Goal: Communication & Community: Answer question/provide support

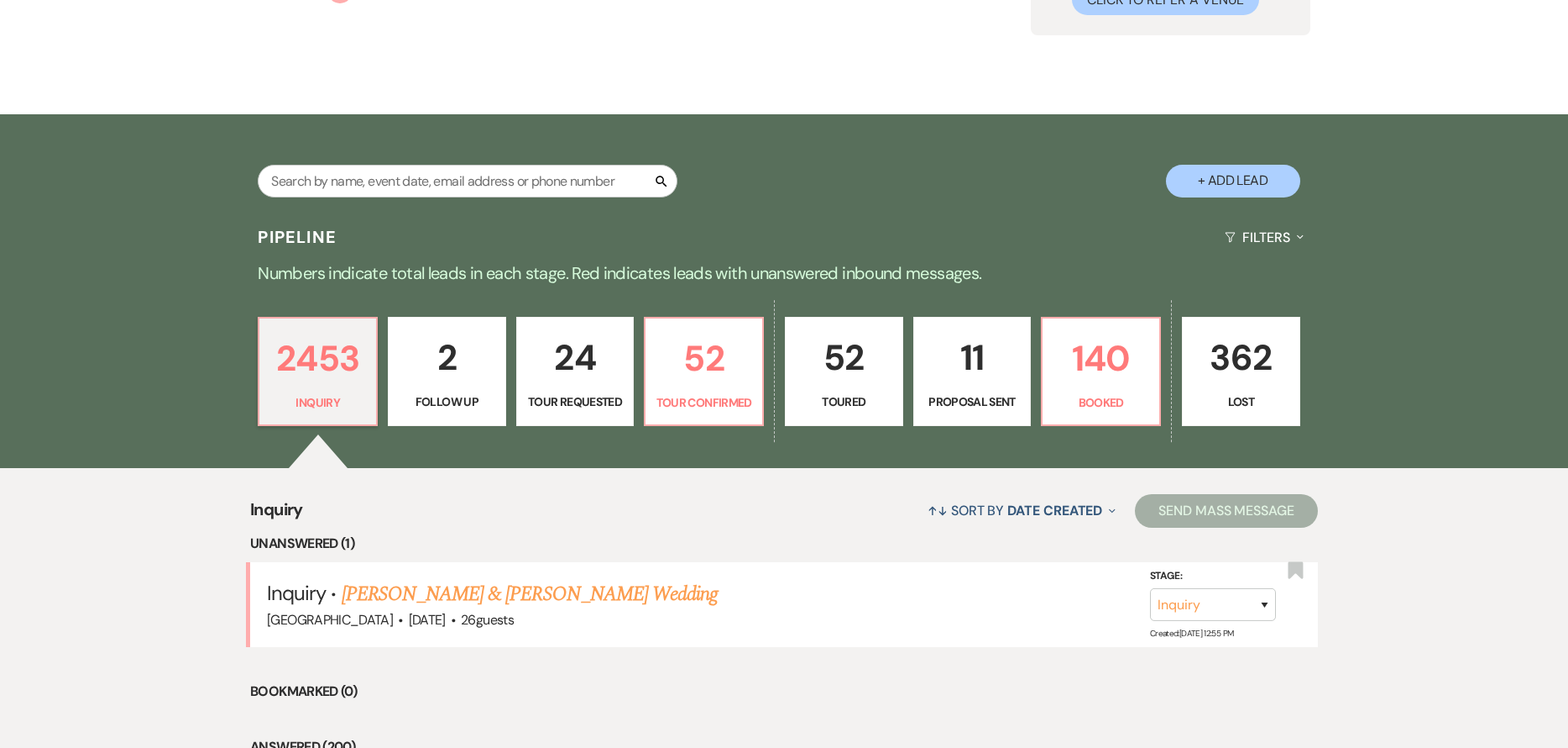
scroll to position [252, 0]
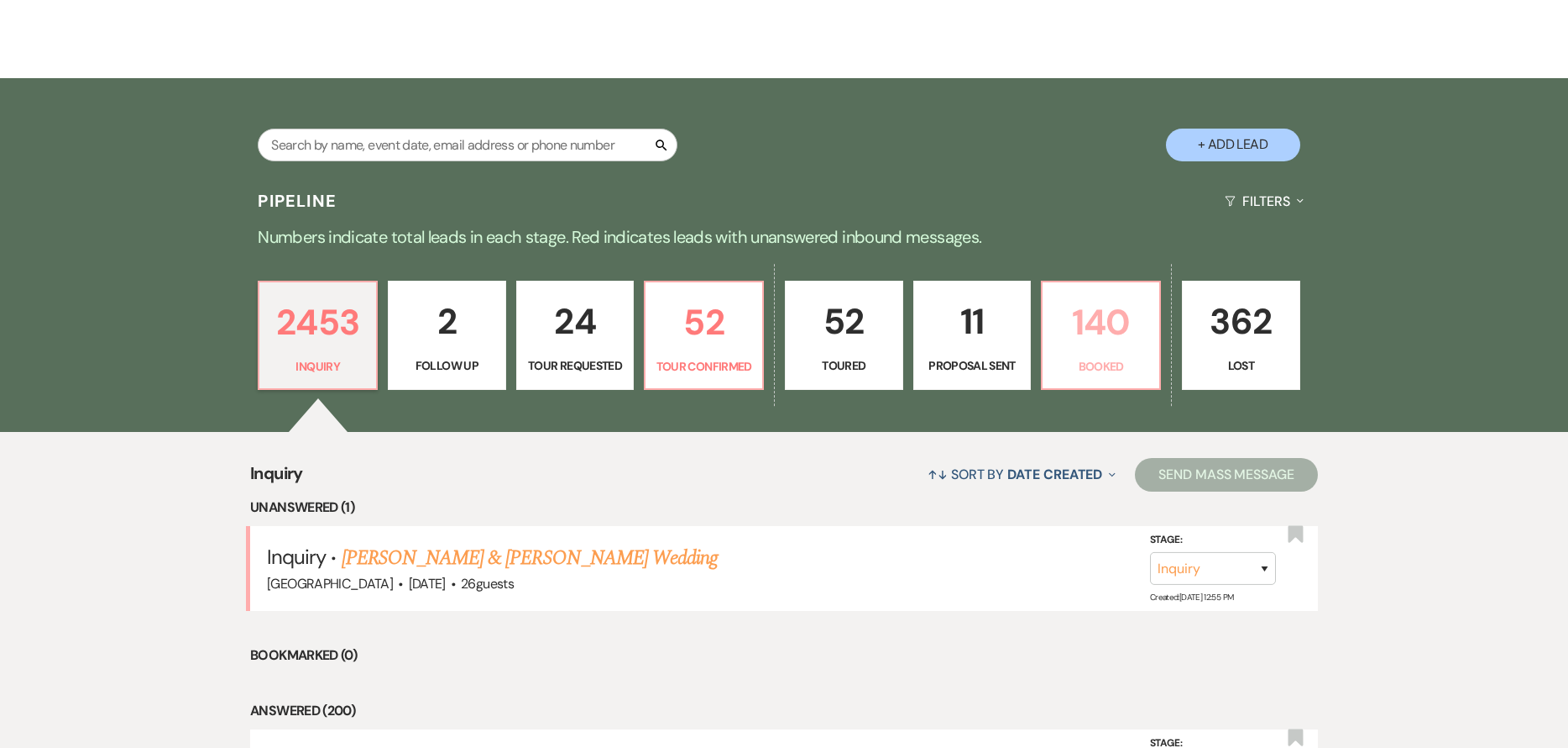
click at [1082, 305] on p "140" at bounding box center [1101, 322] width 96 height 56
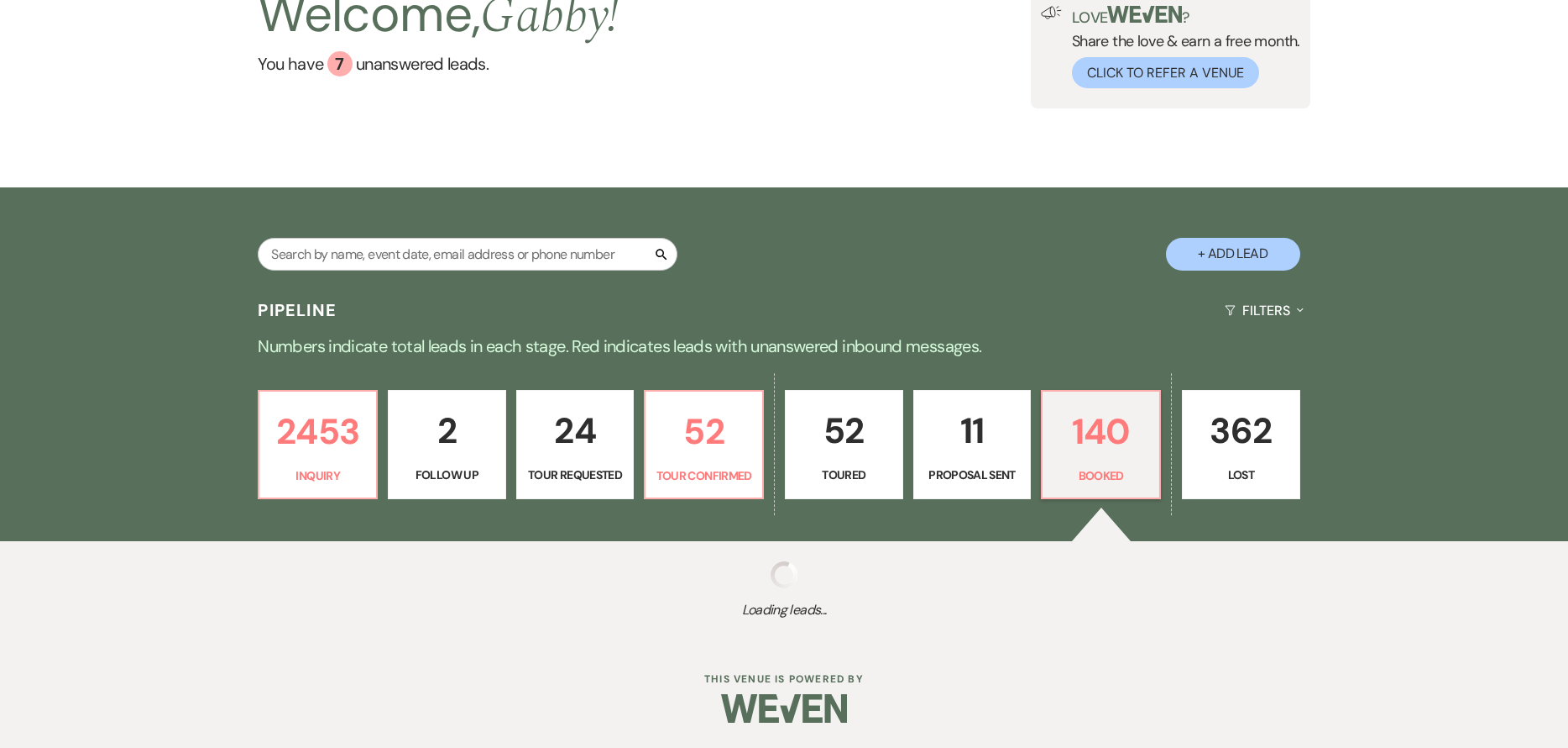
select select "7"
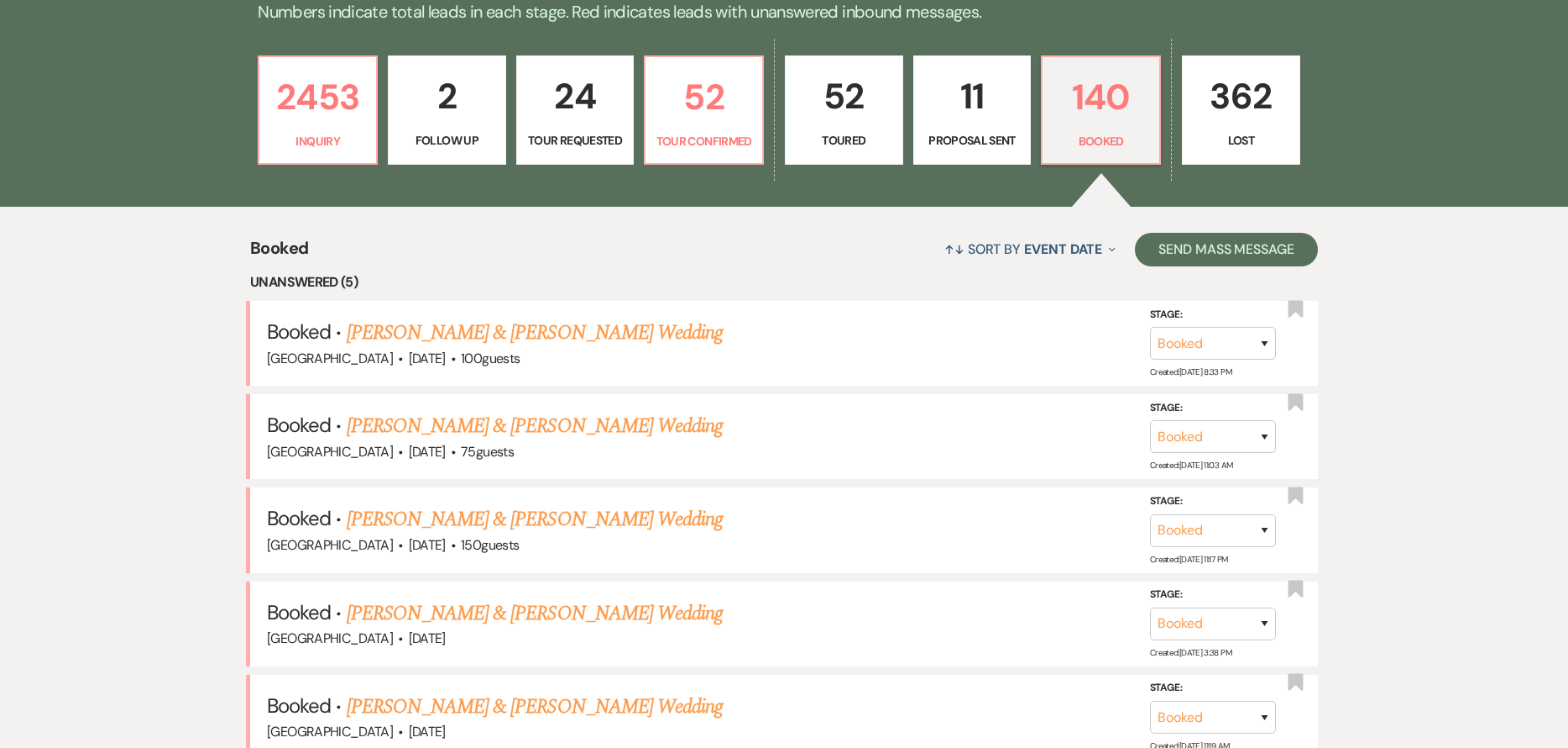
scroll to position [588, 0]
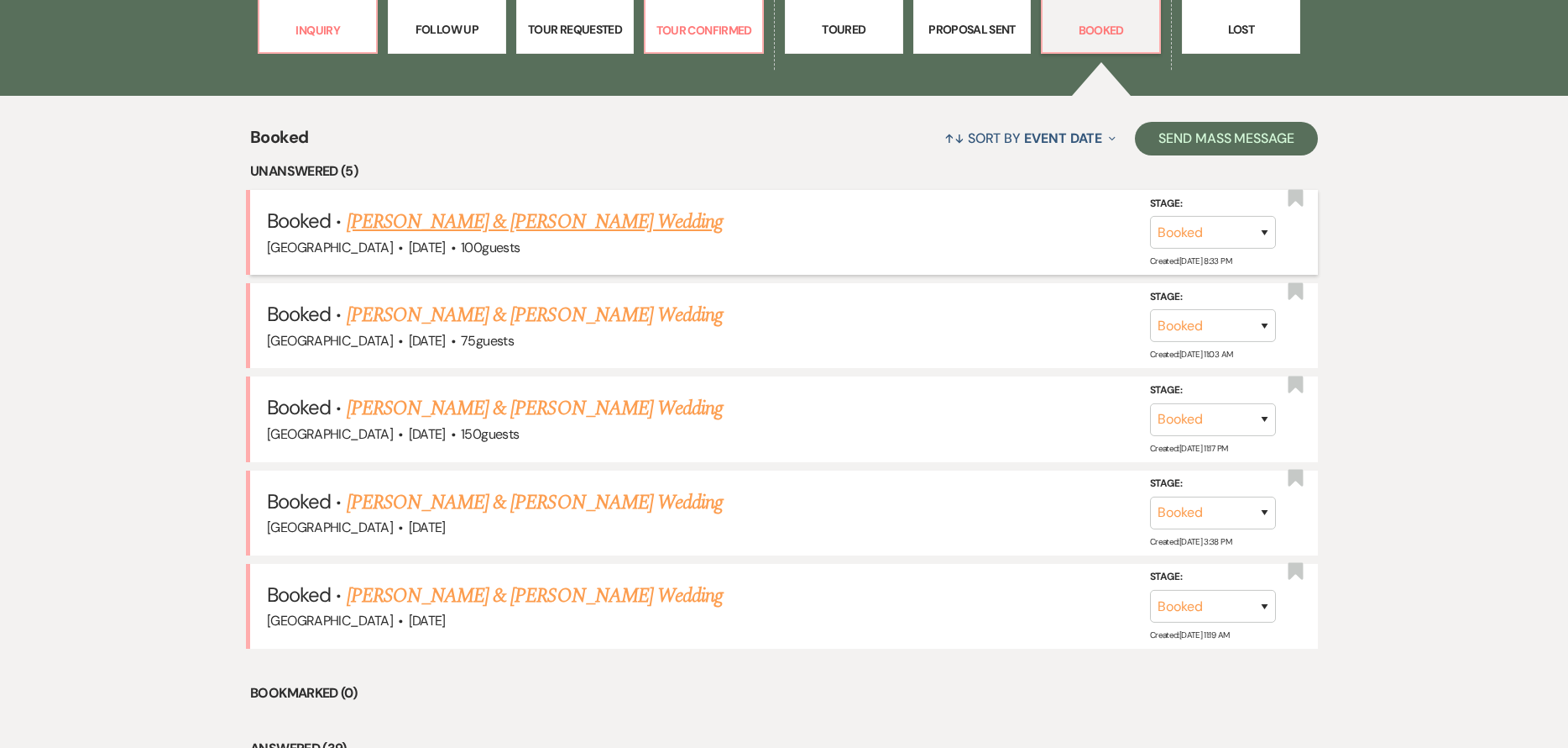
click at [652, 226] on link "[PERSON_NAME] & [PERSON_NAME] Wedding" at bounding box center [535, 222] width 376 height 30
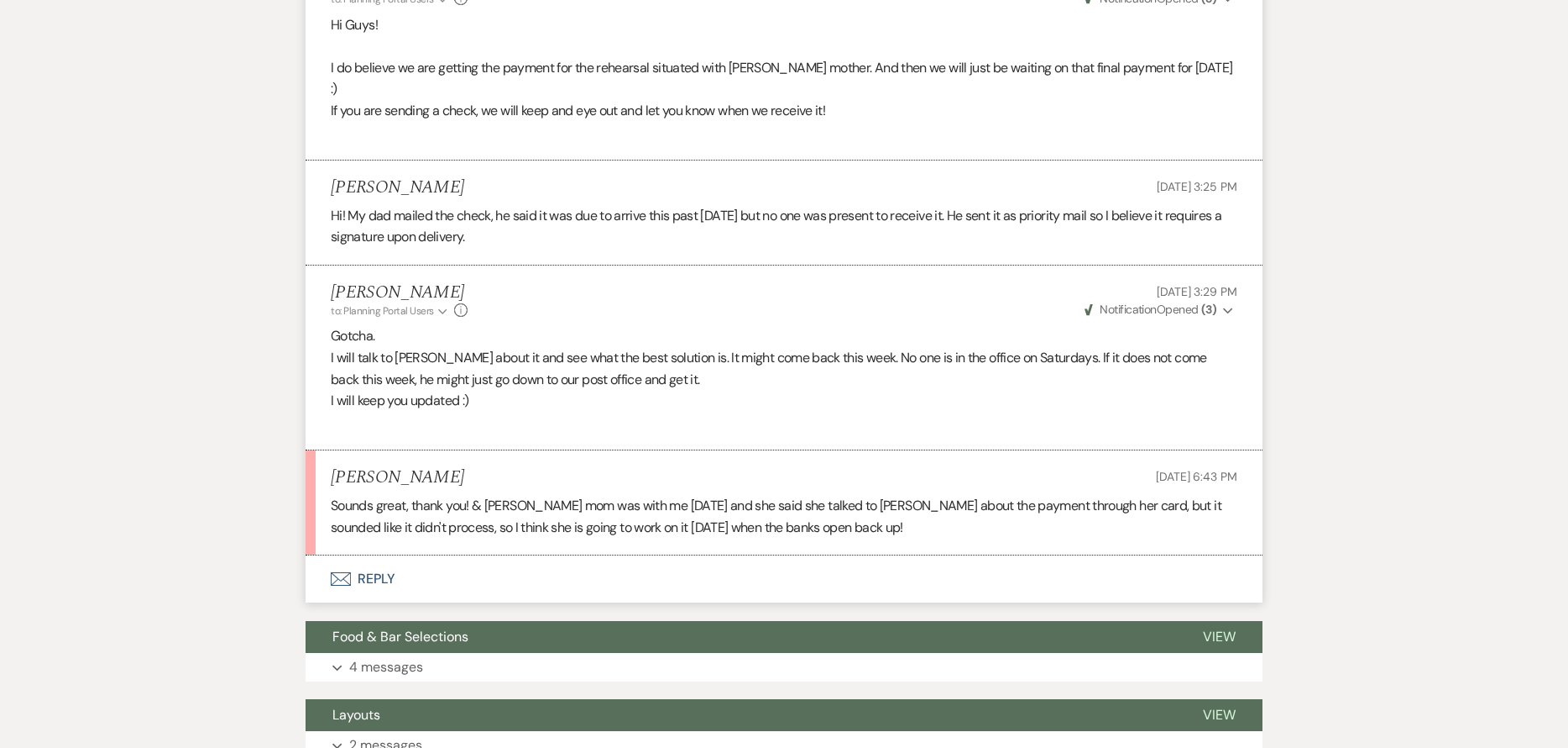
scroll to position [253, 0]
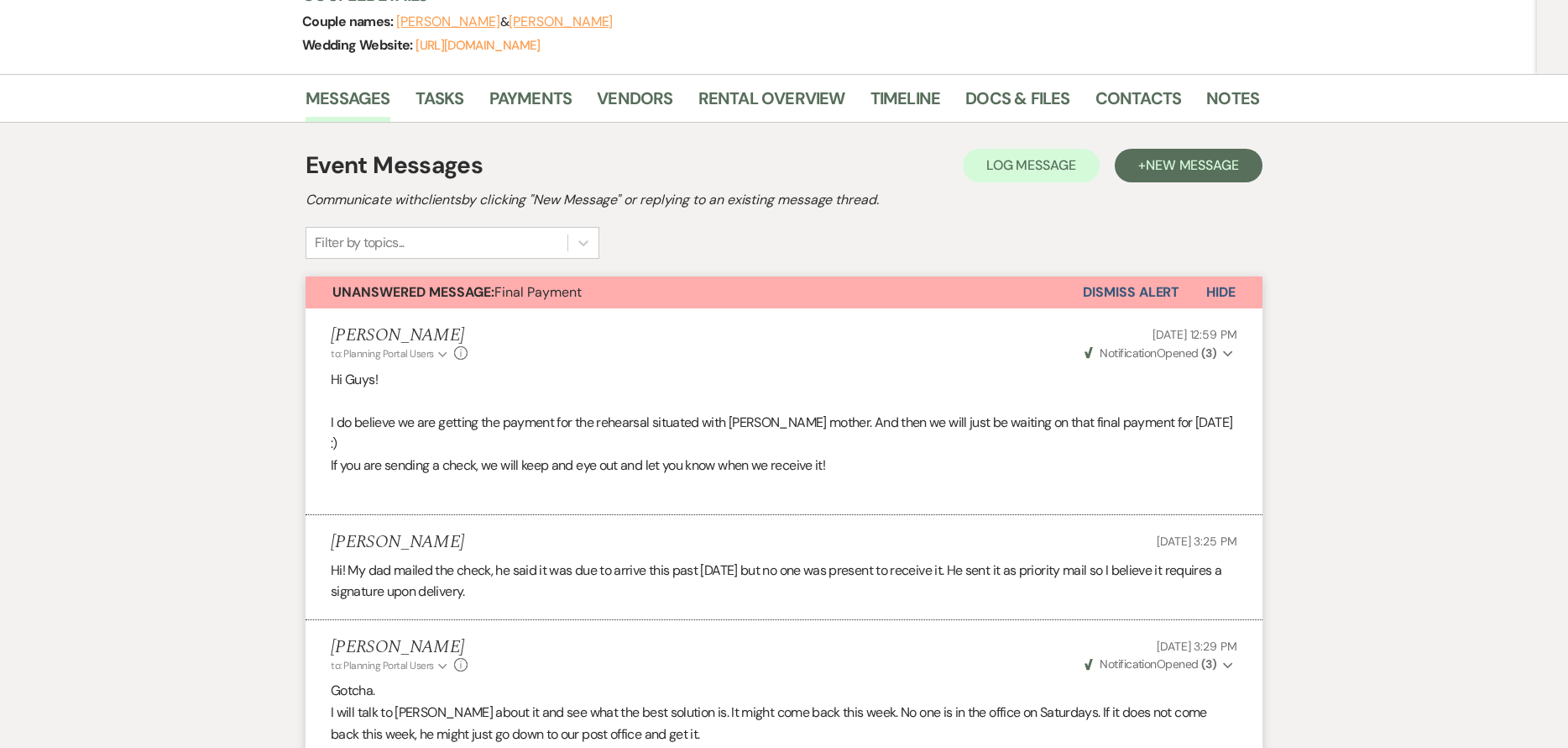
click at [1117, 297] on button "Dismiss Alert" at bounding box center [1132, 292] width 96 height 32
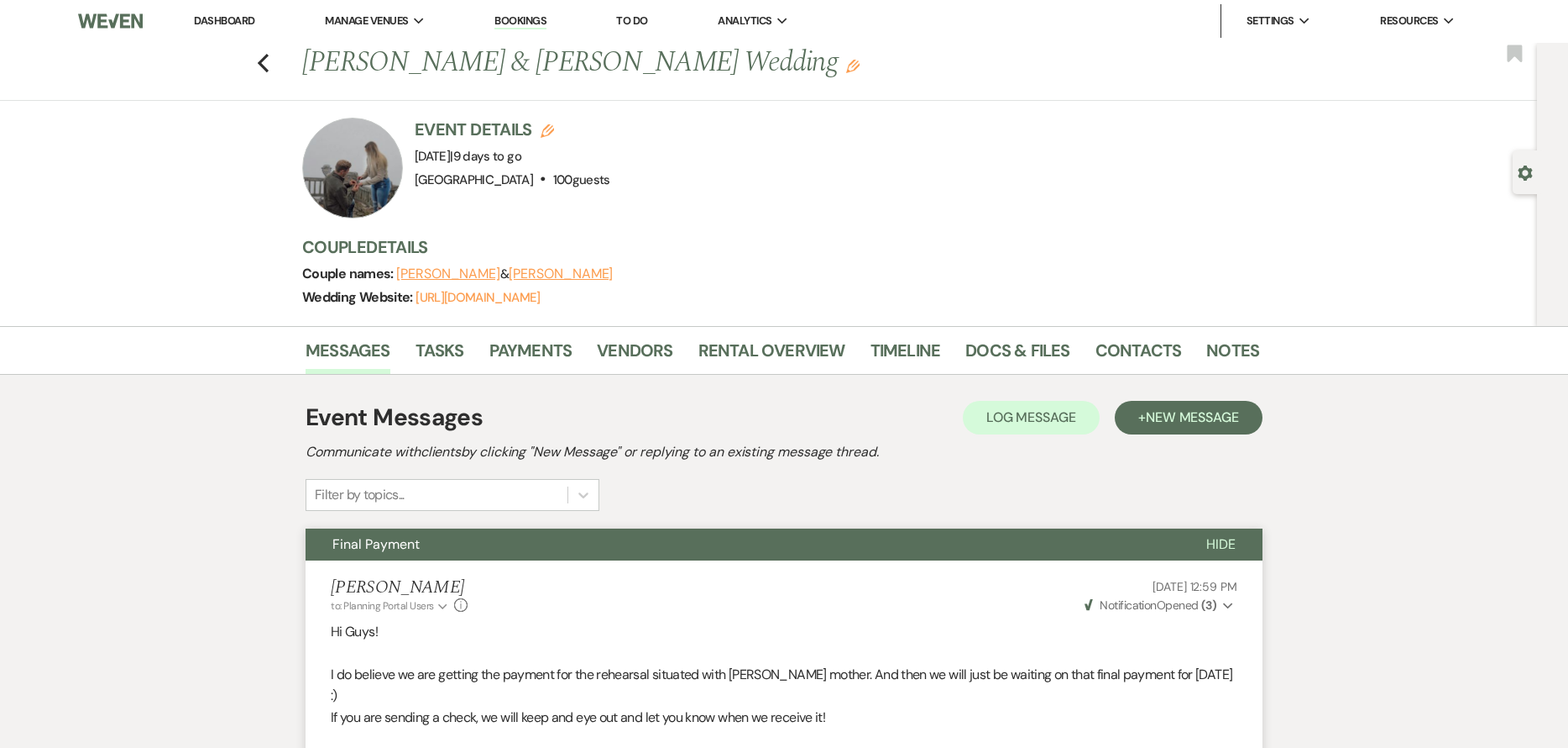
scroll to position [0, 0]
click at [269, 56] on icon "Previous" at bounding box center [263, 63] width 12 height 20
select select "7"
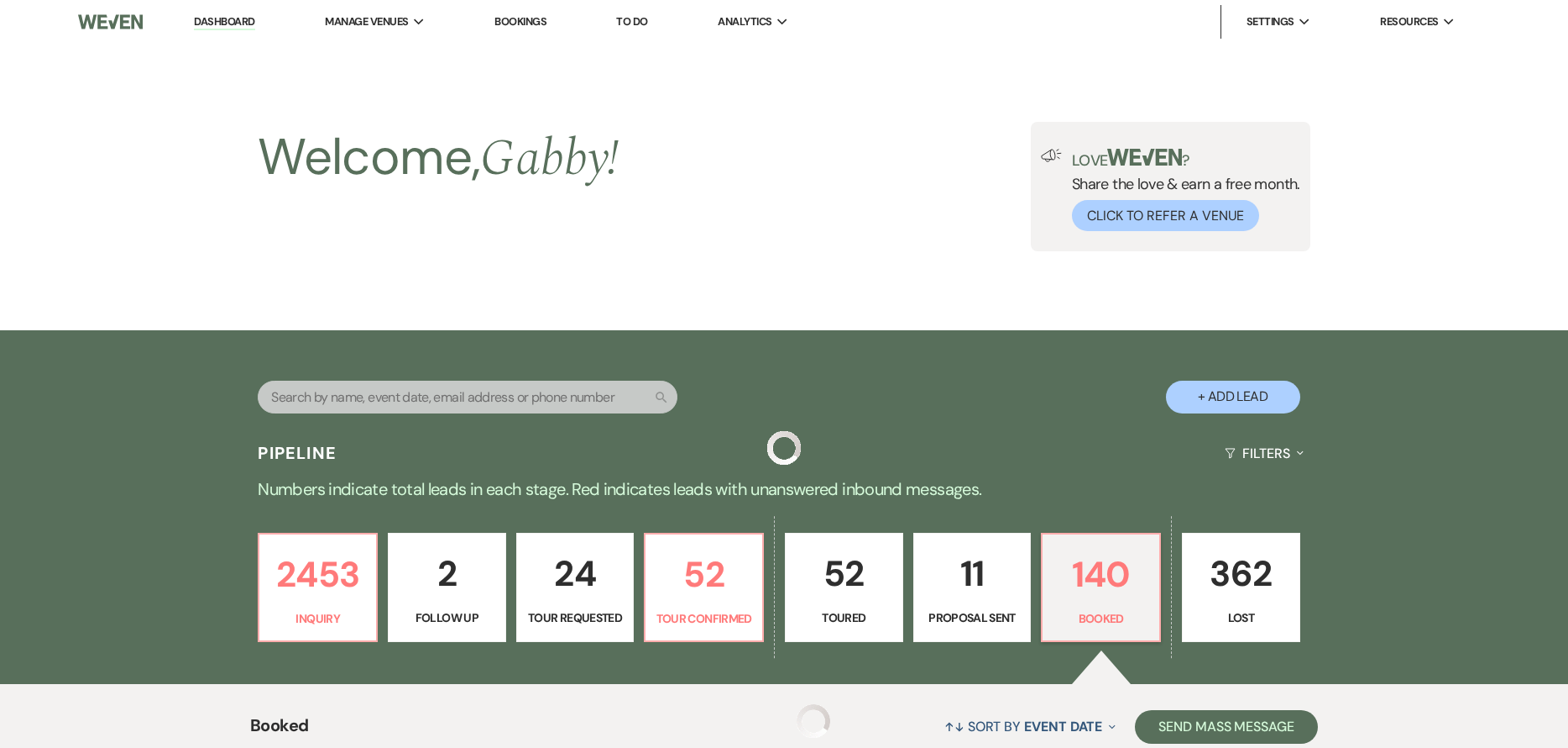
scroll to position [588, 0]
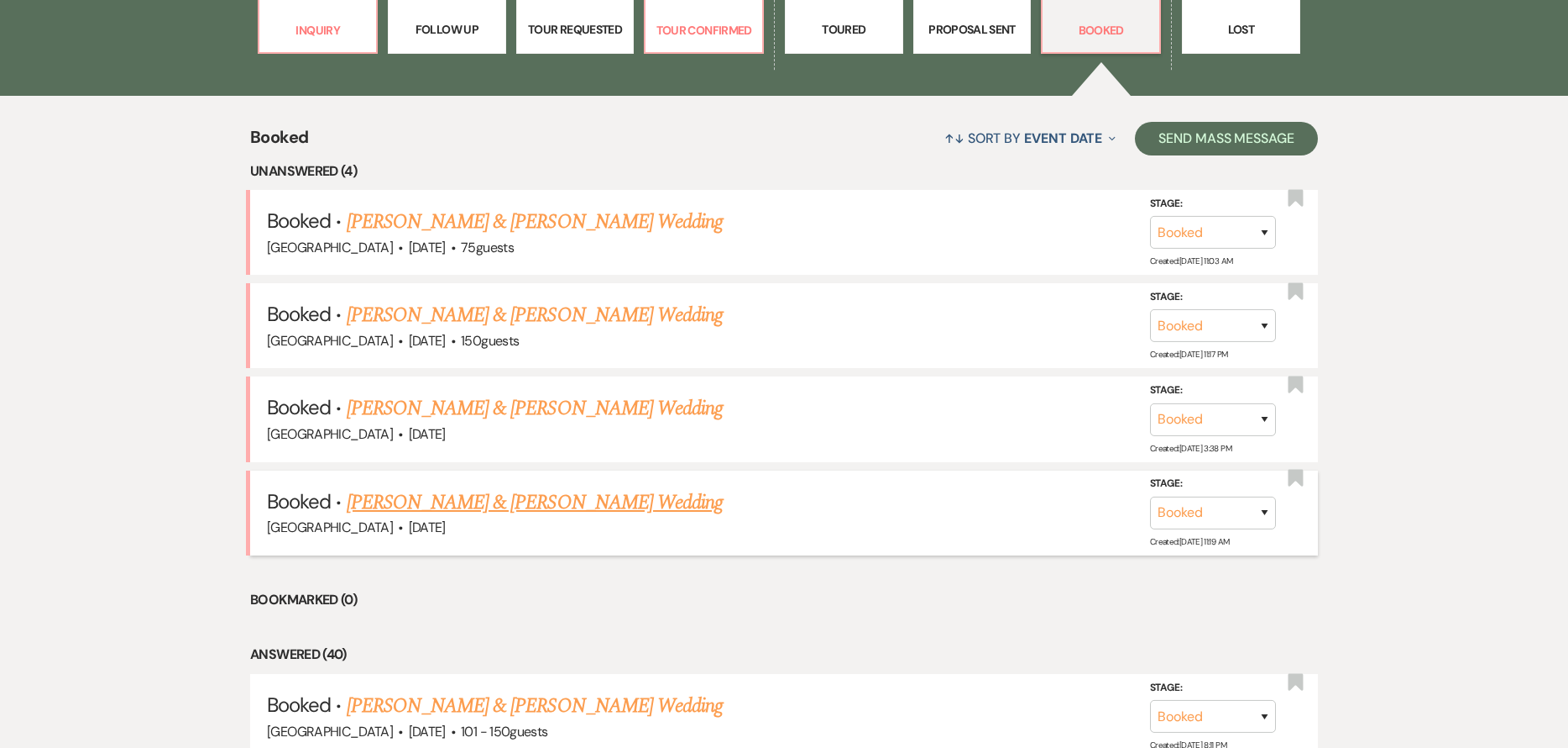
click at [589, 502] on link "[PERSON_NAME] & [PERSON_NAME] Wedding" at bounding box center [535, 502] width 376 height 30
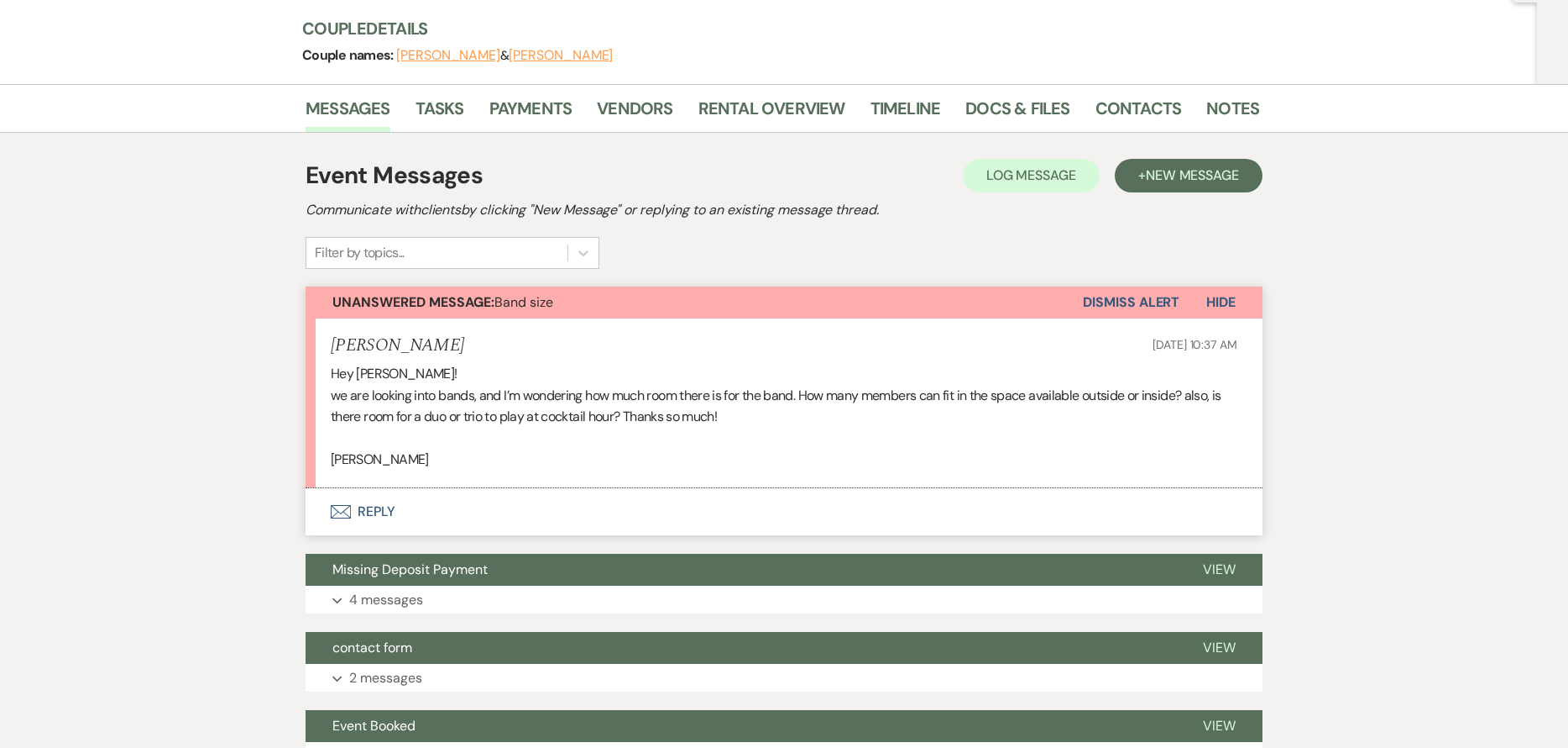
scroll to position [168, 0]
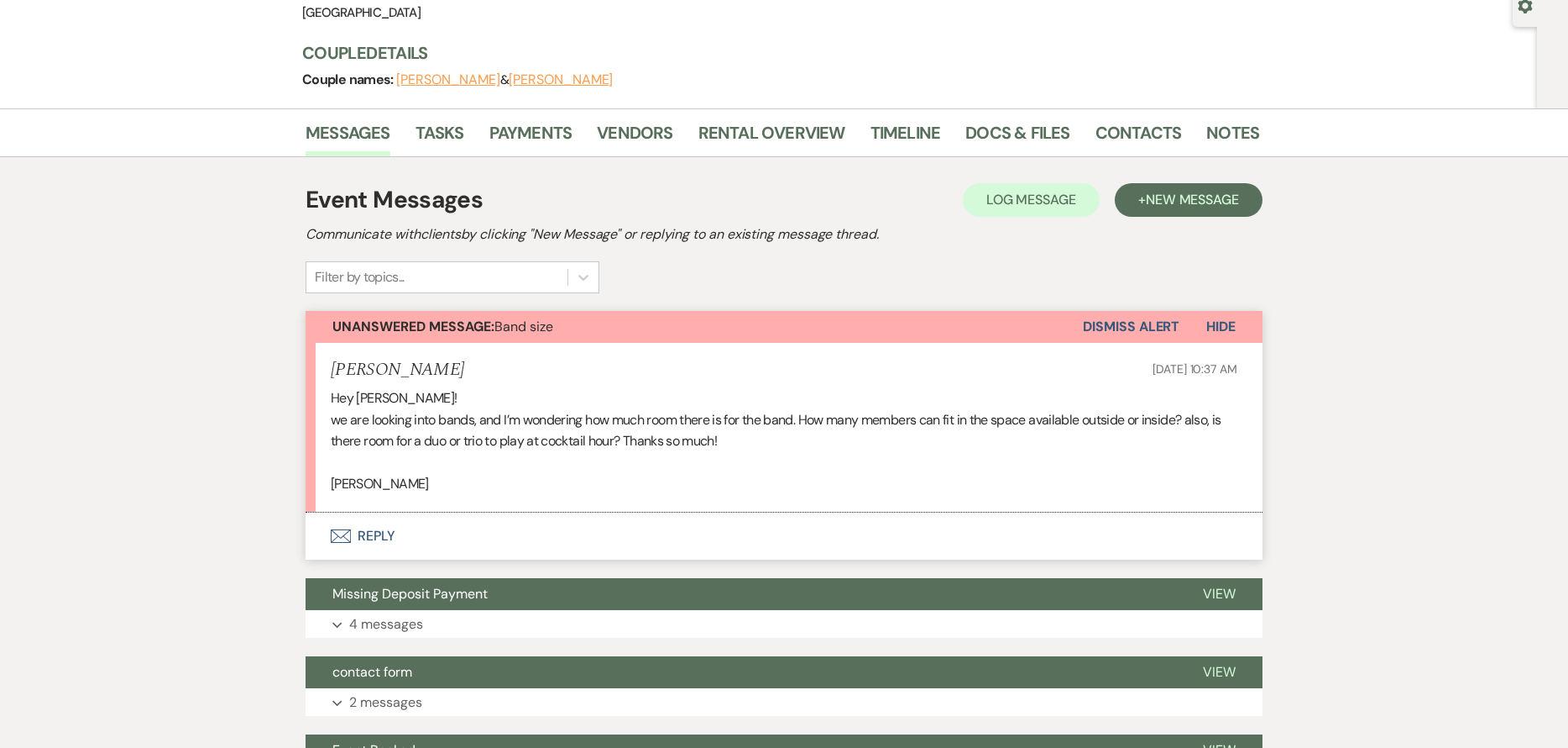
click at [469, 529] on button "Envelope Reply" at bounding box center [784, 536] width 957 height 47
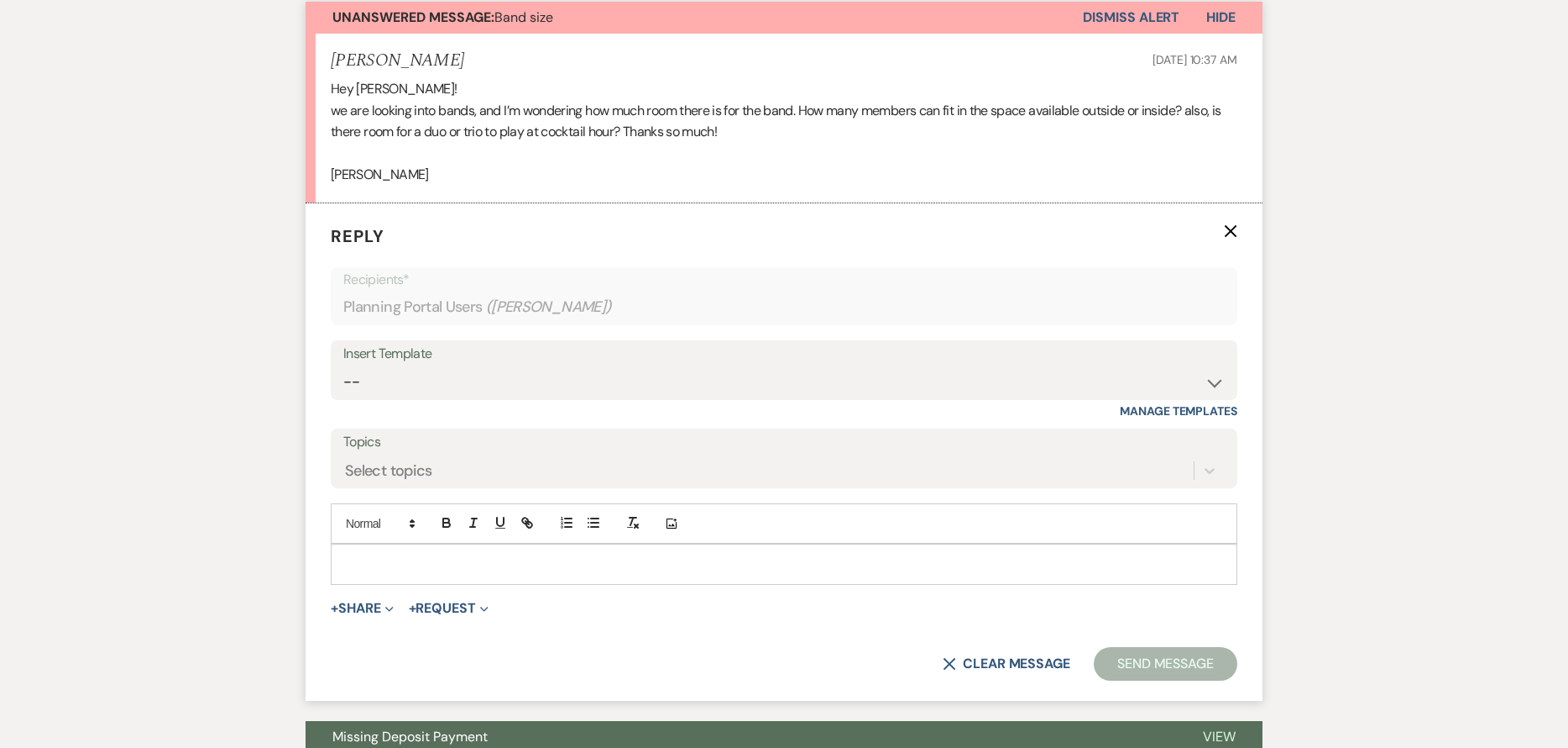
scroll to position [481, 0]
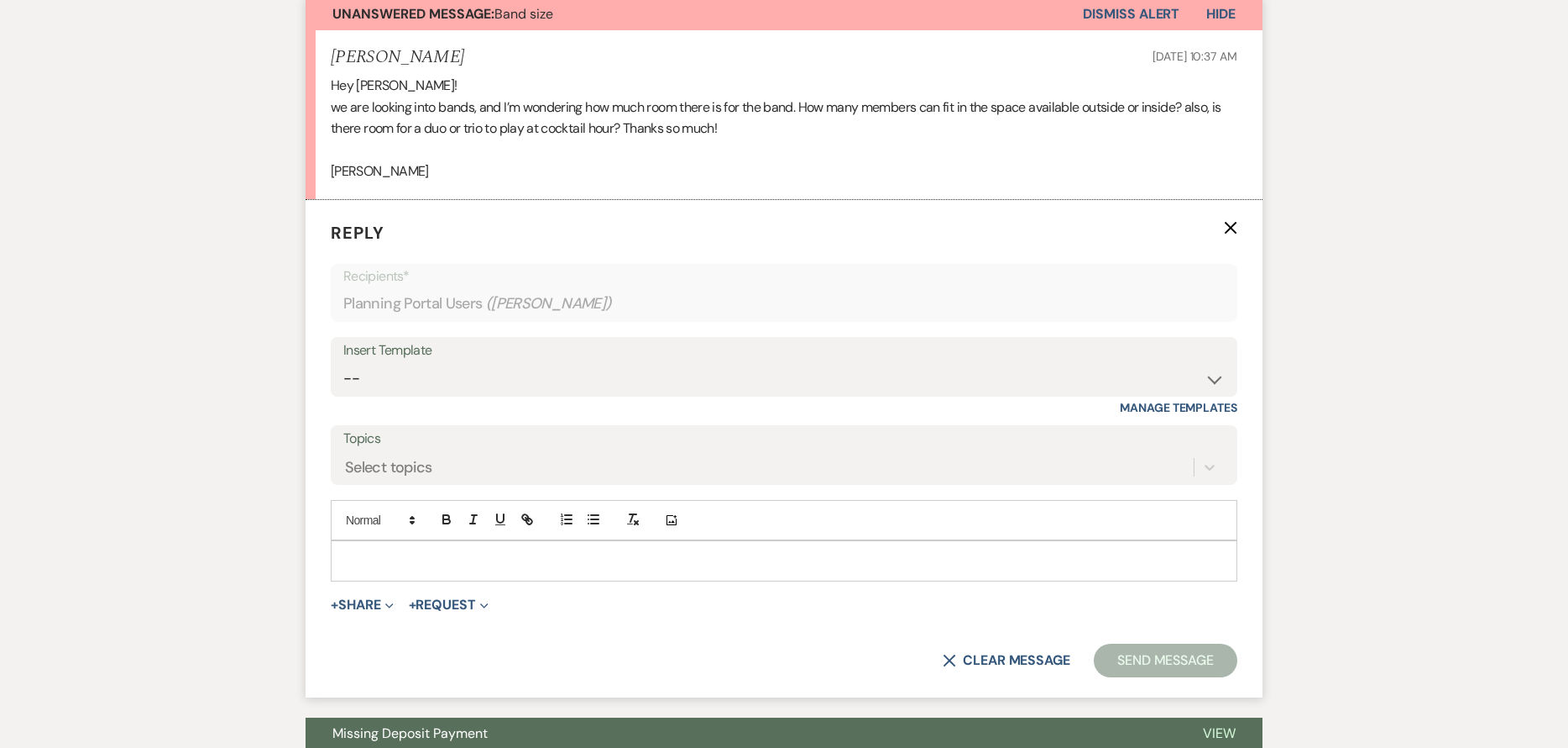
click at [474, 555] on p at bounding box center [784, 559] width 880 height 18
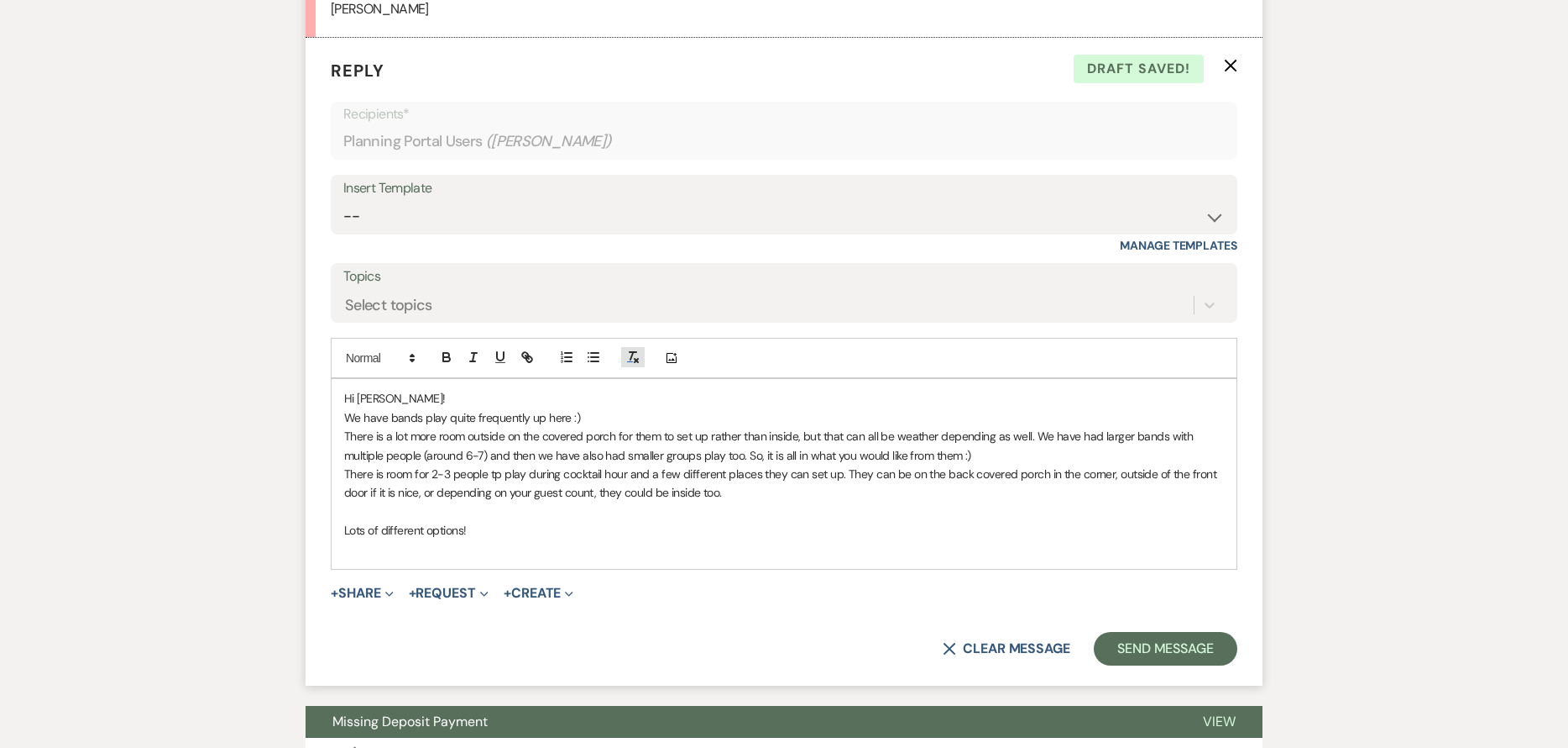
scroll to position [732, 0]
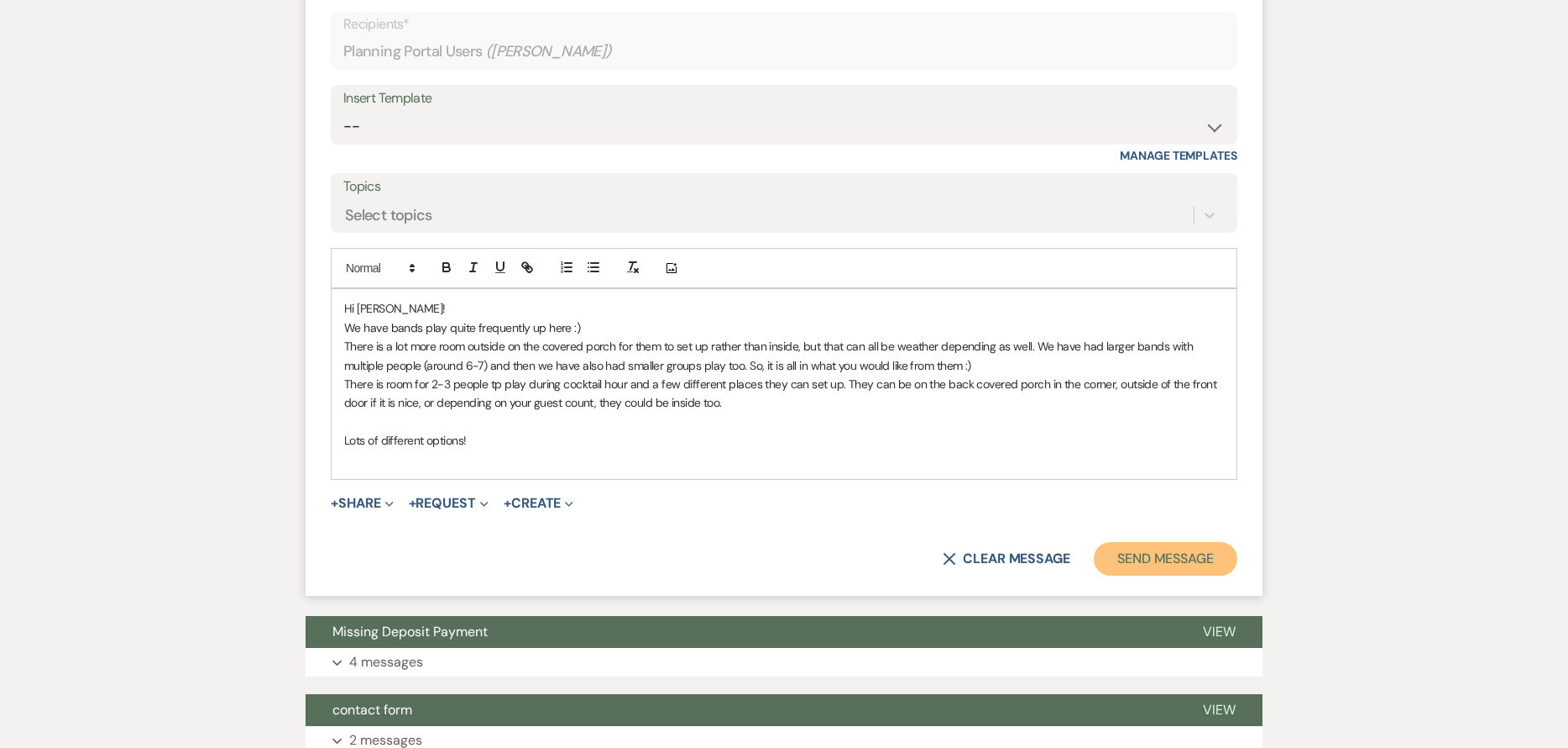
click at [1202, 550] on button "Send Message" at bounding box center [1166, 559] width 144 height 33
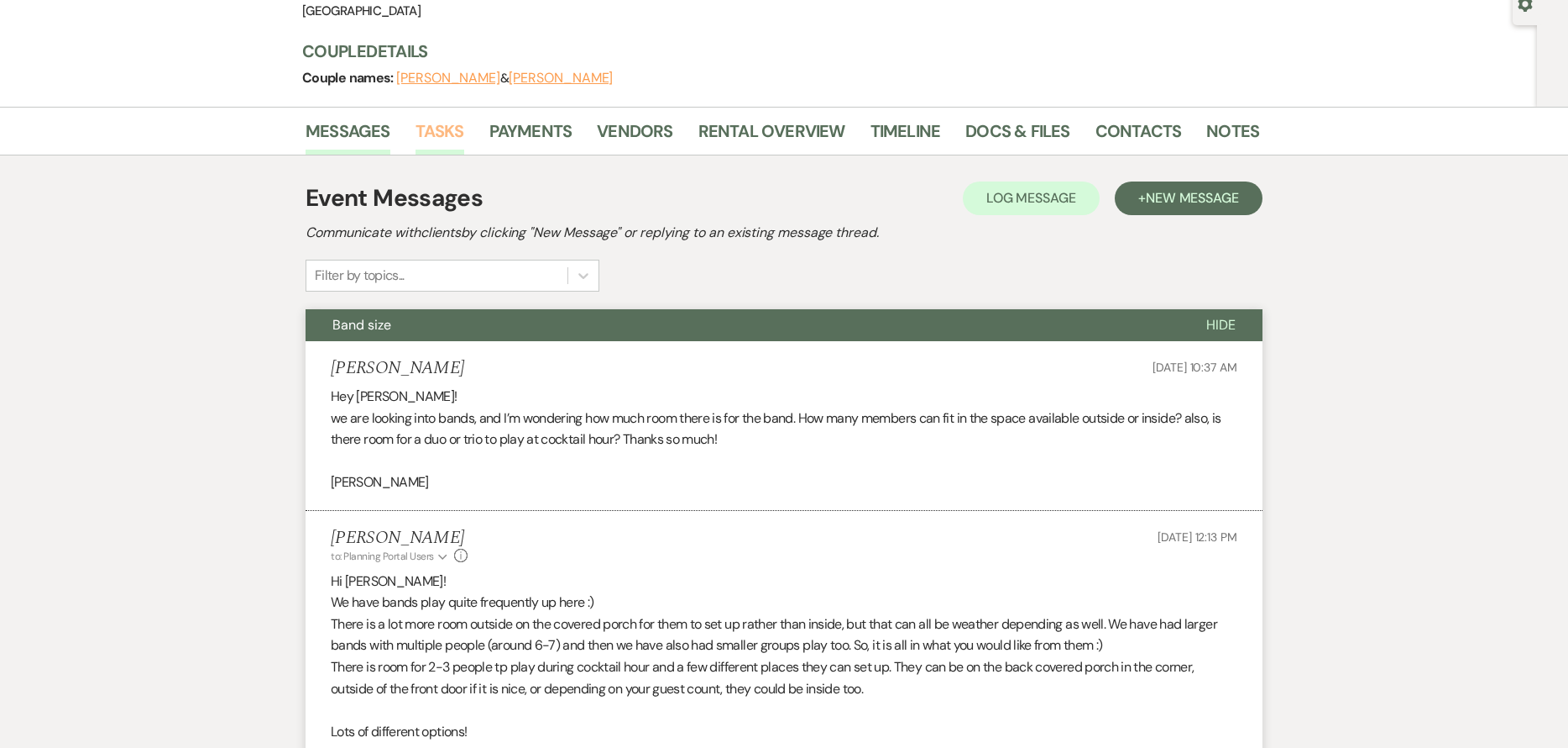
scroll to position [0, 0]
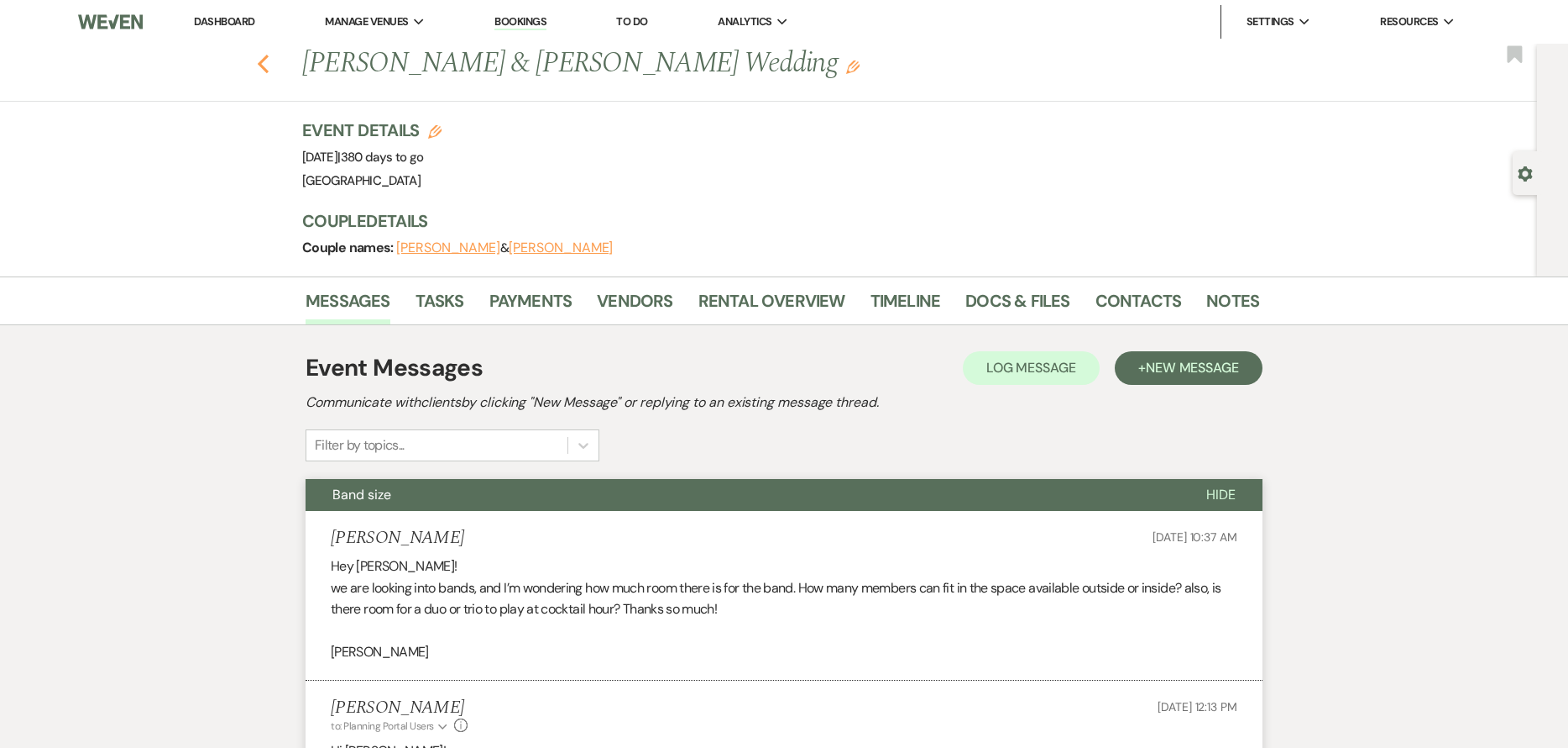
click at [269, 59] on icon "Previous" at bounding box center [263, 63] width 12 height 20
select select "7"
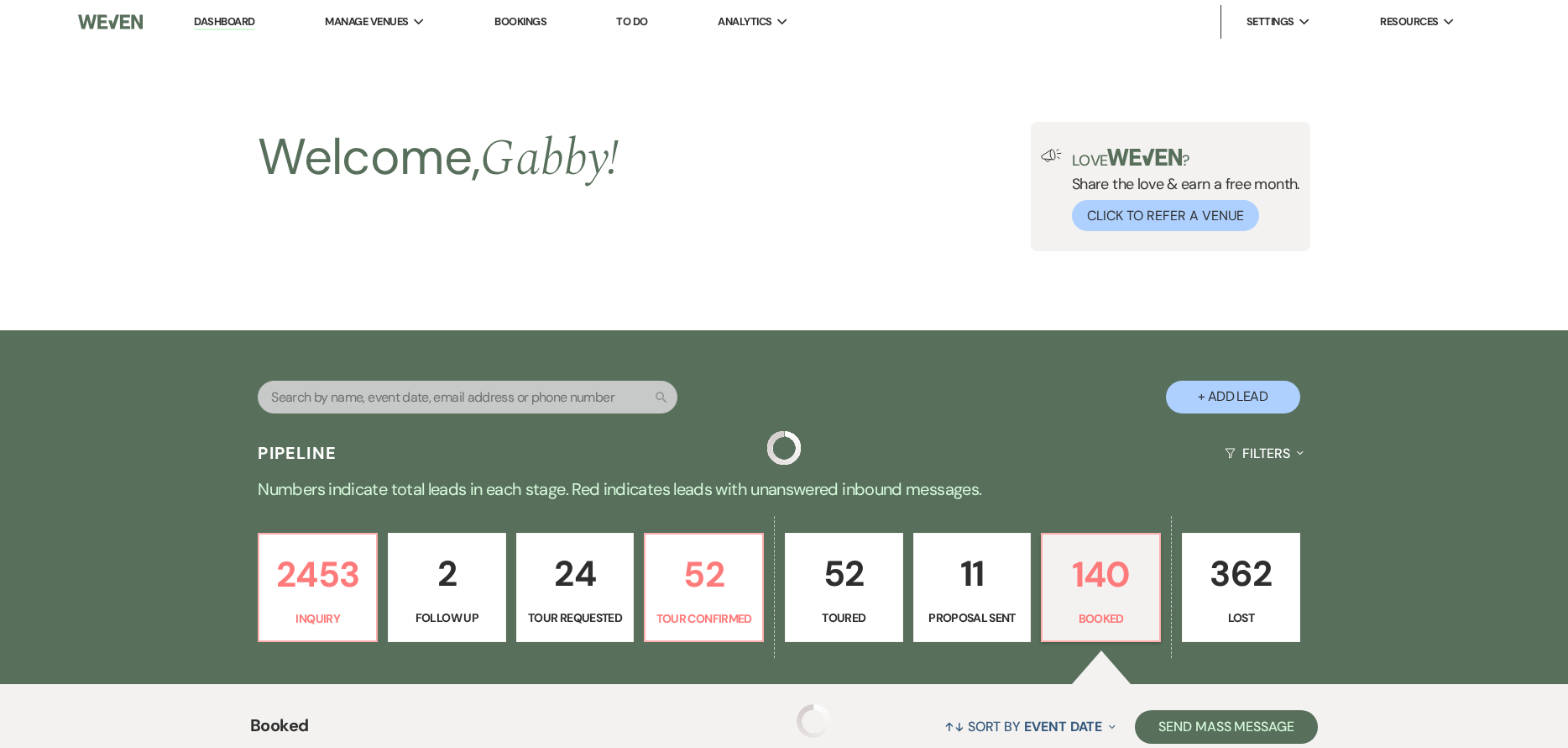
scroll to position [588, 0]
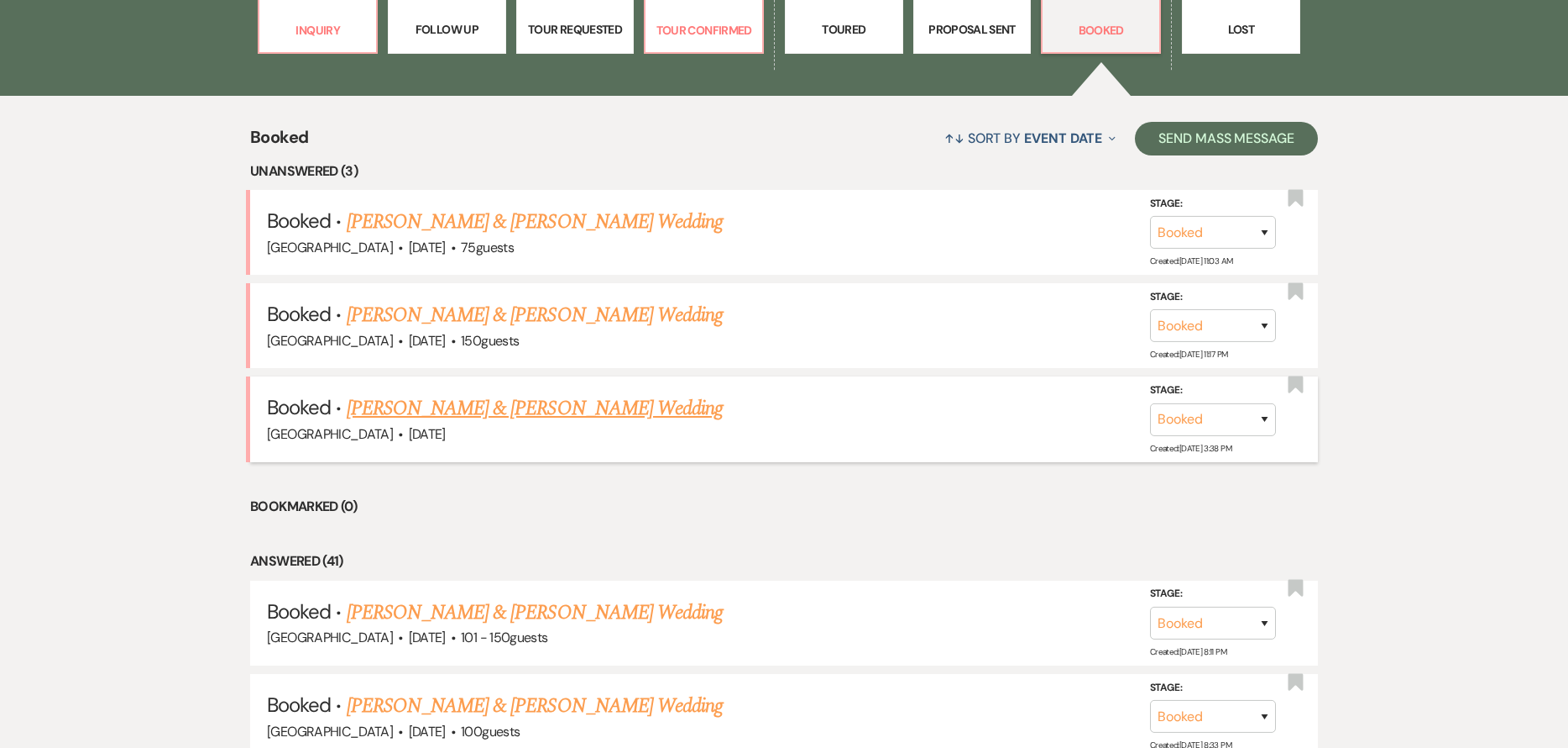
click at [529, 396] on link "[PERSON_NAME] & [PERSON_NAME] Wedding" at bounding box center [535, 408] width 376 height 30
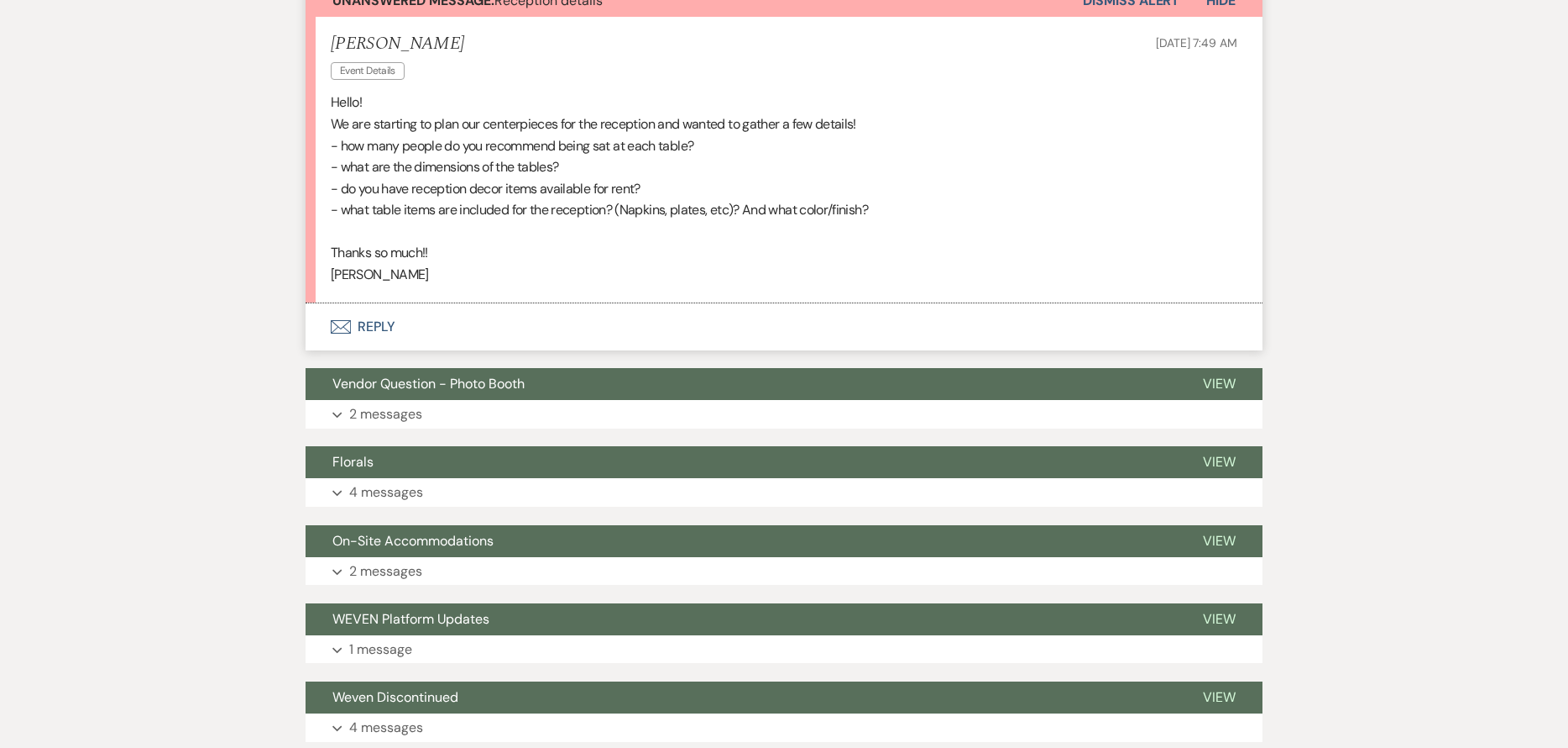
scroll to position [588, 0]
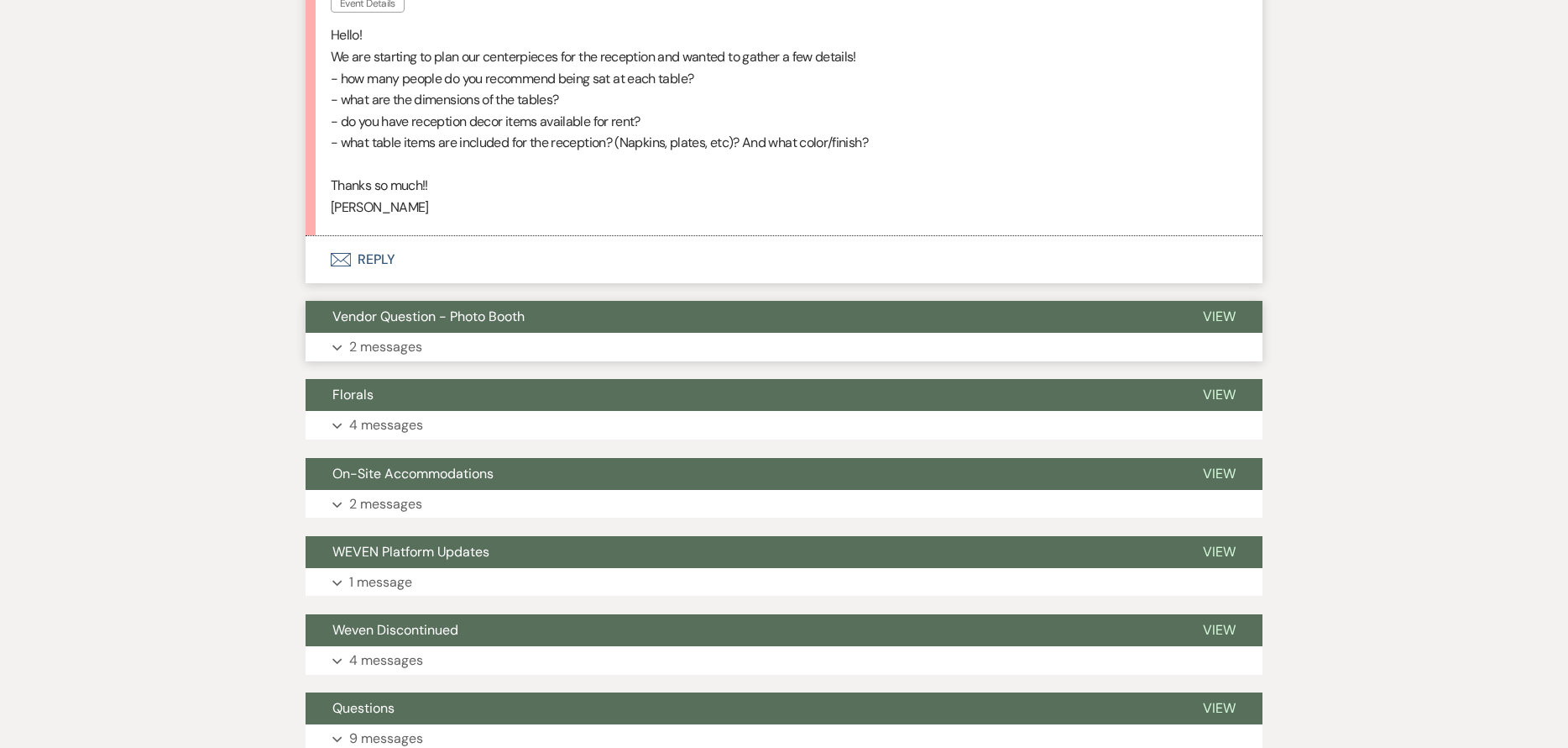
click at [545, 321] on button "Vendor Question - Photo Booth" at bounding box center [741, 317] width 870 height 32
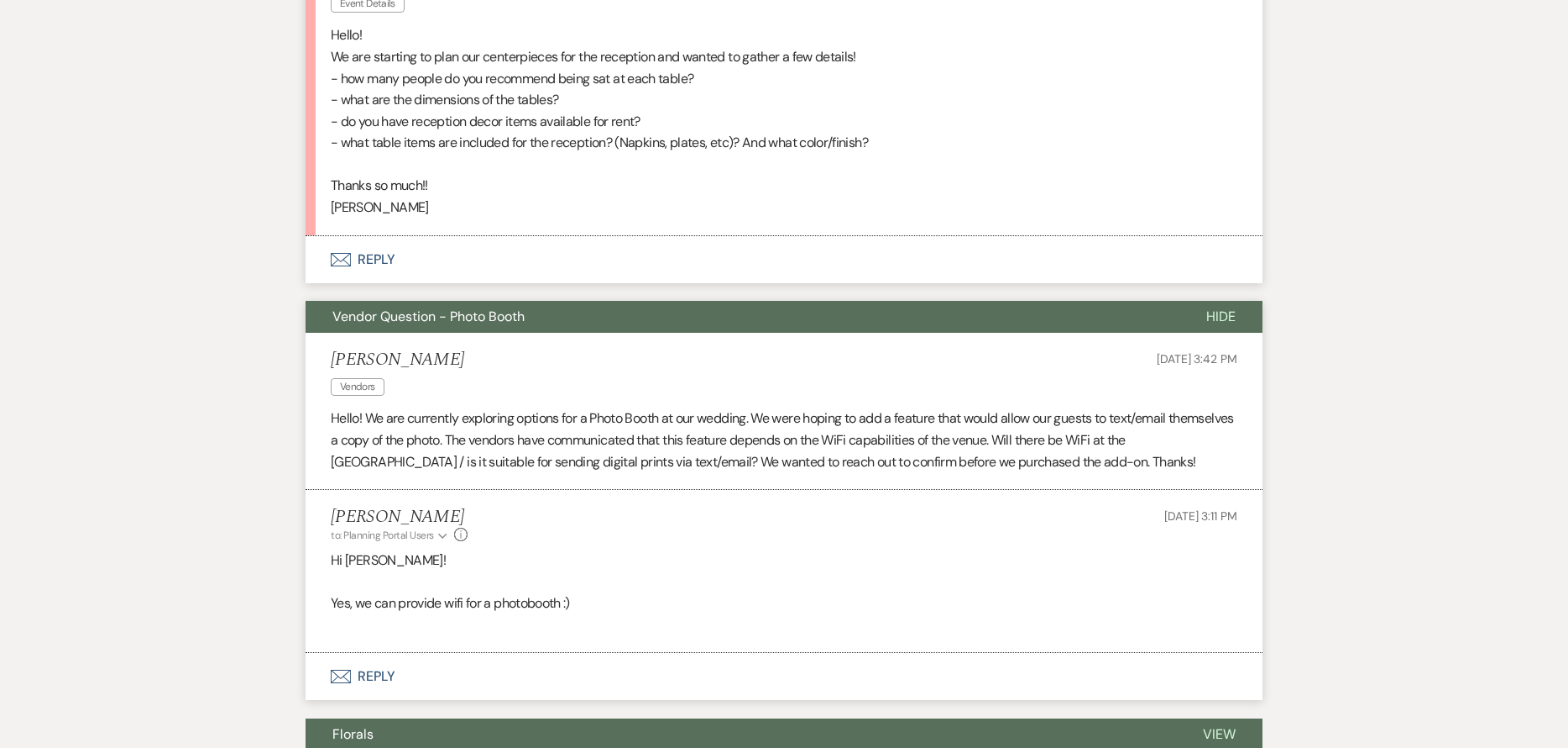
click at [545, 321] on button "Vendor Question - Photo Booth" at bounding box center [742, 317] width 874 height 32
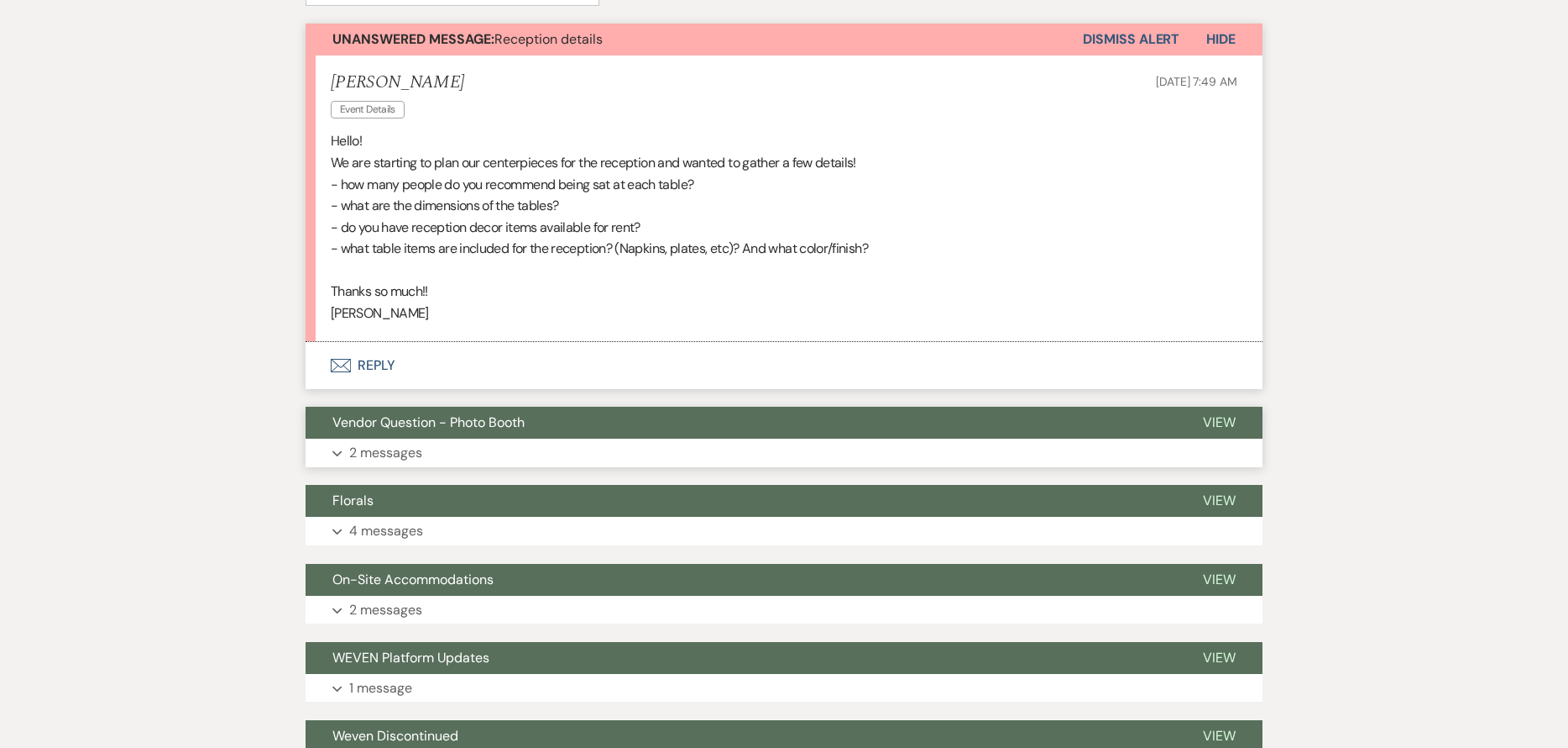
scroll to position [504, 0]
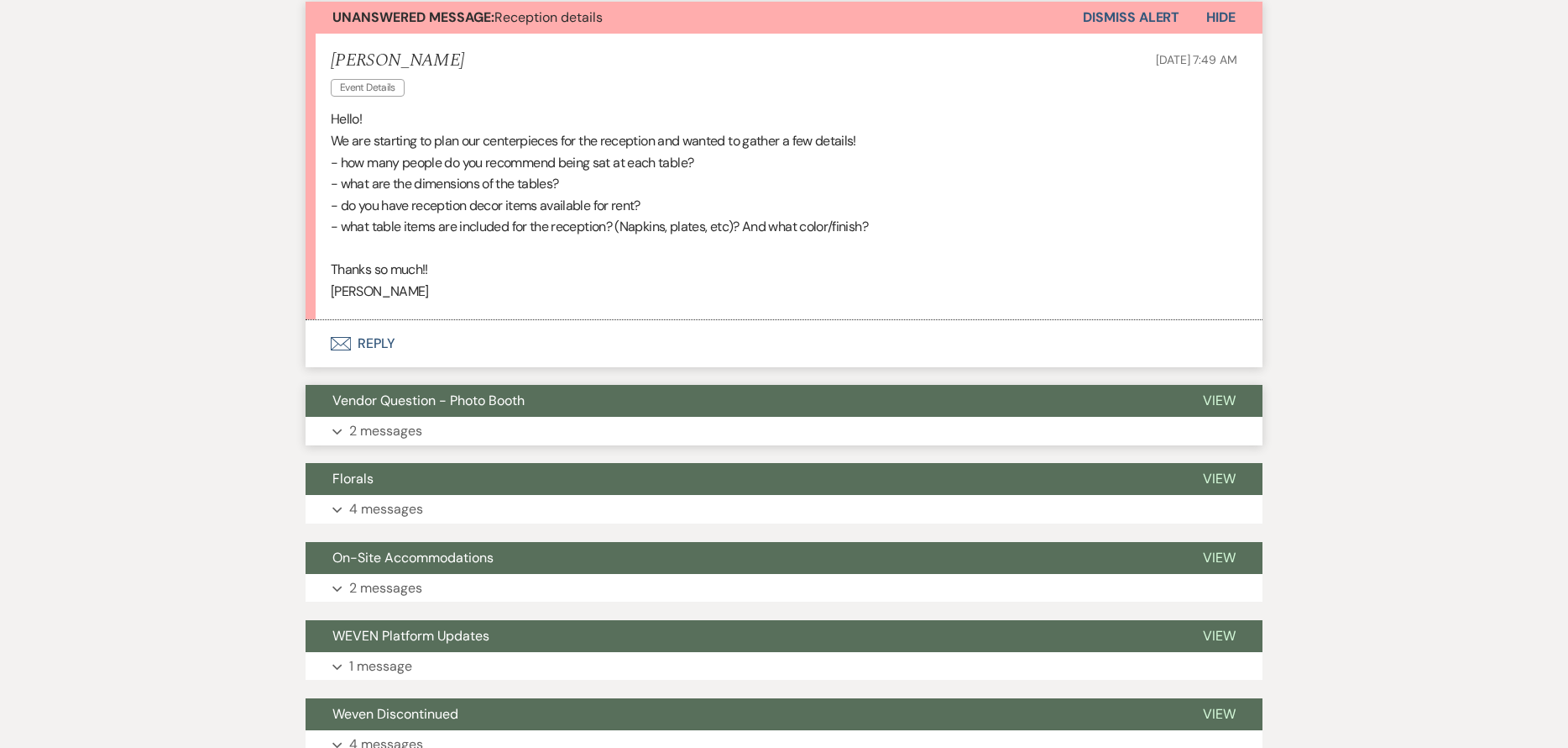
click at [517, 396] on span "Vendor Question - Photo Booth" at bounding box center [428, 400] width 192 height 18
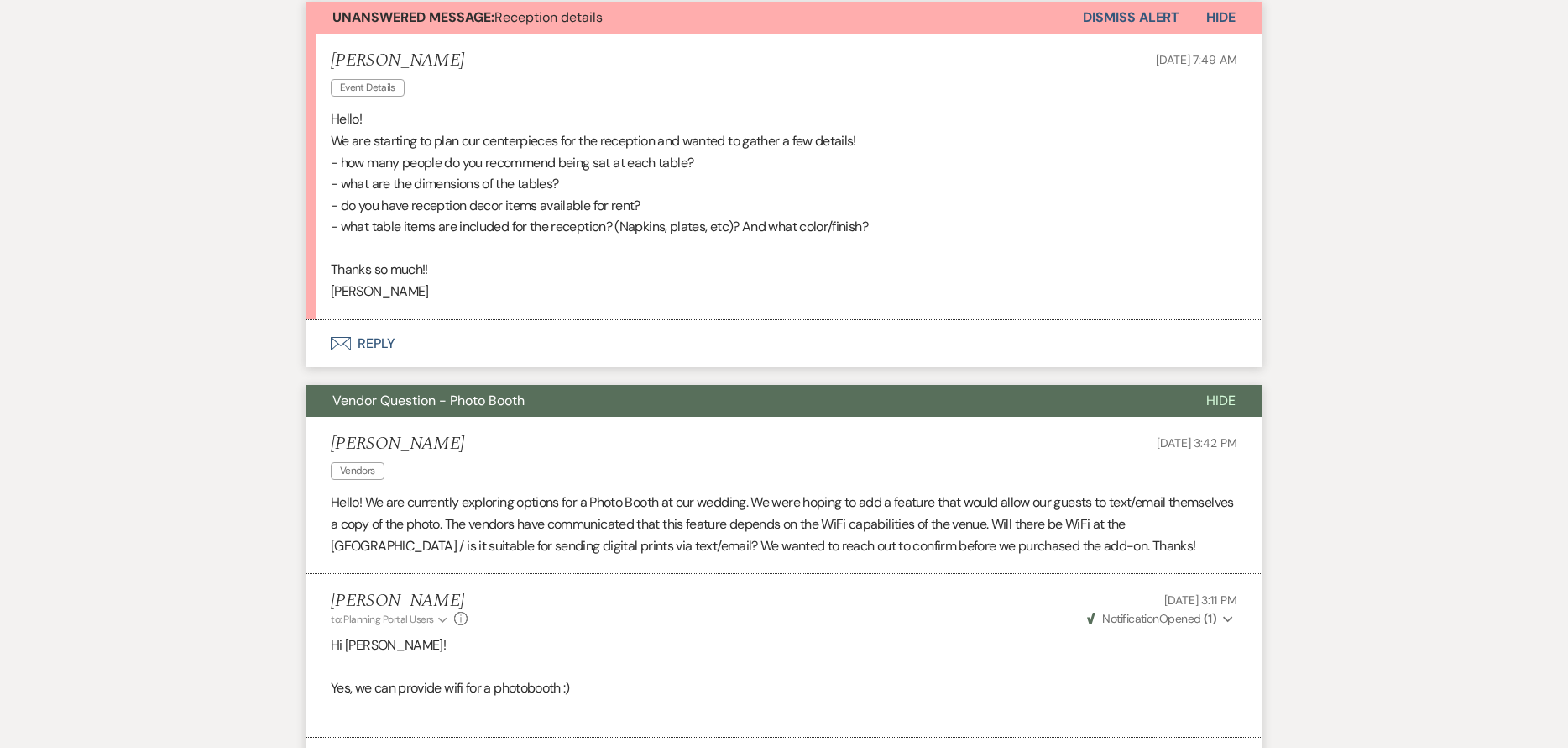
click at [517, 396] on span "Vendor Question - Photo Booth" at bounding box center [428, 400] width 192 height 18
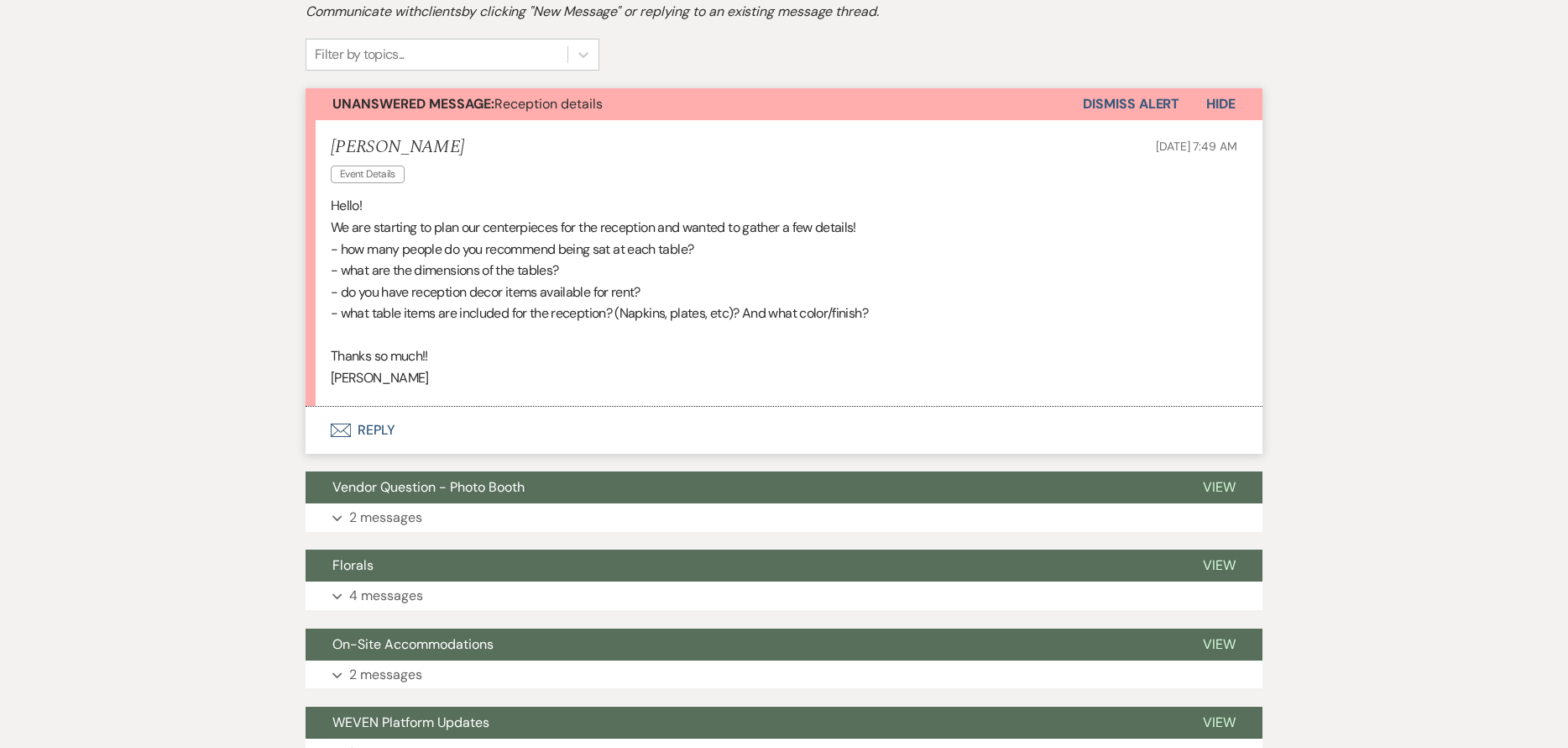
scroll to position [420, 0]
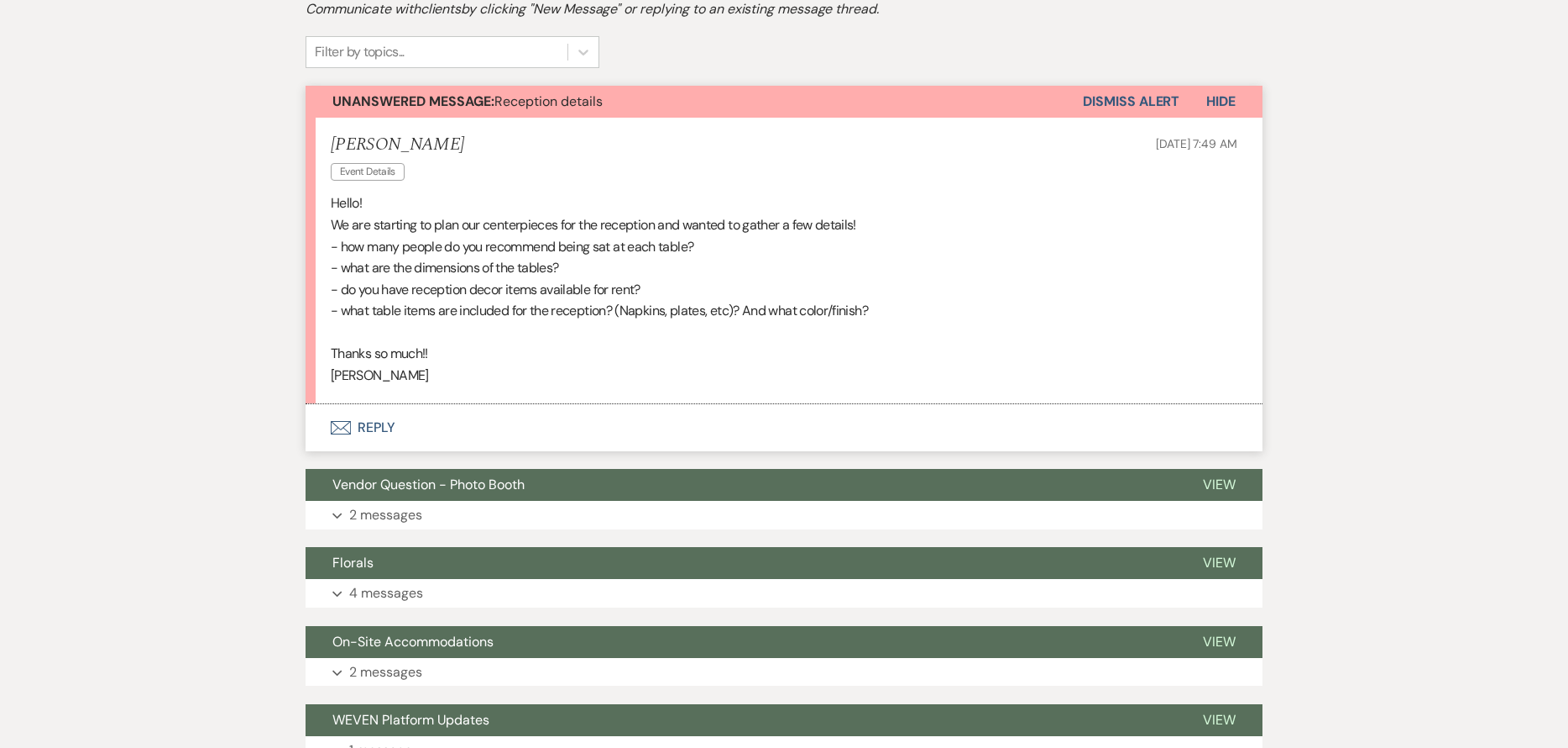
click at [443, 435] on button "Envelope Reply" at bounding box center [784, 428] width 957 height 47
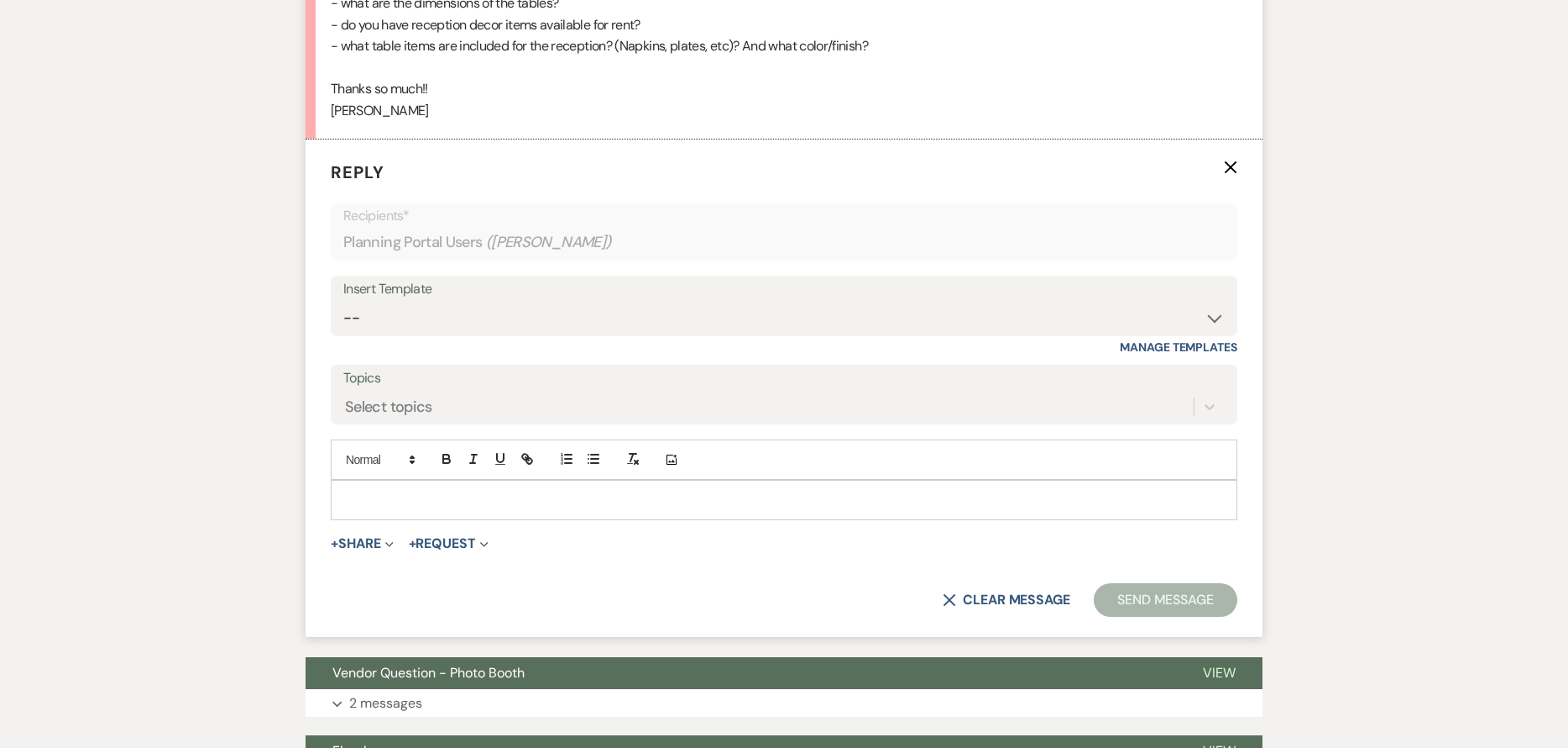
scroll to position [699, 0]
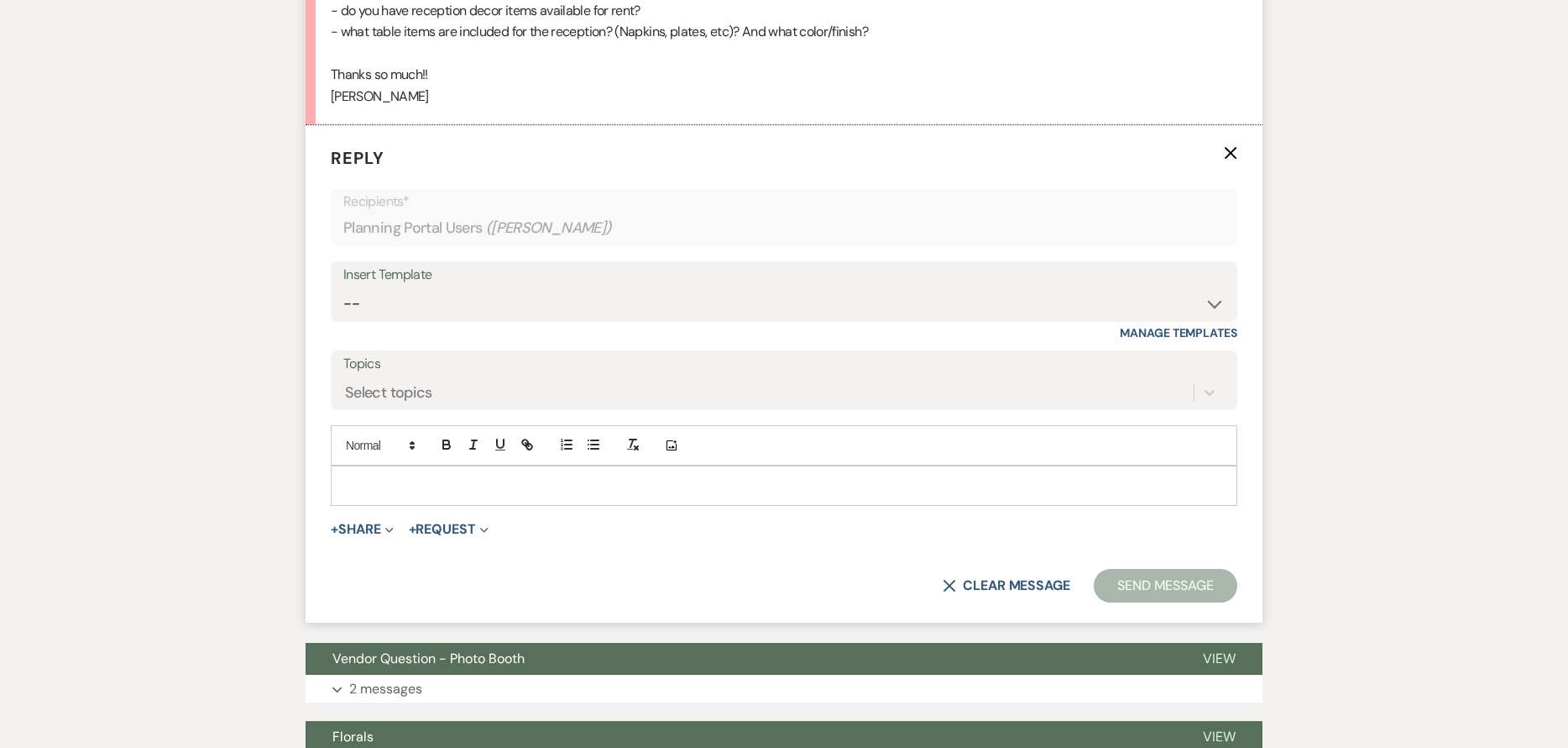
click at [459, 495] on p at bounding box center [784, 485] width 880 height 18
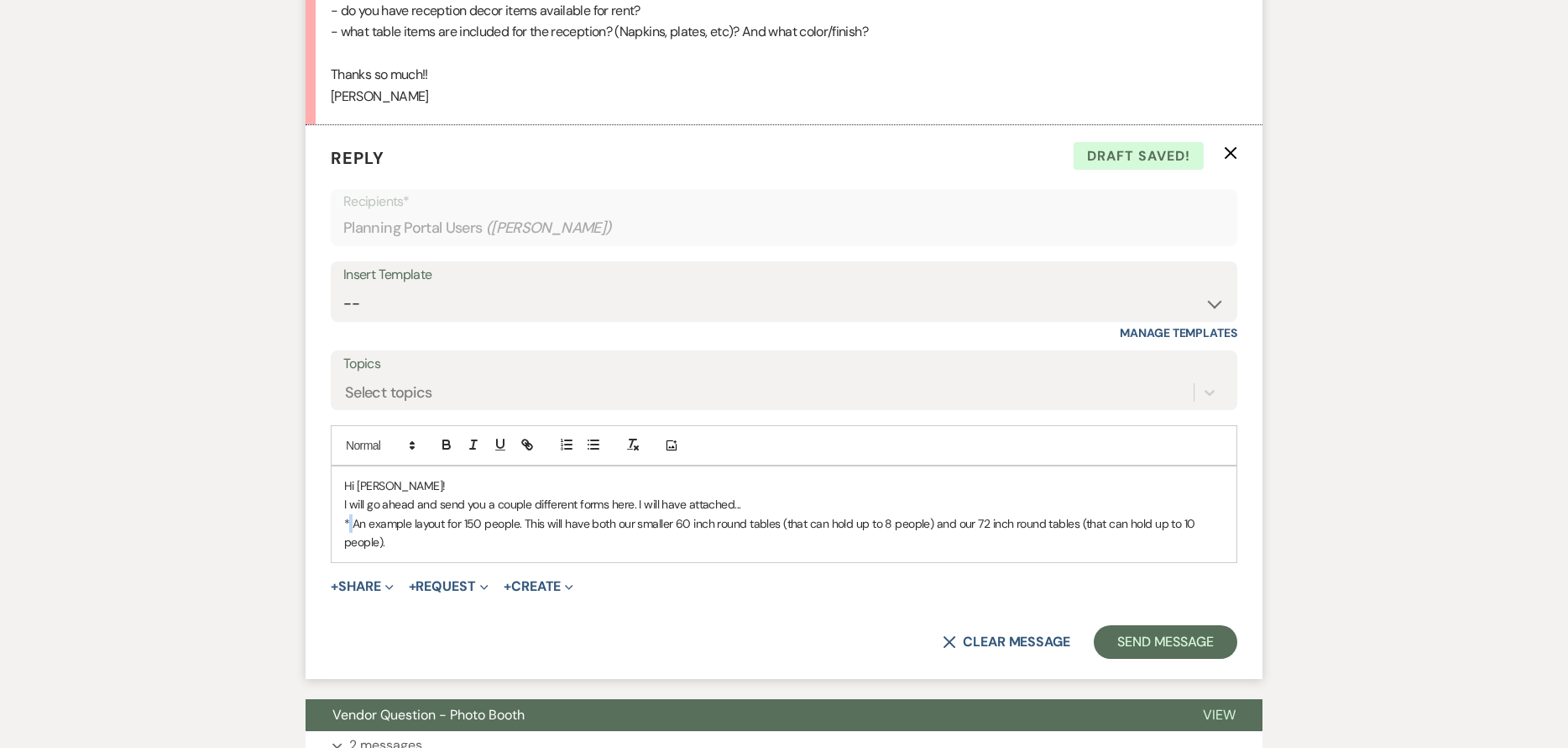
drag, startPoint x: 352, startPoint y: 524, endPoint x: 334, endPoint y: 510, distance: 22.8
click at [336, 512] on div "Hi [PERSON_NAME]! I will go ahead and send you a couple different forms here. I…" at bounding box center [784, 514] width 905 height 96
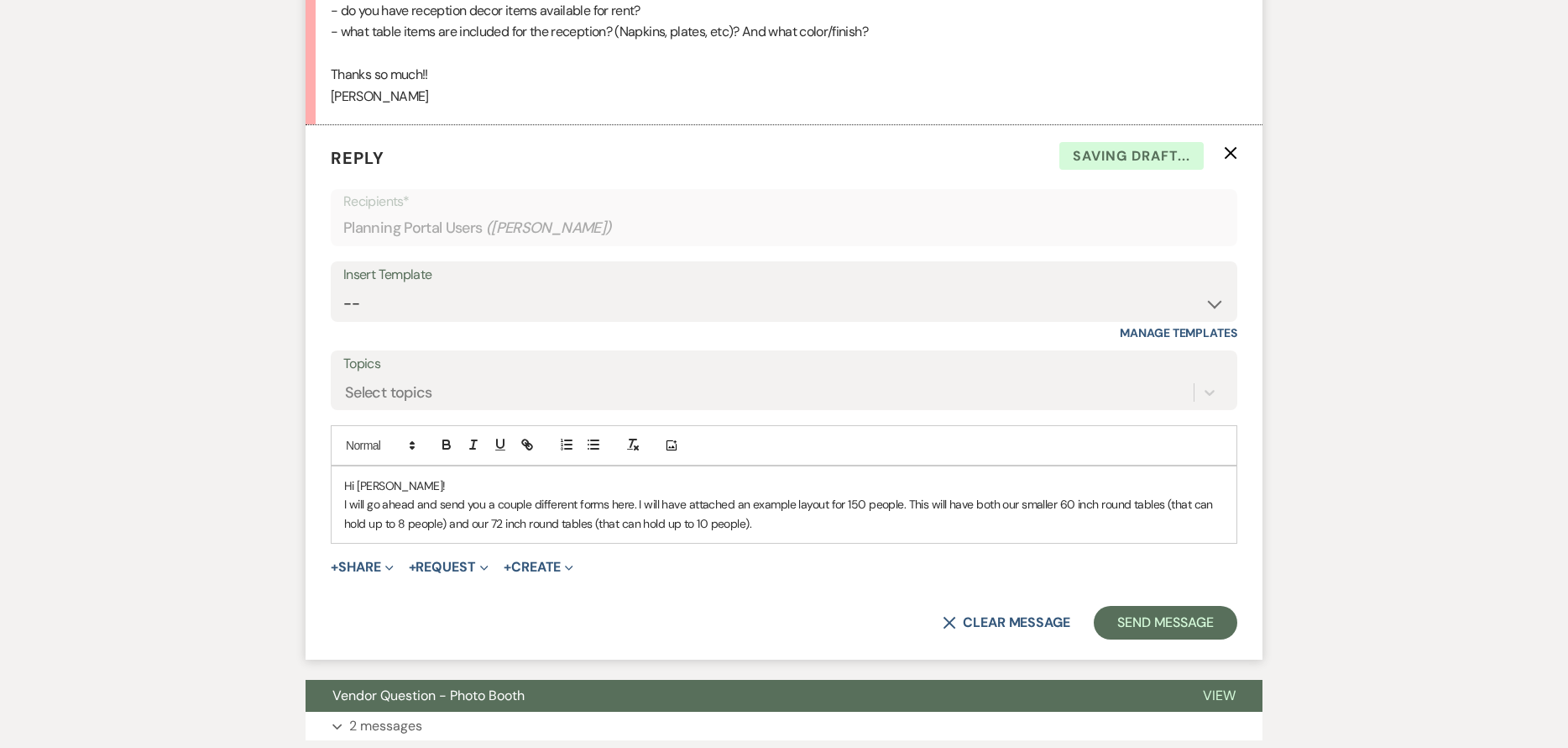
click at [784, 526] on p "I will go ahead and send you a couple different forms here. I will have attache…" at bounding box center [784, 513] width 880 height 38
click at [634, 503] on p "I will go ahead and send you a couple different forms here. I will have attache…" at bounding box center [784, 513] width 880 height 38
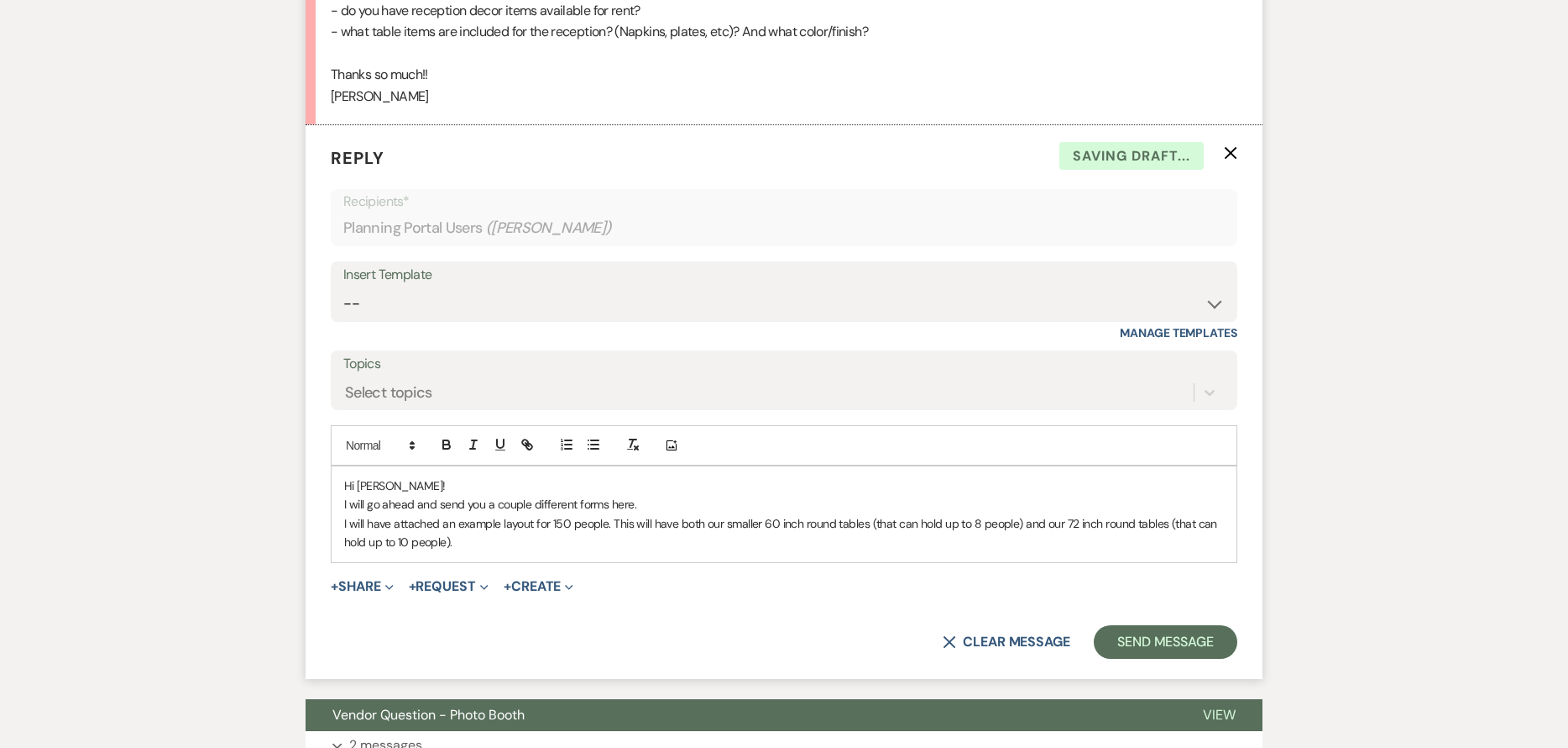
click at [608, 546] on p "I will have attached an example layout for 150 people. This will have both our …" at bounding box center [784, 532] width 880 height 38
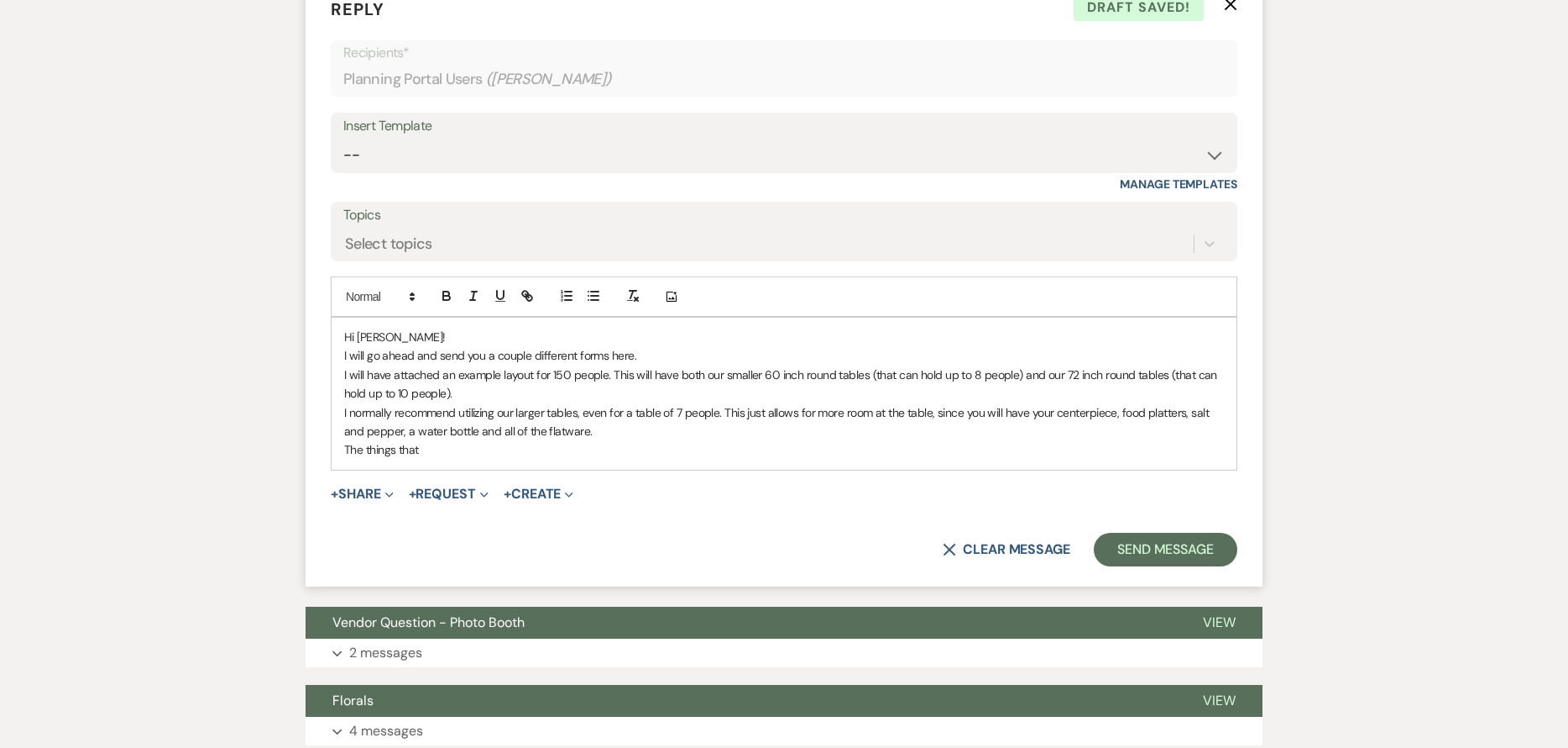
scroll to position [867, 0]
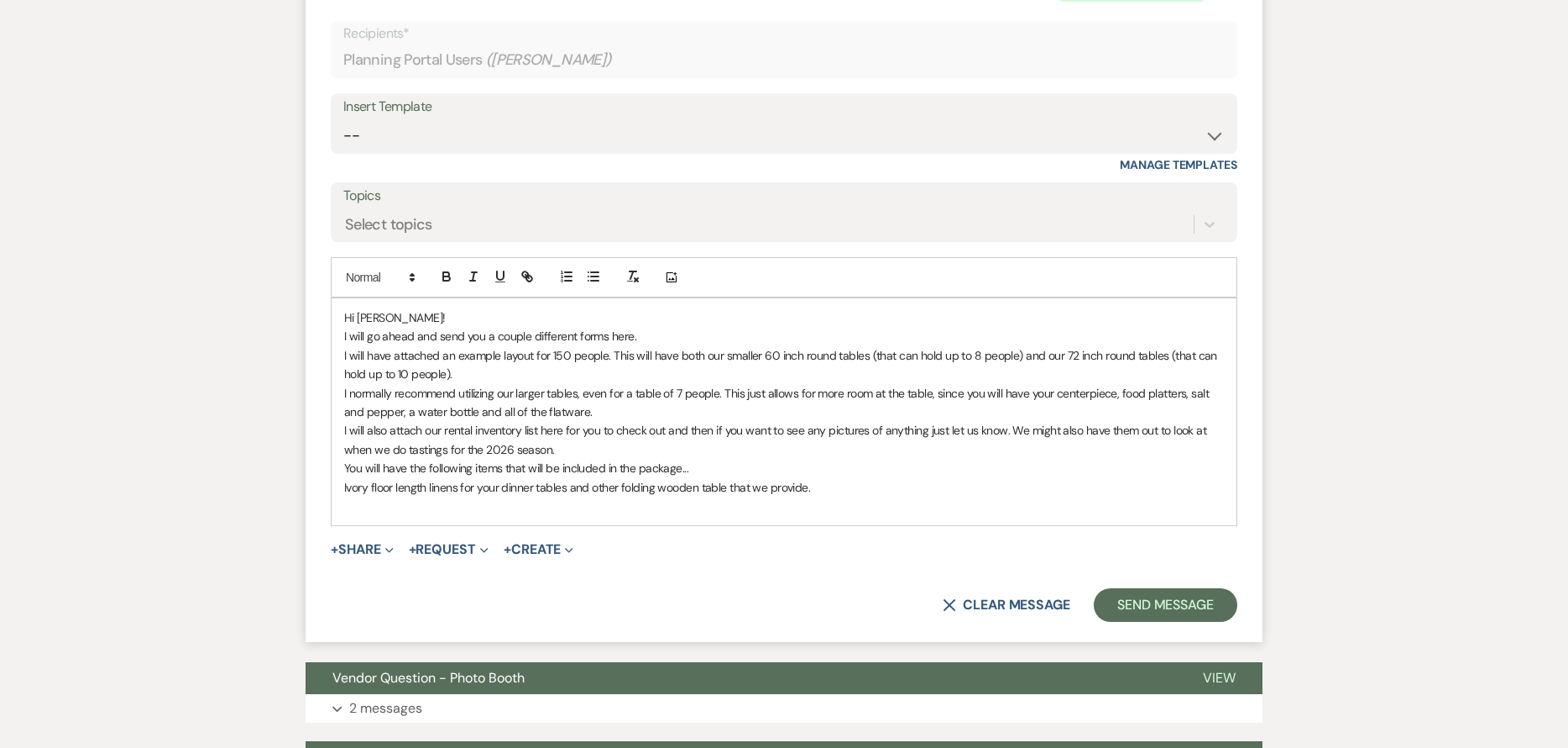
click at [338, 485] on div "Hi [PERSON_NAME]! I will go ahead and send you a couple different forms here. I…" at bounding box center [784, 411] width 905 height 227
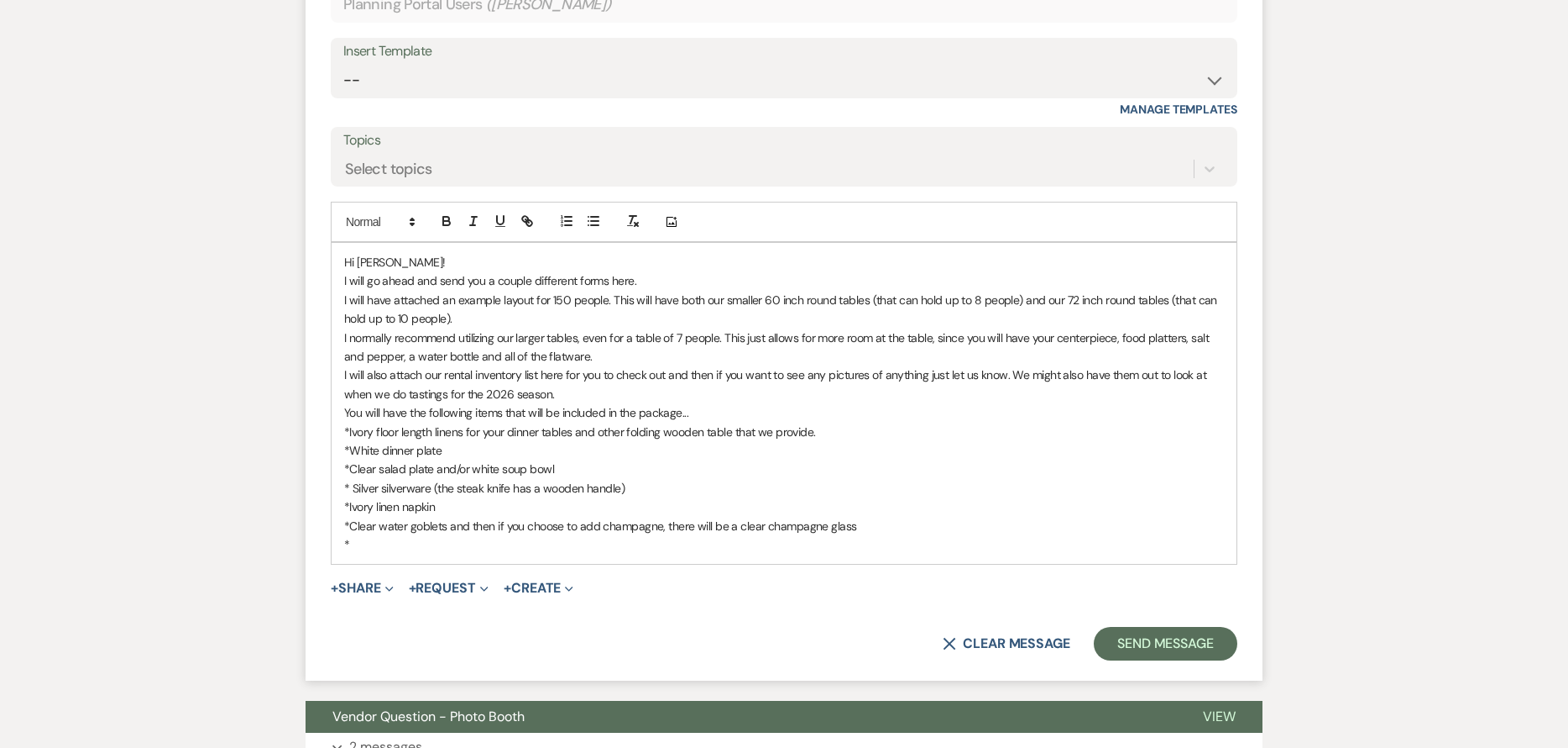
scroll to position [951, 0]
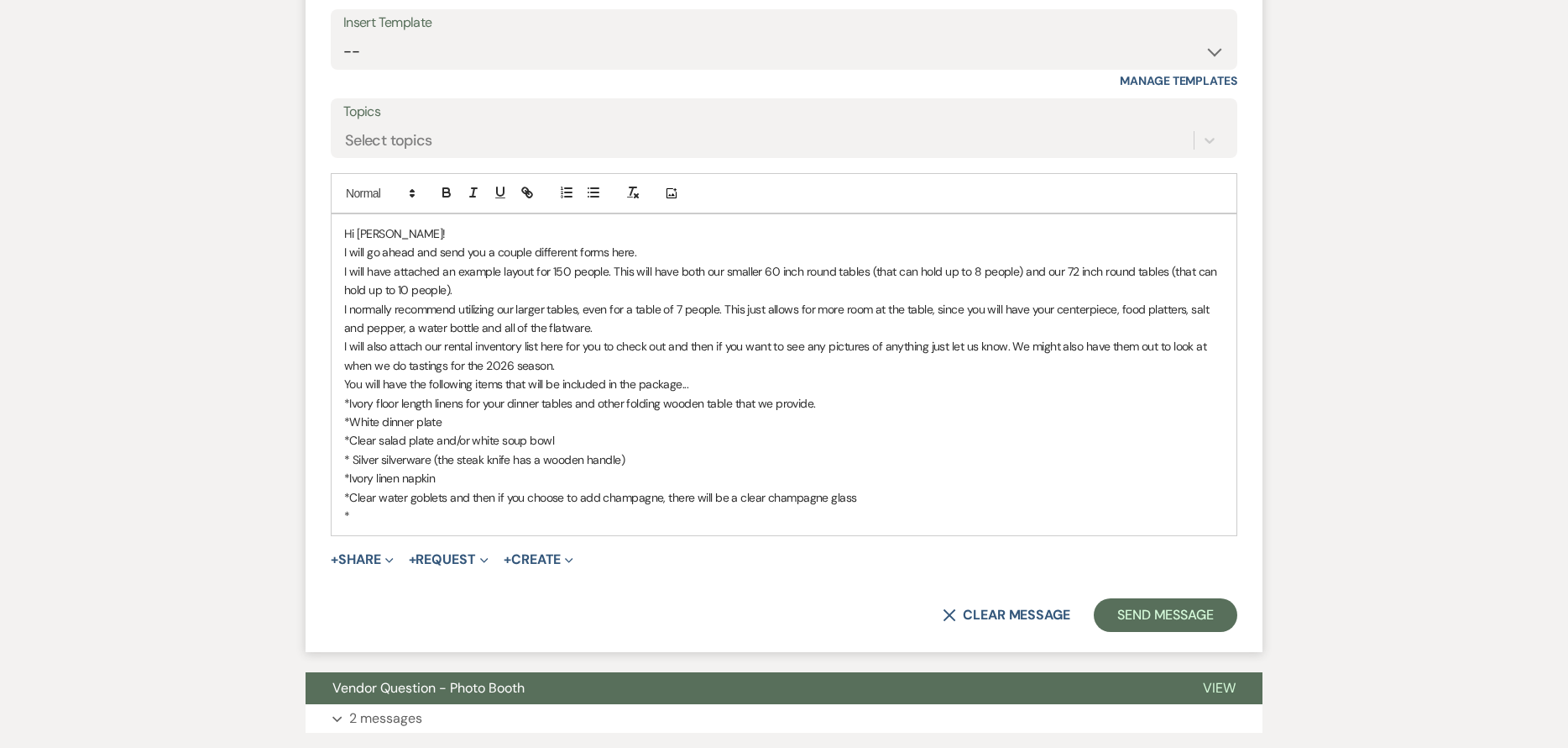
click at [699, 387] on p "You will have the following items that will be included in the package..." at bounding box center [784, 383] width 880 height 18
drag, startPoint x: 360, startPoint y: 514, endPoint x: 373, endPoint y: 517, distance: 13.3
click at [360, 513] on p "*" at bounding box center [784, 516] width 880 height 18
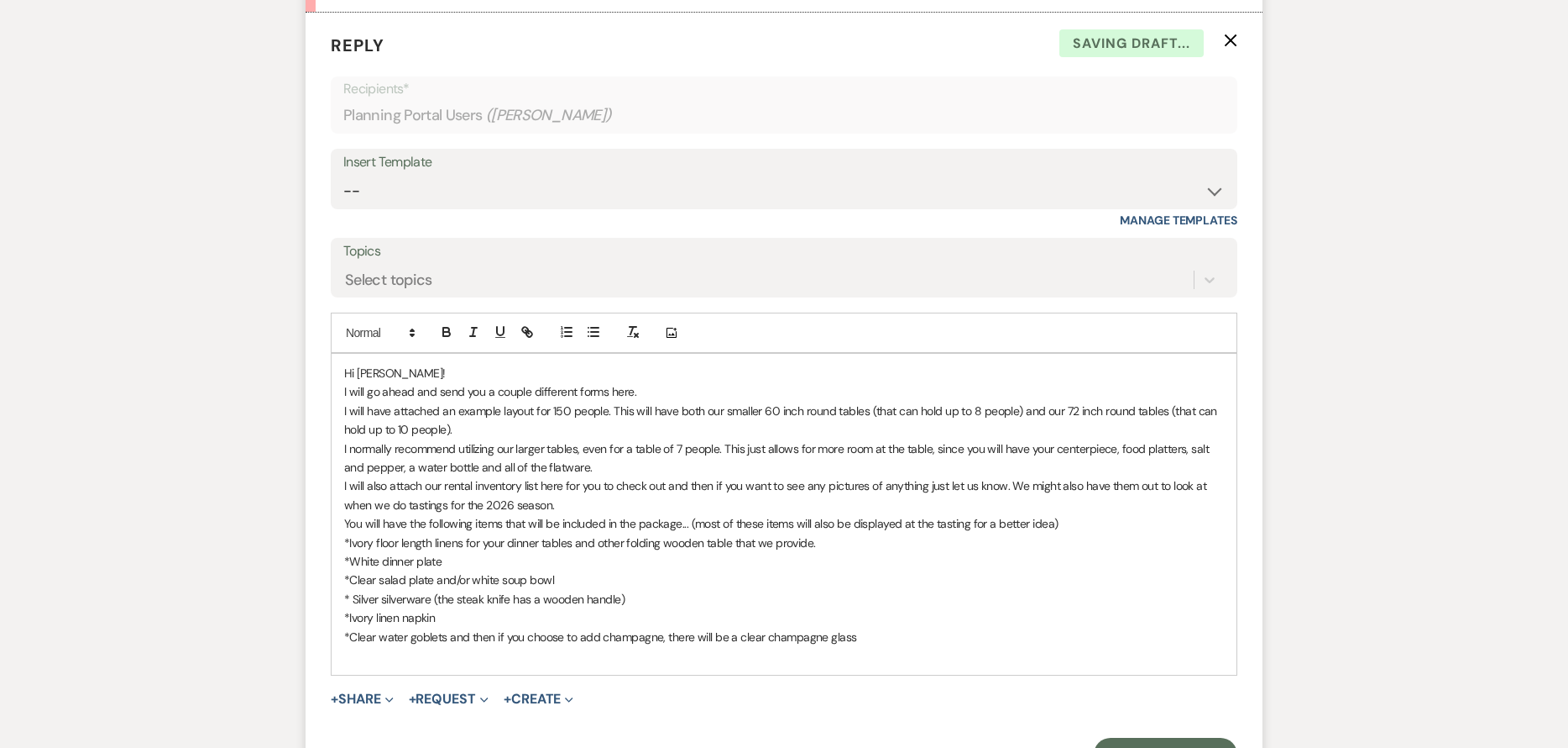
scroll to position [783, 0]
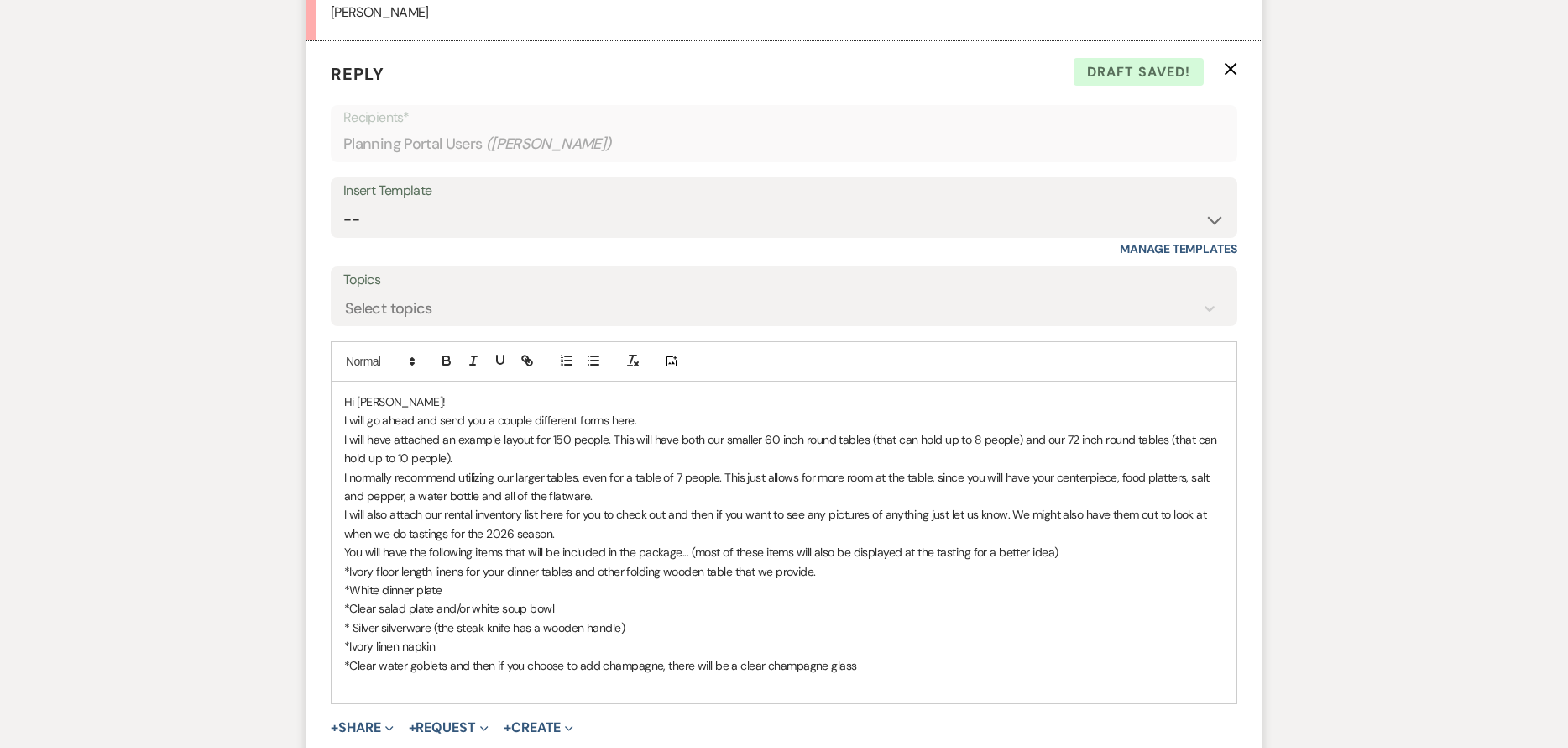
click at [872, 661] on p "*Clear water goblets and then if you choose to add champagne, there will be a c…" at bounding box center [784, 665] width 880 height 18
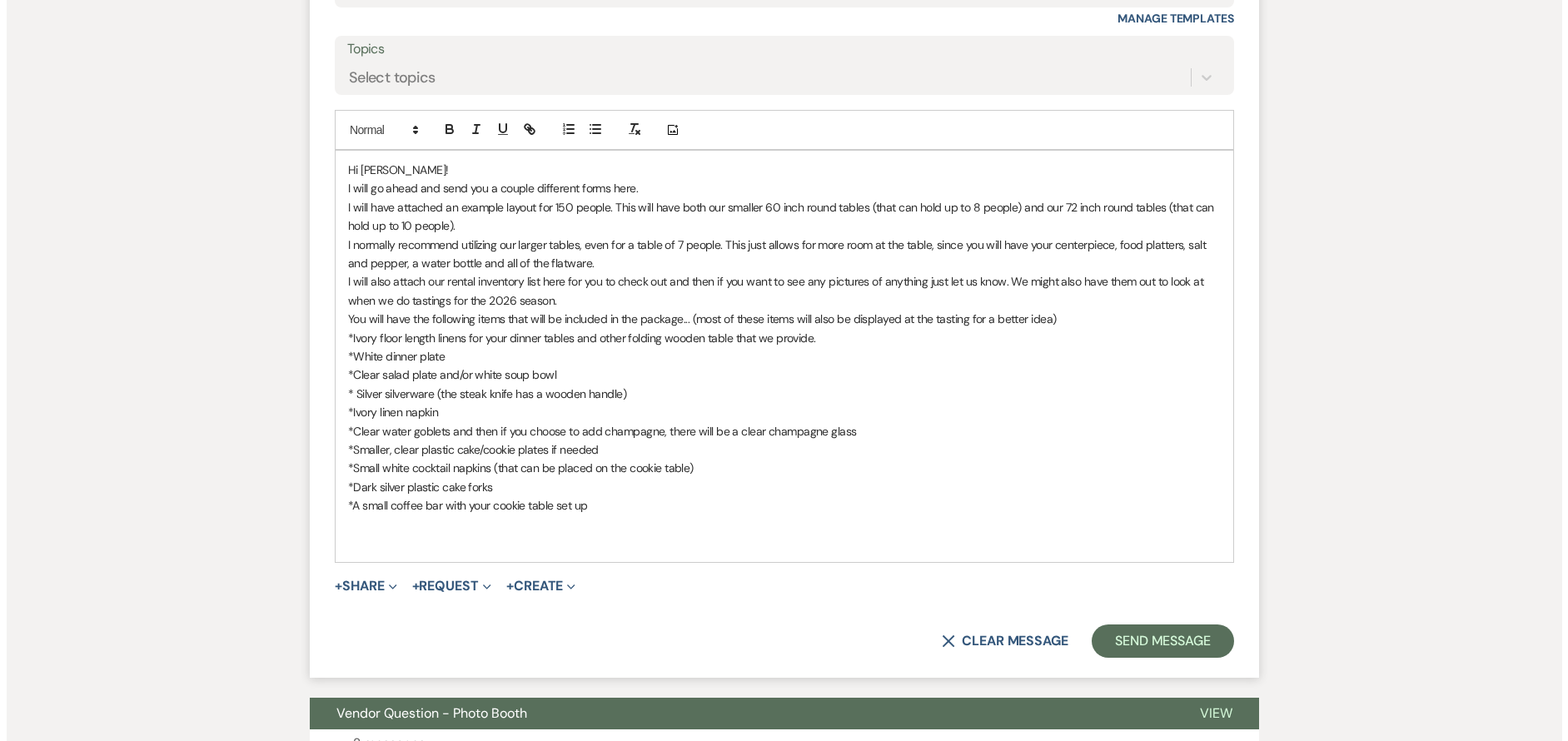
scroll to position [1026, 0]
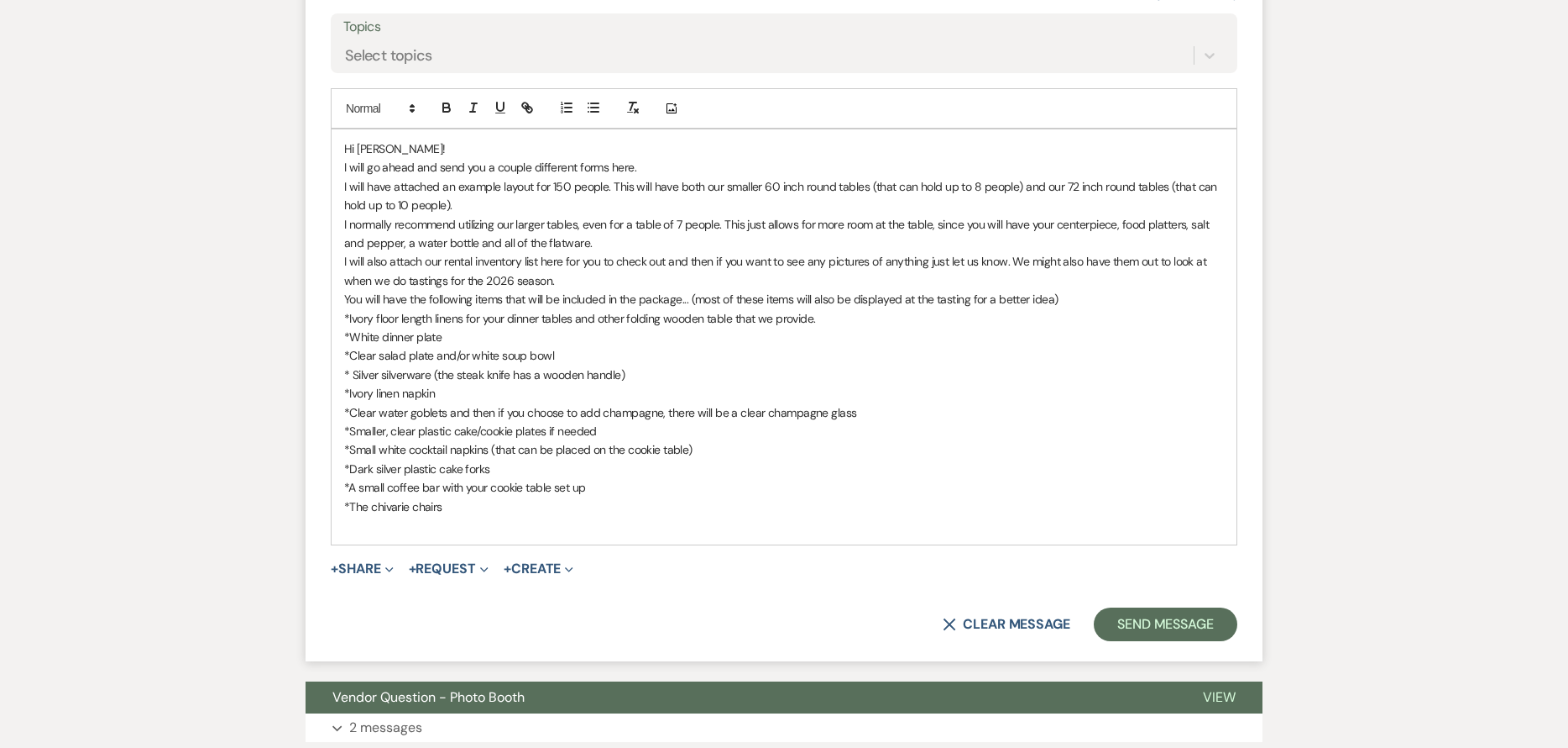
drag, startPoint x: 398, startPoint y: 505, endPoint x: 619, endPoint y: 520, distance: 221.5
click at [619, 520] on p at bounding box center [784, 524] width 880 height 18
drag, startPoint x: 460, startPoint y: 510, endPoint x: 369, endPoint y: 513, distance: 91.0
click at [369, 513] on p "*The chivarie chairs" at bounding box center [784, 506] width 880 height 18
click at [535, 509] on p "*The dark wooden chiavari" at bounding box center [784, 506] width 880 height 18
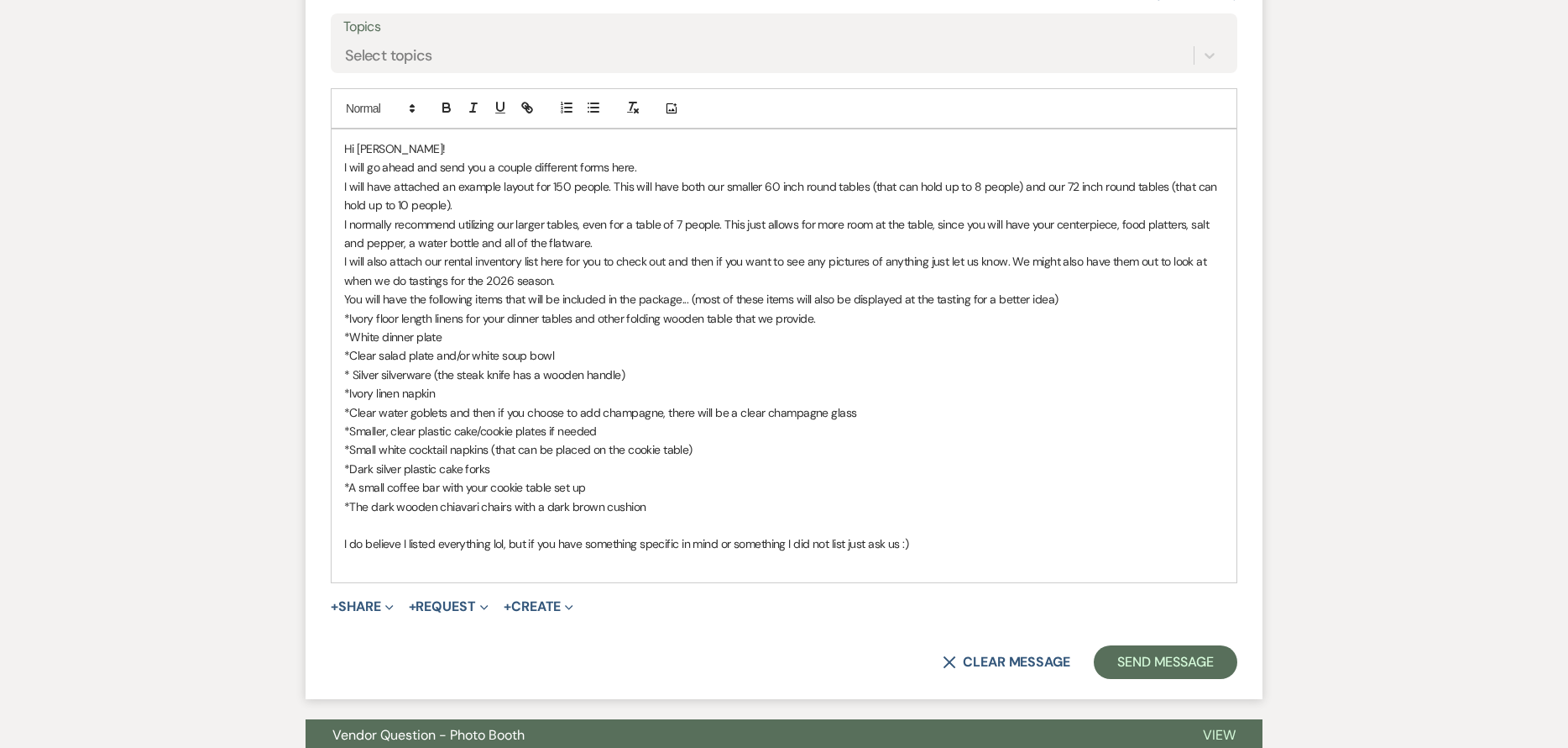
click at [624, 286] on p "I will also attach our rental inventory list here for you to check out and then…" at bounding box center [784, 270] width 880 height 38
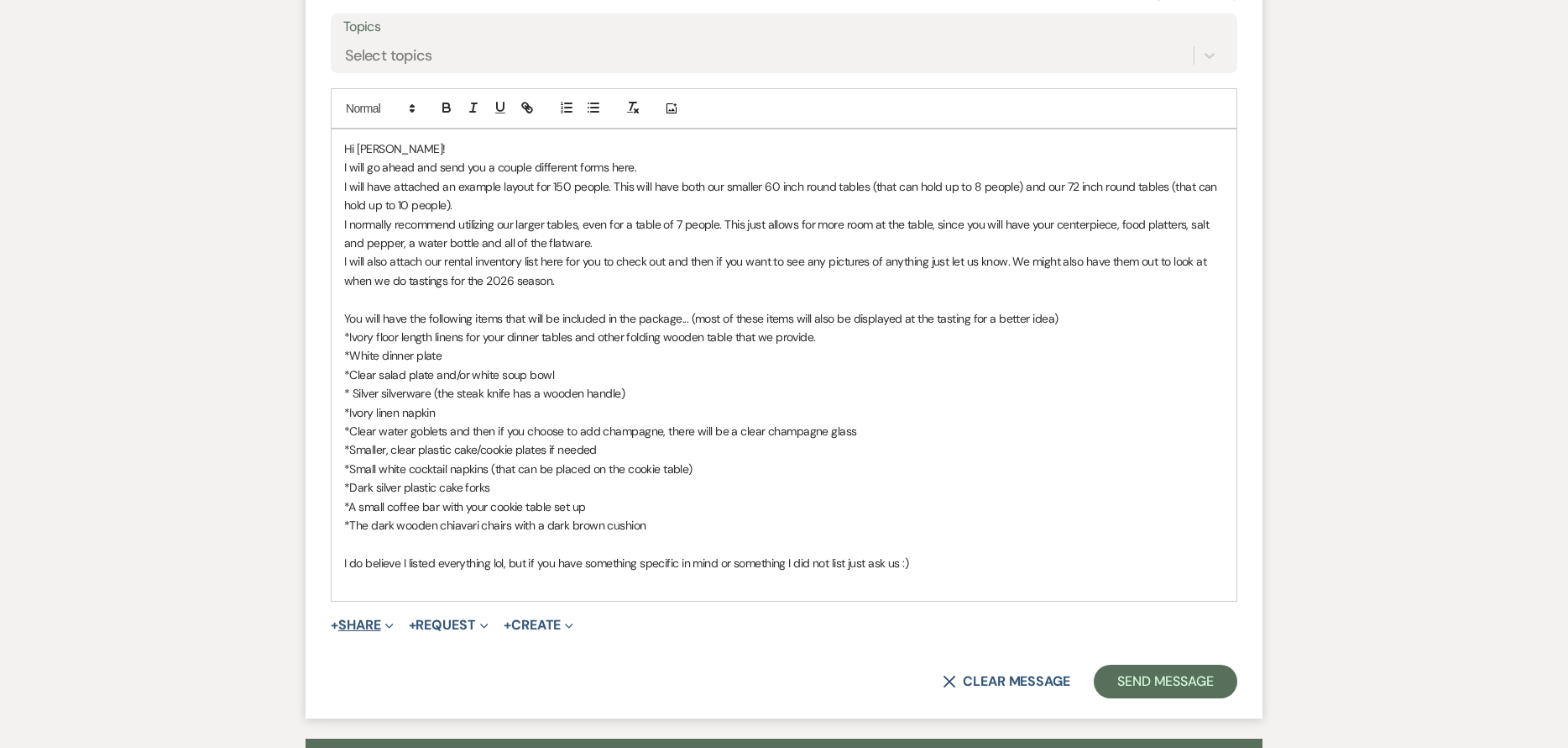
click at [391, 628] on icon "Expand" at bounding box center [390, 626] width 9 height 9
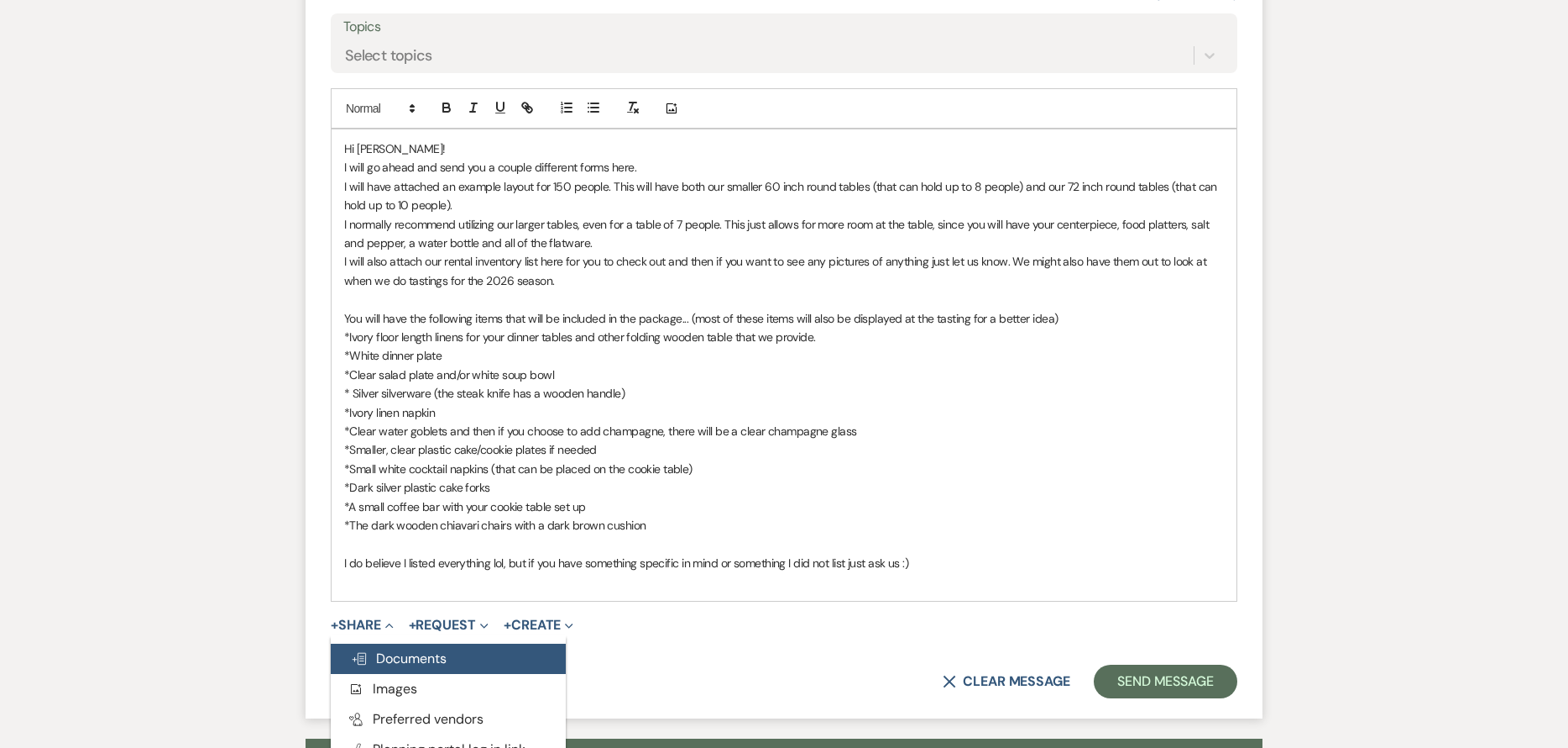
click at [398, 657] on span "Doc Upload Documents" at bounding box center [398, 658] width 96 height 18
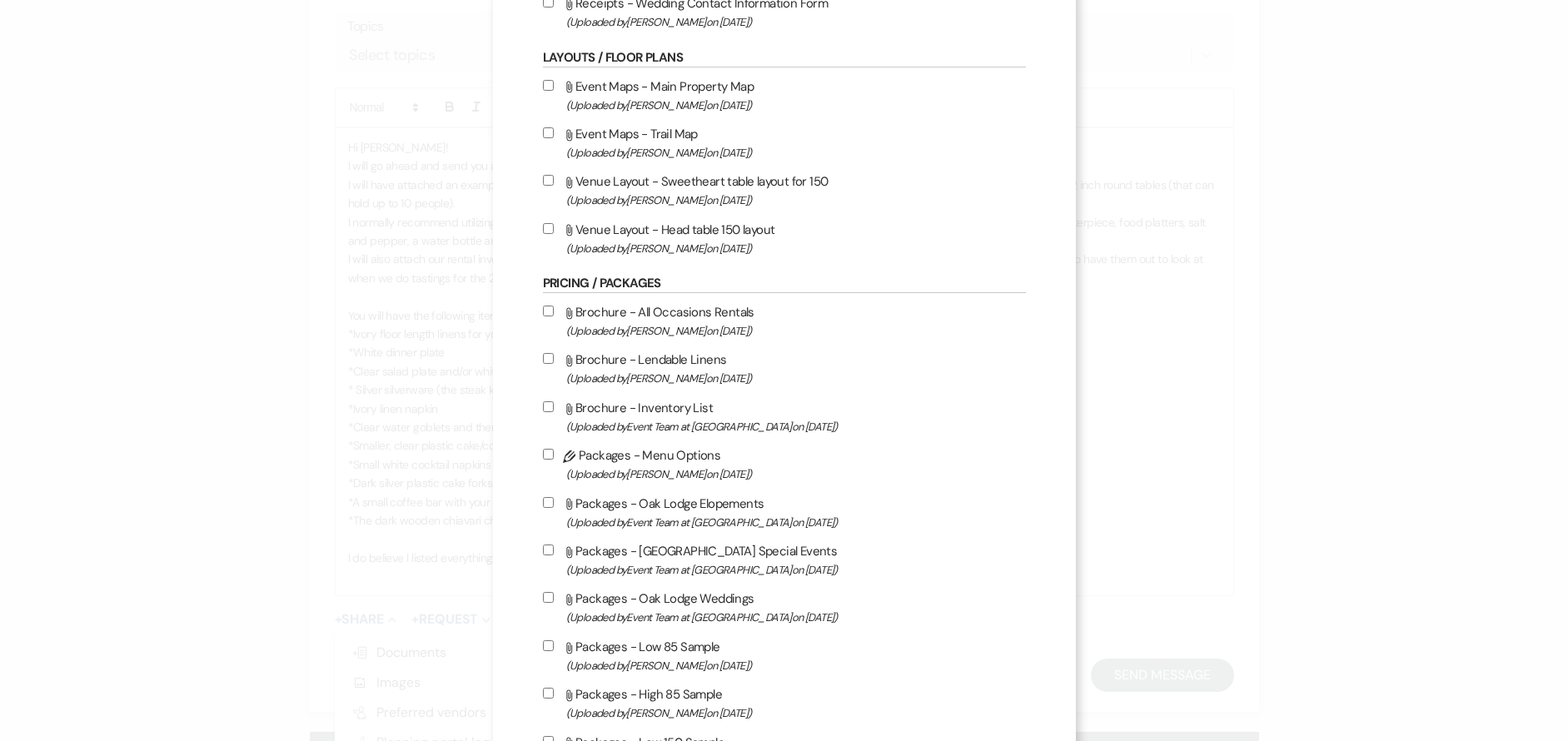
scroll to position [500, 0]
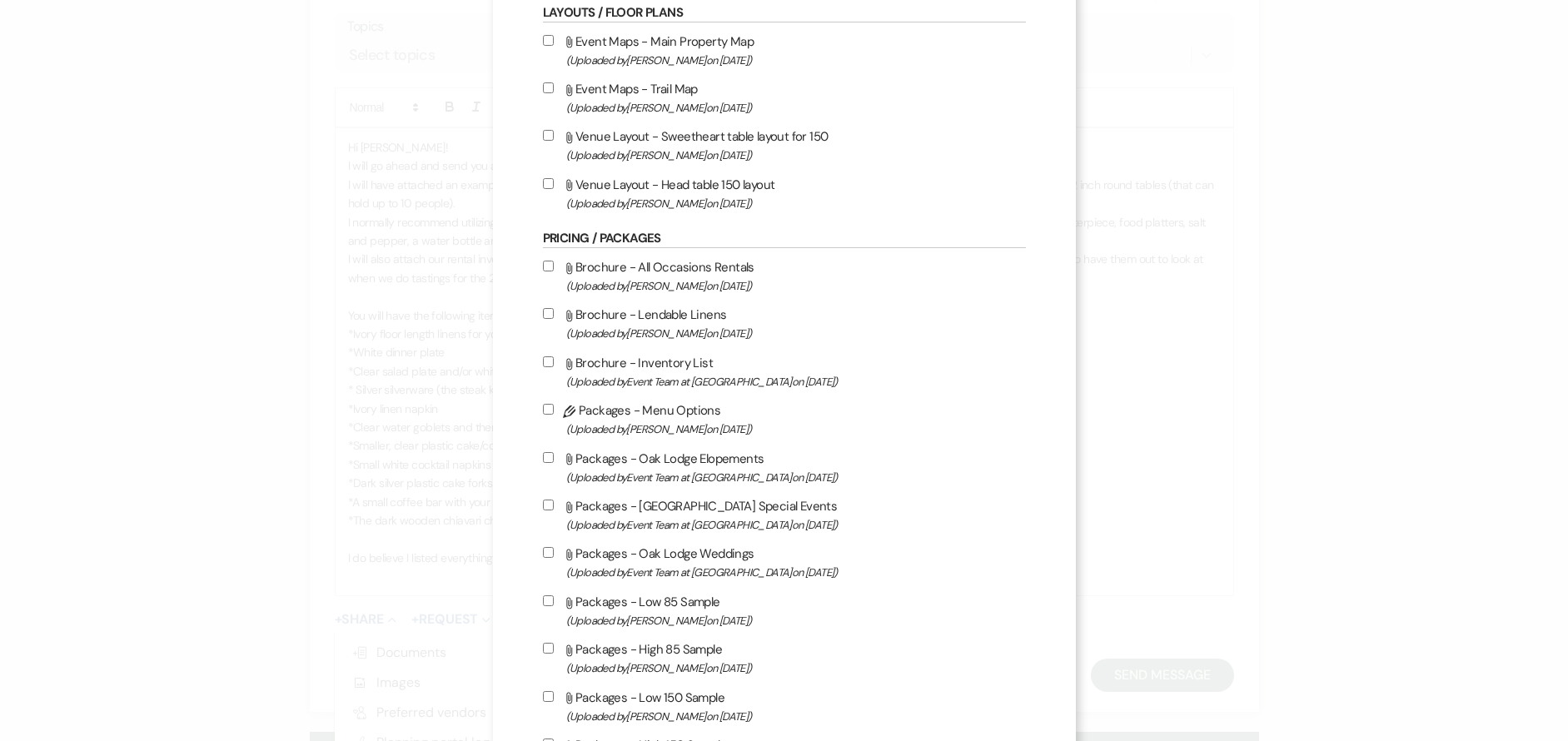
click at [543, 135] on input "Attach File Venue Layout - Sweetheart table layout for 150 (Uploaded by [PERSON…" at bounding box center [548, 135] width 10 height 10
checkbox input "true"
click at [543, 266] on input "Attach File Brochure - All Occasions Rentals (Uploaded by [PERSON_NAME] on [DAT…" at bounding box center [548, 266] width 10 height 10
checkbox input "true"
click at [544, 313] on input "Attach File Brochure - Lendable Linens (Uploaded by [PERSON_NAME] on [DATE] )" at bounding box center [548, 313] width 10 height 10
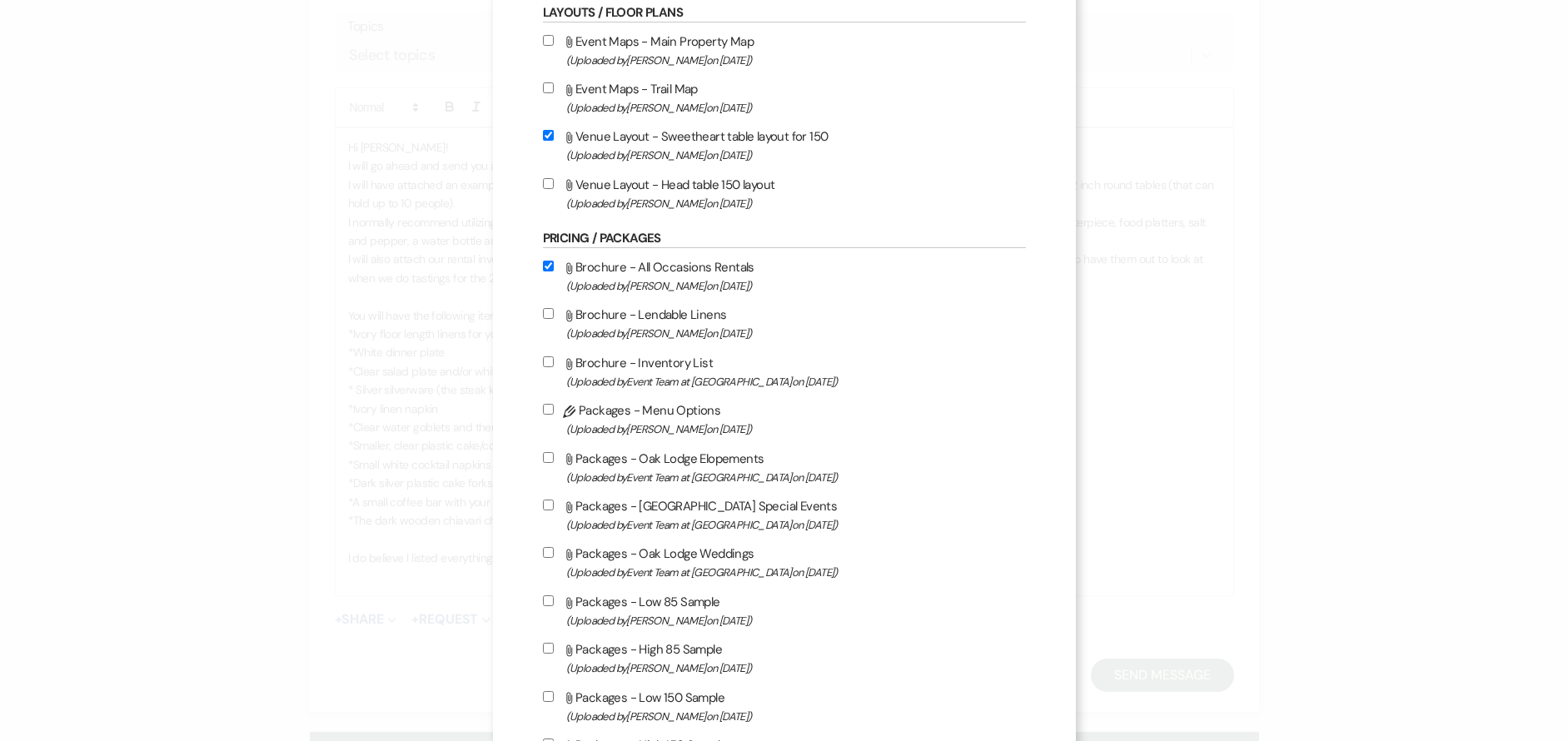
checkbox input "true"
click at [543, 362] on input "Attach File Brochure - Inventory List (Uploaded by Event Team at [GEOGRAPHIC_DA…" at bounding box center [548, 361] width 10 height 10
checkbox input "true"
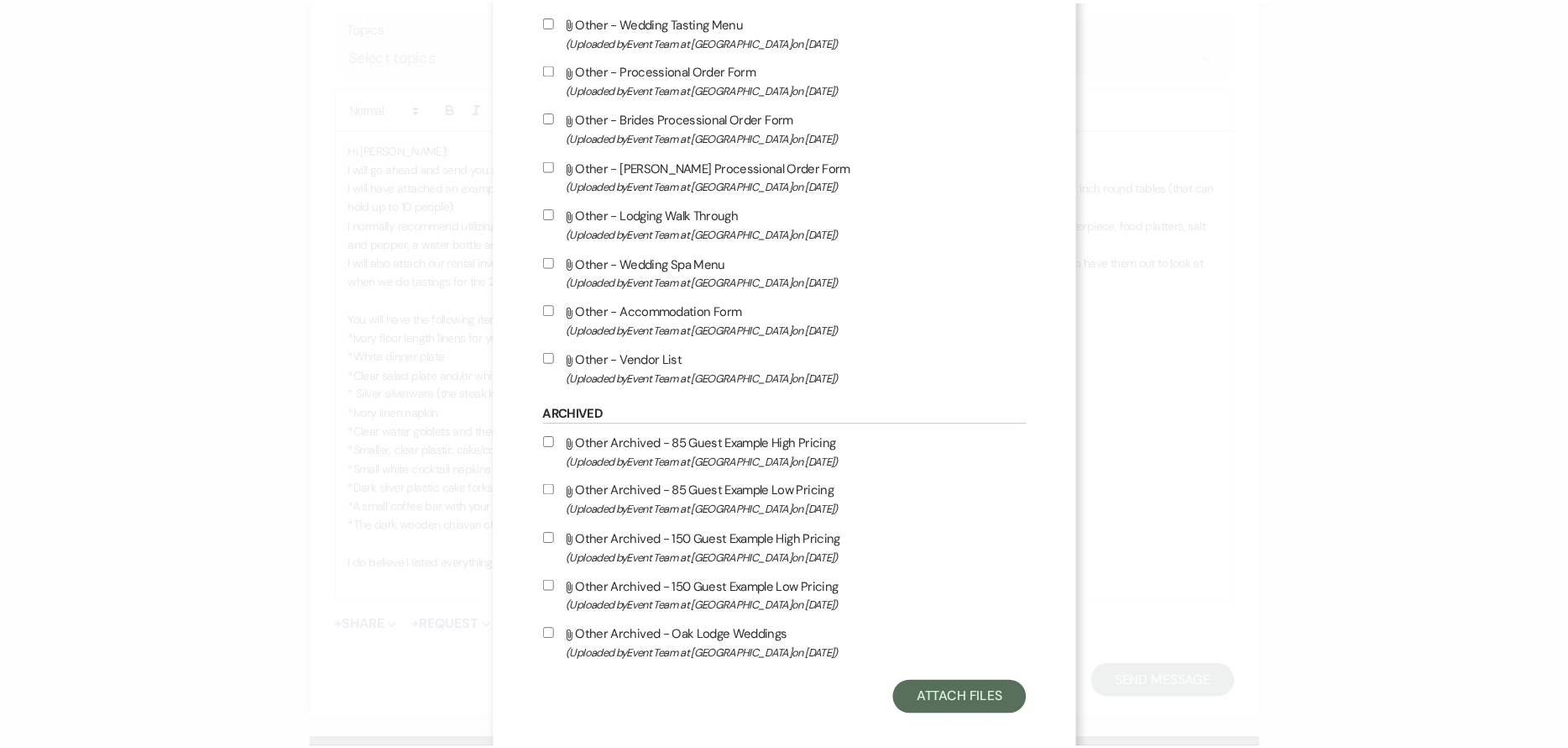
scroll to position [1901, 0]
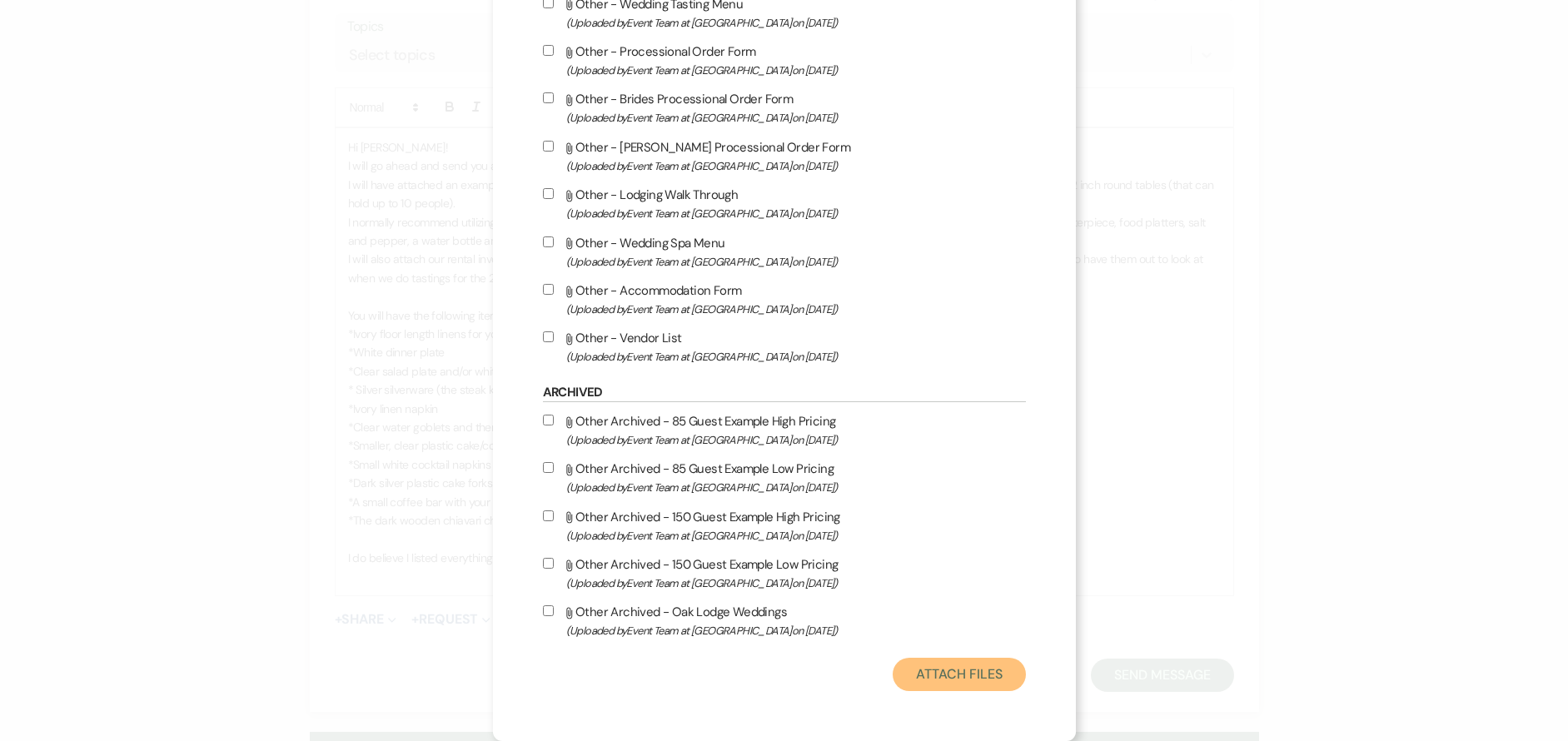
click at [1003, 667] on button "Attach Files" at bounding box center [959, 674] width 132 height 33
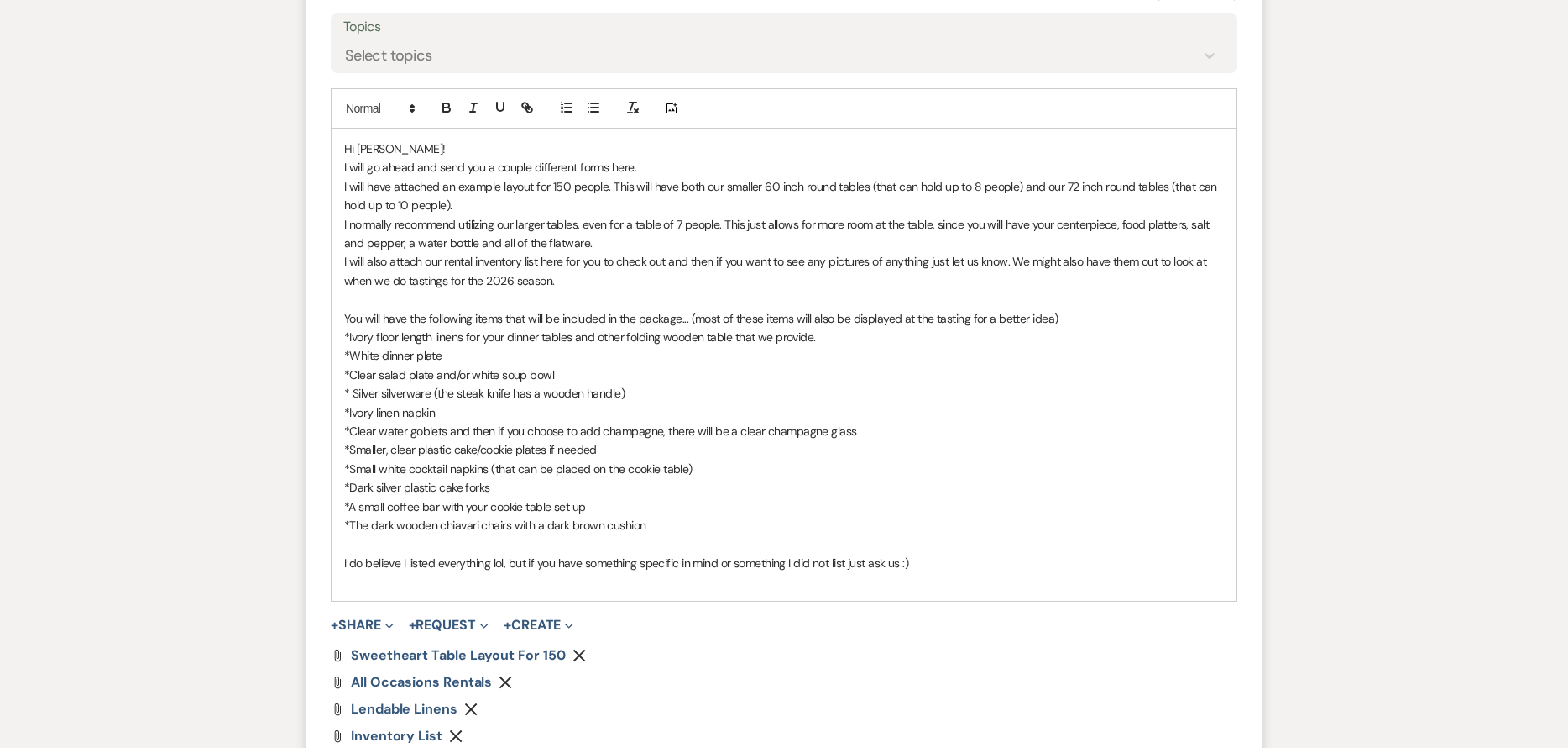
click at [935, 568] on p "I do believe I listed everything lol, but if you have something specific in min…" at bounding box center [784, 562] width 880 height 18
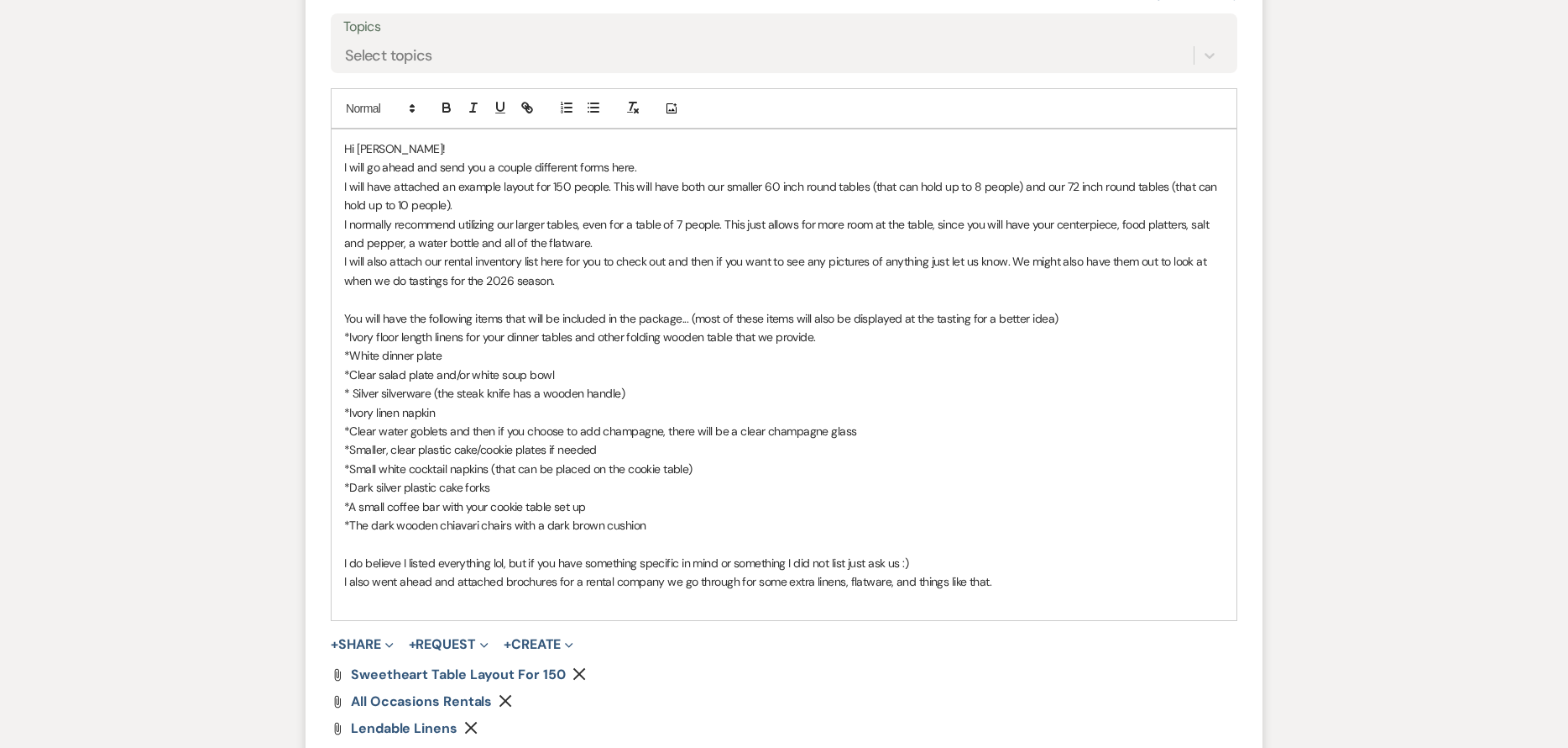
click at [784, 584] on p "I also went ahead and attached brochures for a rental company we go through for…" at bounding box center [784, 581] width 880 height 18
click at [1028, 591] on p at bounding box center [784, 599] width 880 height 18
click at [993, 579] on p "I also went ahead and attached brochures for a rental company we go through for…" at bounding box center [784, 581] width 880 height 18
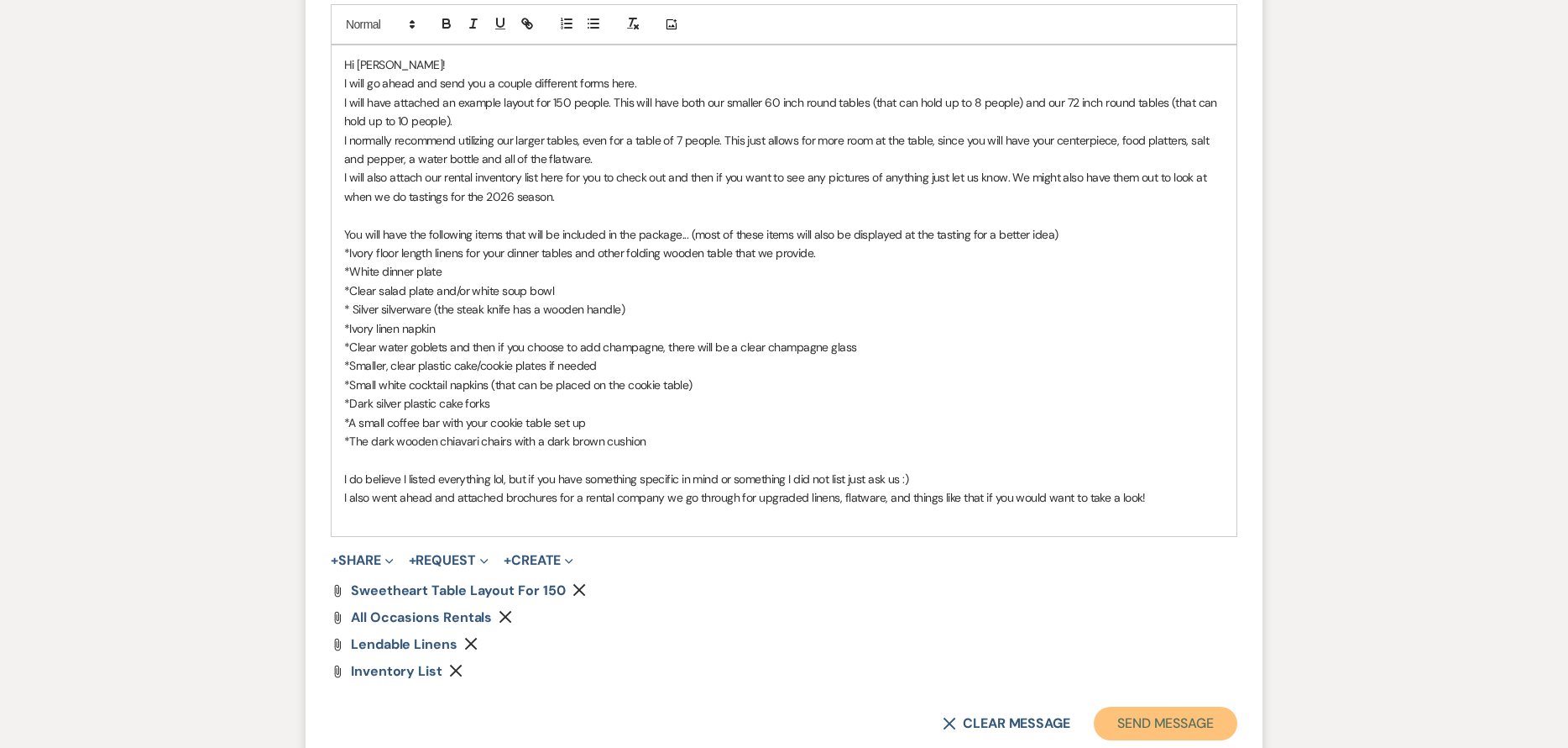
click at [1174, 723] on button "Send Message" at bounding box center [1166, 723] width 144 height 33
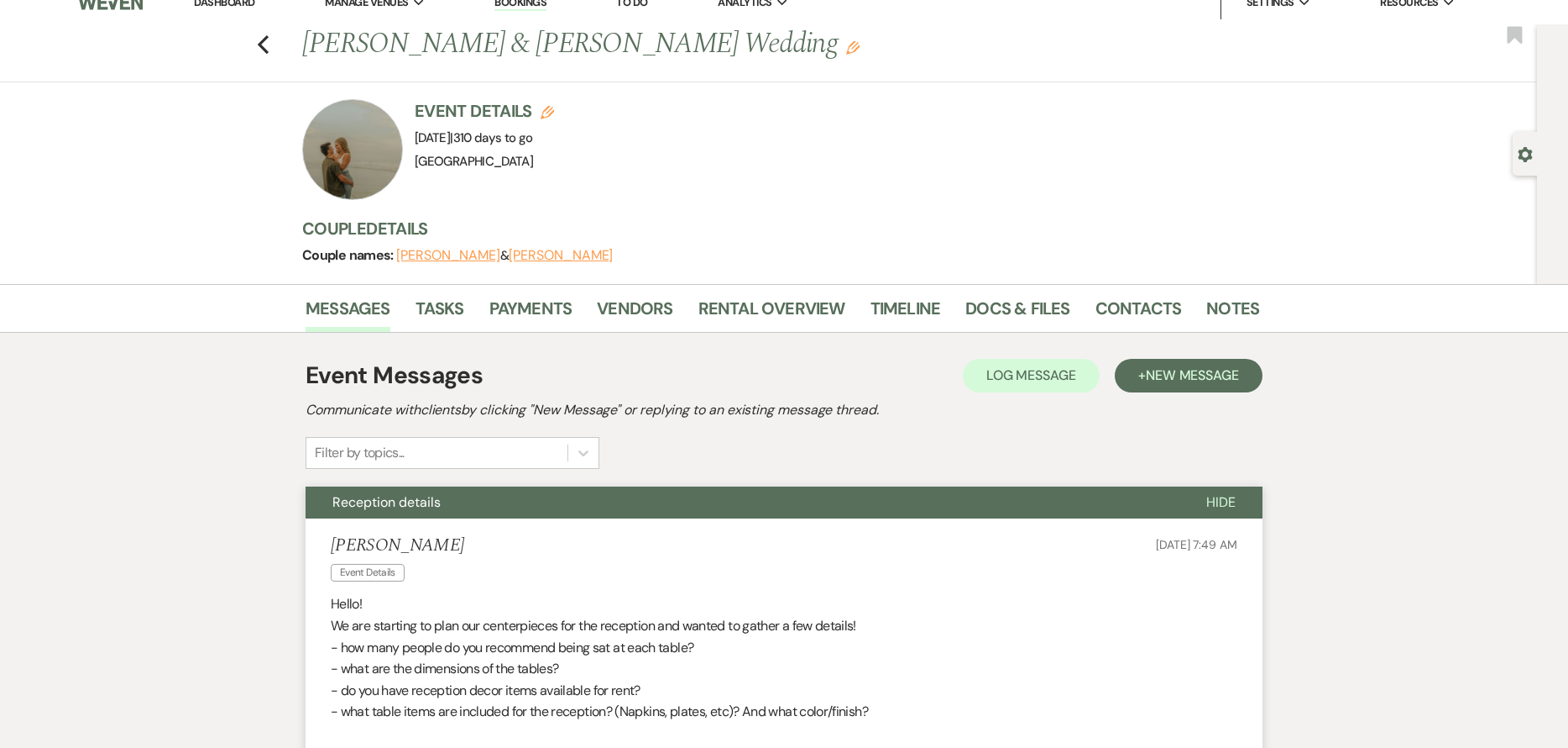
scroll to position [0, 0]
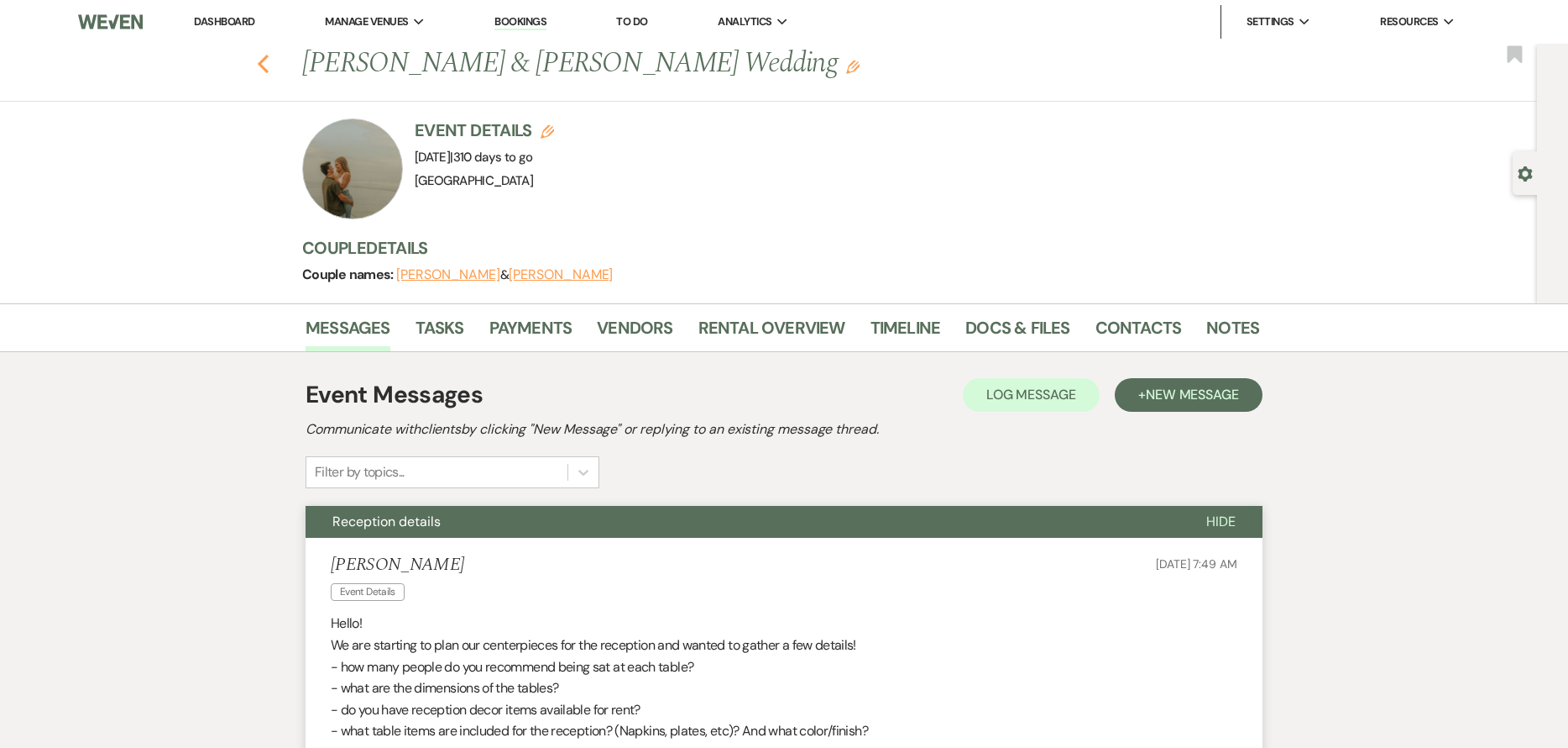
click at [269, 70] on icon "Previous" at bounding box center [263, 63] width 12 height 20
select select "7"
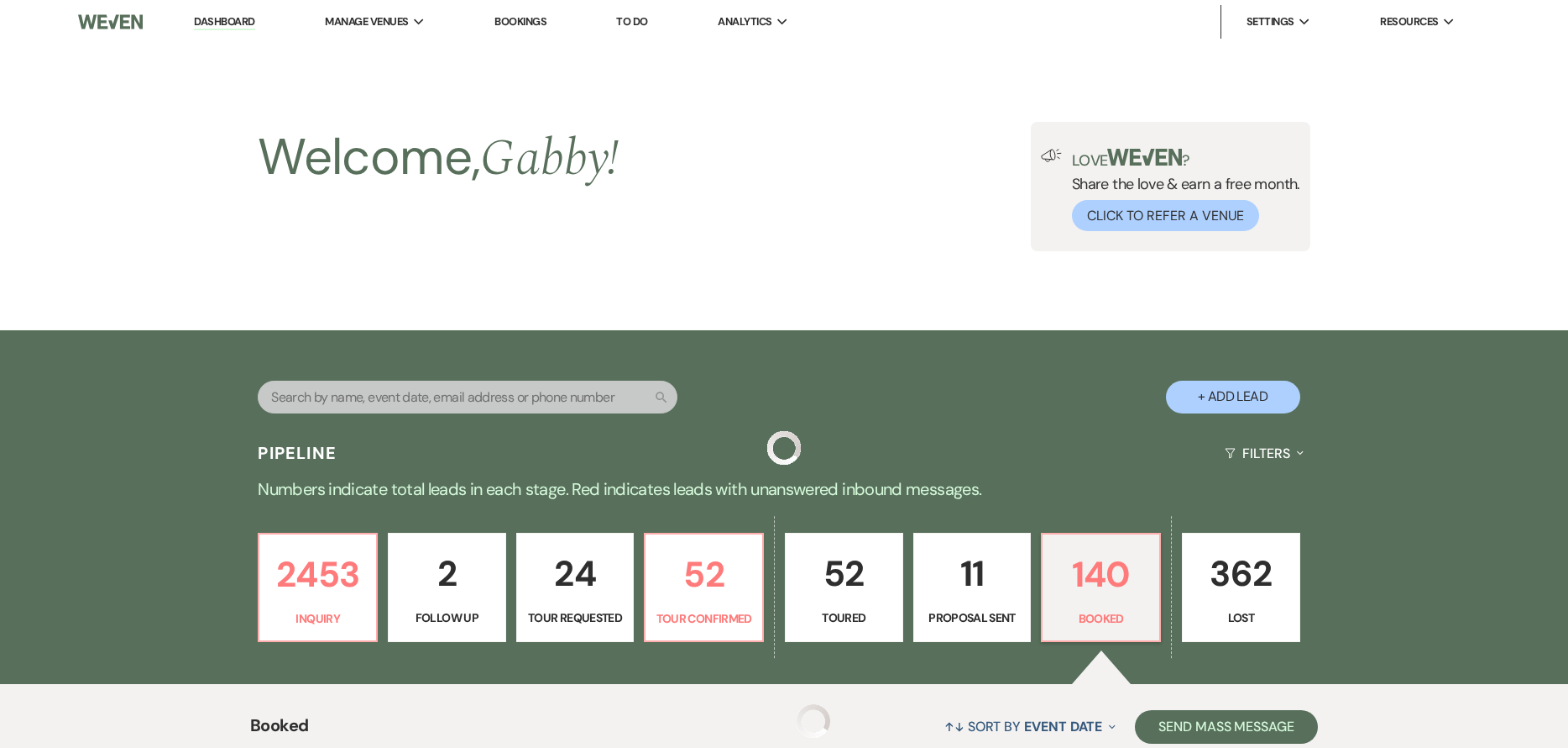
scroll to position [588, 0]
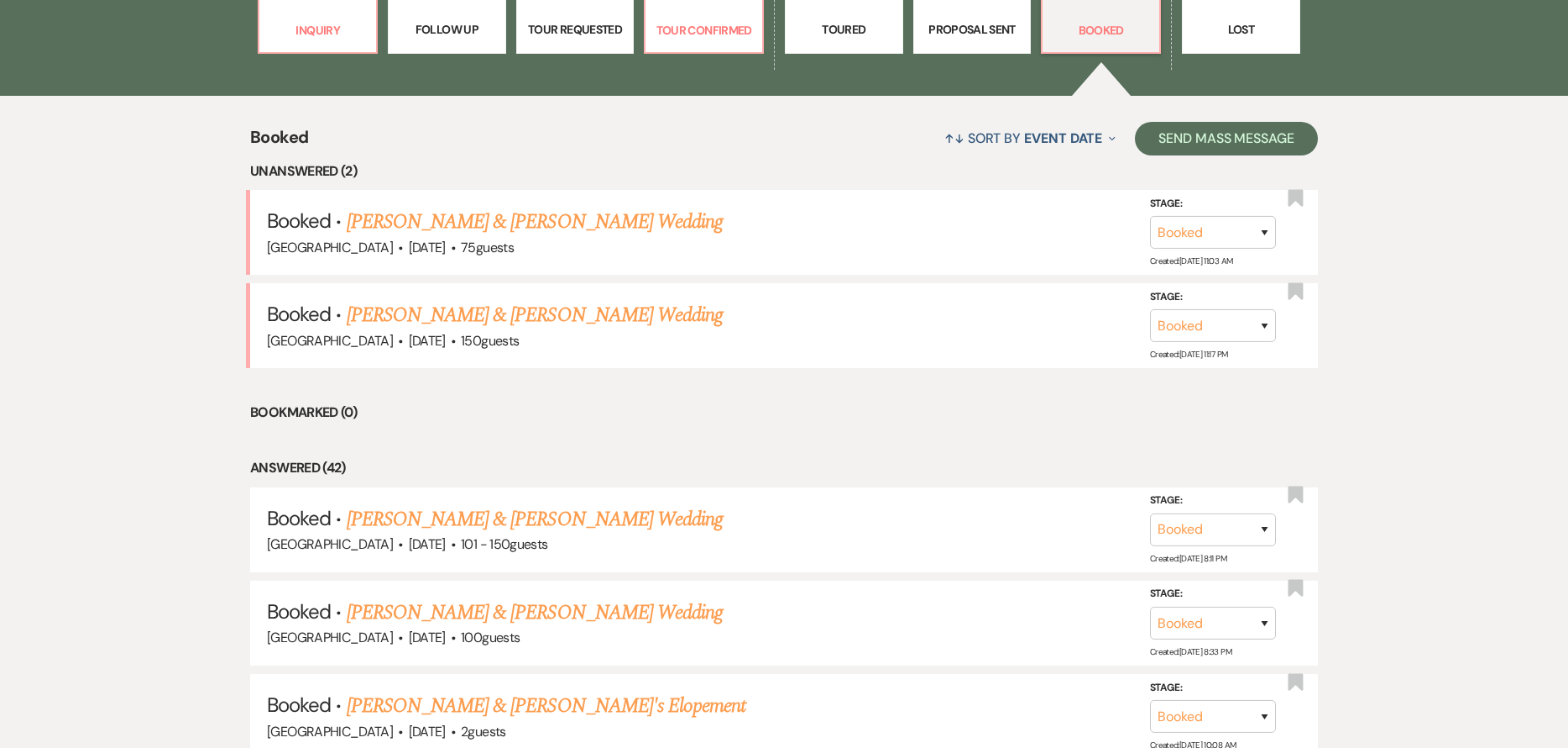
click at [563, 324] on link "[PERSON_NAME] & [PERSON_NAME] Wedding" at bounding box center [535, 315] width 376 height 30
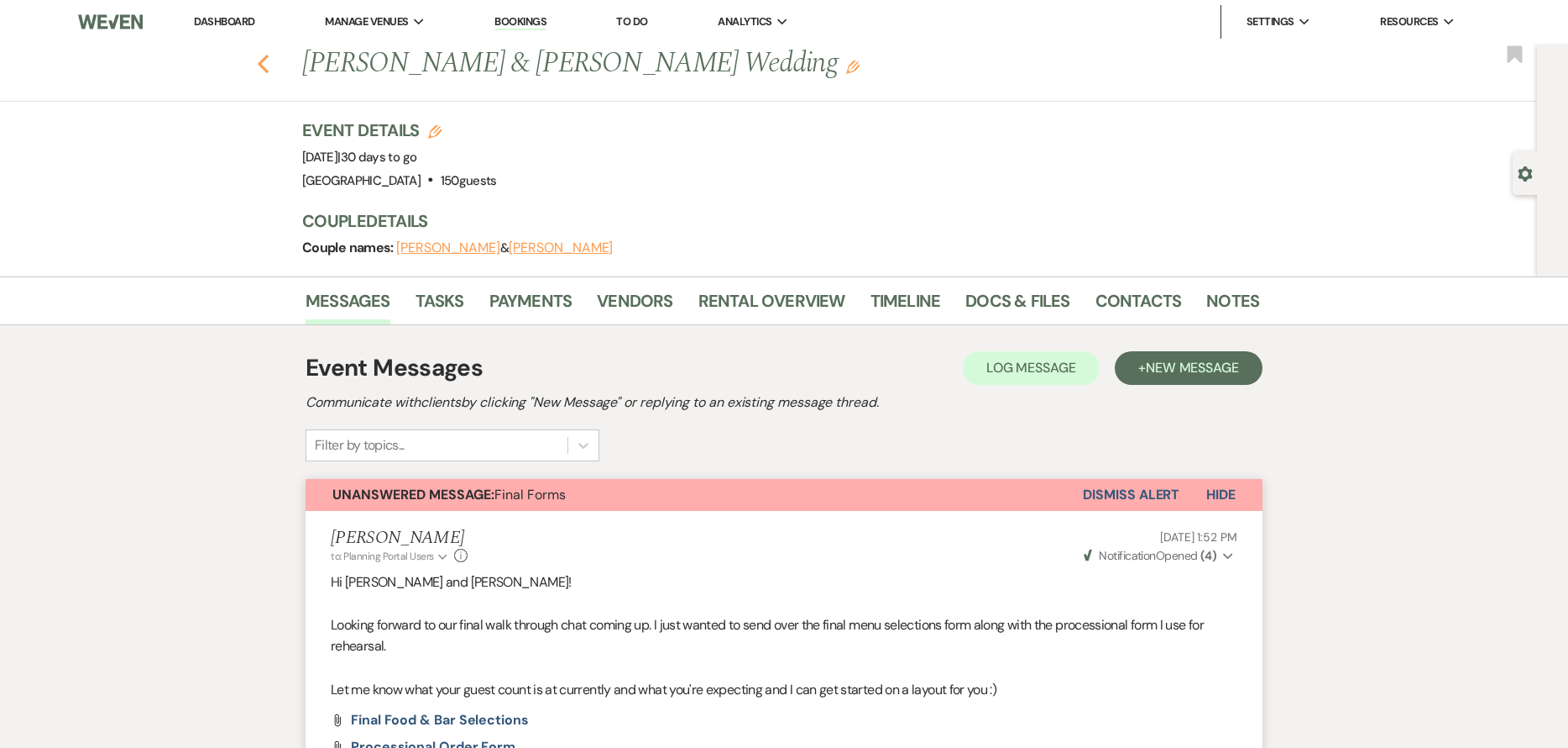
click at [267, 61] on icon "Previous" at bounding box center [263, 63] width 12 height 20
select select "7"
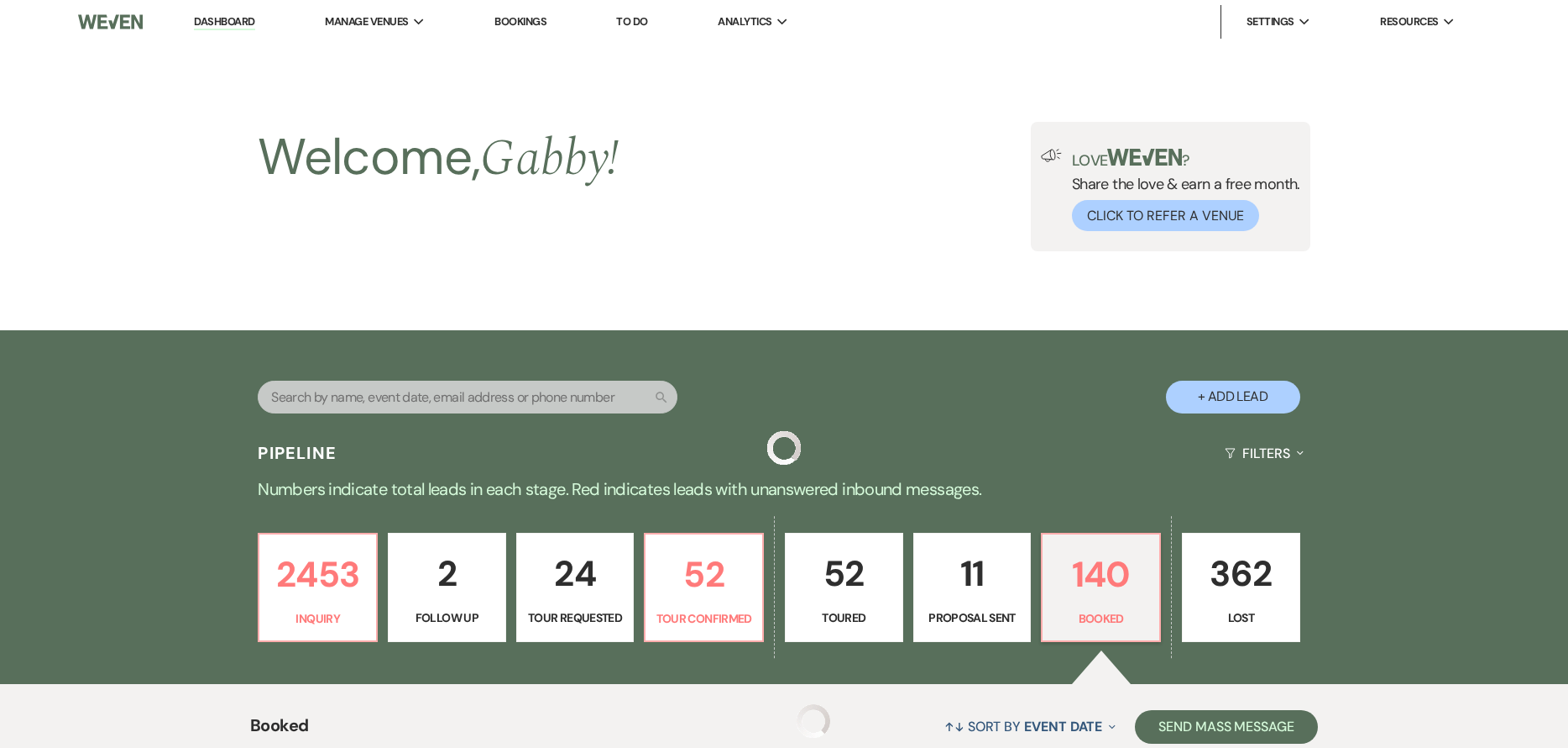
scroll to position [588, 0]
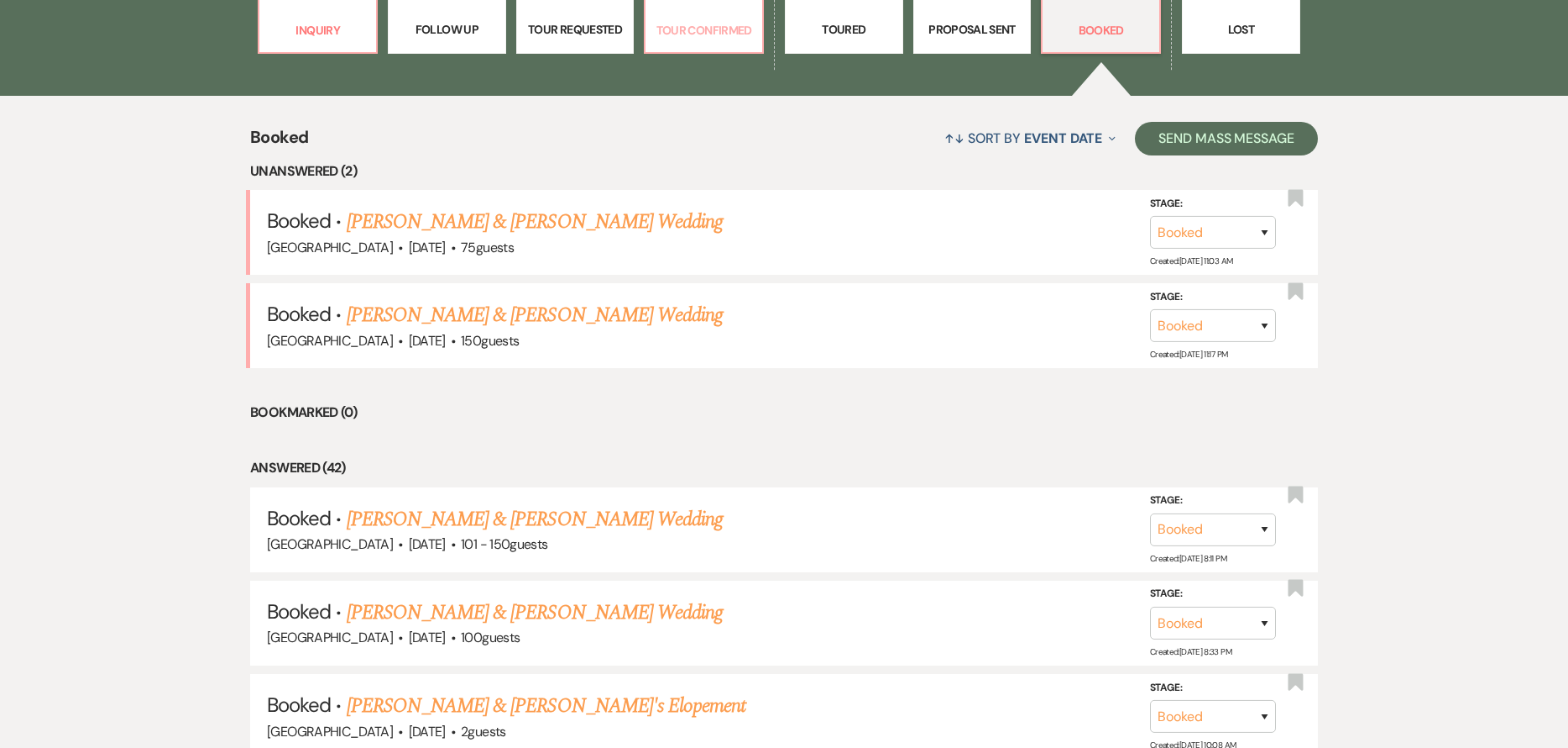
click at [702, 39] on p "Tour Confirmed" at bounding box center [704, 30] width 96 height 18
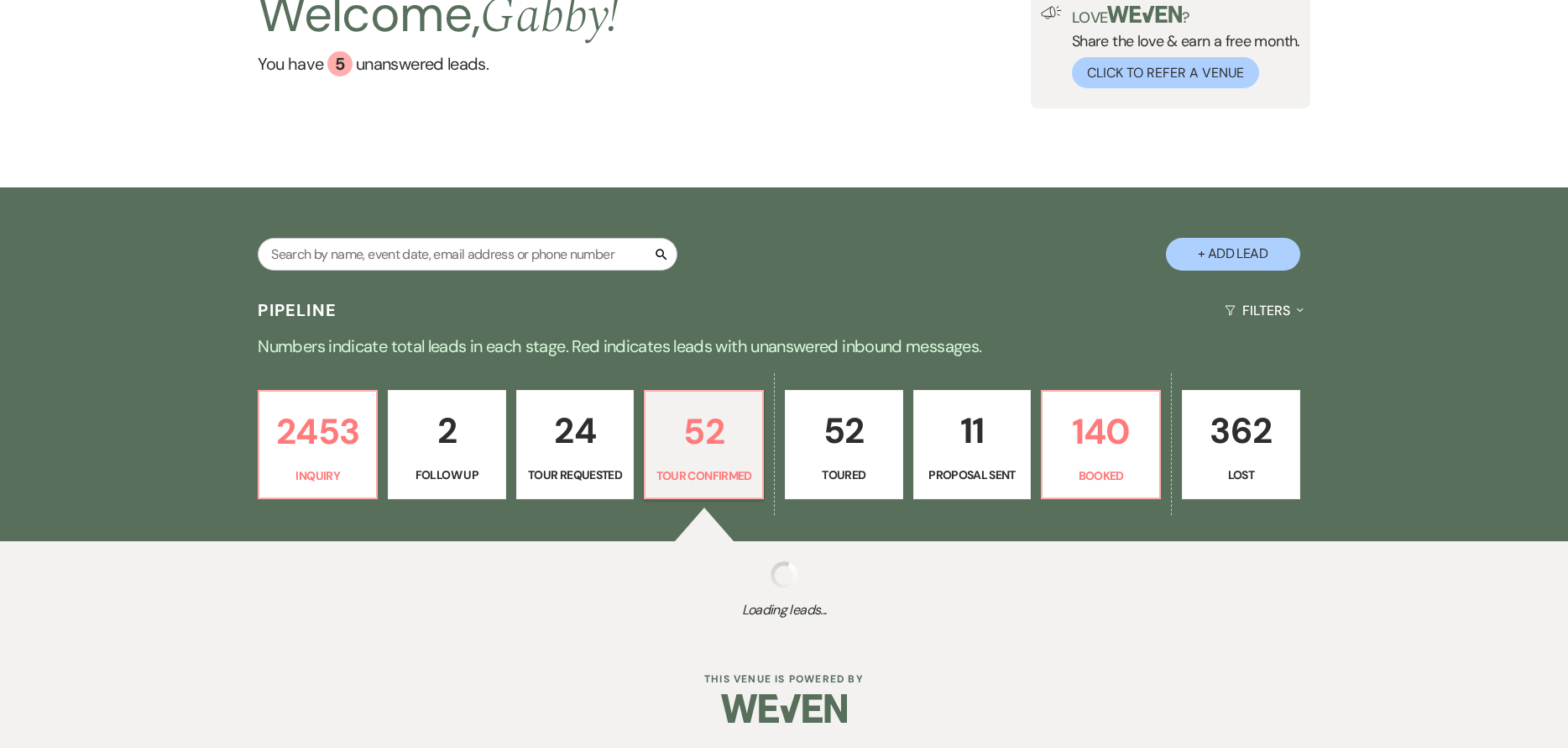
scroll to position [588, 0]
select select "4"
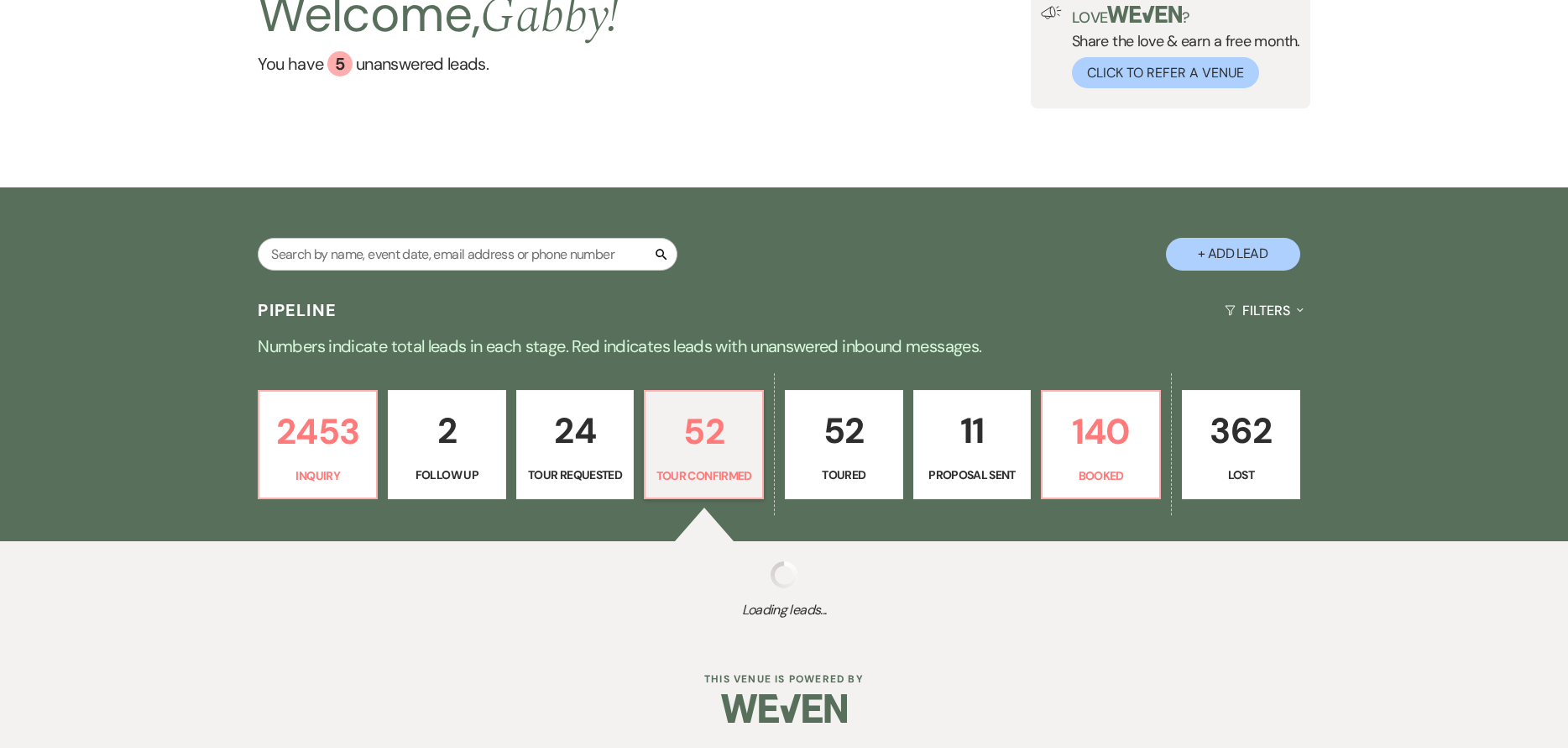
select select "4"
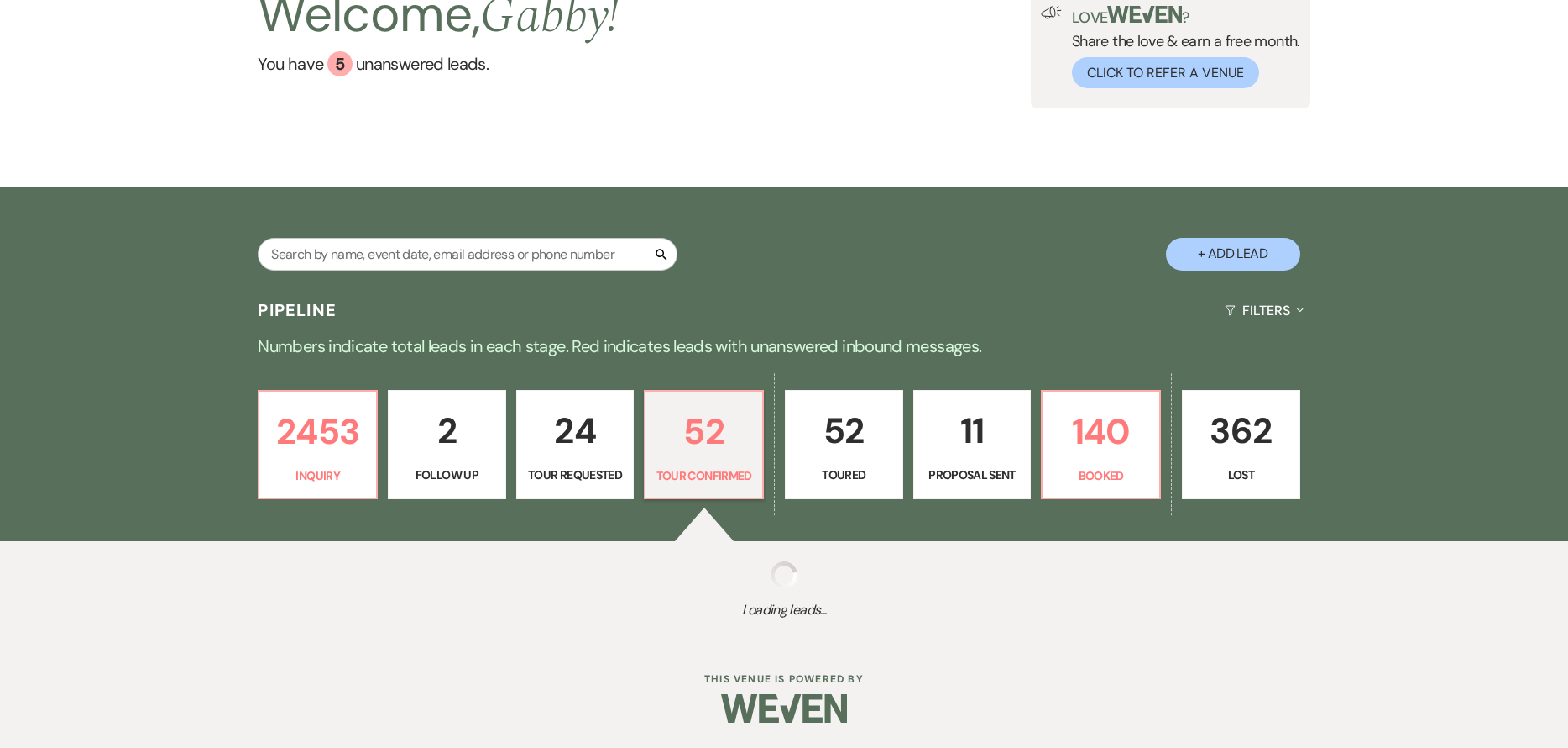
select select "4"
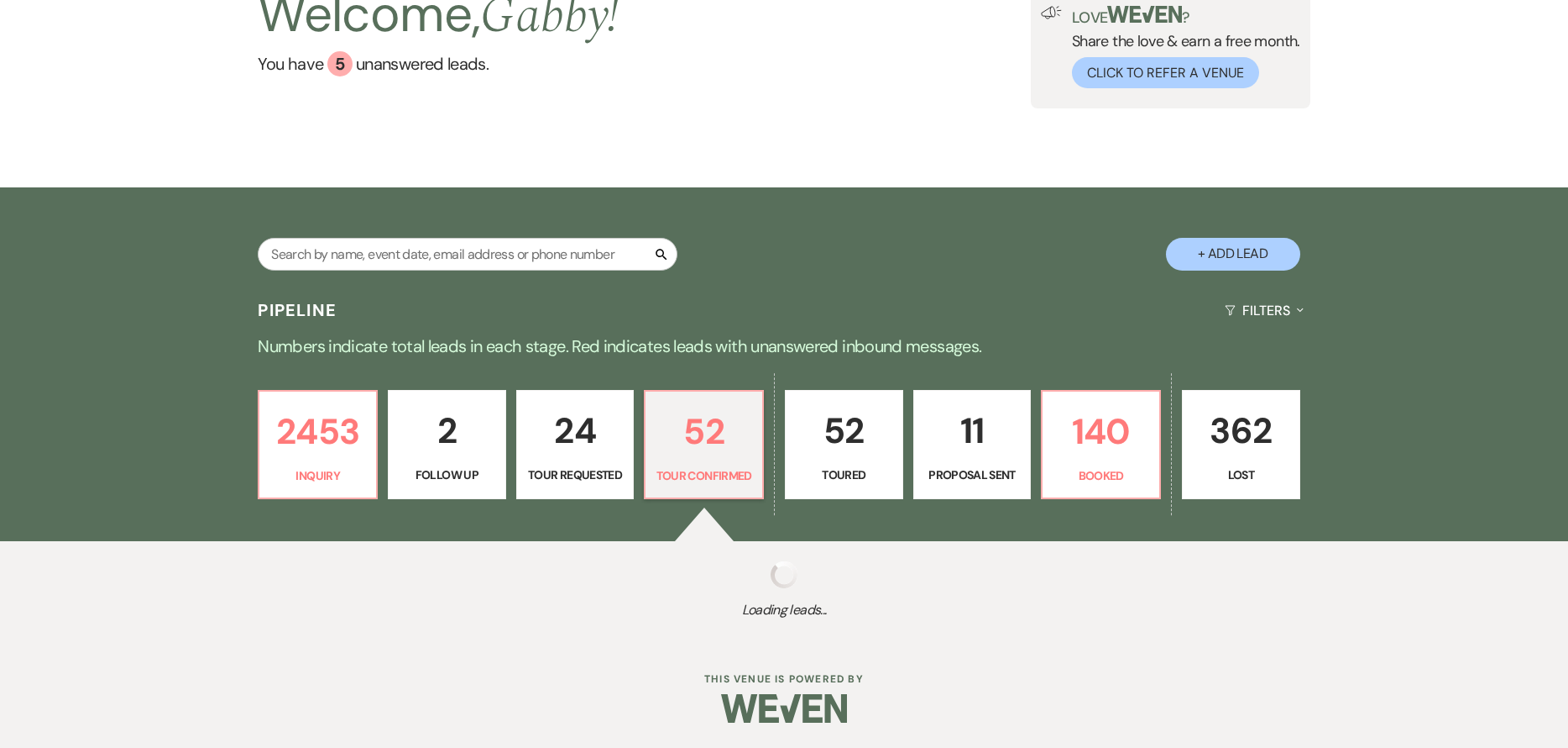
select select "4"
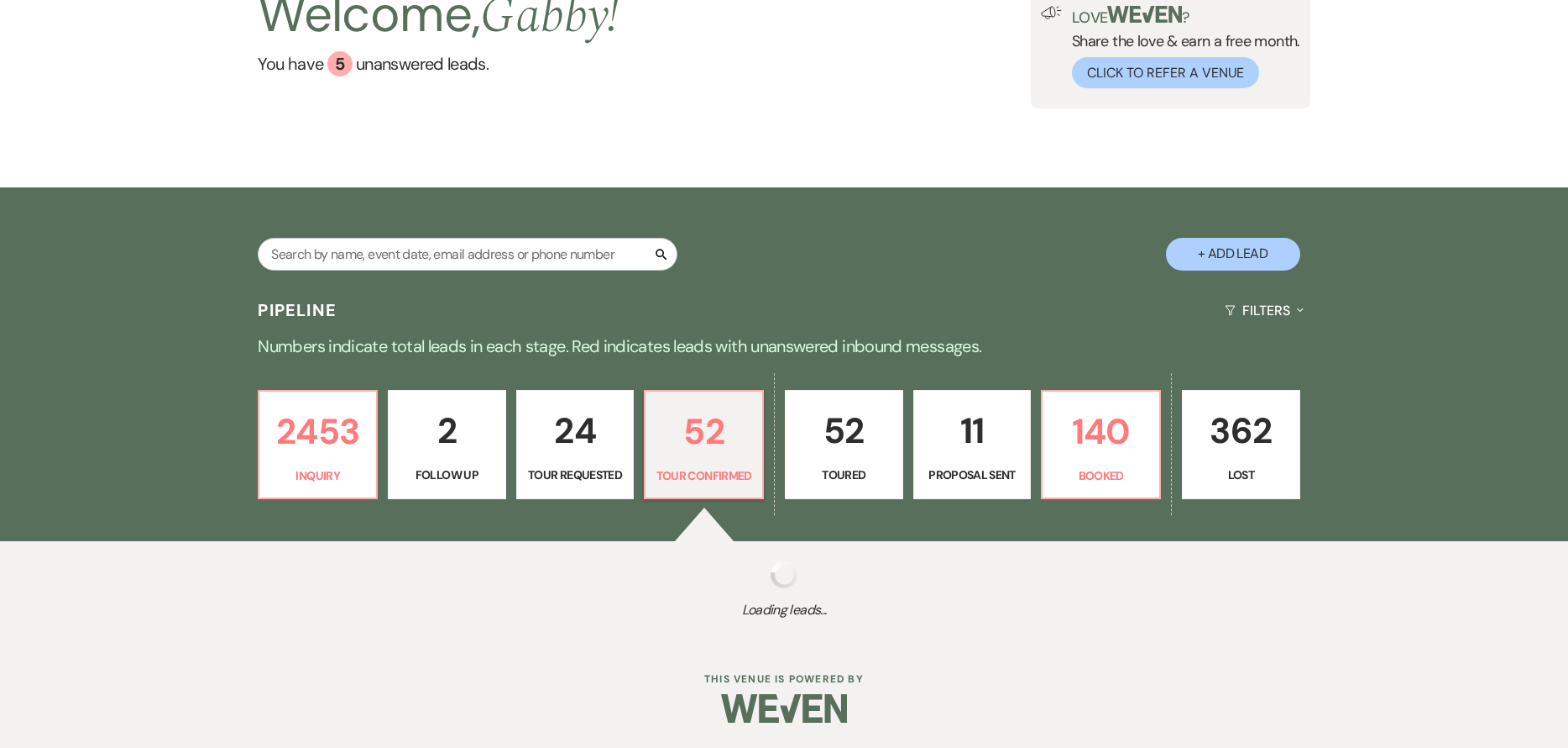
select select "4"
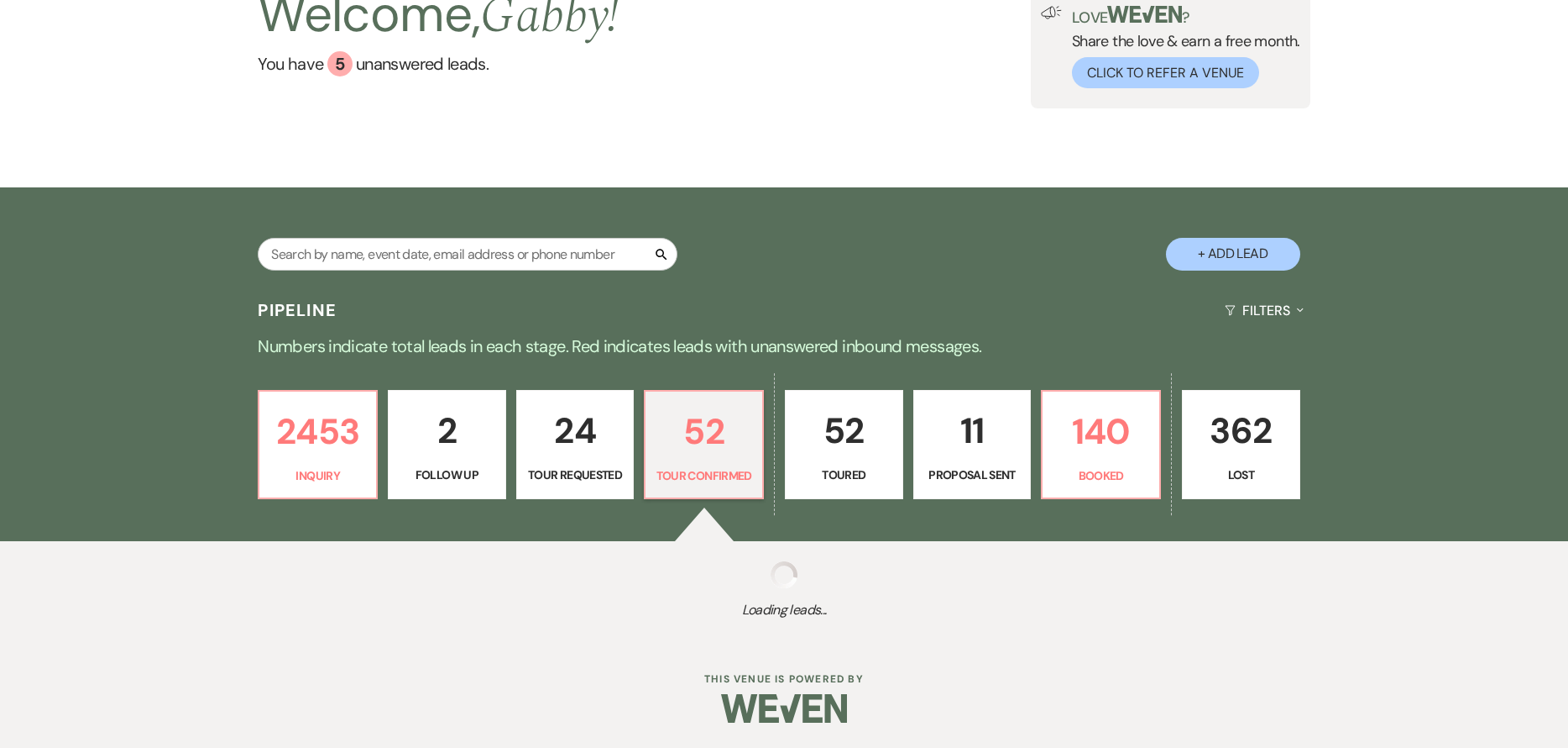
select select "4"
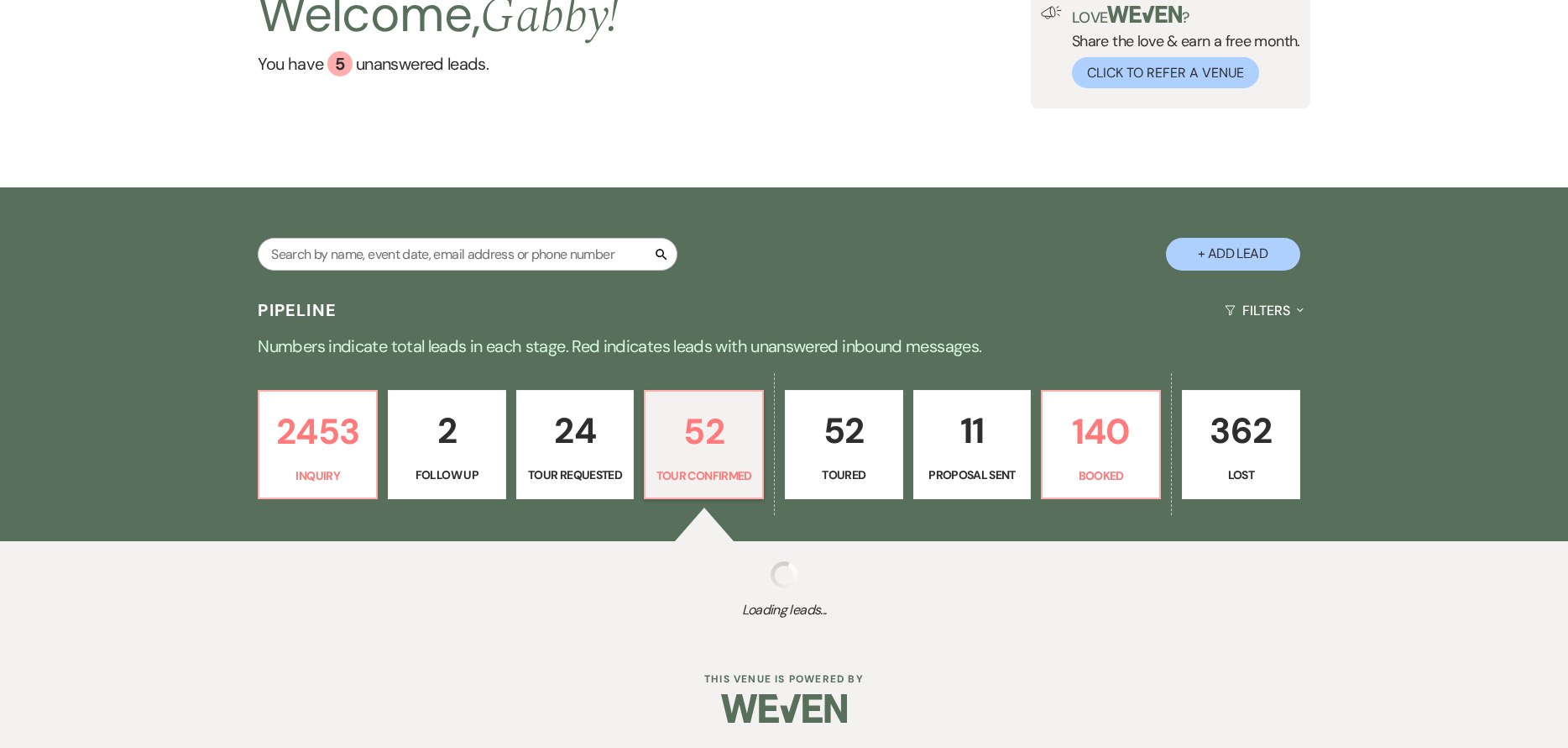
select select "4"
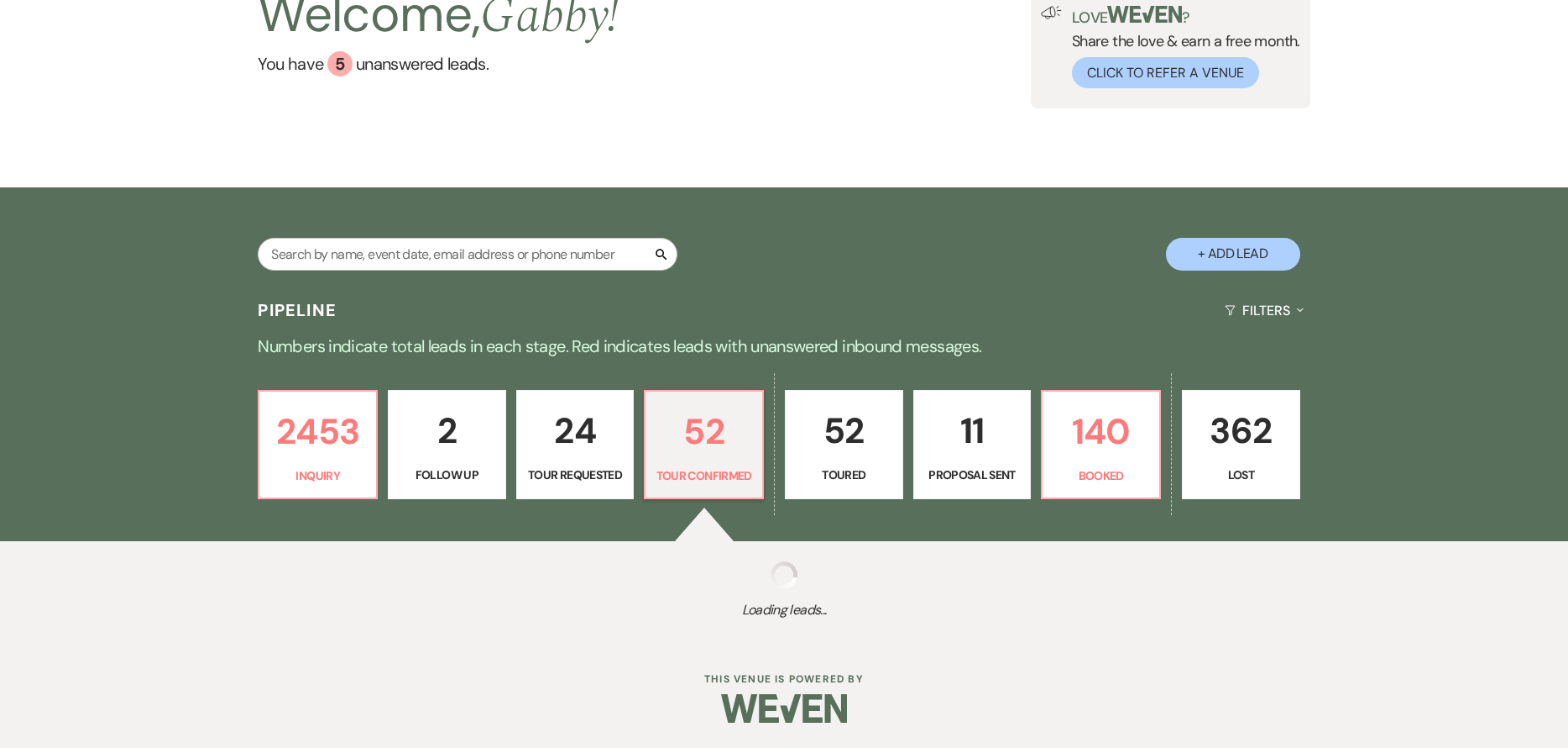
select select "4"
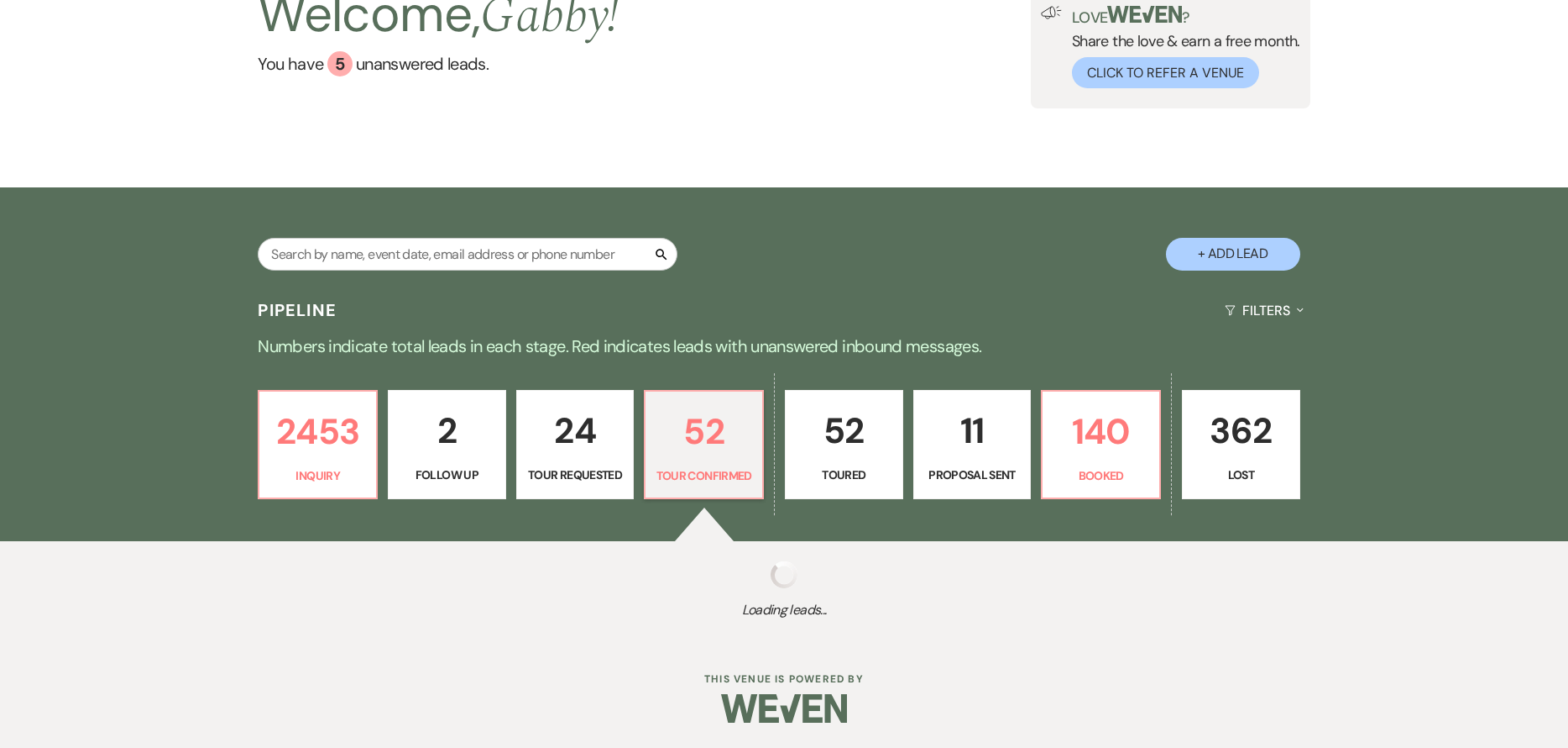
select select "4"
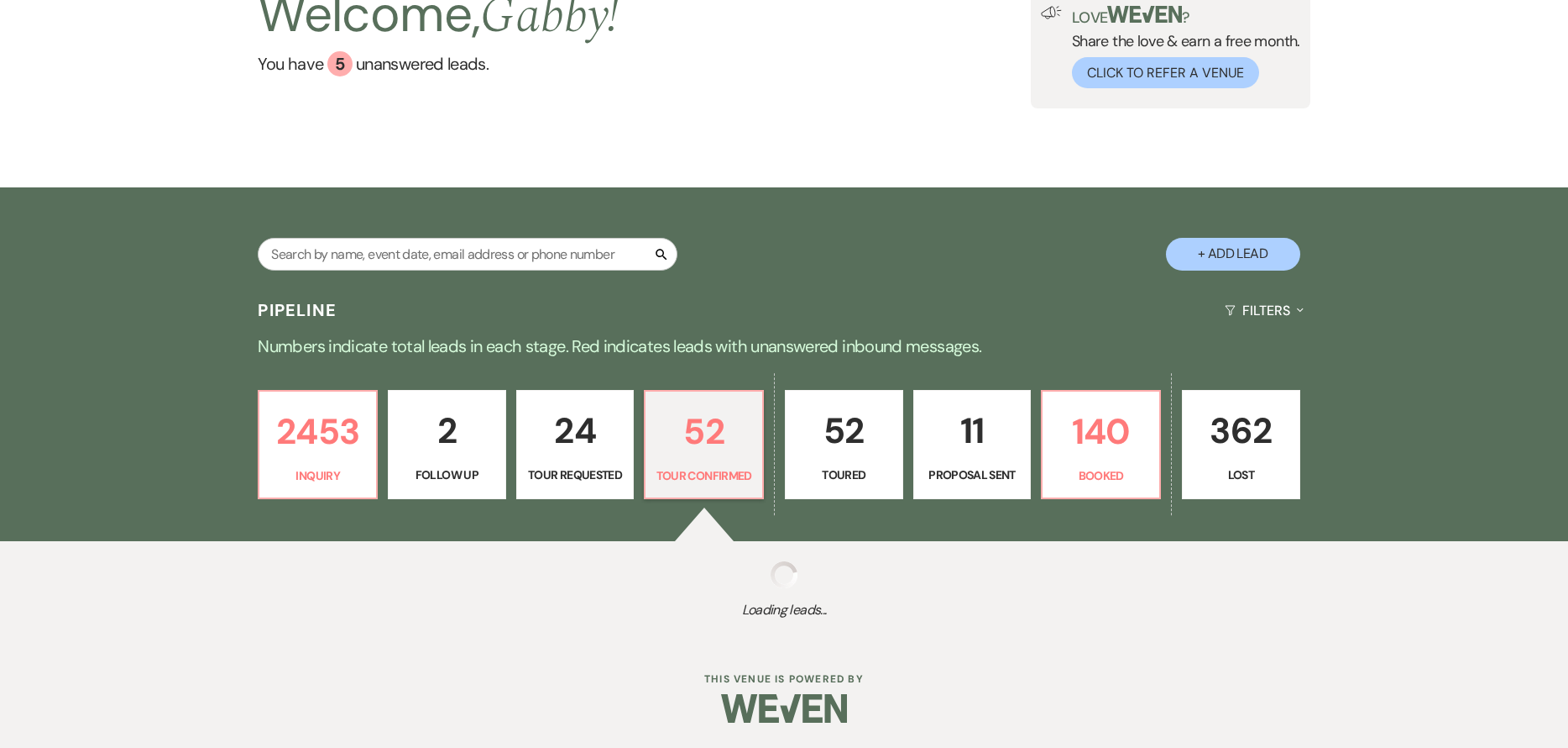
select select "4"
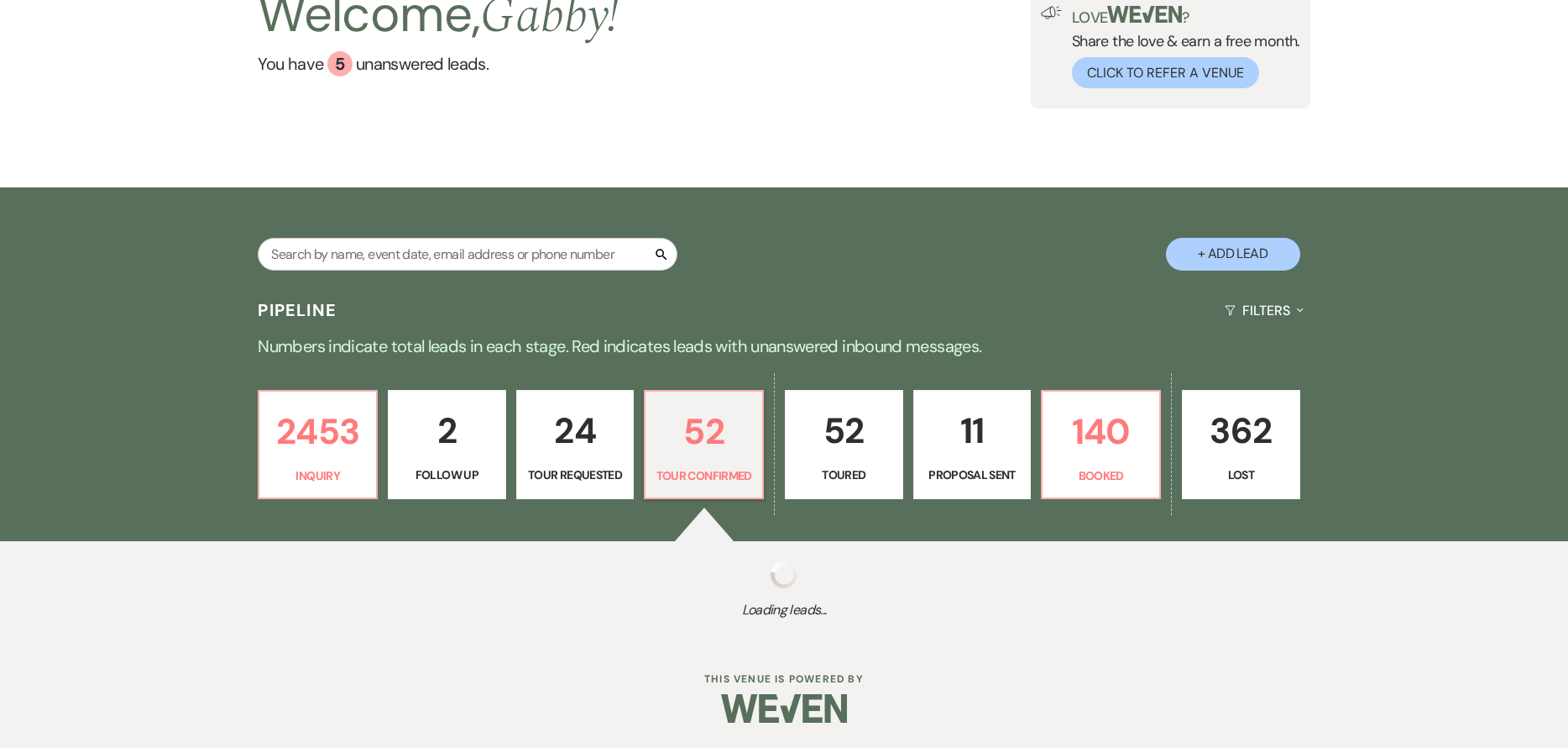
select select "4"
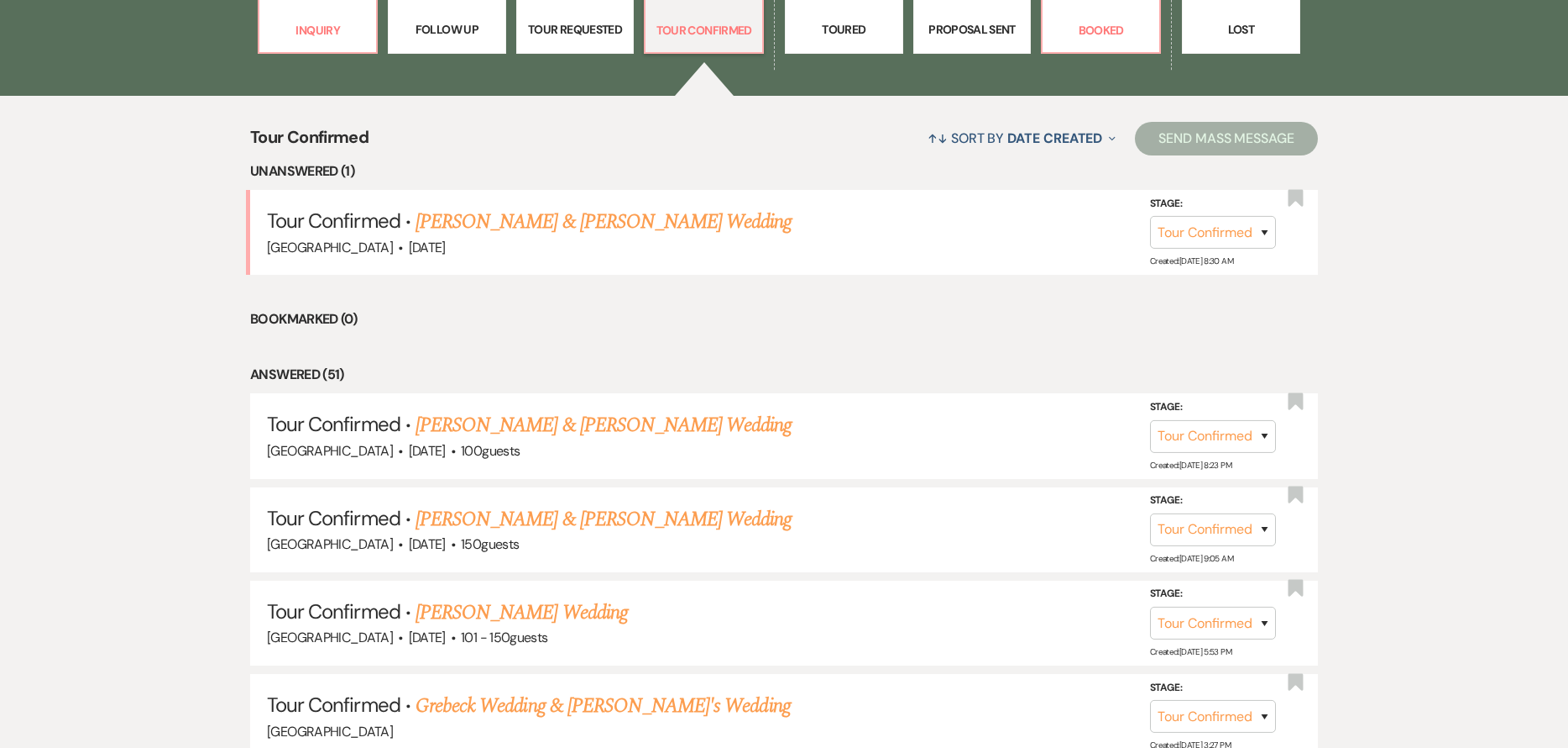
click at [503, 231] on link "[PERSON_NAME] & [PERSON_NAME] Wedding" at bounding box center [603, 222] width 376 height 30
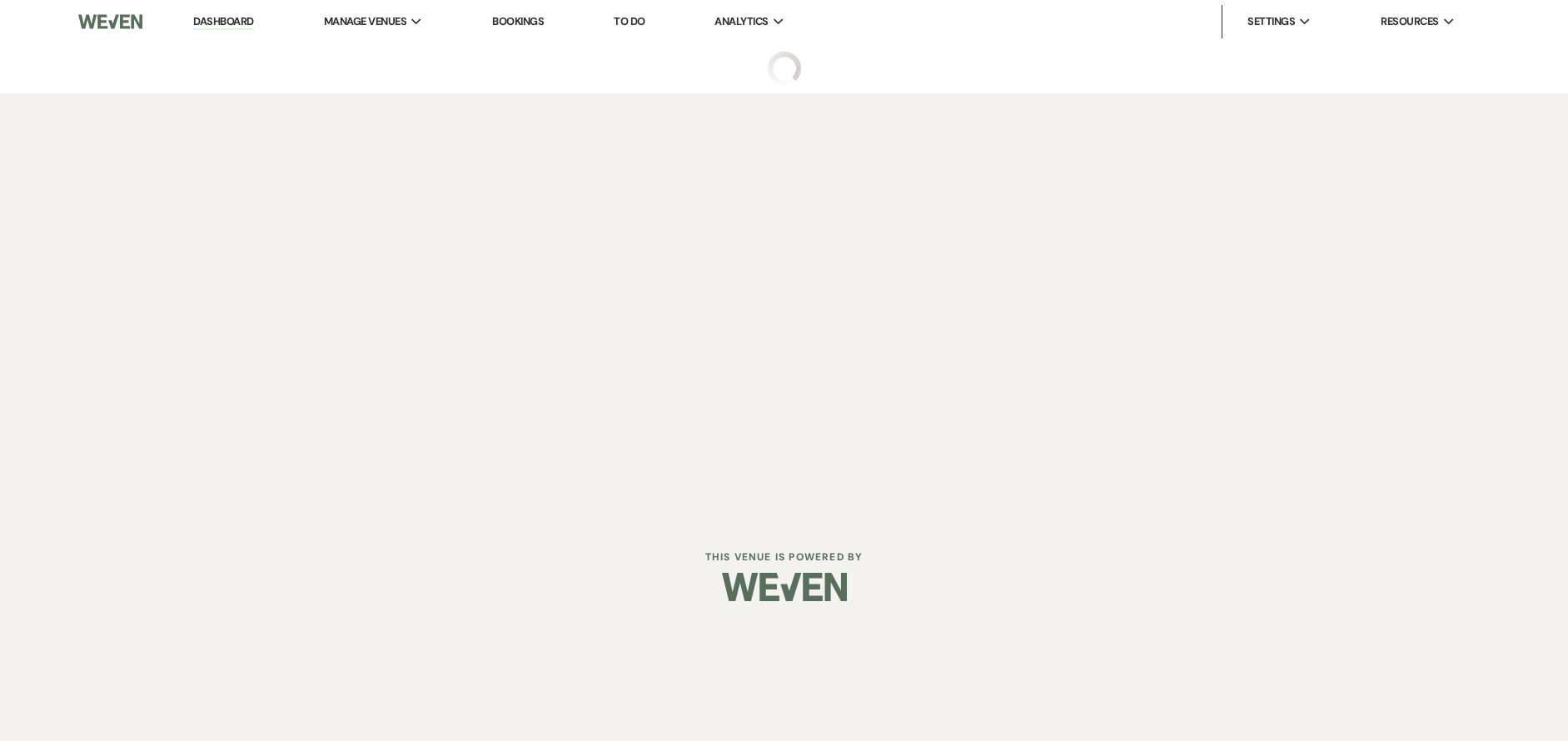
select select "4"
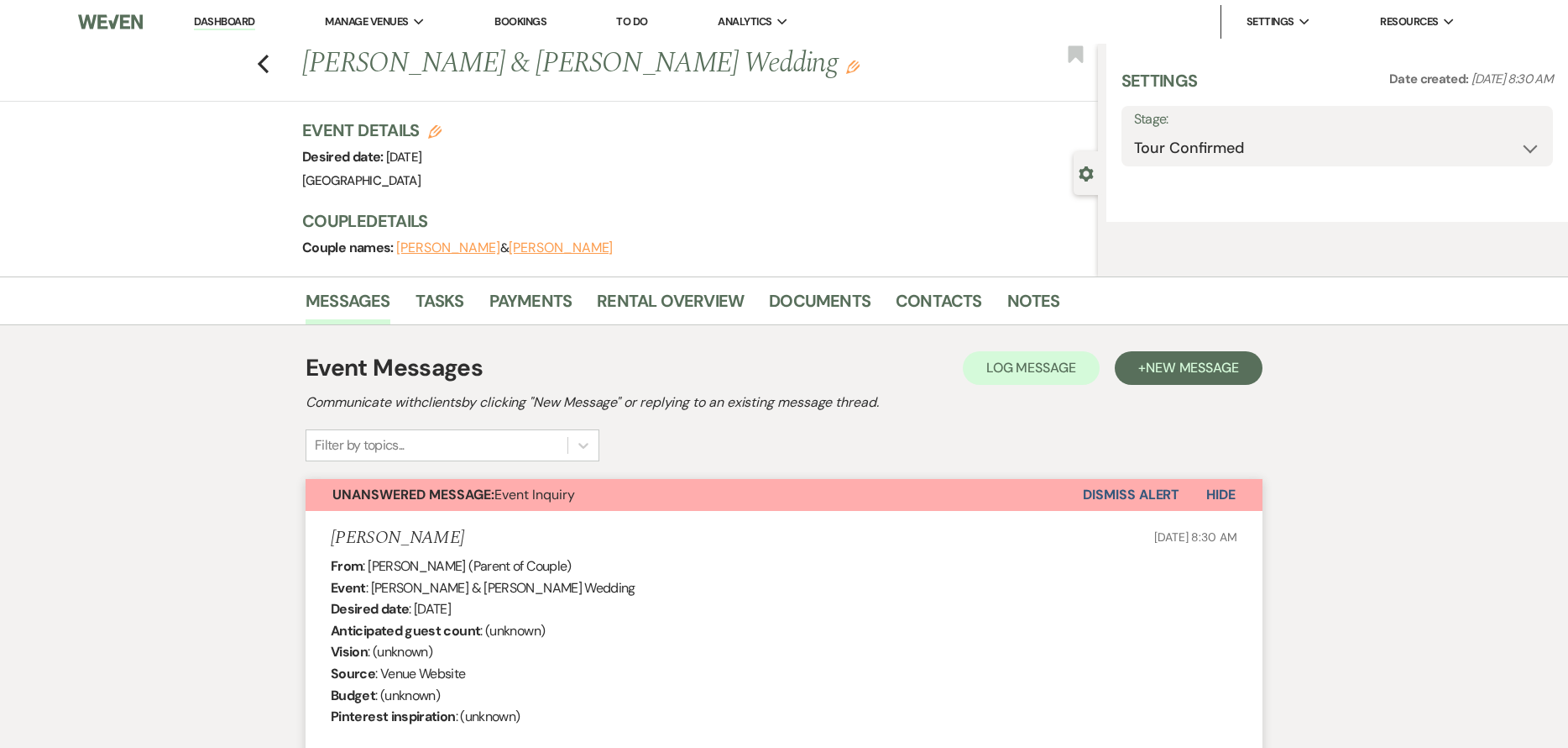
select select "5"
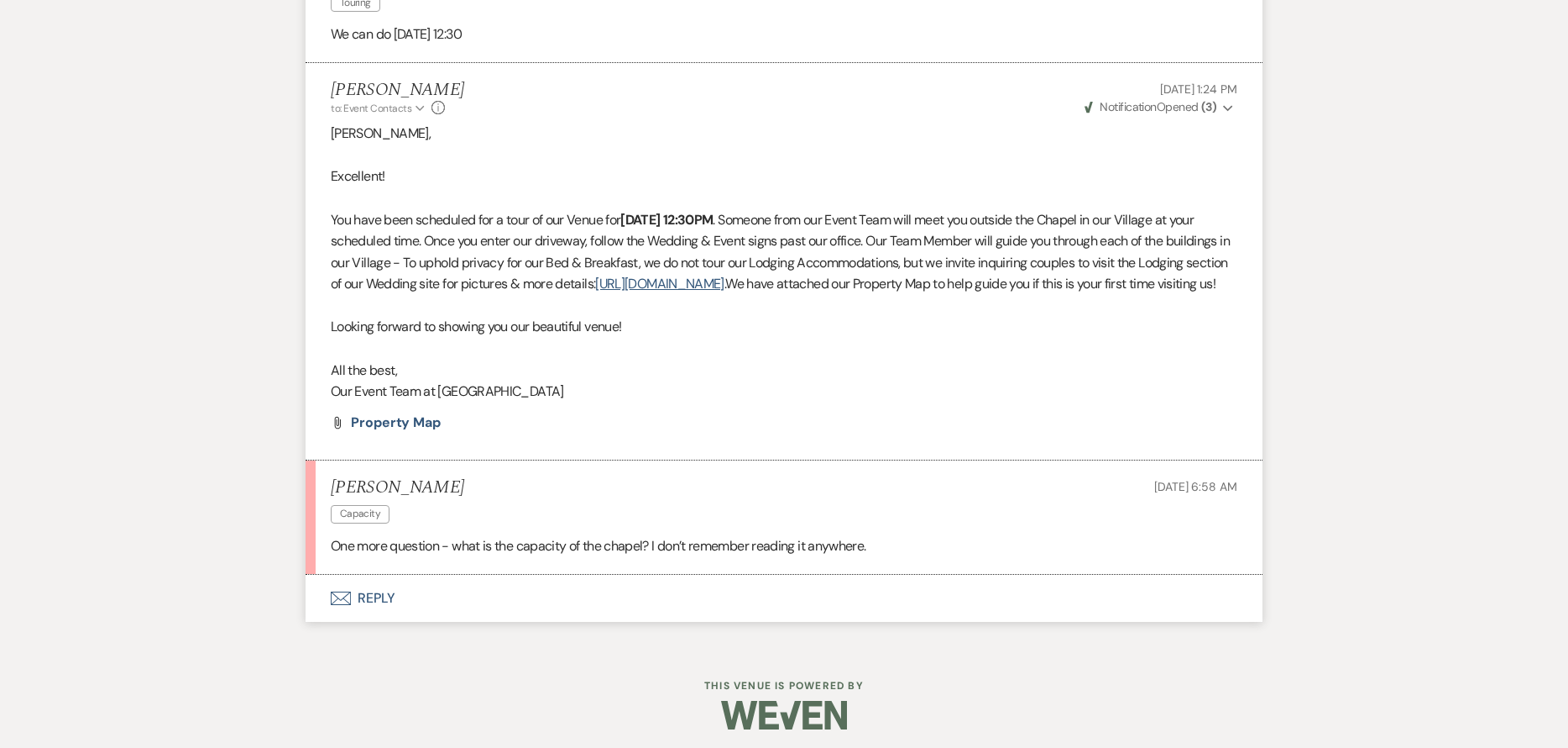
scroll to position [2926, 0]
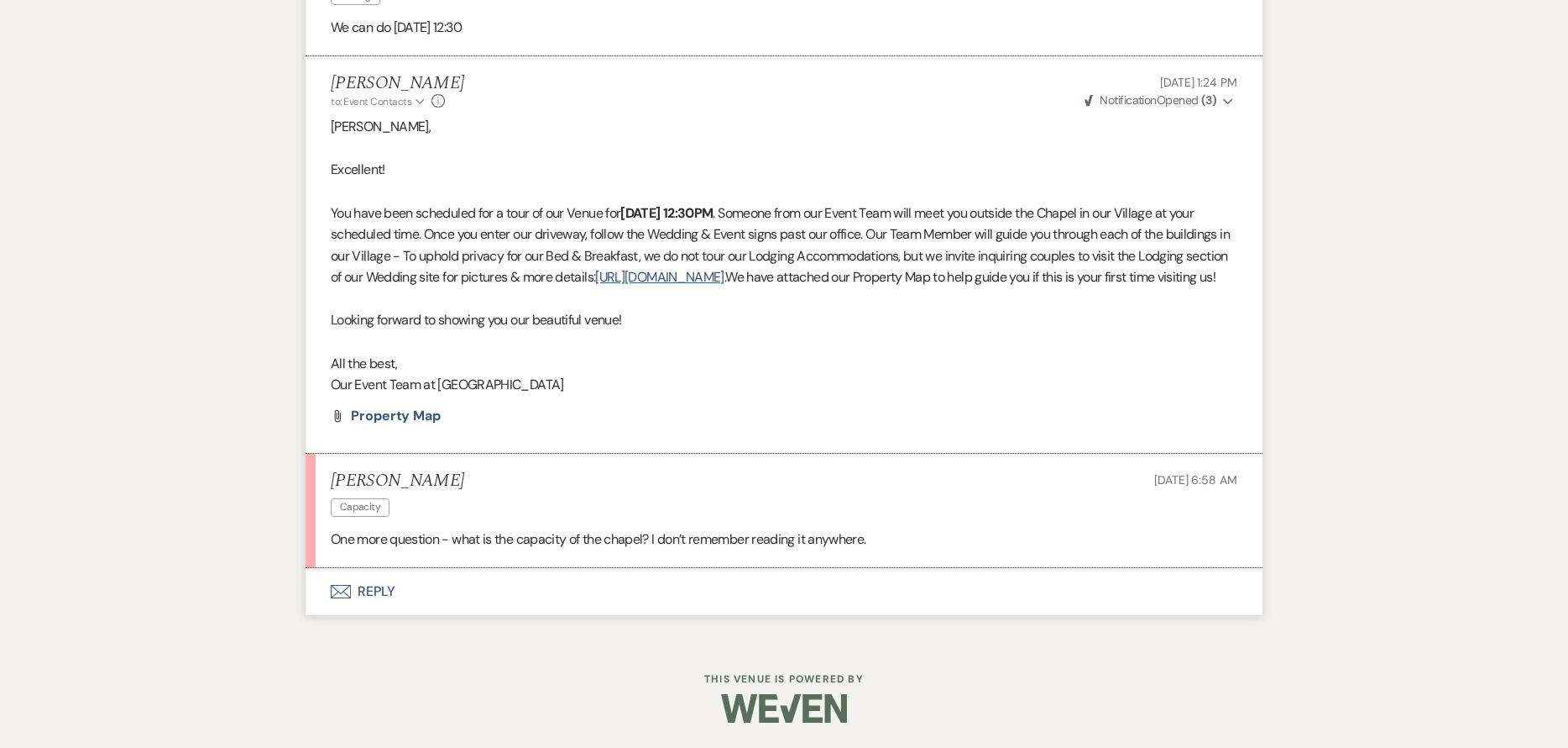
click at [514, 580] on button "Envelope Reply" at bounding box center [784, 592] width 957 height 47
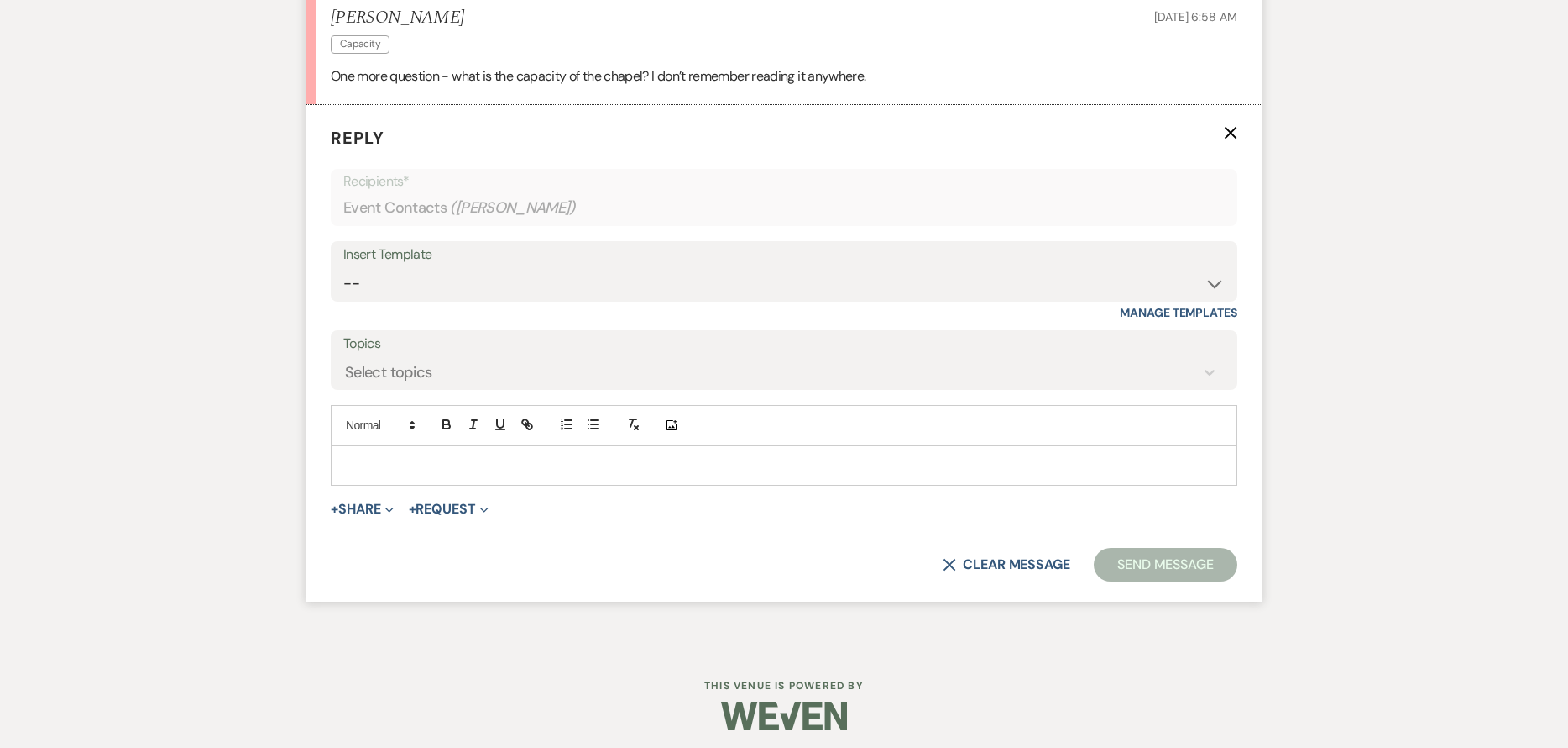
scroll to position [3369, 0]
click at [543, 471] on div at bounding box center [784, 464] width 905 height 39
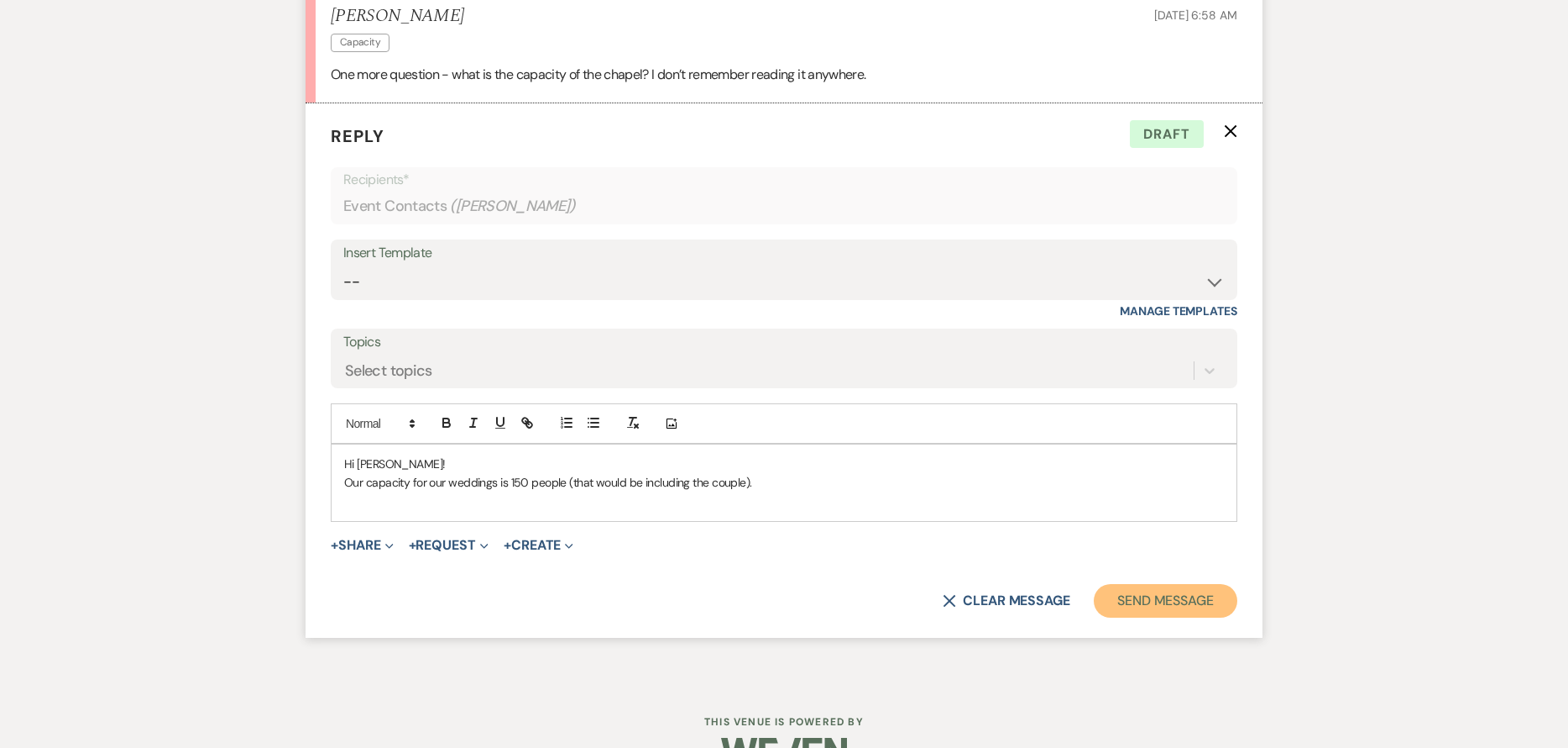
click at [1226, 617] on button "Send Message" at bounding box center [1166, 601] width 144 height 33
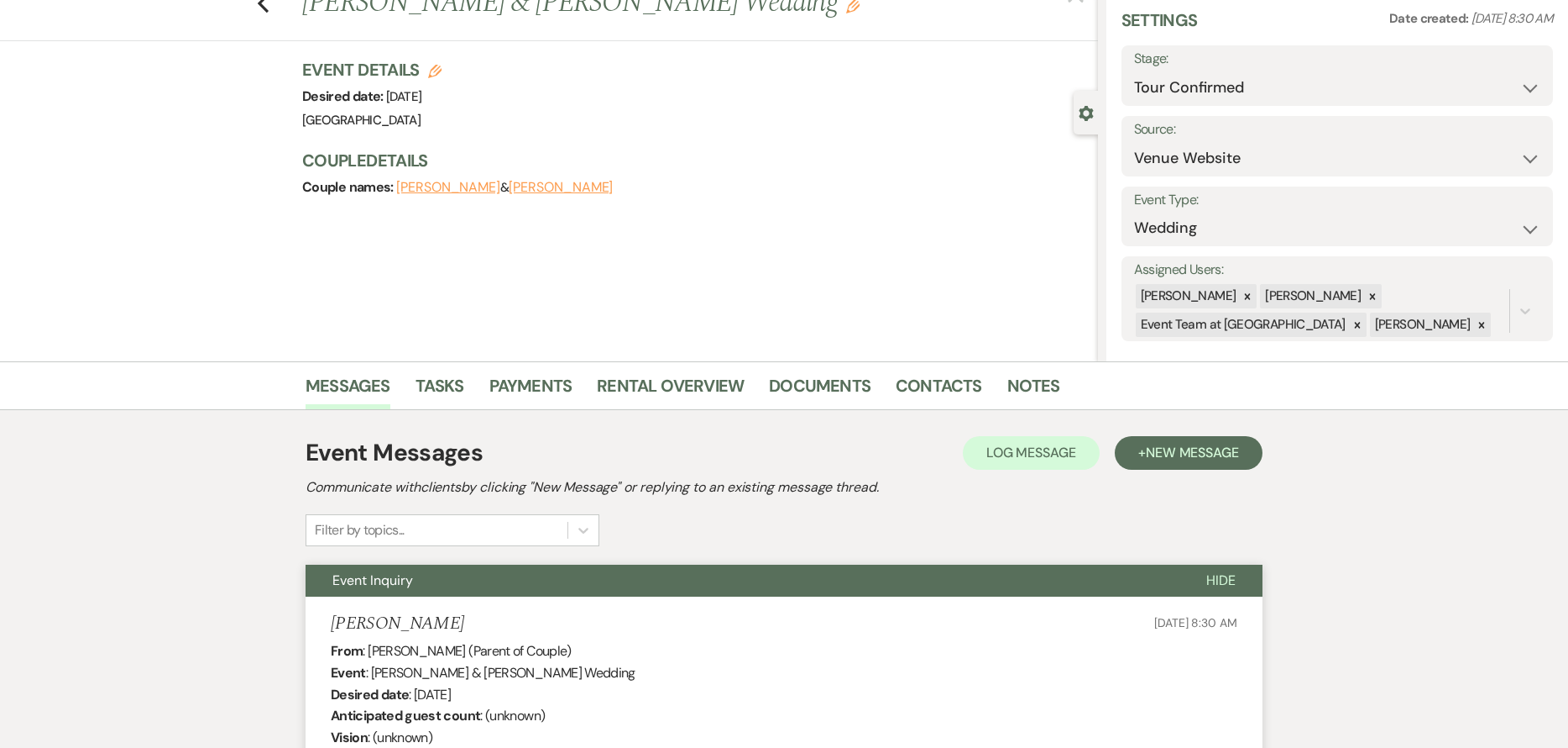
scroll to position [0, 0]
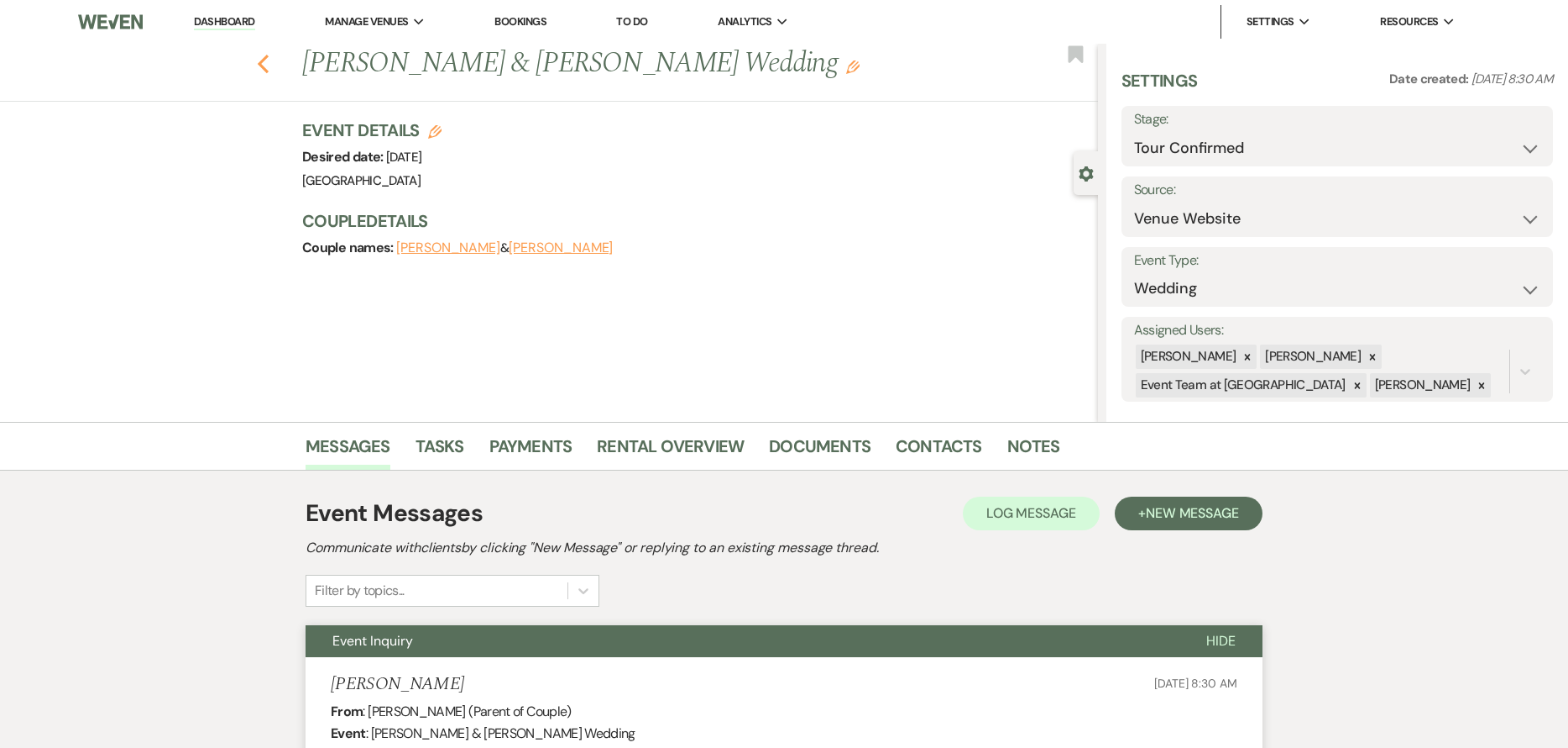
click at [267, 68] on icon "Previous" at bounding box center [263, 63] width 12 height 20
select select "4"
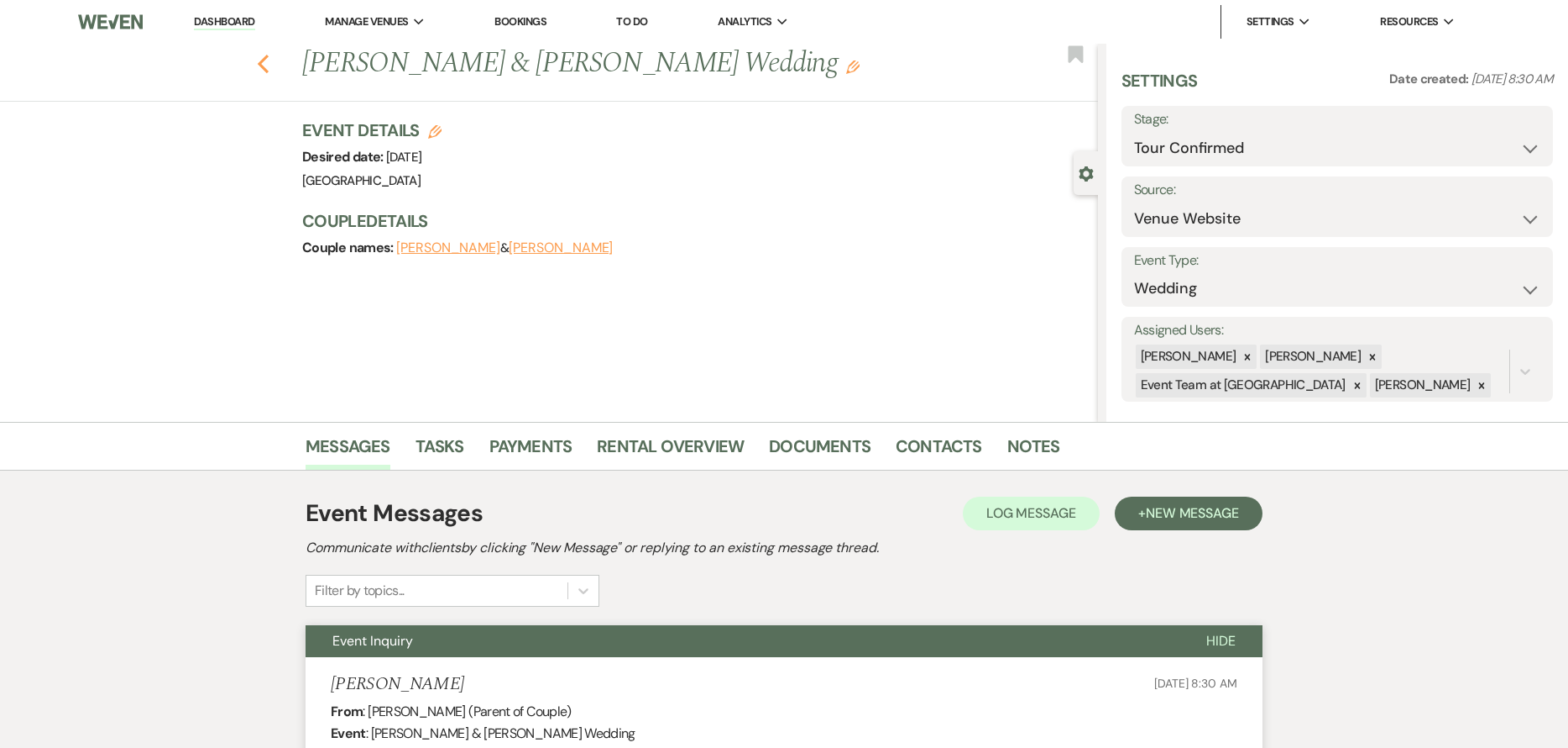
select select "4"
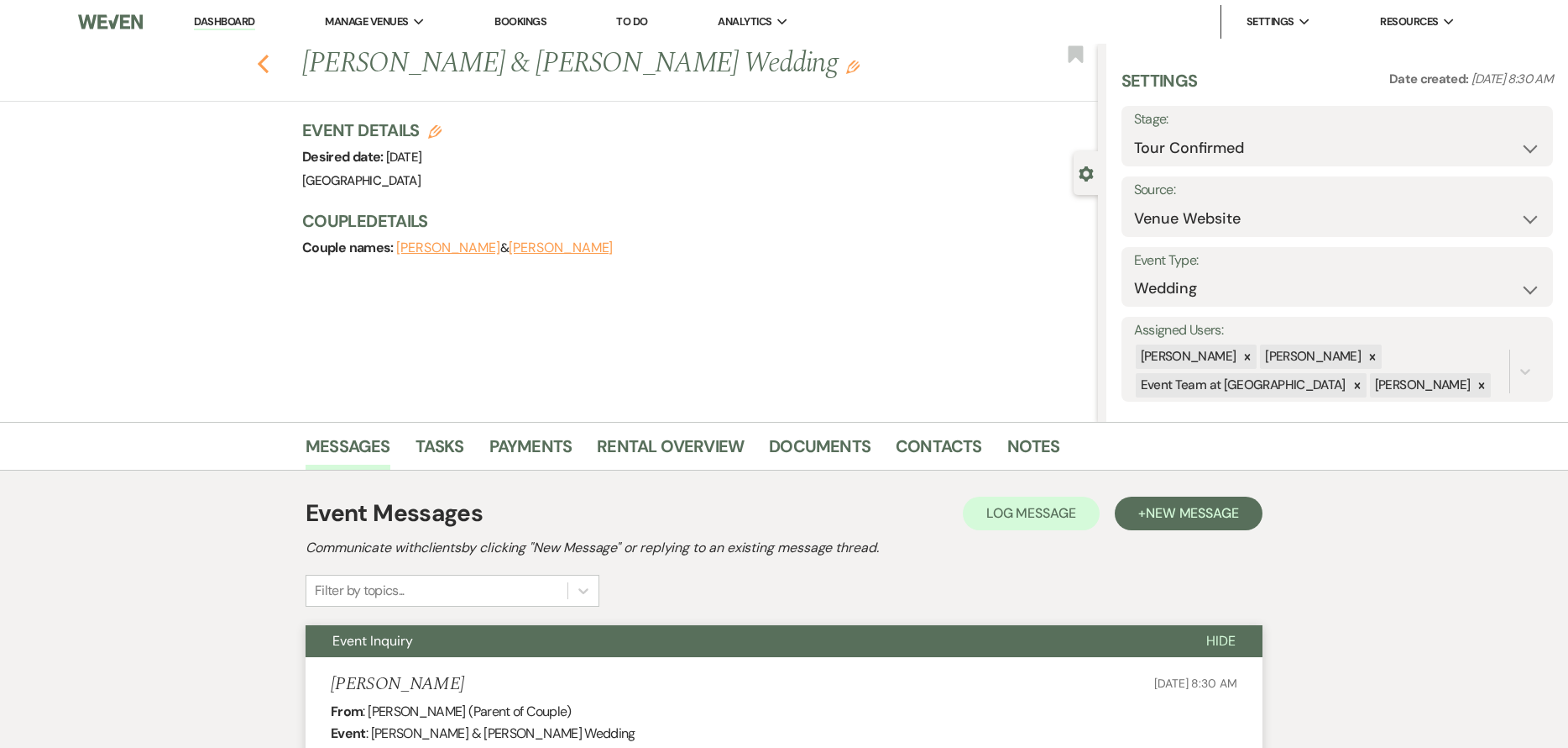
select select "4"
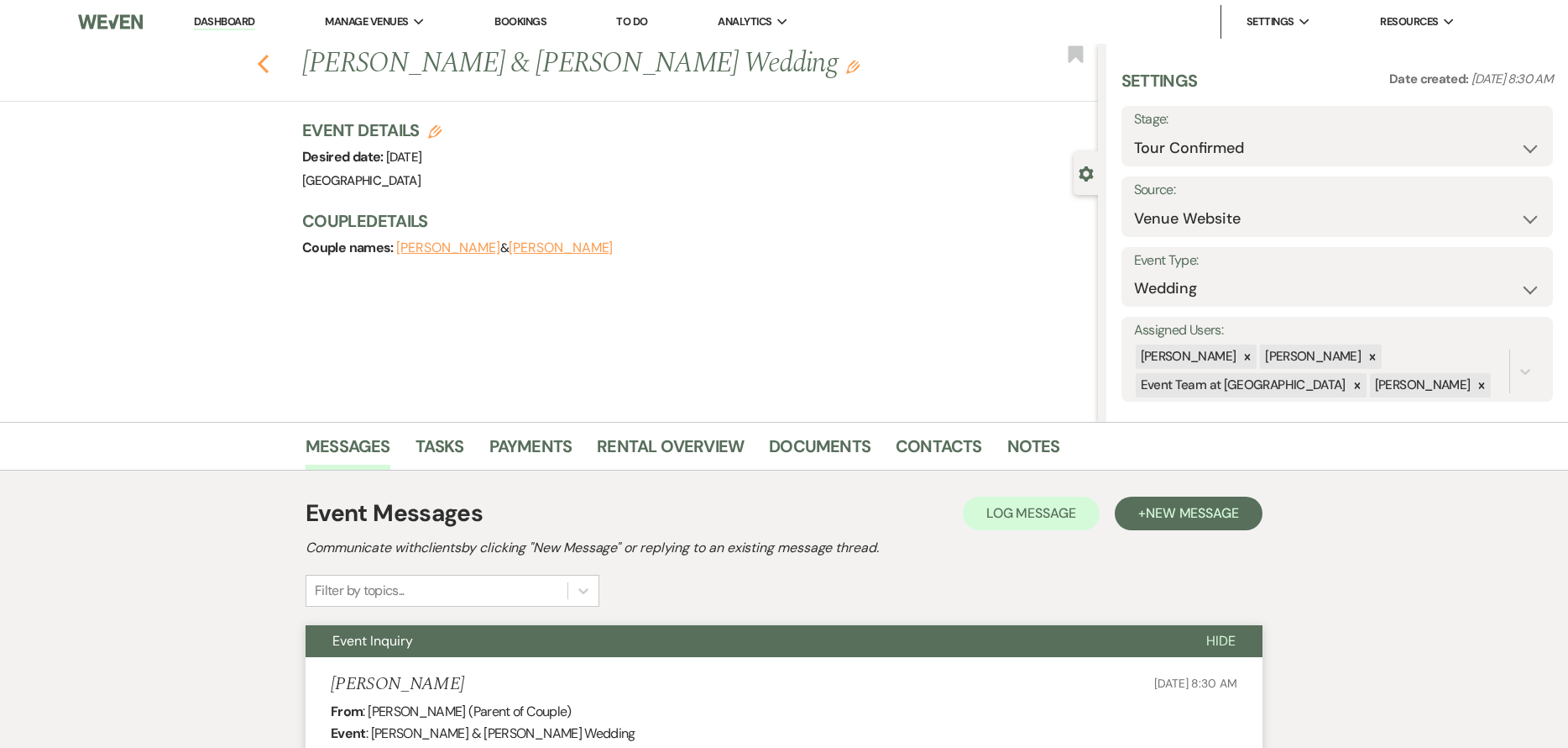
select select "4"
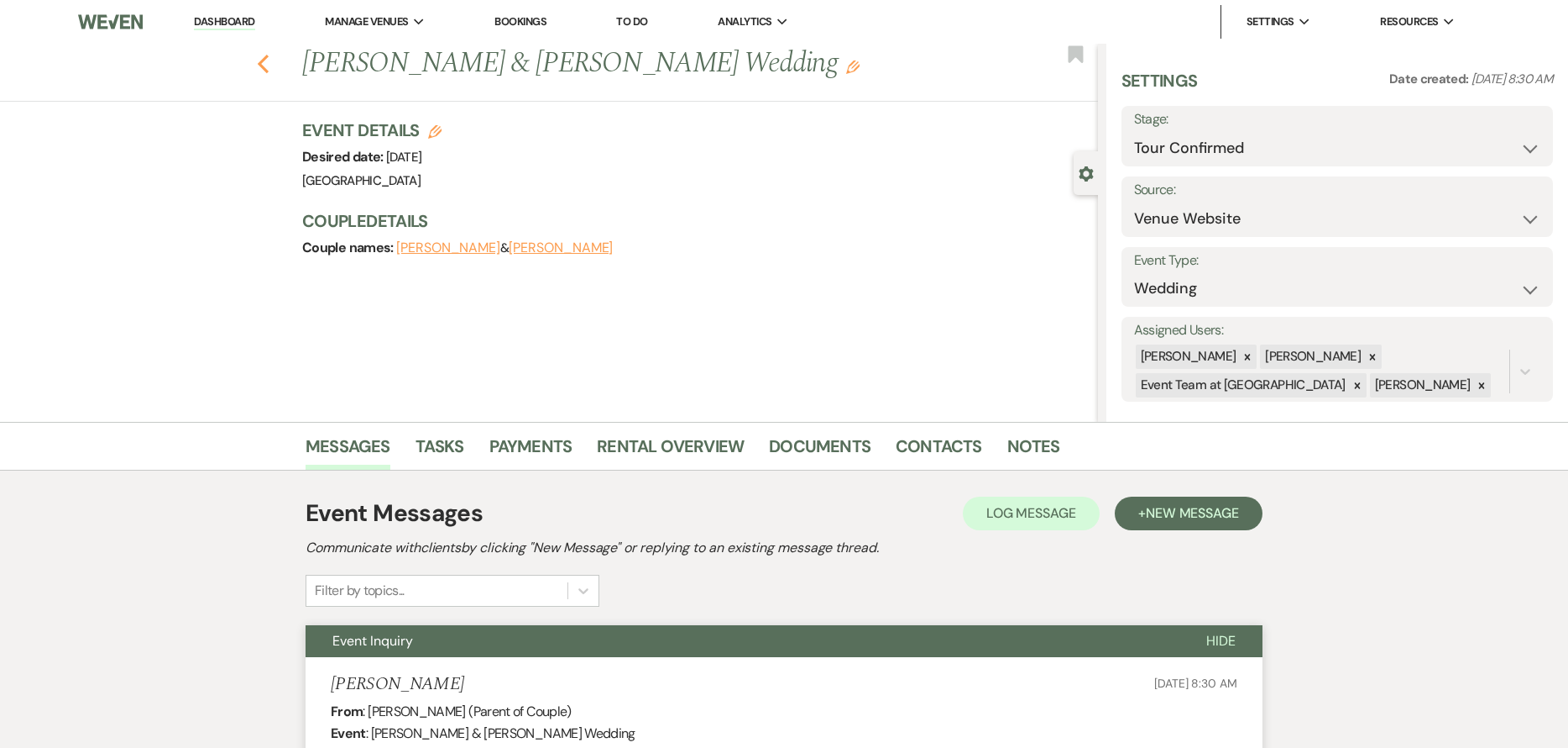
select select "4"
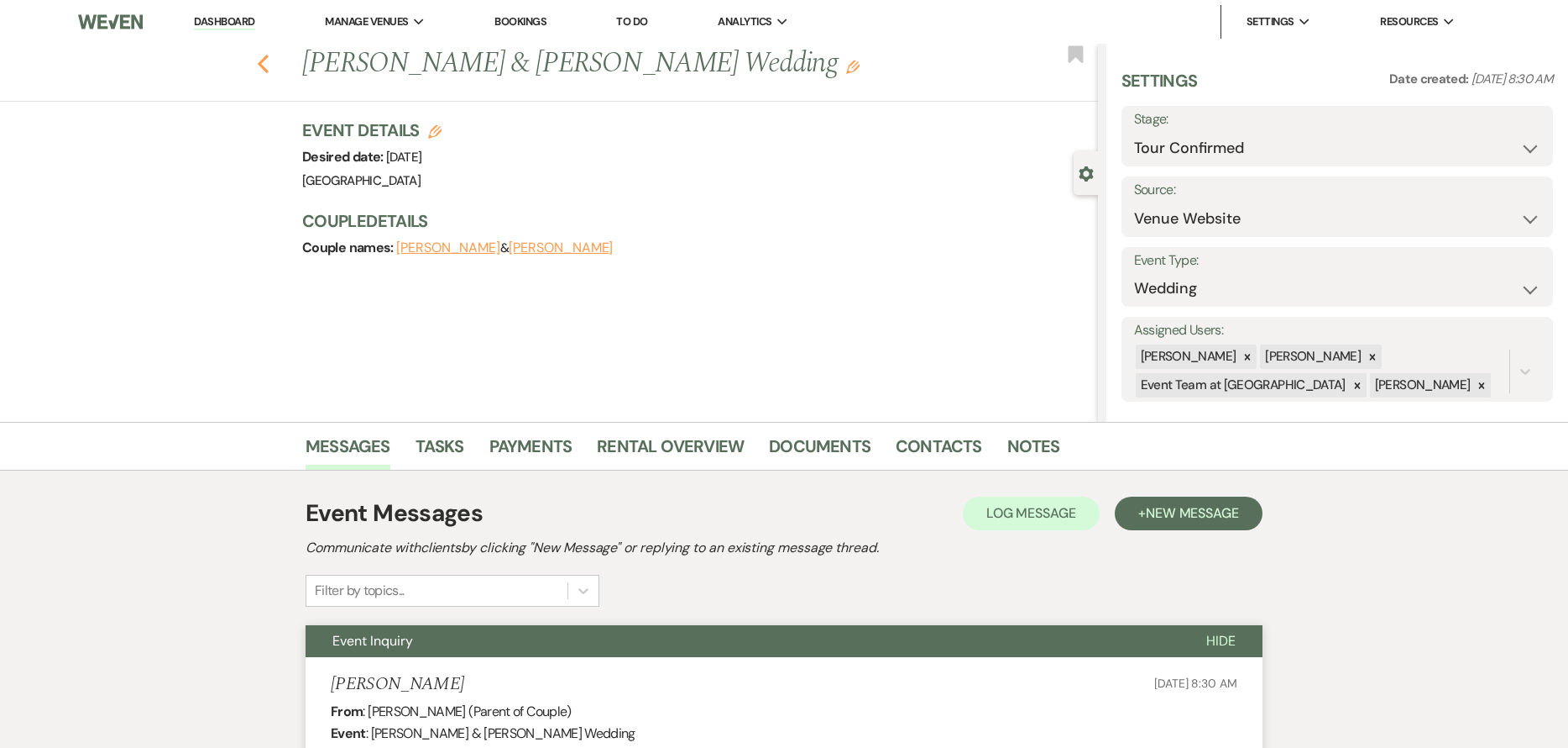
select select "4"
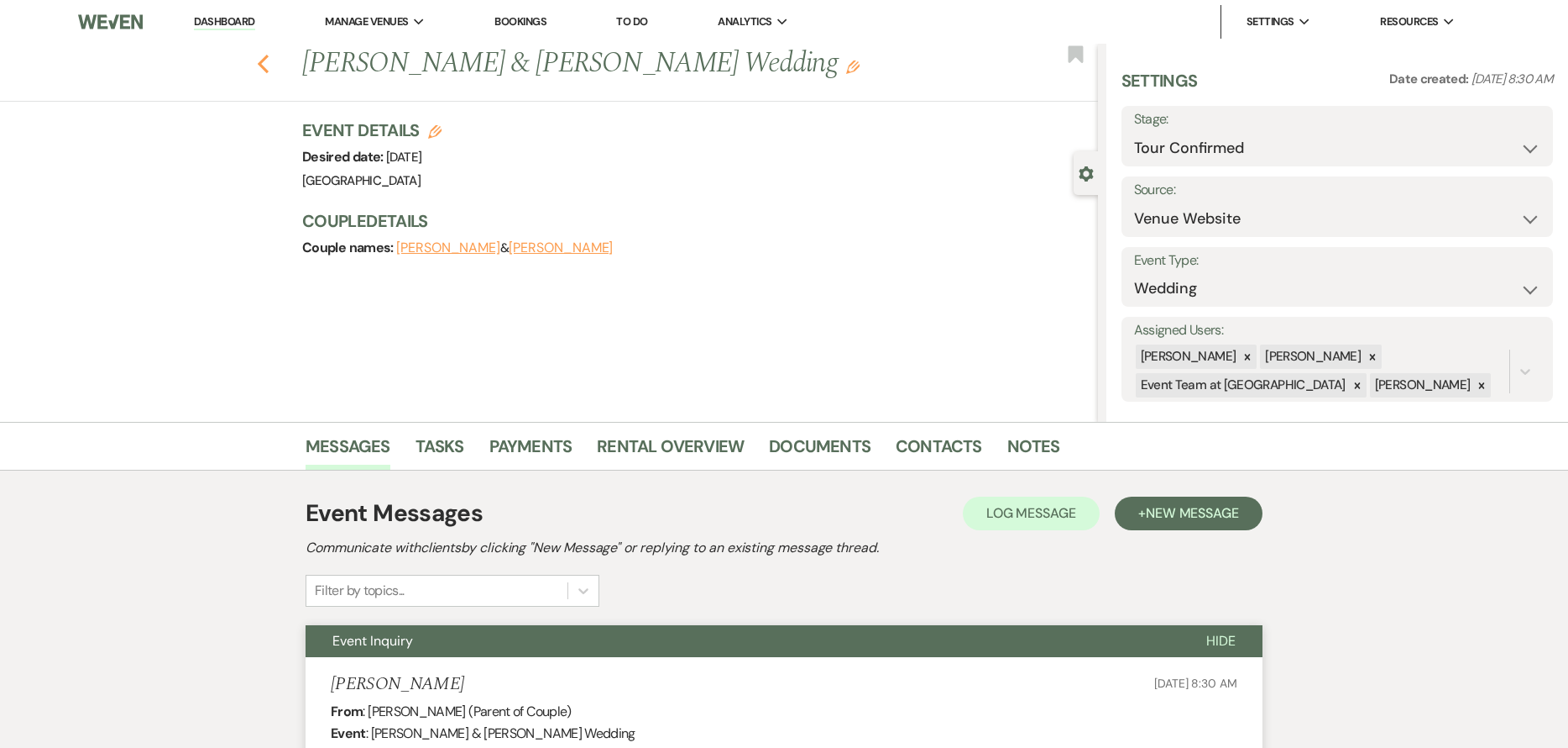
select select "4"
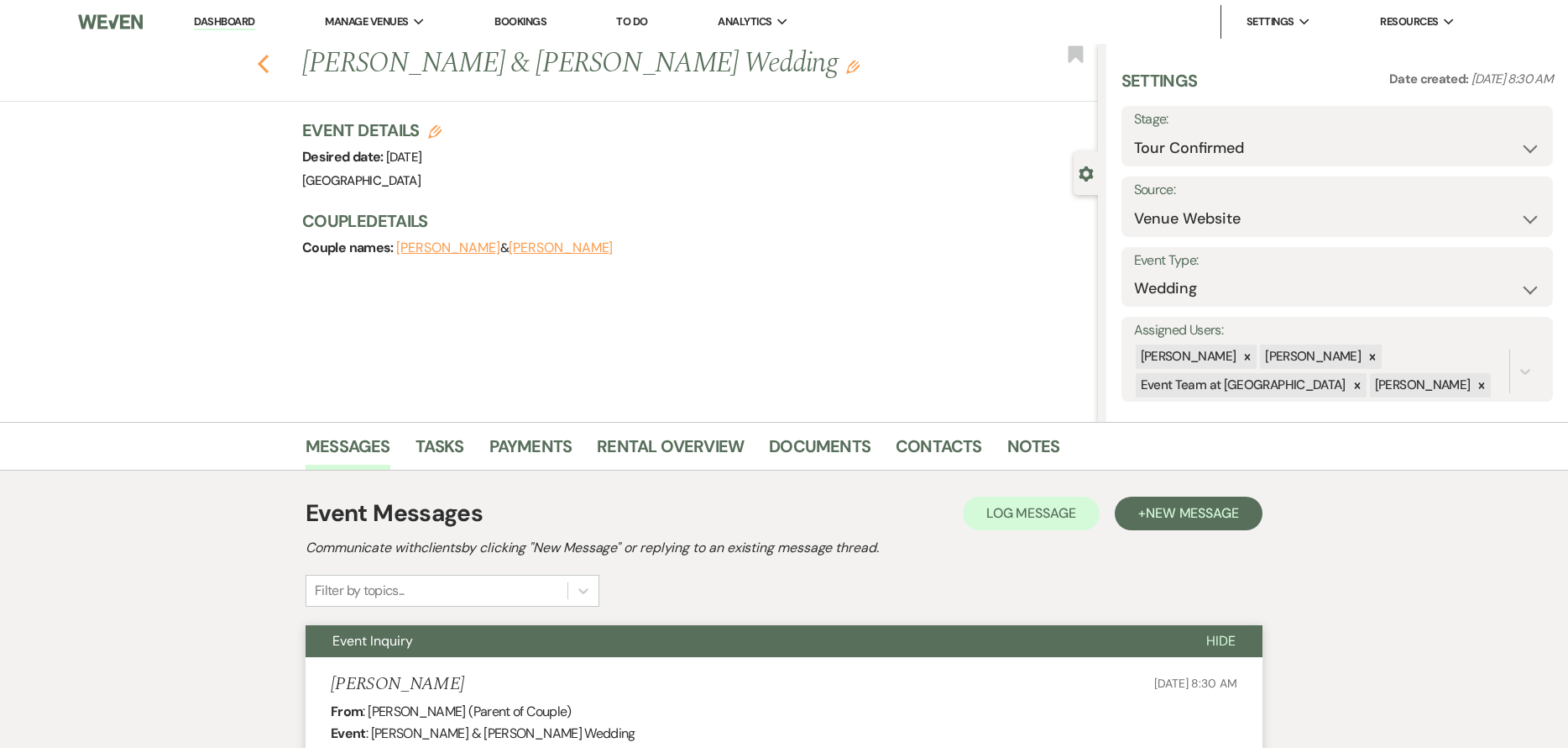
select select "4"
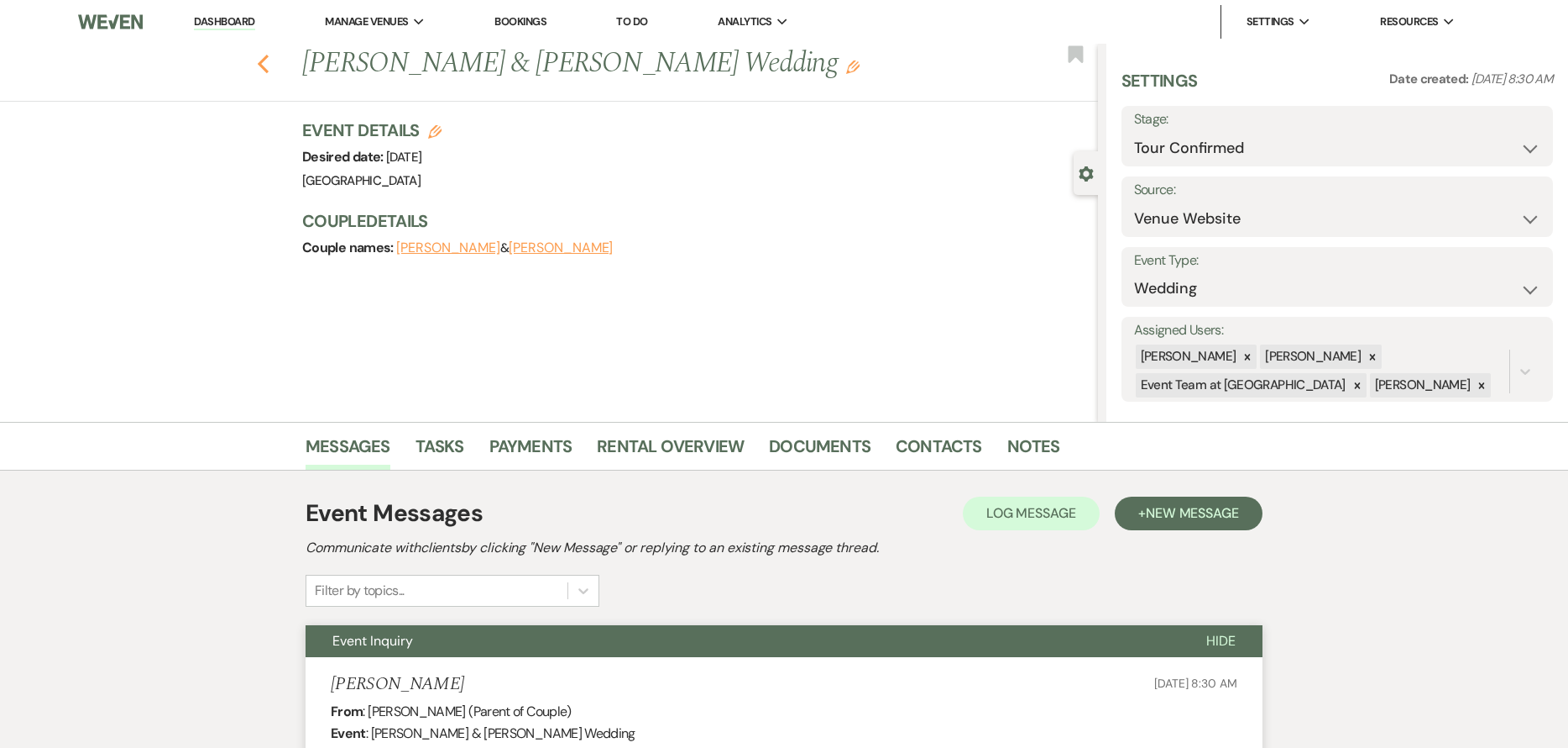
select select "4"
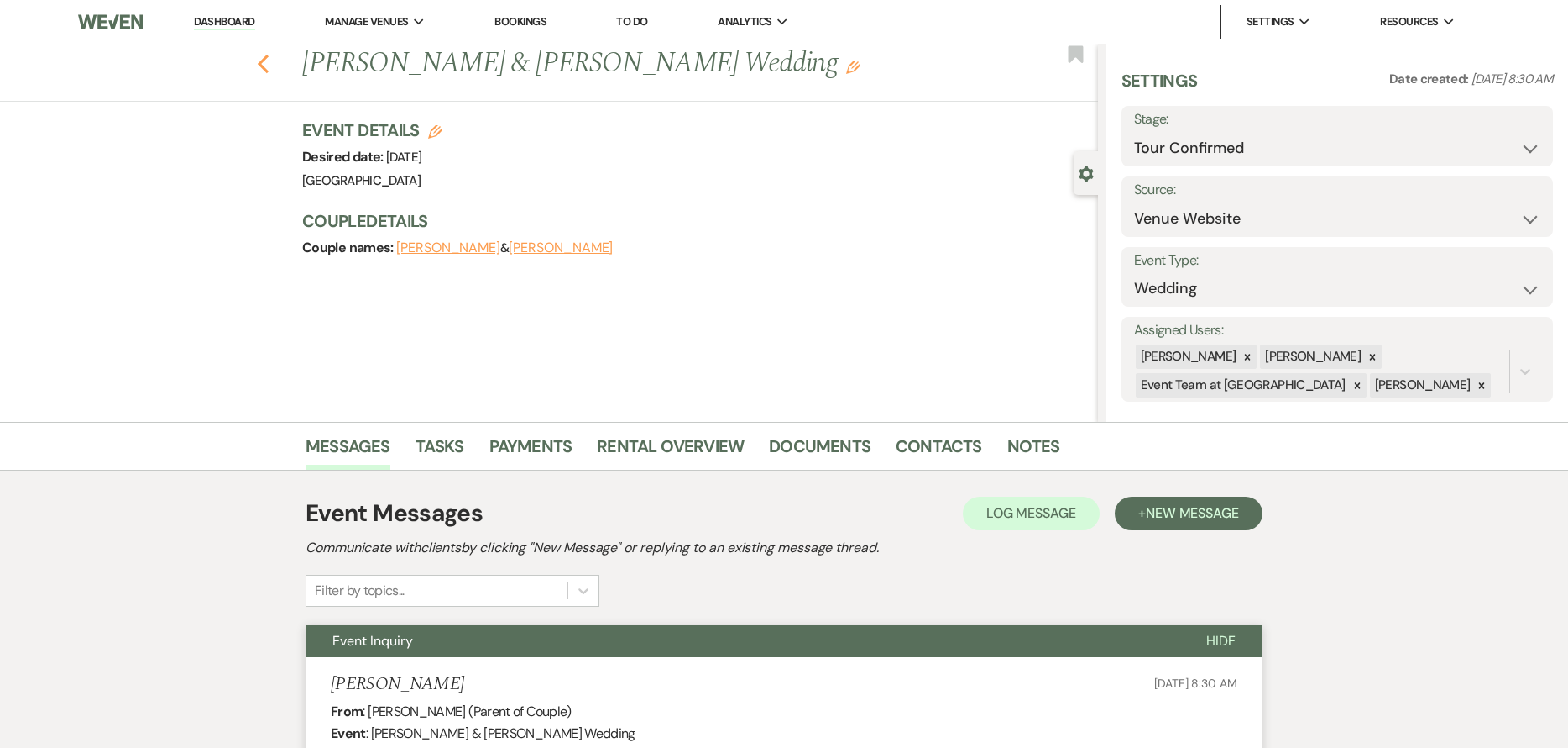
select select "4"
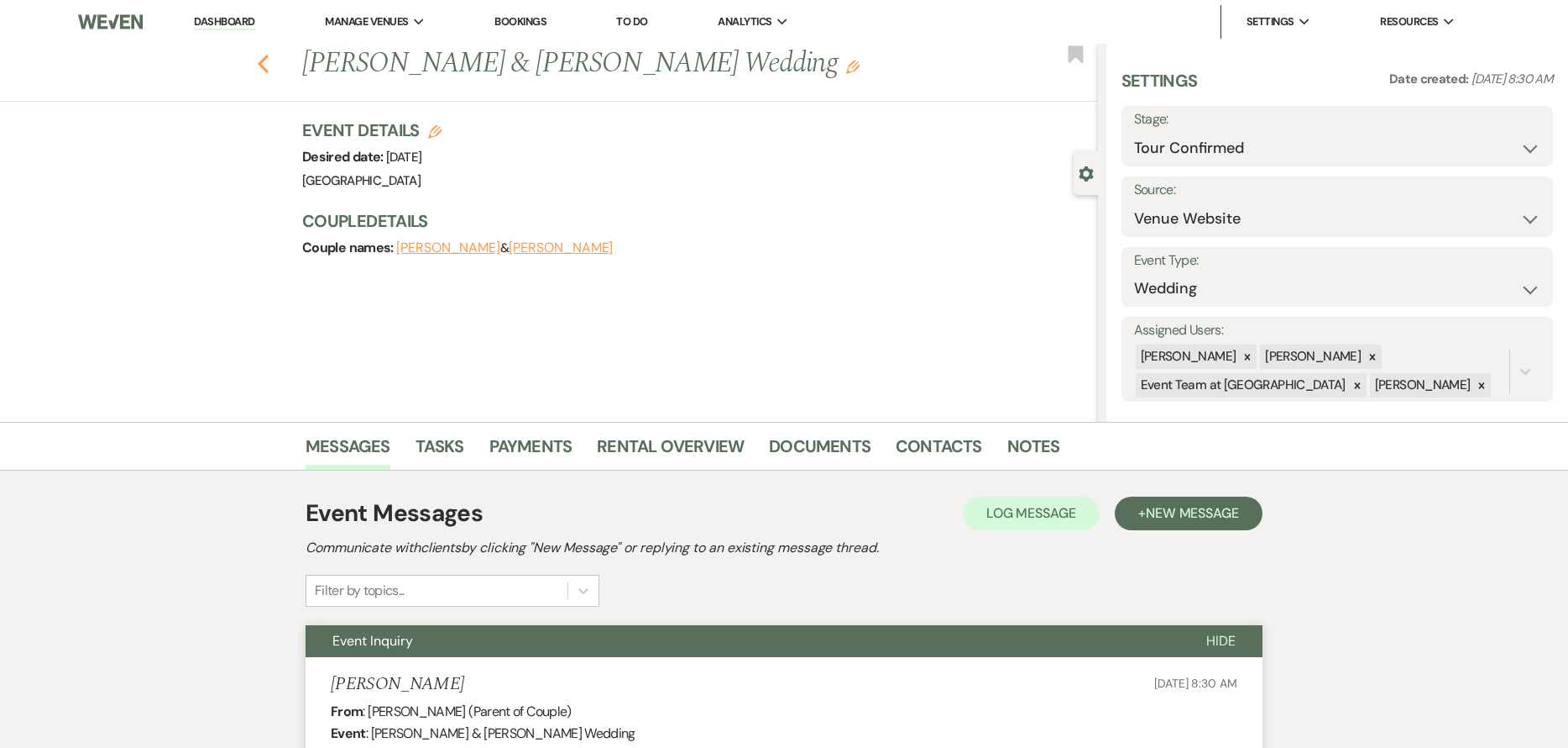
select select "4"
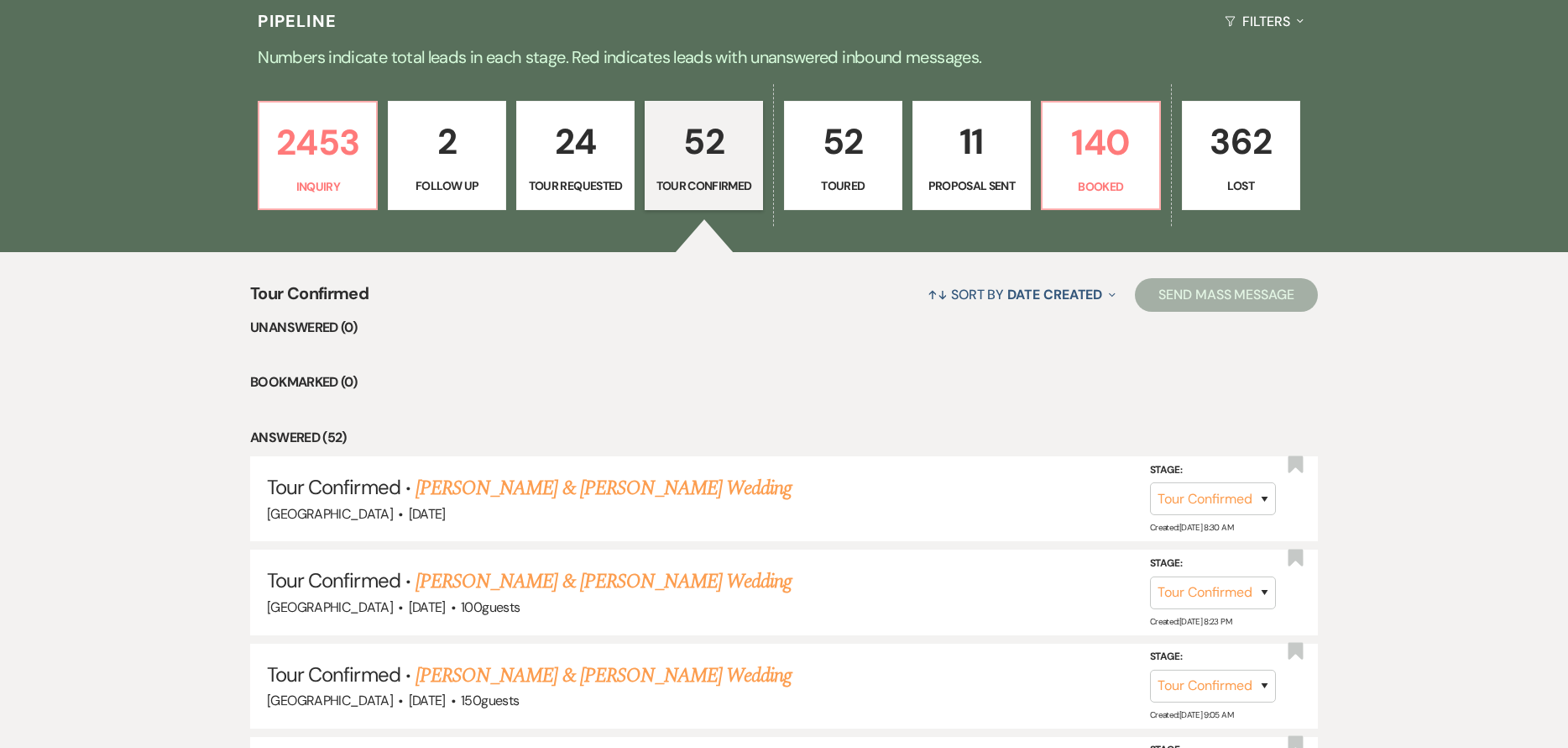
scroll to position [252, 0]
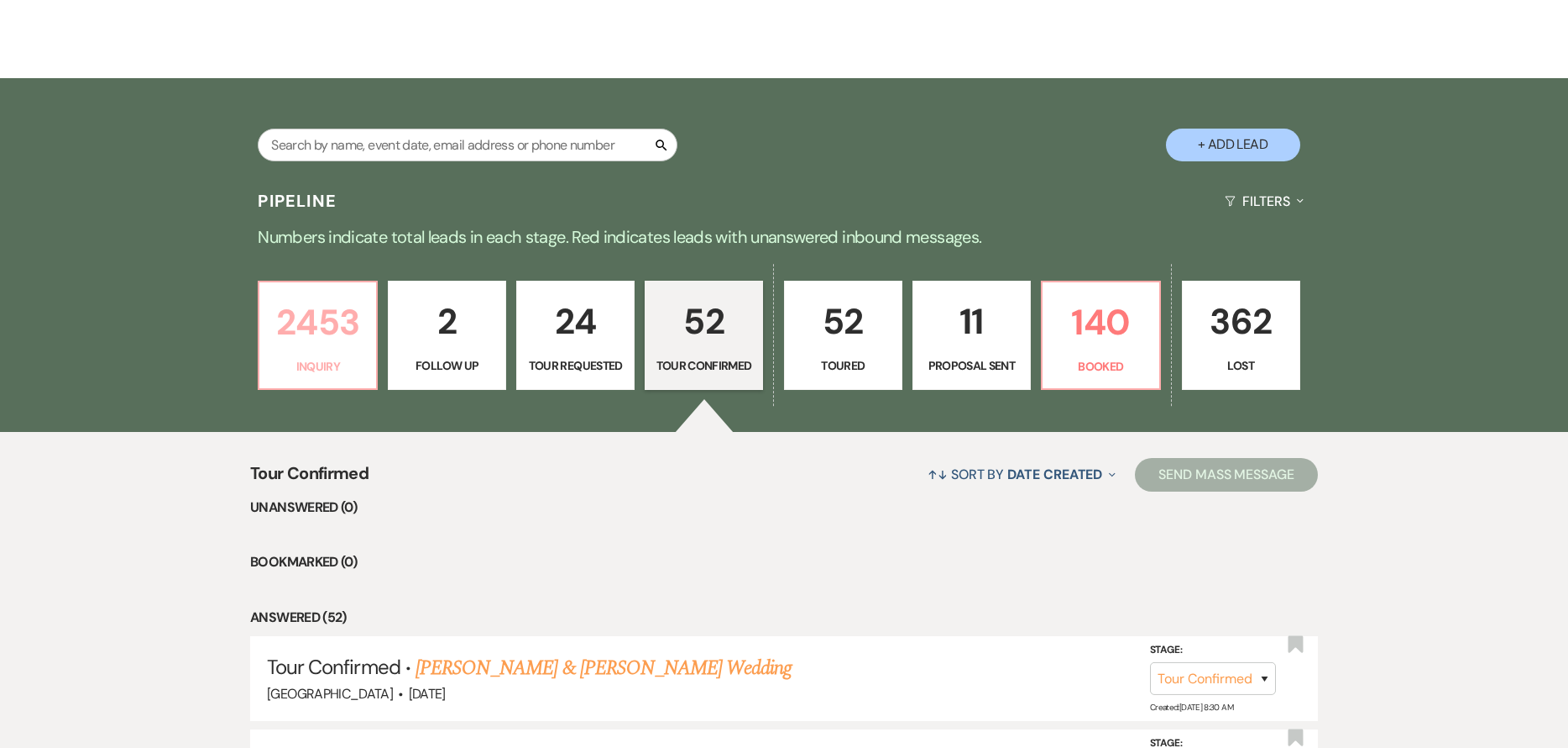
click at [307, 344] on p "2453" at bounding box center [317, 322] width 96 height 56
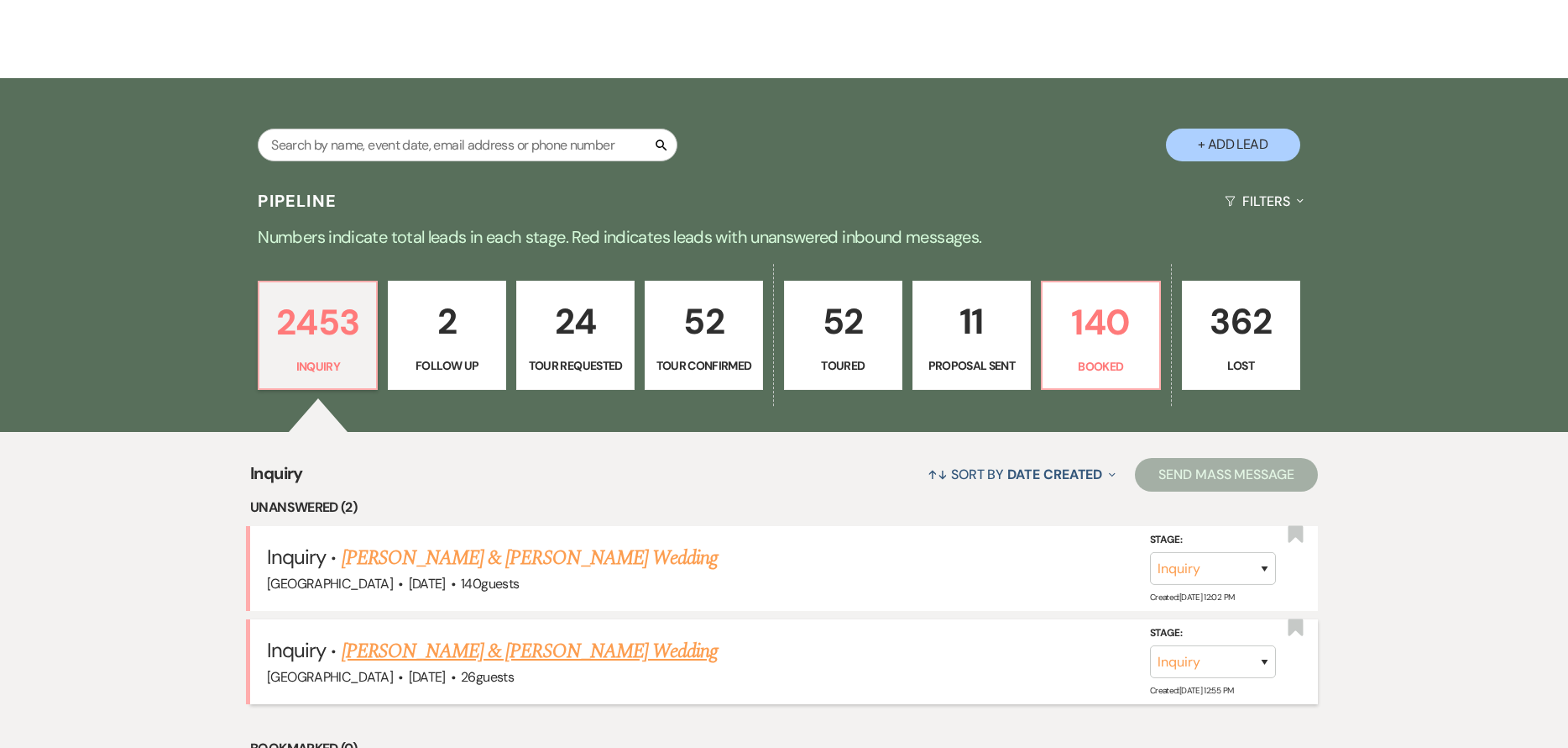
click at [547, 658] on link "[PERSON_NAME] & [PERSON_NAME] Wedding" at bounding box center [529, 651] width 376 height 30
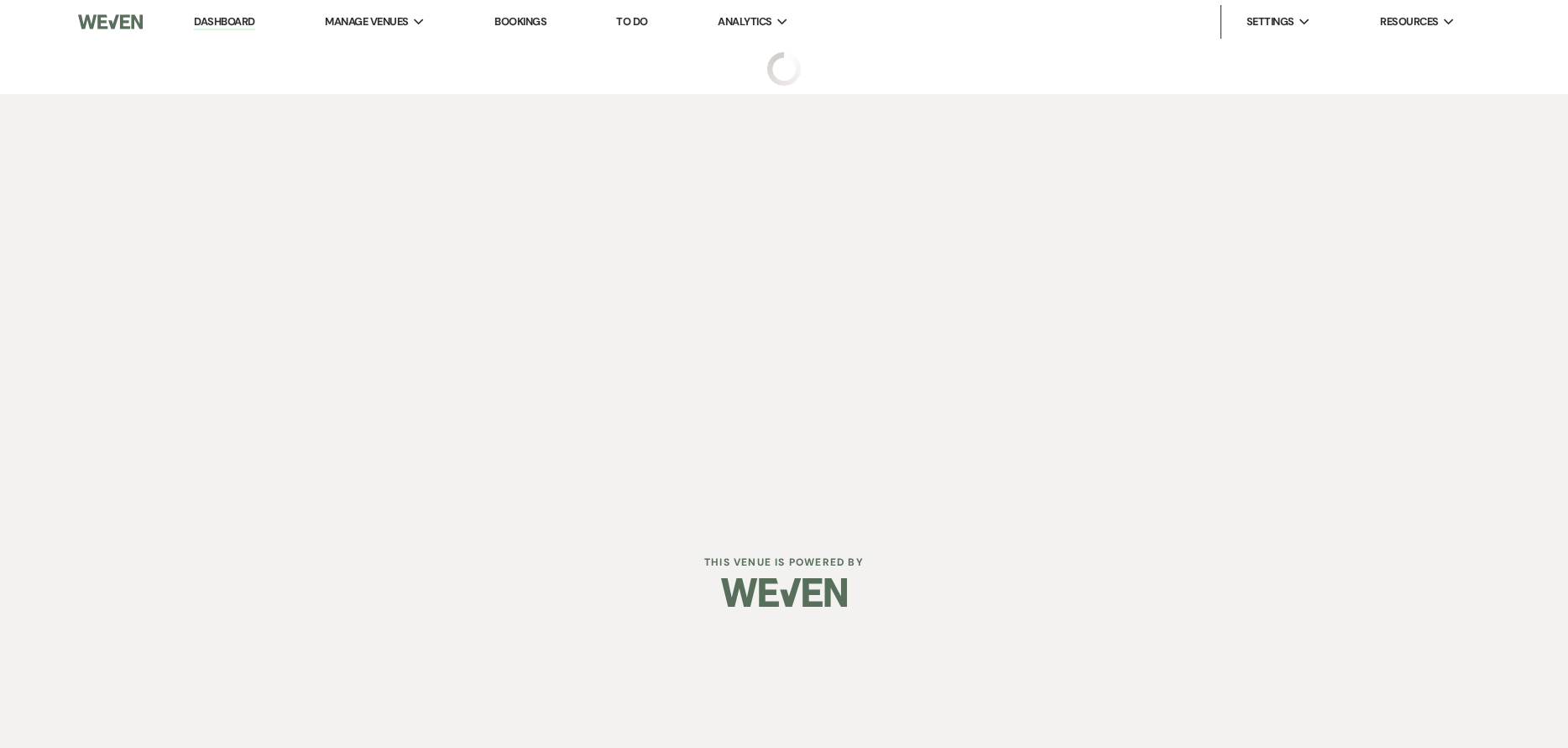
select select "5"
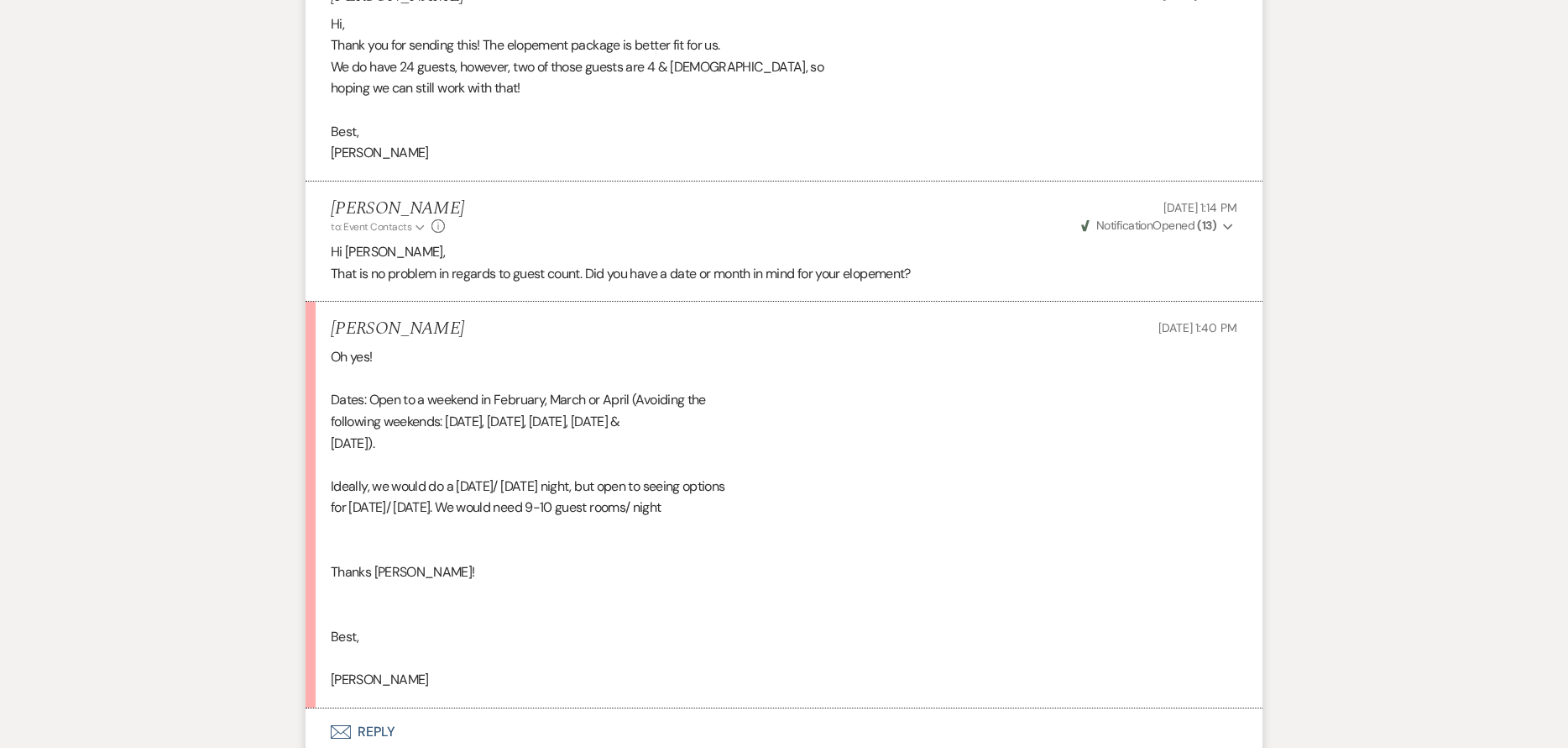
scroll to position [1658, 0]
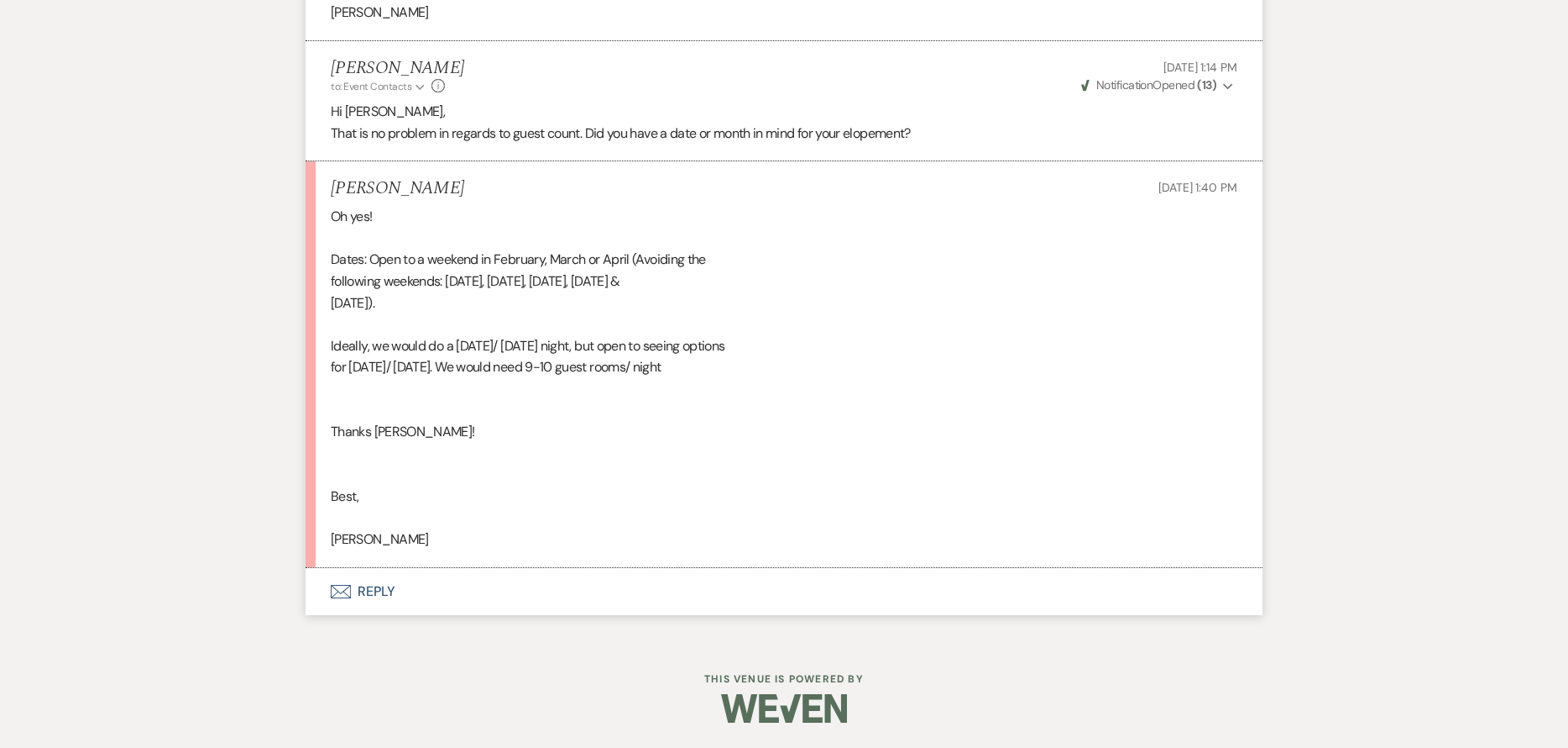
click at [445, 577] on button "Envelope Reply" at bounding box center [784, 592] width 957 height 47
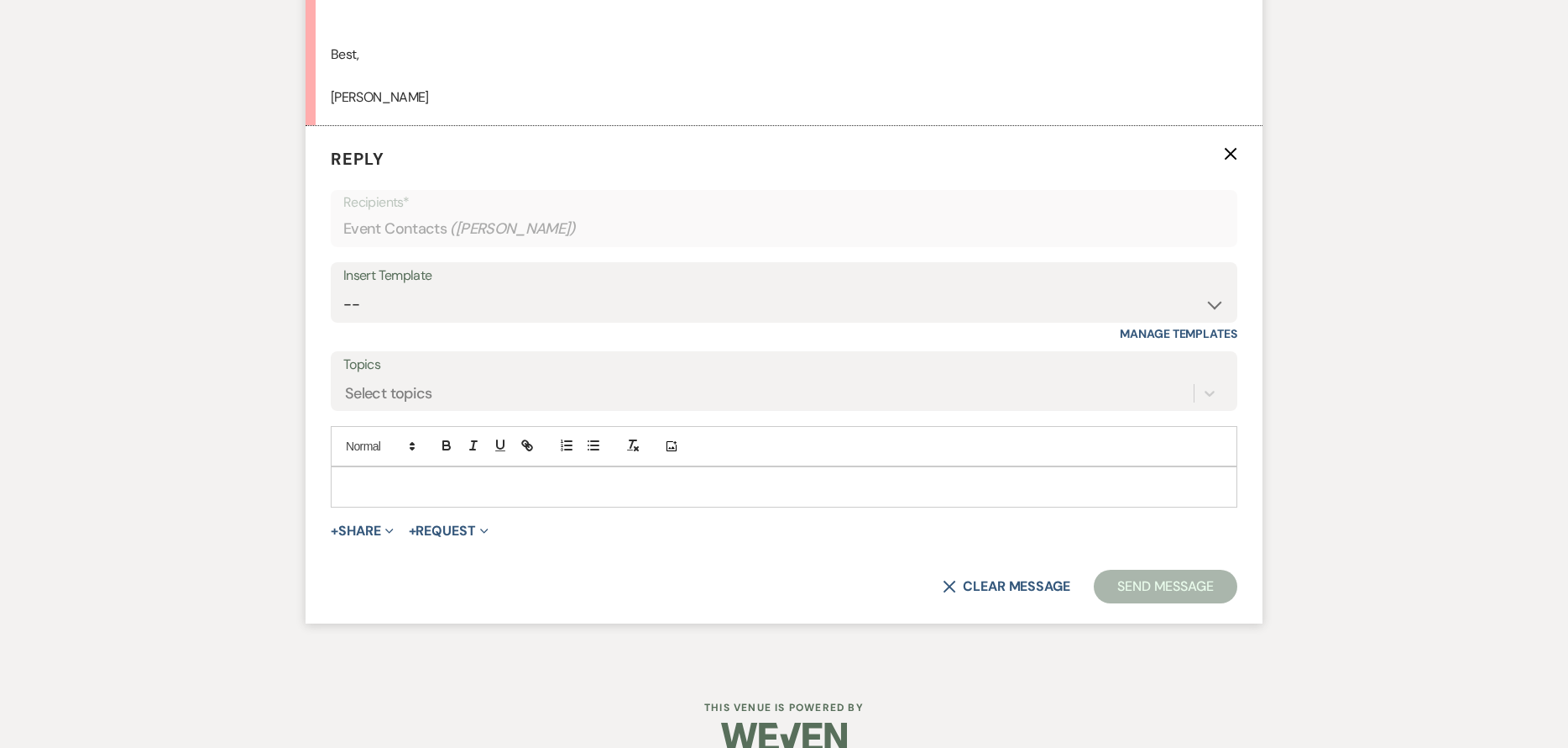
scroll to position [2101, 0]
drag, startPoint x: 477, startPoint y: 489, endPoint x: 465, endPoint y: 481, distance: 14.4
click at [469, 484] on p at bounding box center [784, 485] width 880 height 18
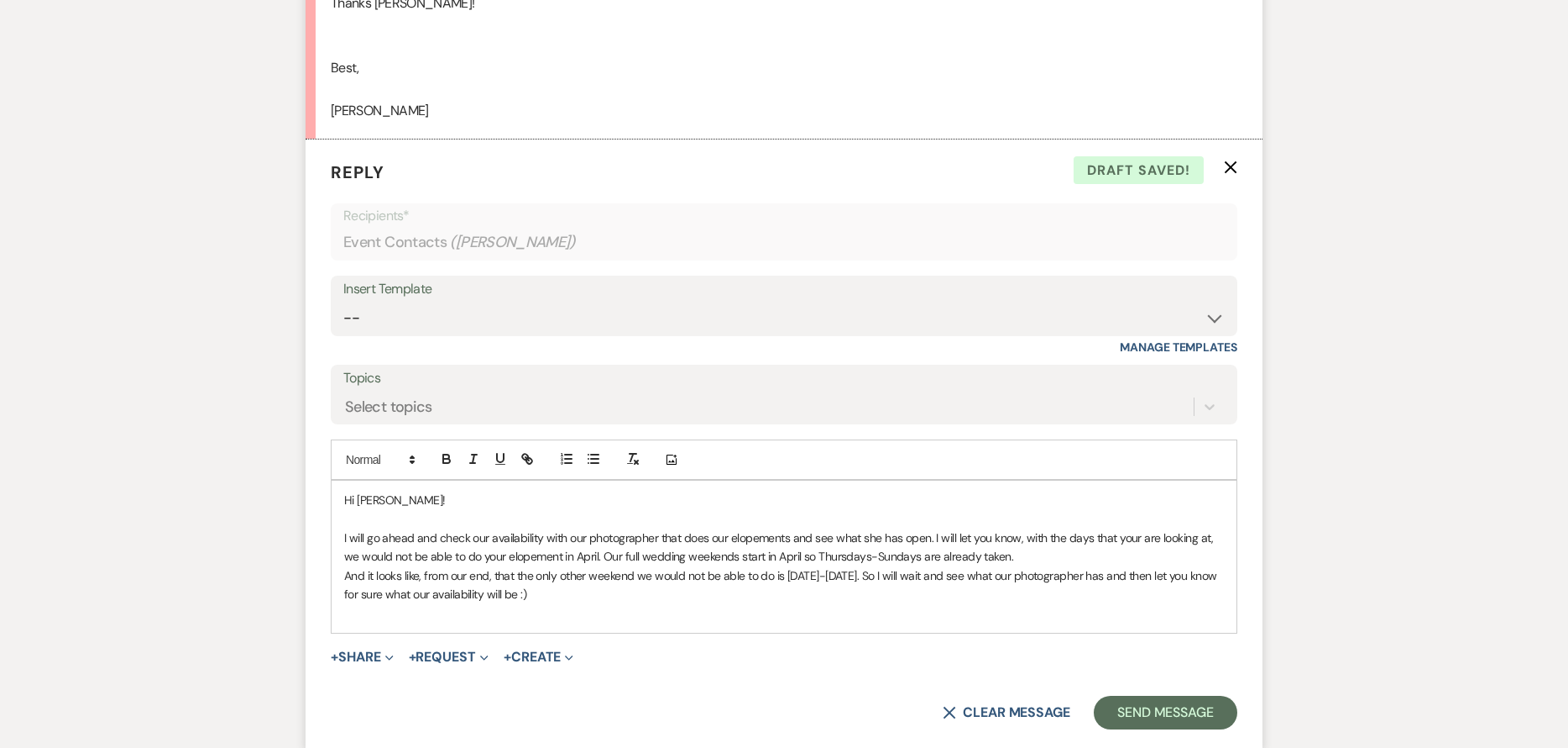
scroll to position [2109, 0]
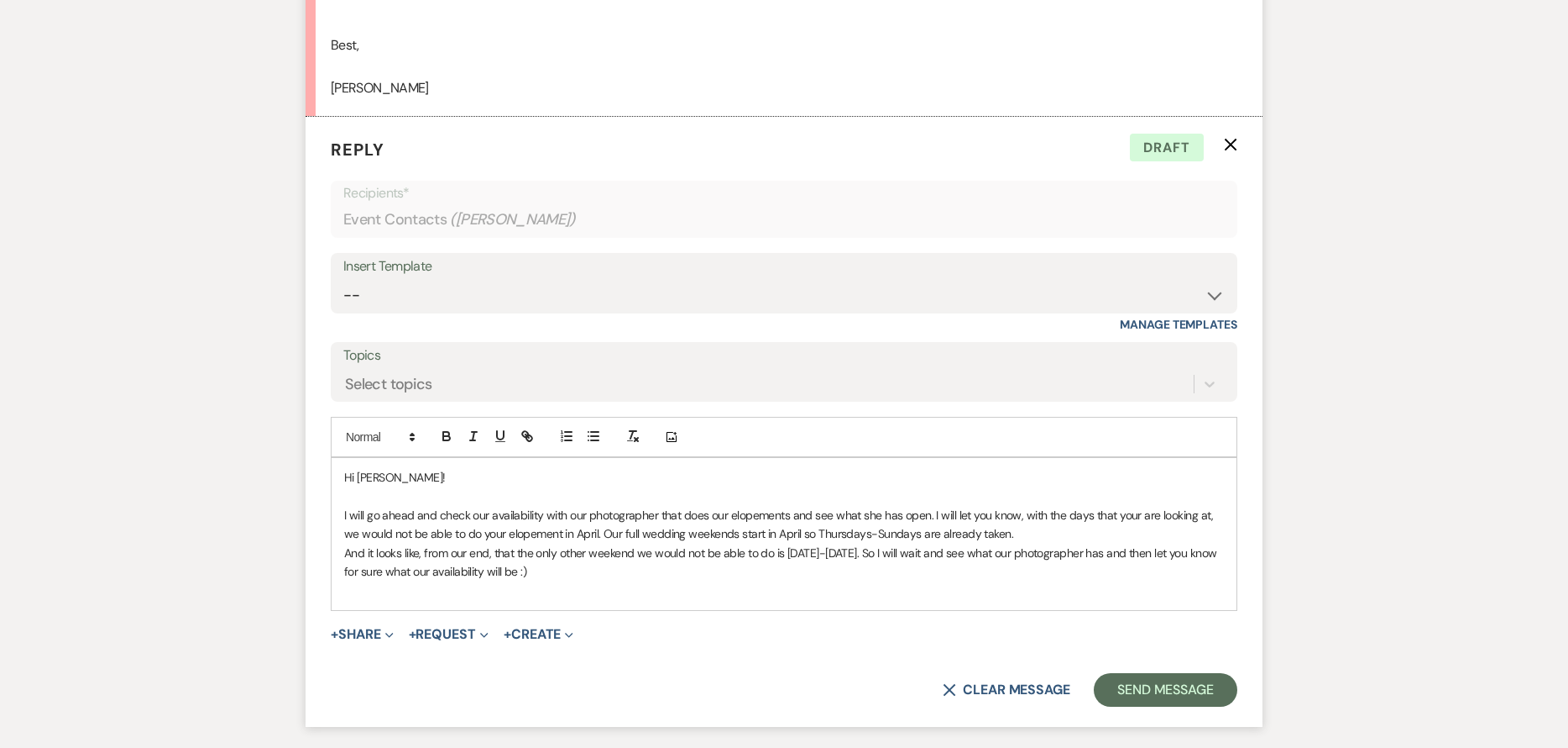
drag, startPoint x: 1123, startPoint y: 555, endPoint x: 1139, endPoint y: 557, distance: 16.1
click at [1124, 555] on p "And it looks like, from our end, that the only other weekend we would not be ab…" at bounding box center [784, 562] width 880 height 38
click at [1175, 697] on button "Send Message" at bounding box center [1166, 689] width 144 height 33
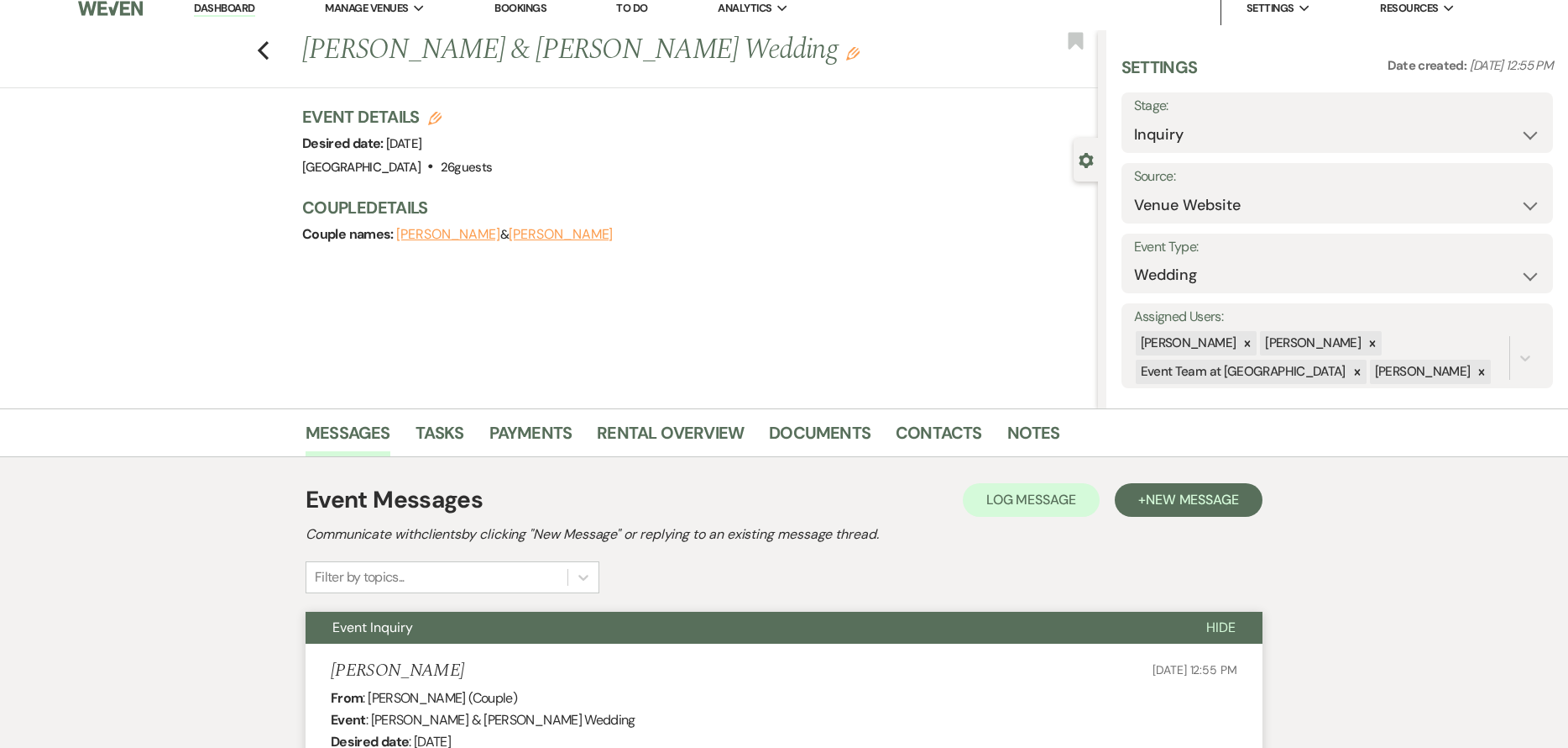
scroll to position [0, 0]
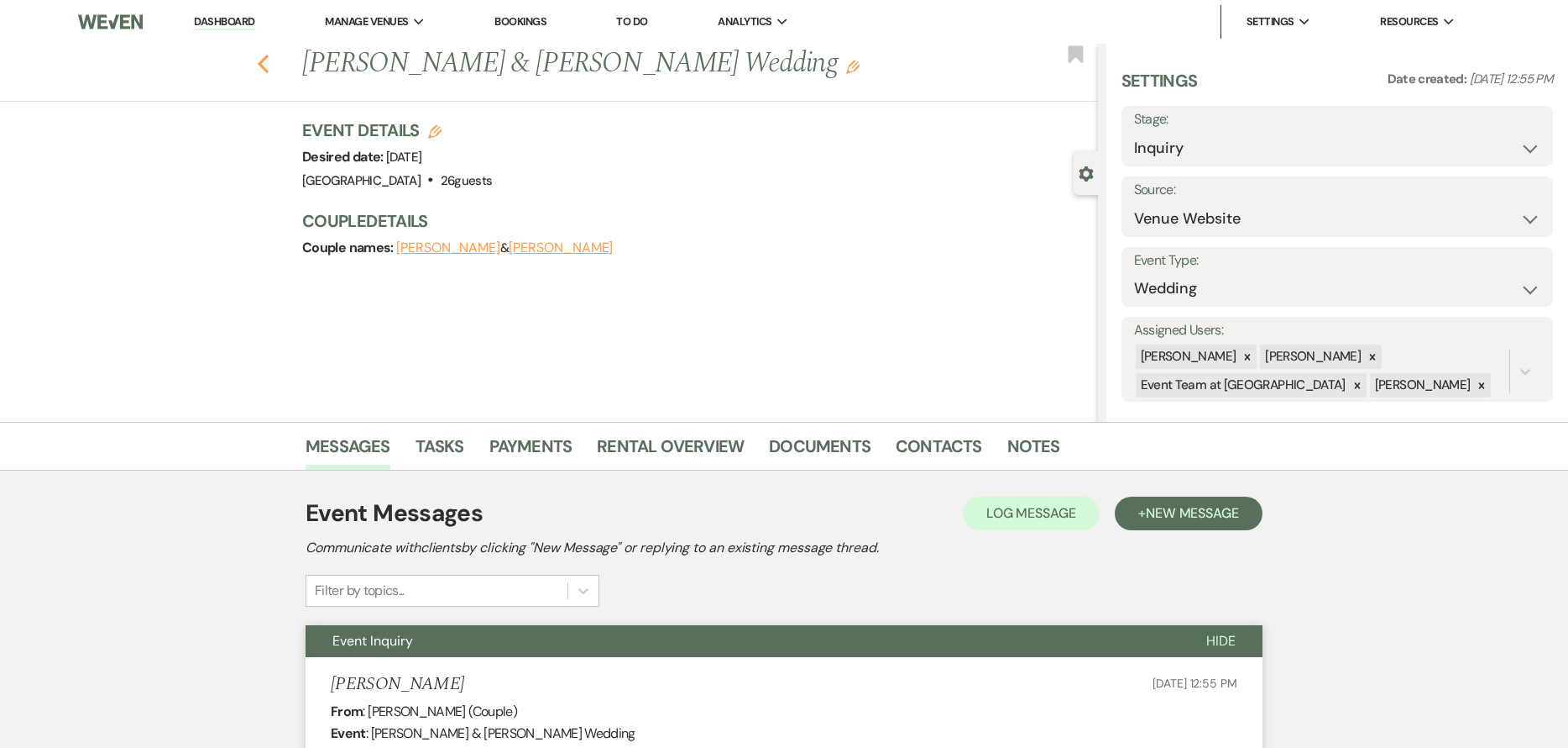
click at [269, 60] on use "button" at bounding box center [263, 63] width 11 height 18
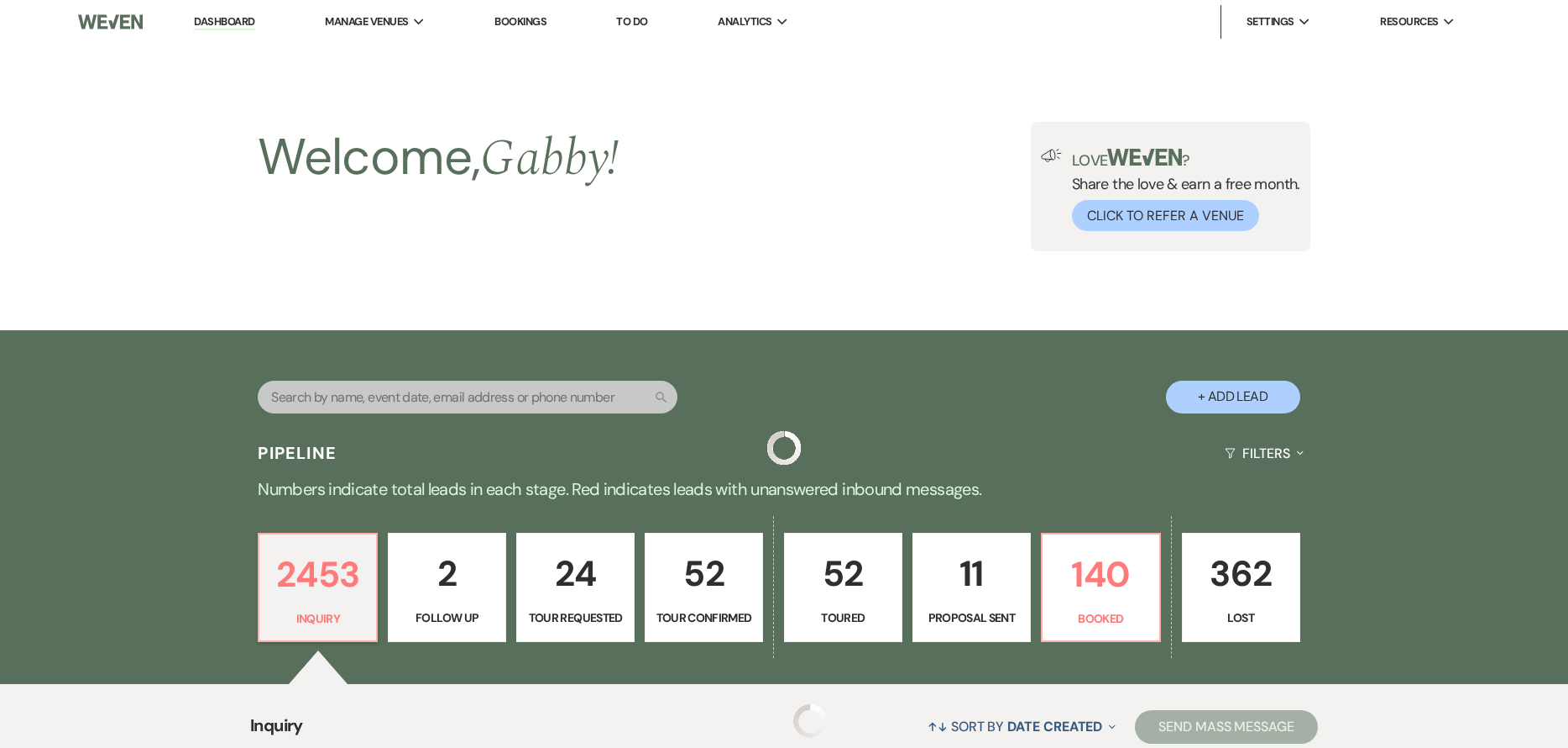
scroll to position [252, 0]
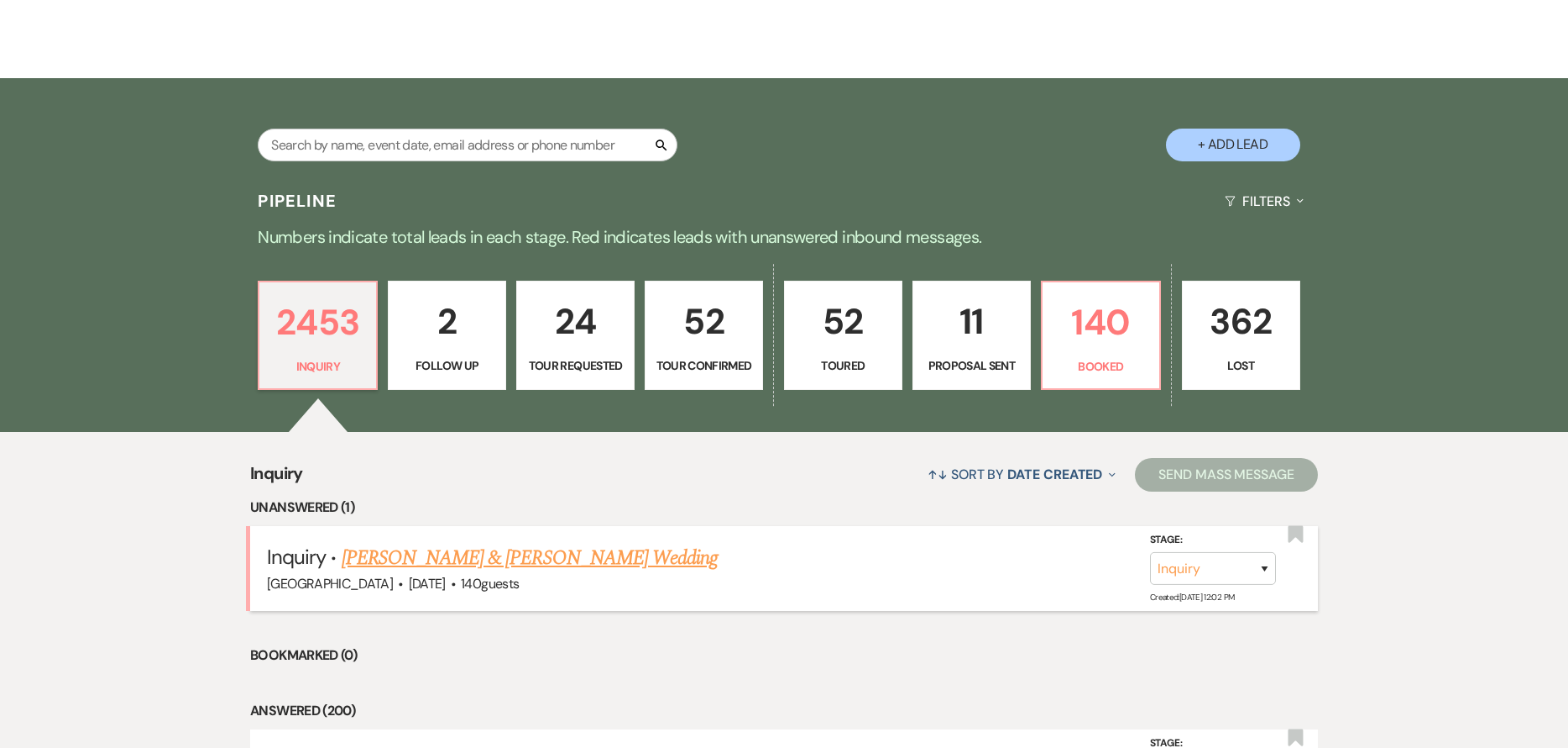
click at [469, 560] on link "[PERSON_NAME] & [PERSON_NAME] Wedding" at bounding box center [529, 558] width 376 height 30
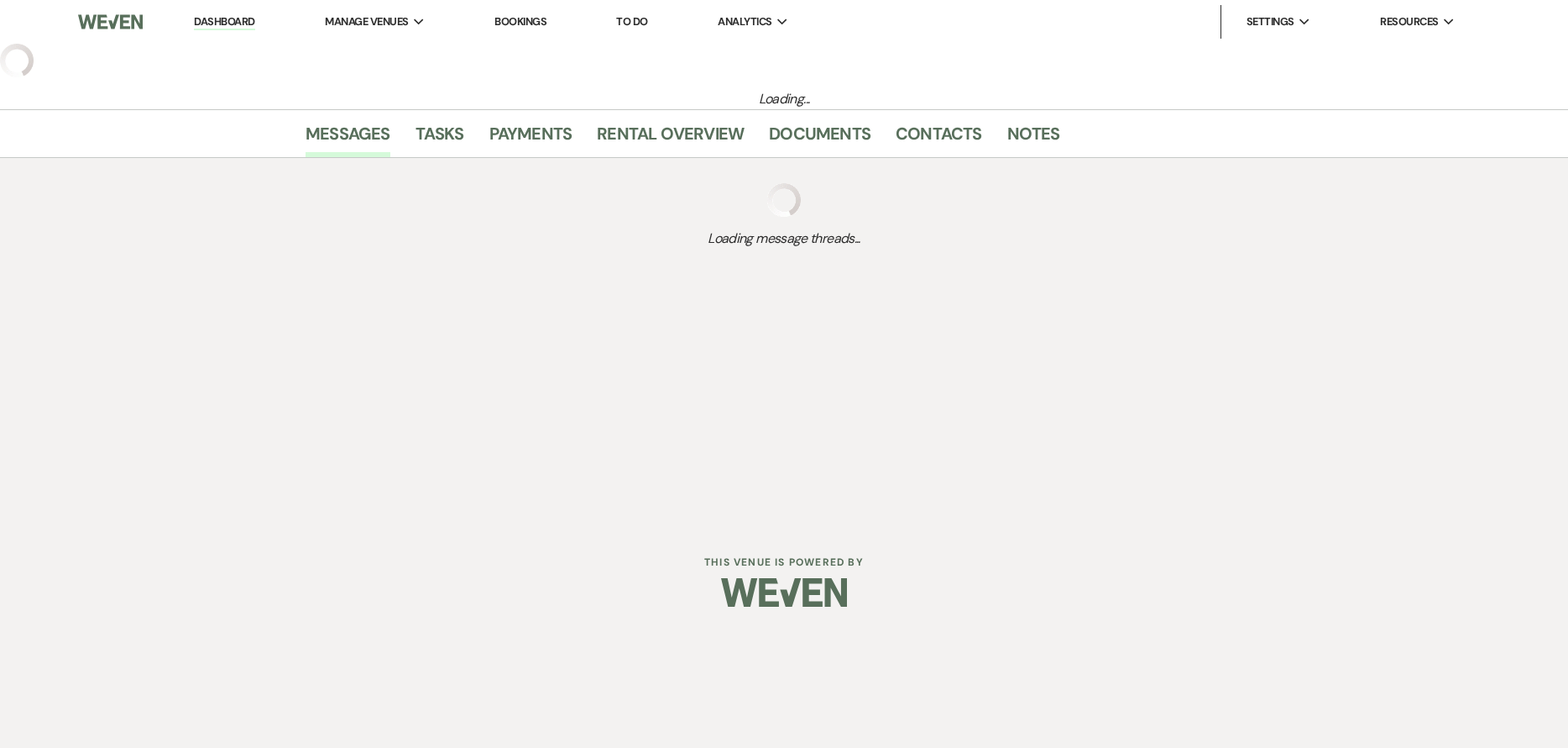
select select "5"
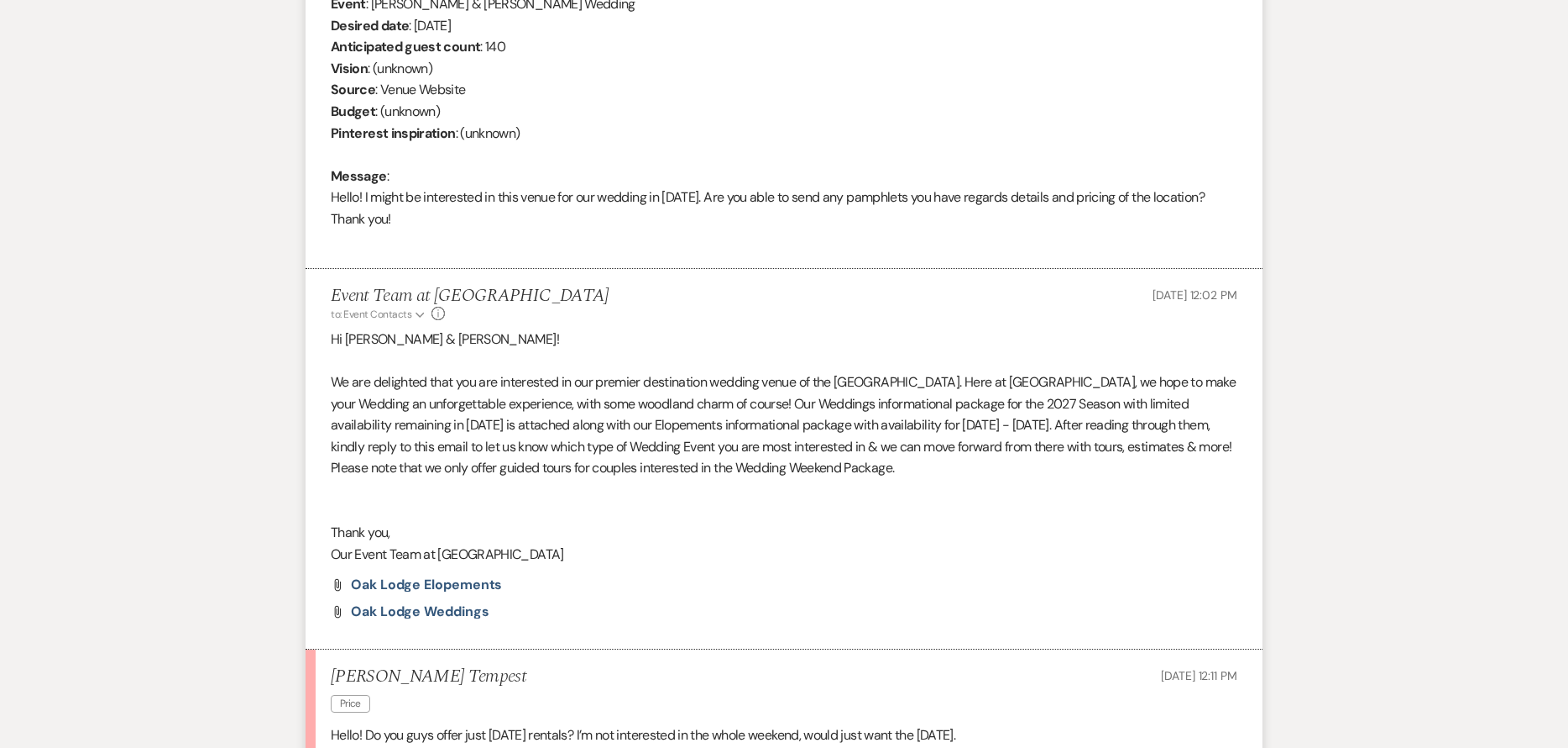
scroll to position [927, 0]
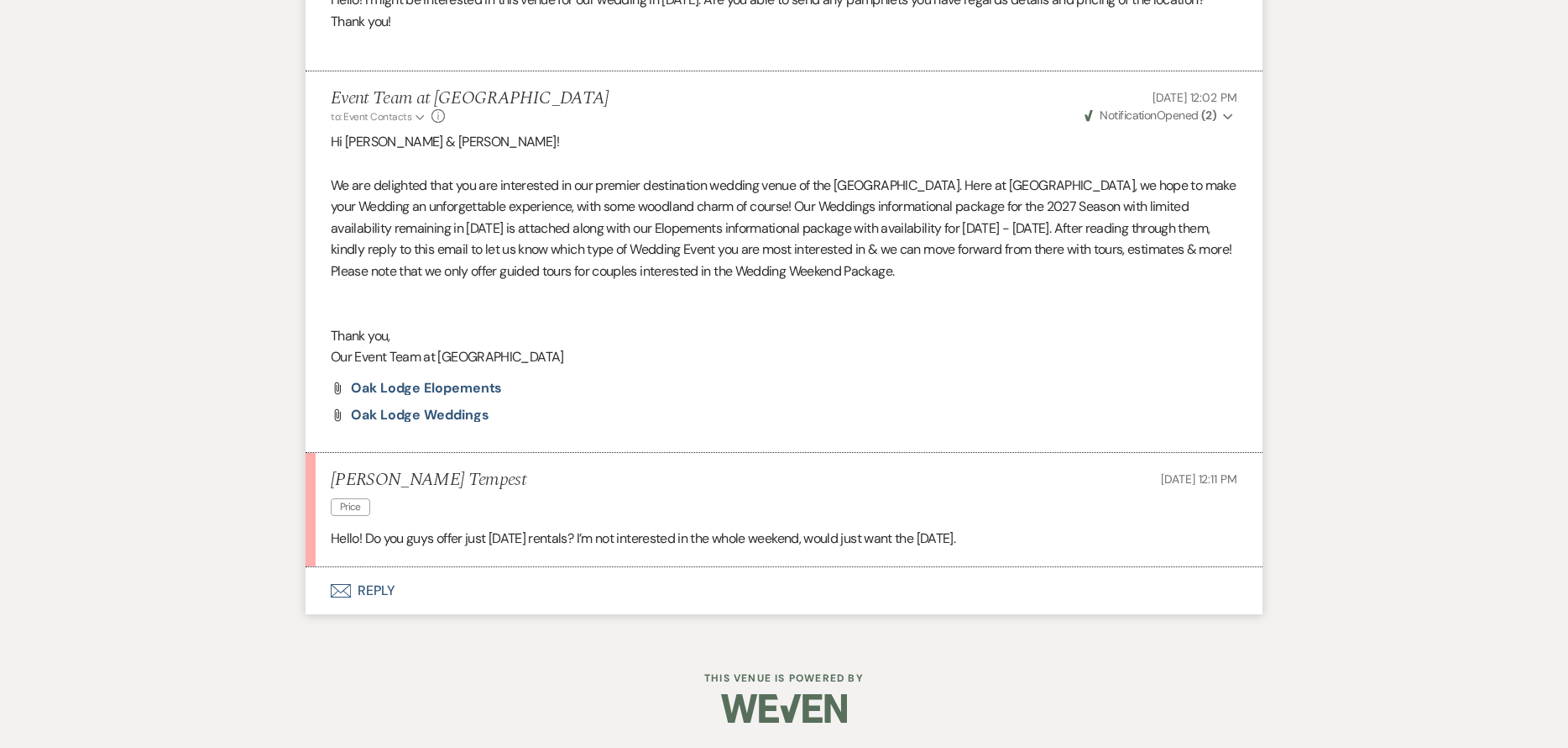
click at [509, 596] on button "Envelope Reply" at bounding box center [784, 591] width 957 height 47
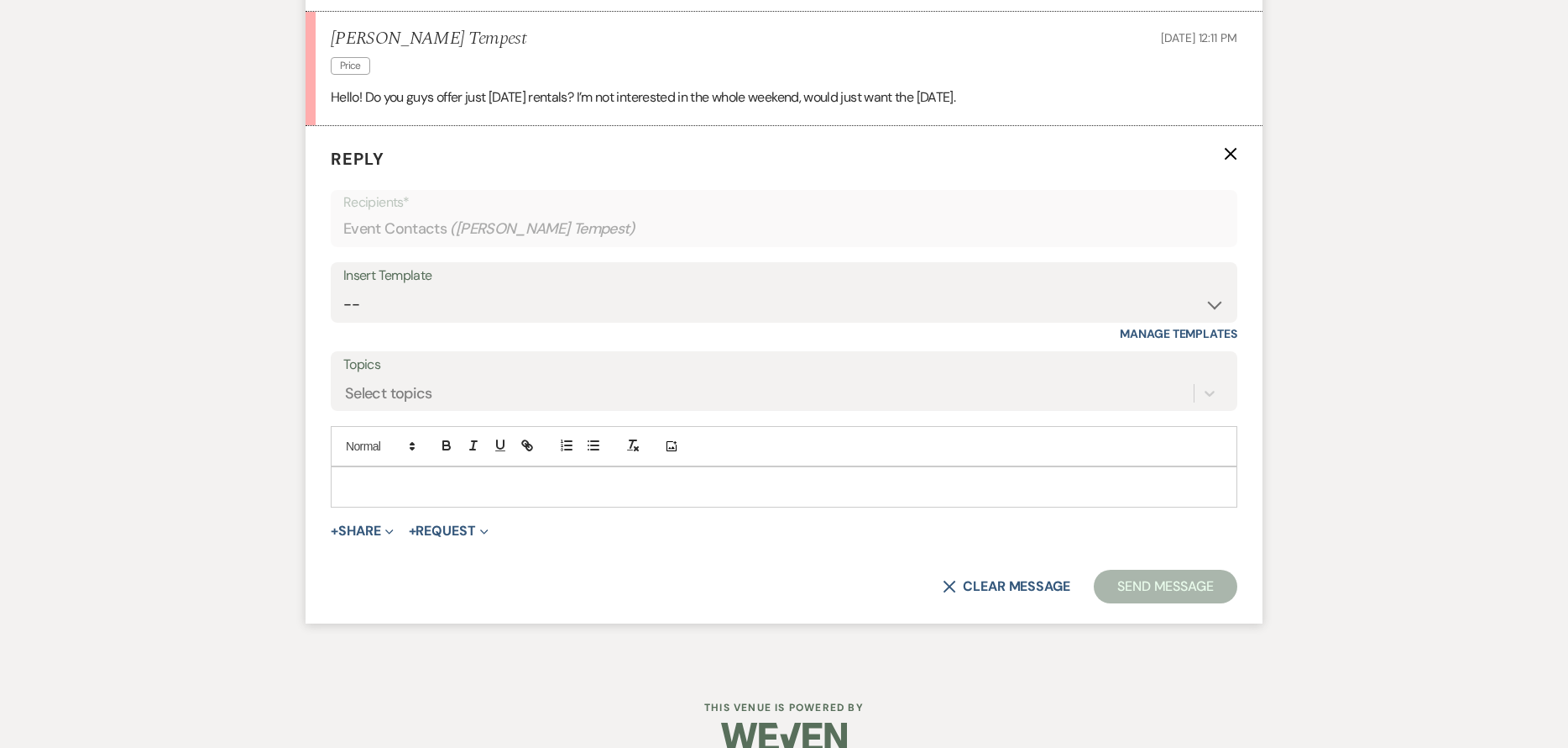
scroll to position [1368, 0]
click at [525, 489] on p at bounding box center [784, 485] width 880 height 18
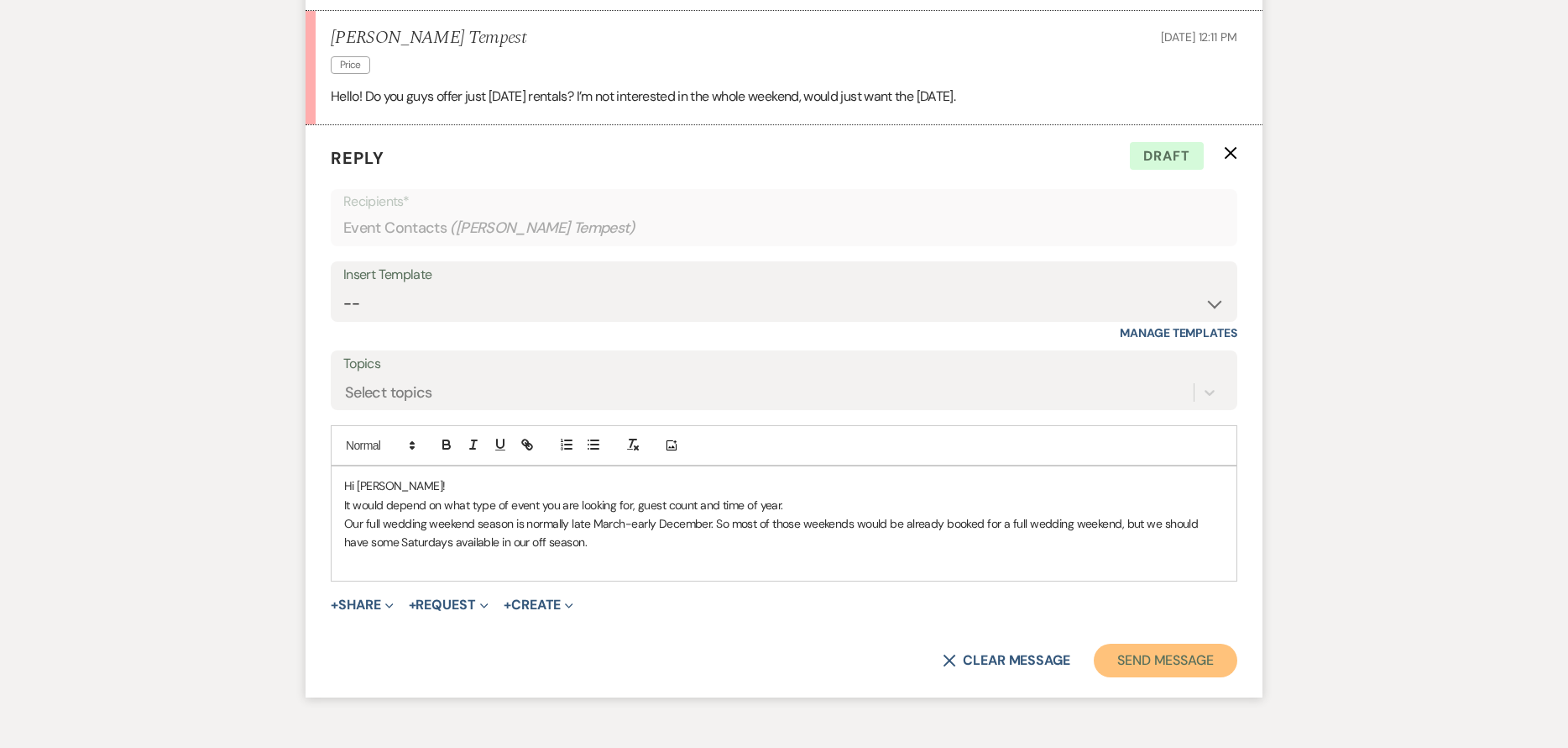
drag, startPoint x: 1109, startPoint y: 656, endPoint x: 1029, endPoint y: 624, distance: 86.2
click at [1107, 656] on button "Send Message" at bounding box center [1166, 660] width 144 height 33
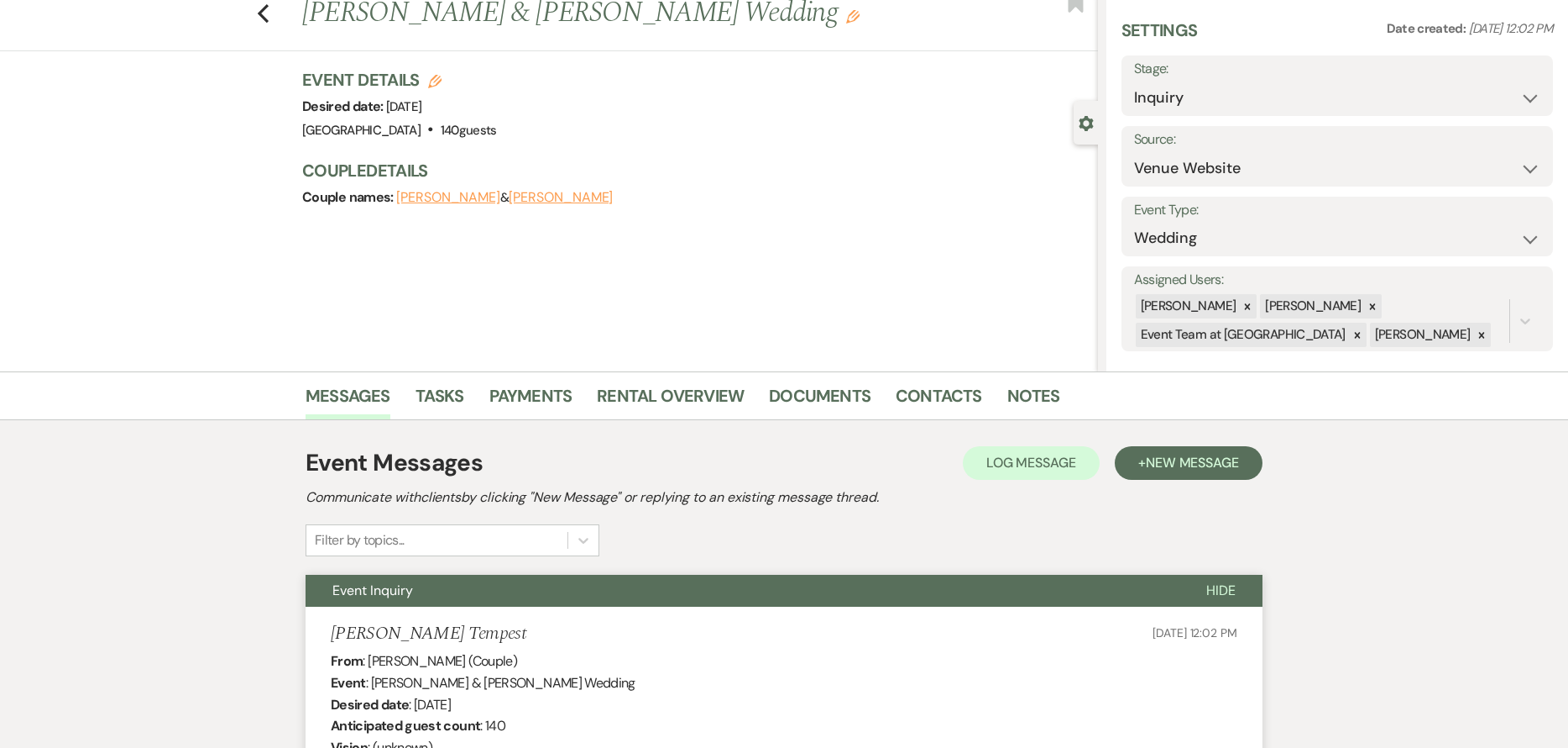
scroll to position [0, 0]
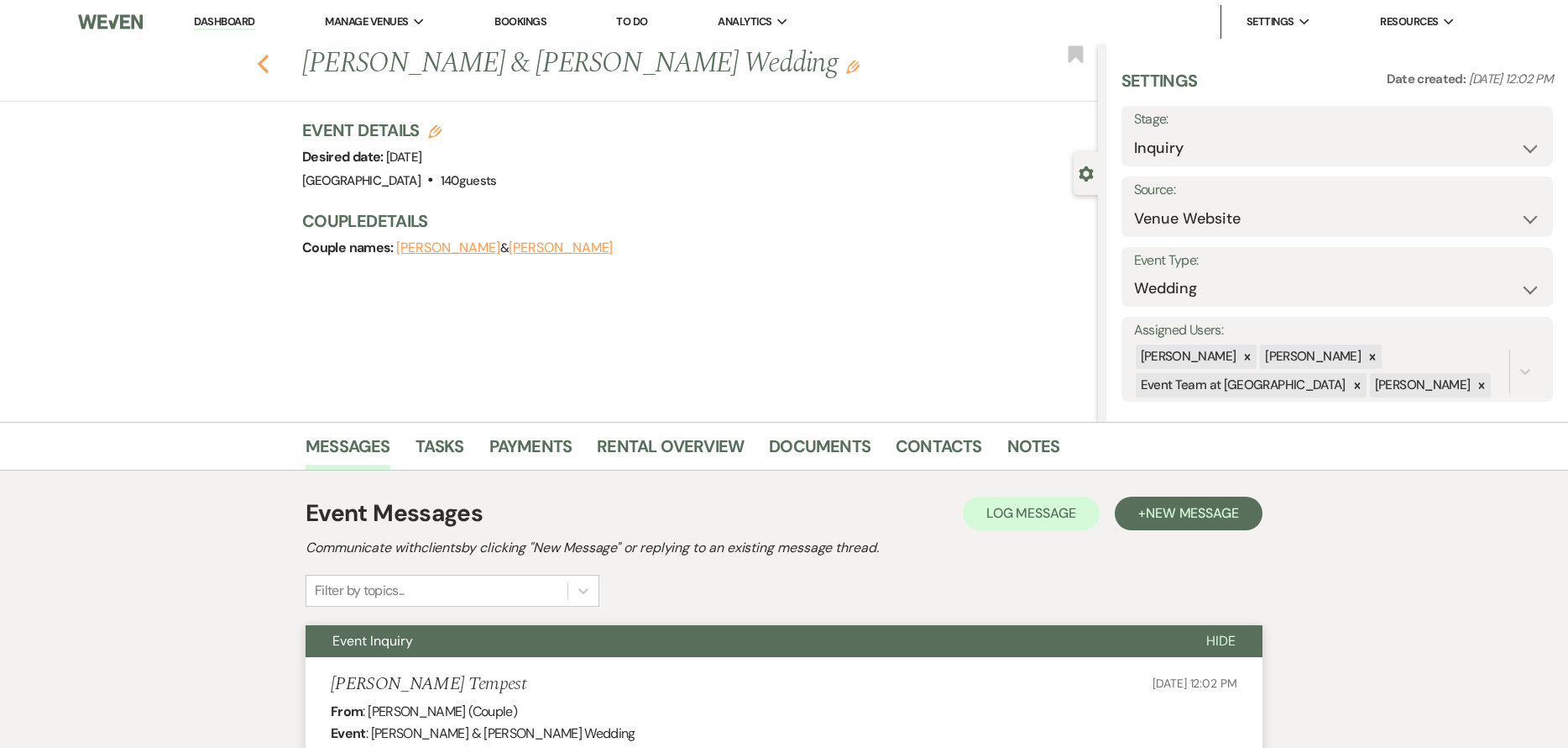
click at [269, 66] on icon "Previous" at bounding box center [263, 63] width 12 height 20
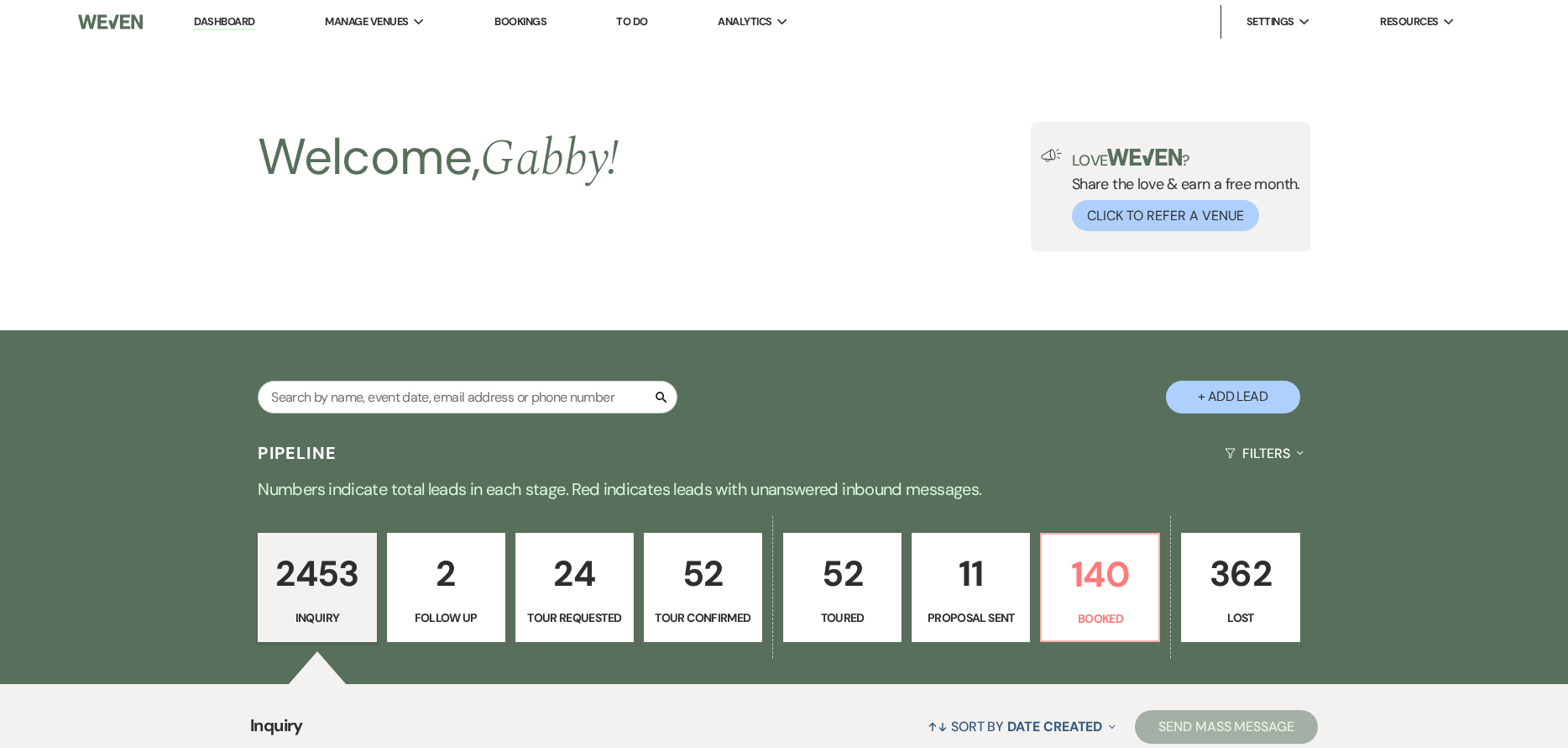
scroll to position [252, 0]
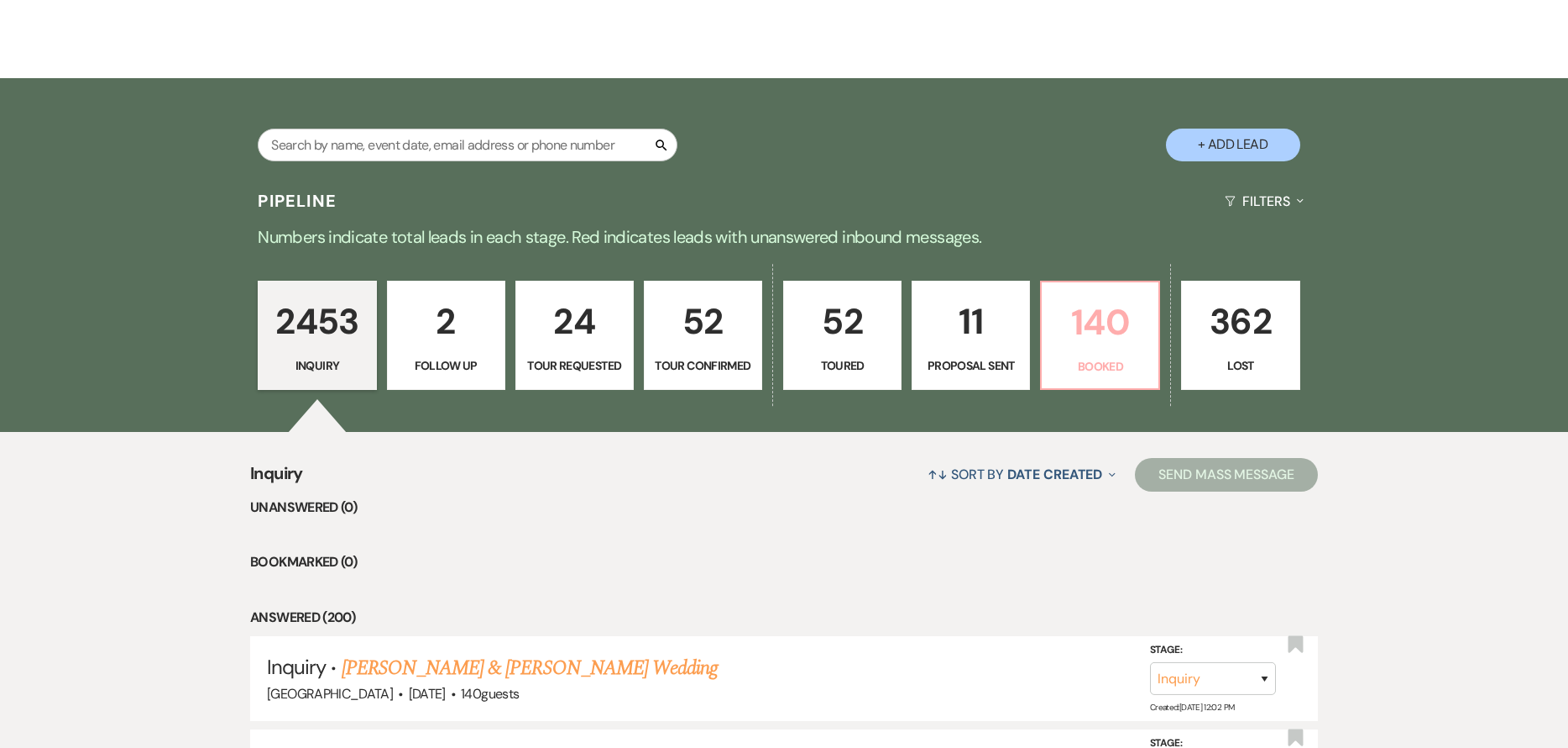
click at [1092, 348] on p "140" at bounding box center [1100, 322] width 96 height 56
select select "7"
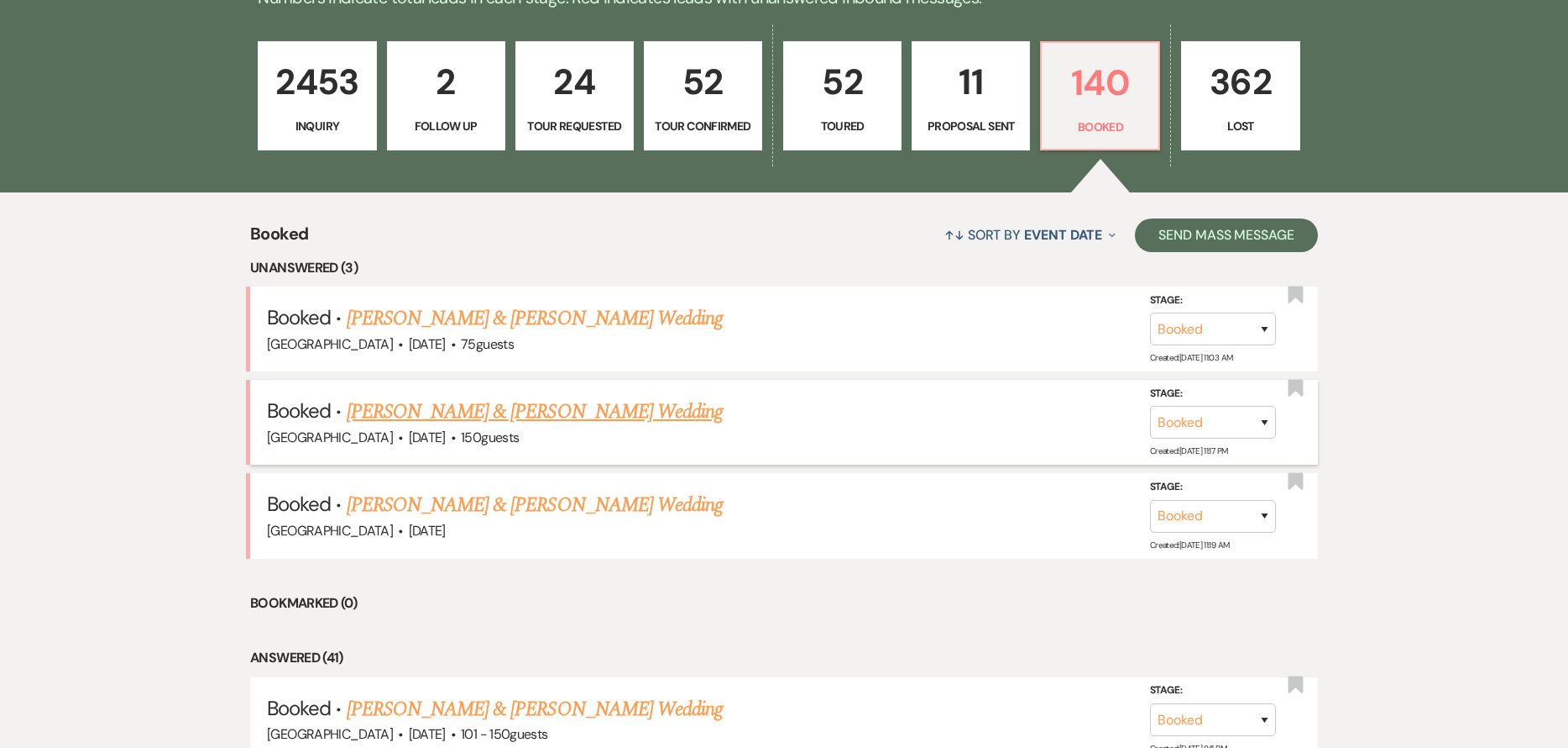
scroll to position [504, 0]
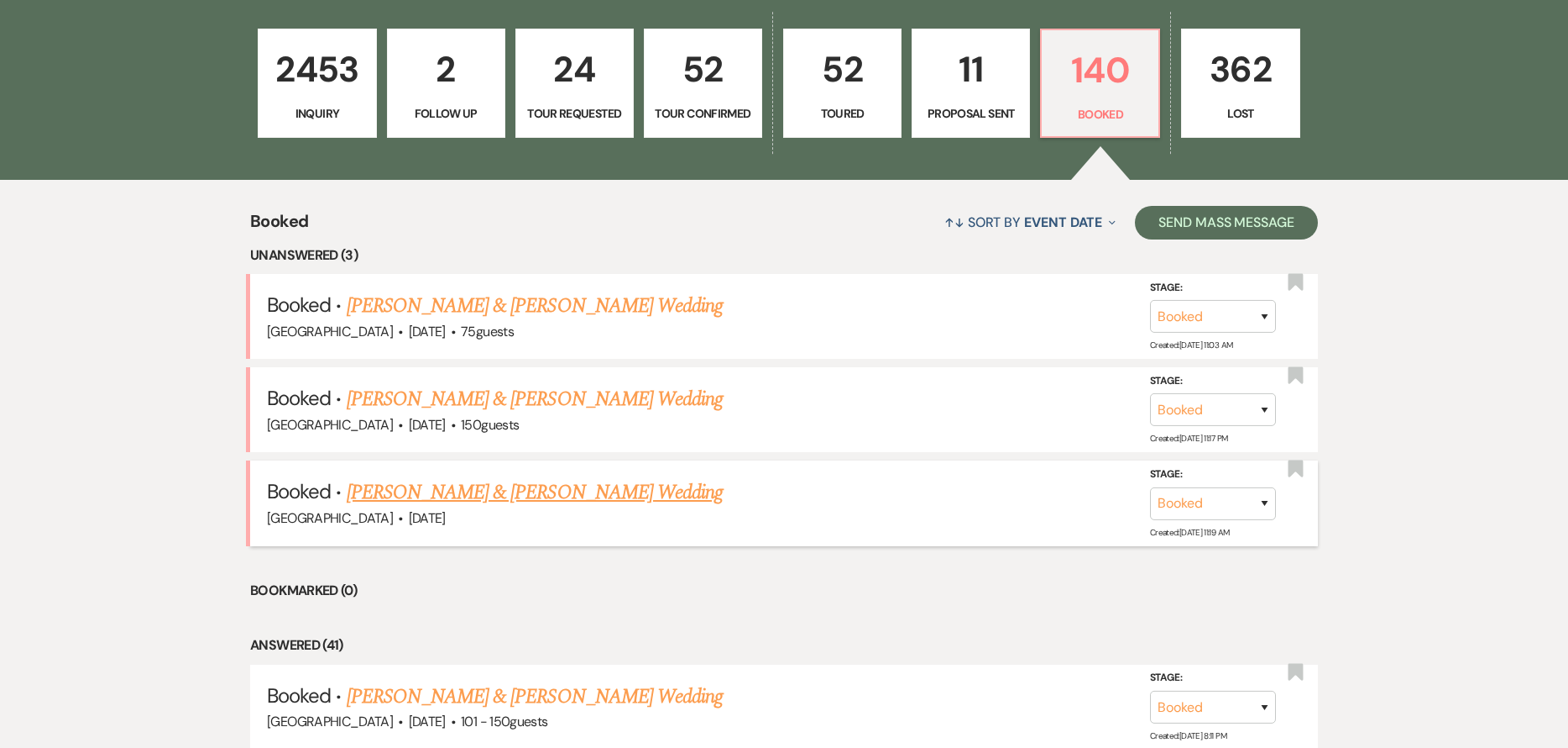
click at [524, 486] on link "[PERSON_NAME] & [PERSON_NAME] Wedding" at bounding box center [535, 492] width 376 height 30
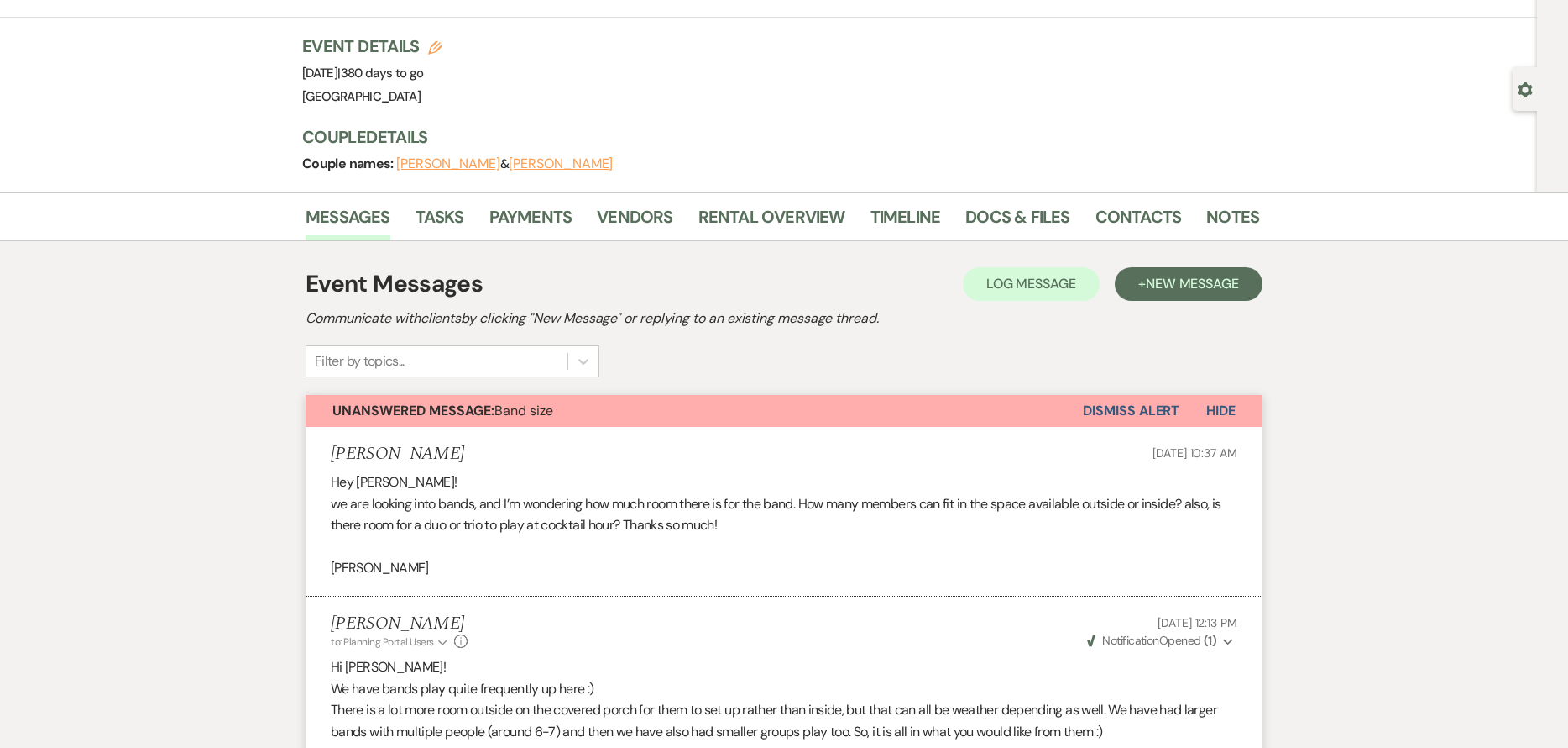
drag, startPoint x: 1110, startPoint y: 410, endPoint x: 985, endPoint y: 489, distance: 147.9
click at [1109, 410] on button "Dismiss Alert" at bounding box center [1132, 410] width 96 height 32
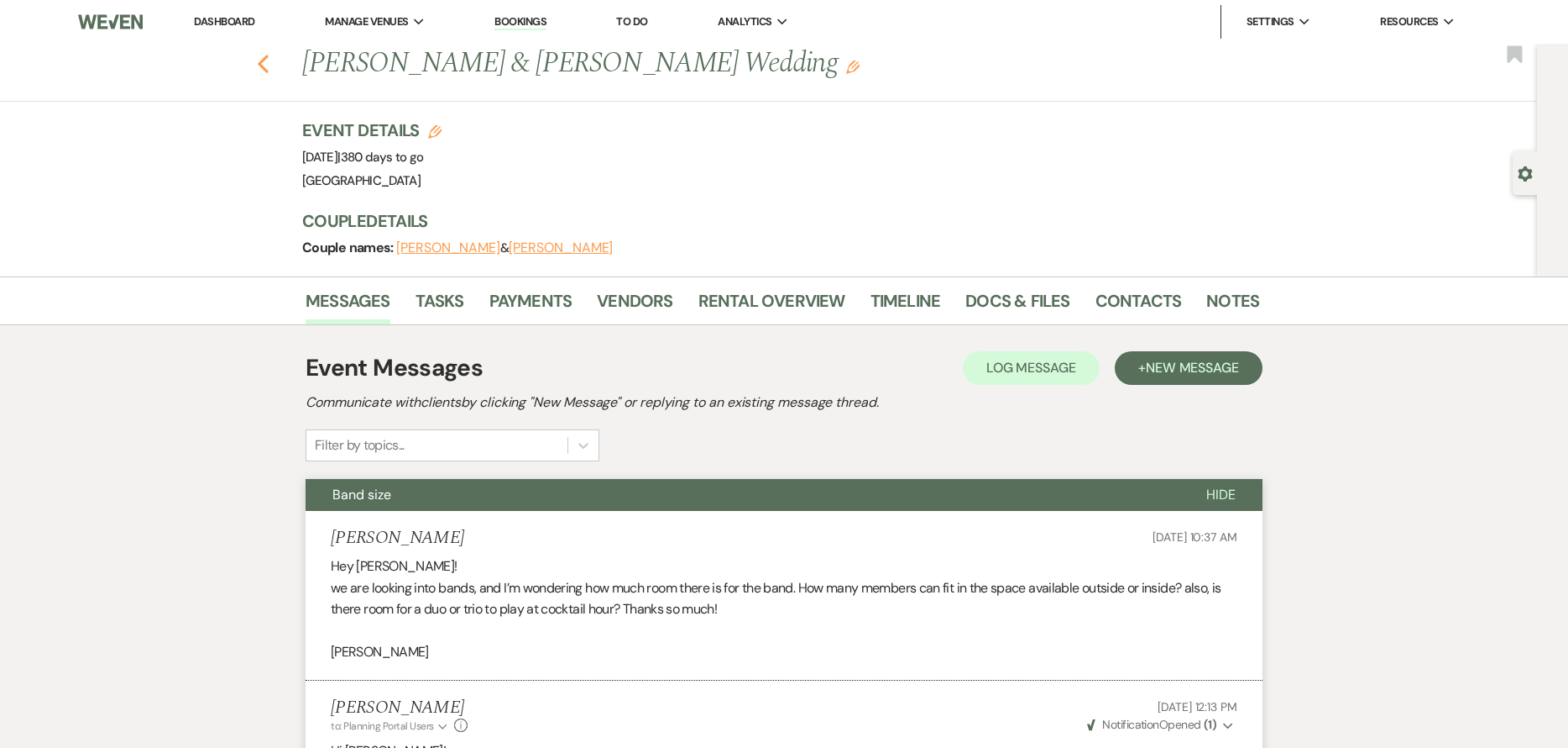
click at [266, 69] on icon "Previous" at bounding box center [263, 63] width 12 height 20
select select "7"
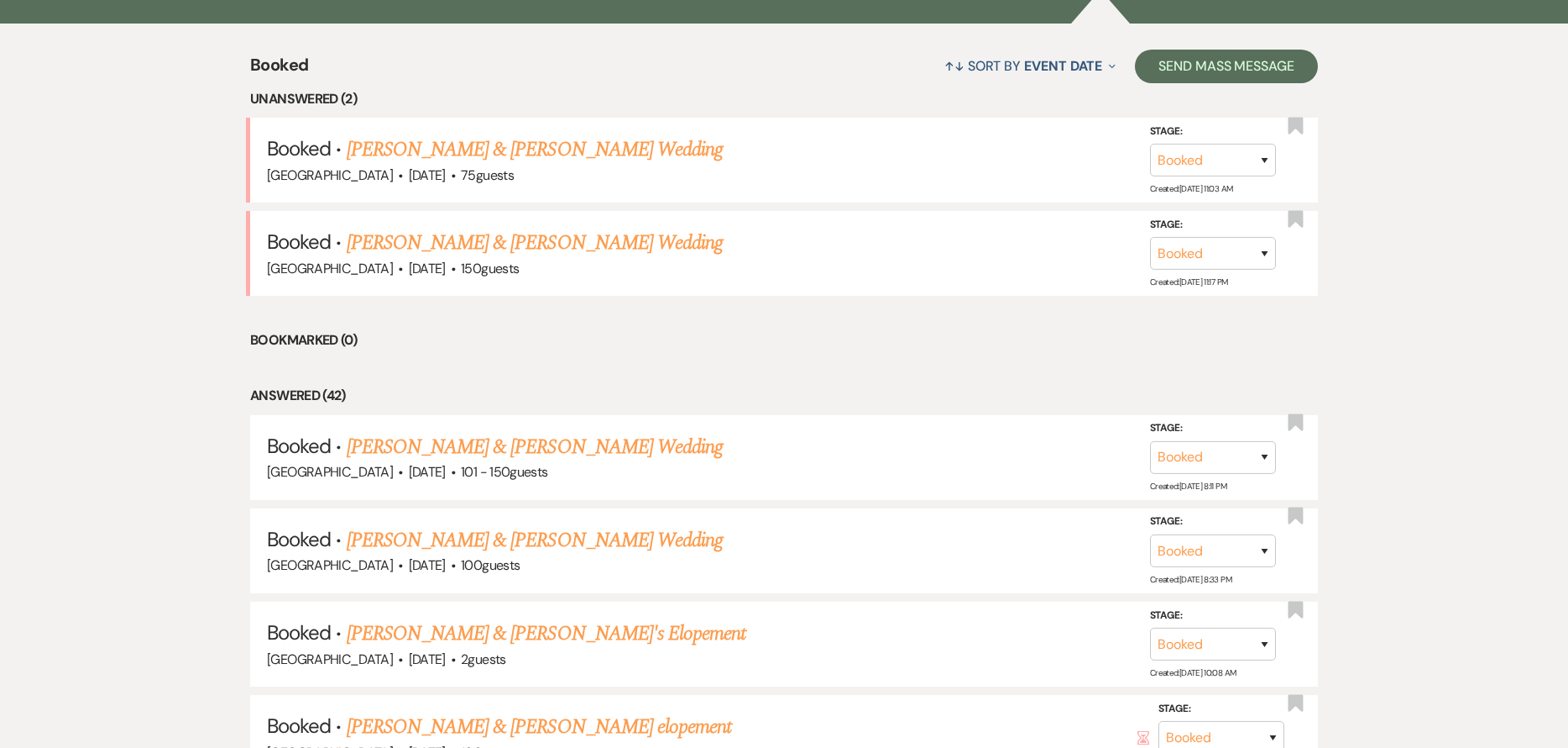
scroll to position [672, 0]
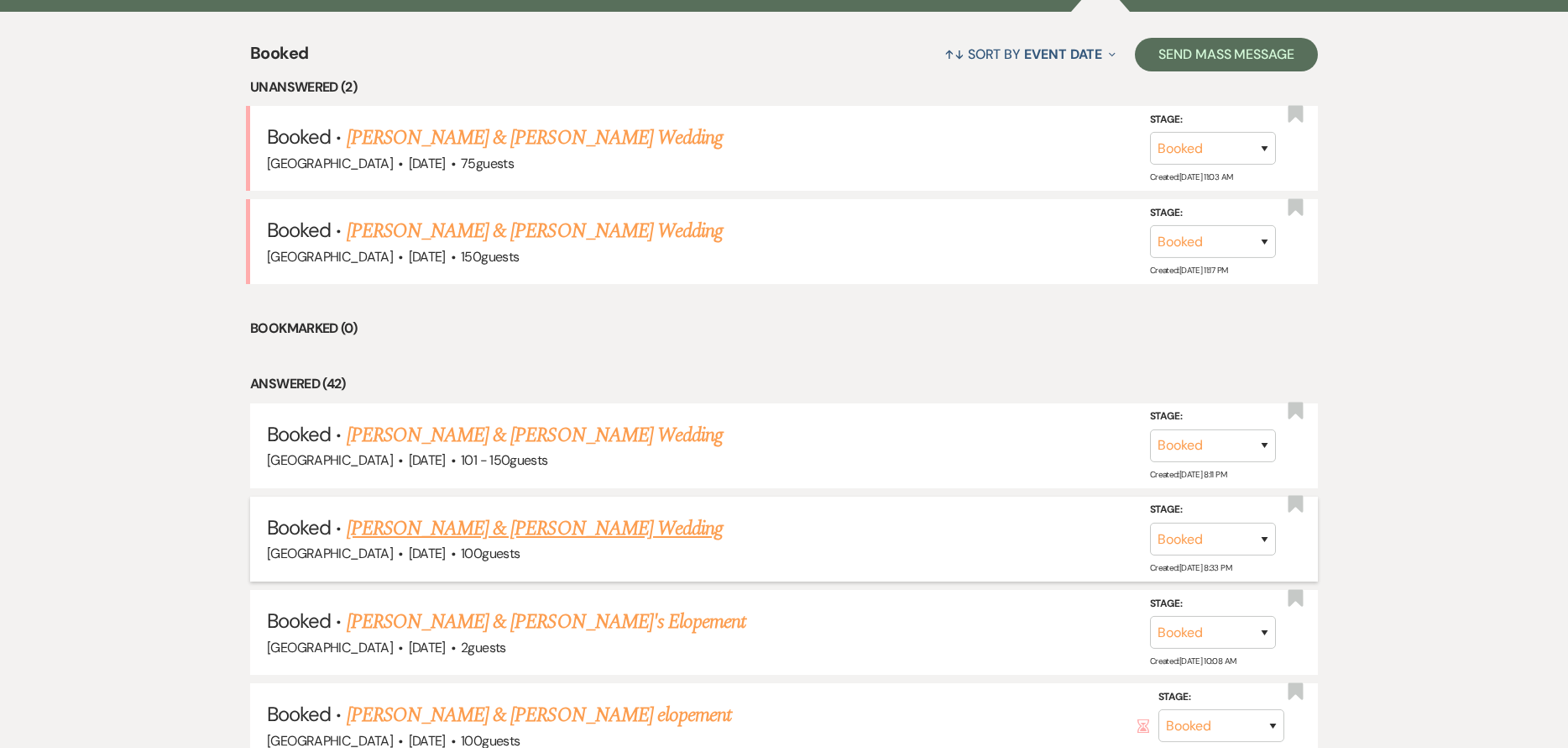
click at [636, 523] on link "[PERSON_NAME] & [PERSON_NAME] Wedding" at bounding box center [535, 528] width 376 height 30
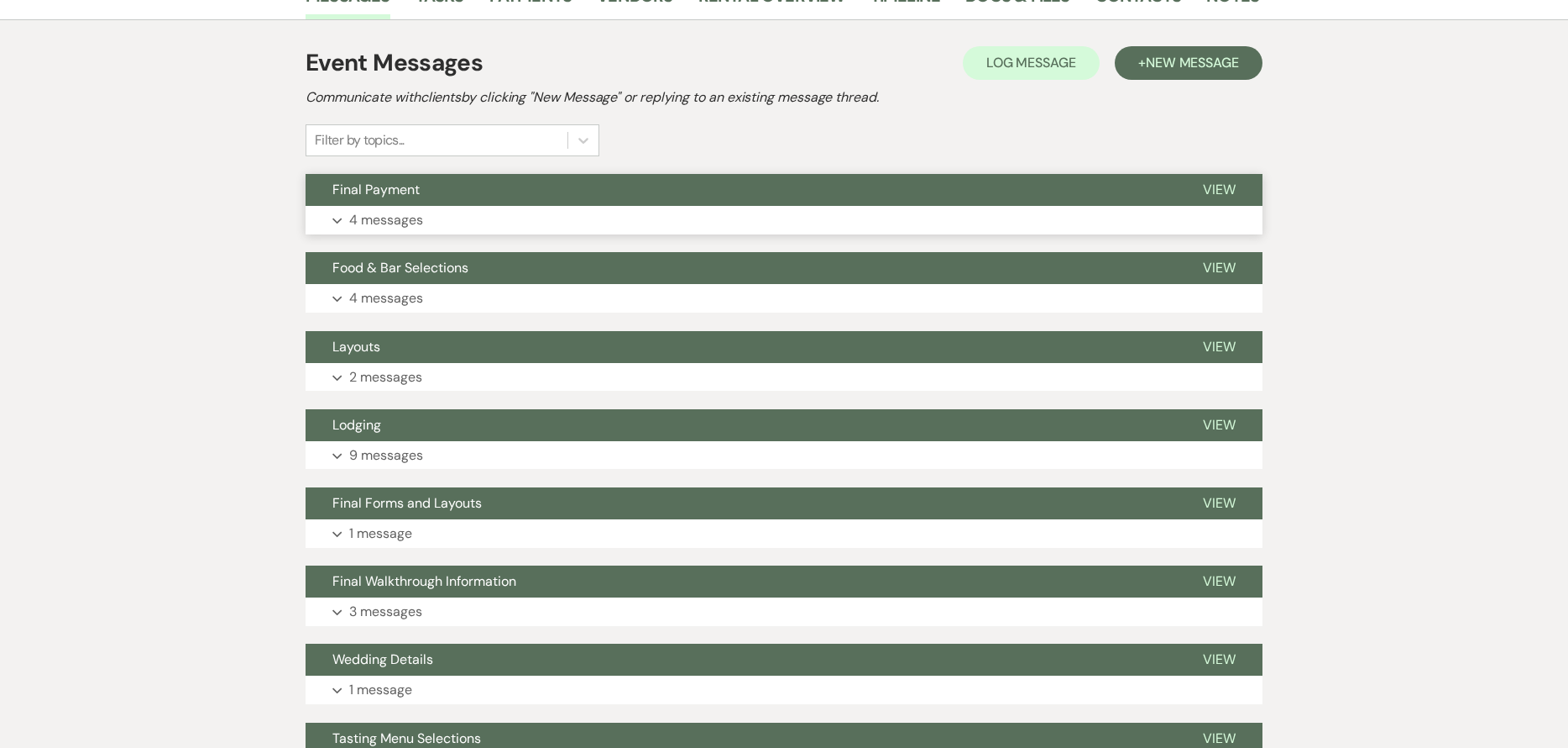
scroll to position [420, 0]
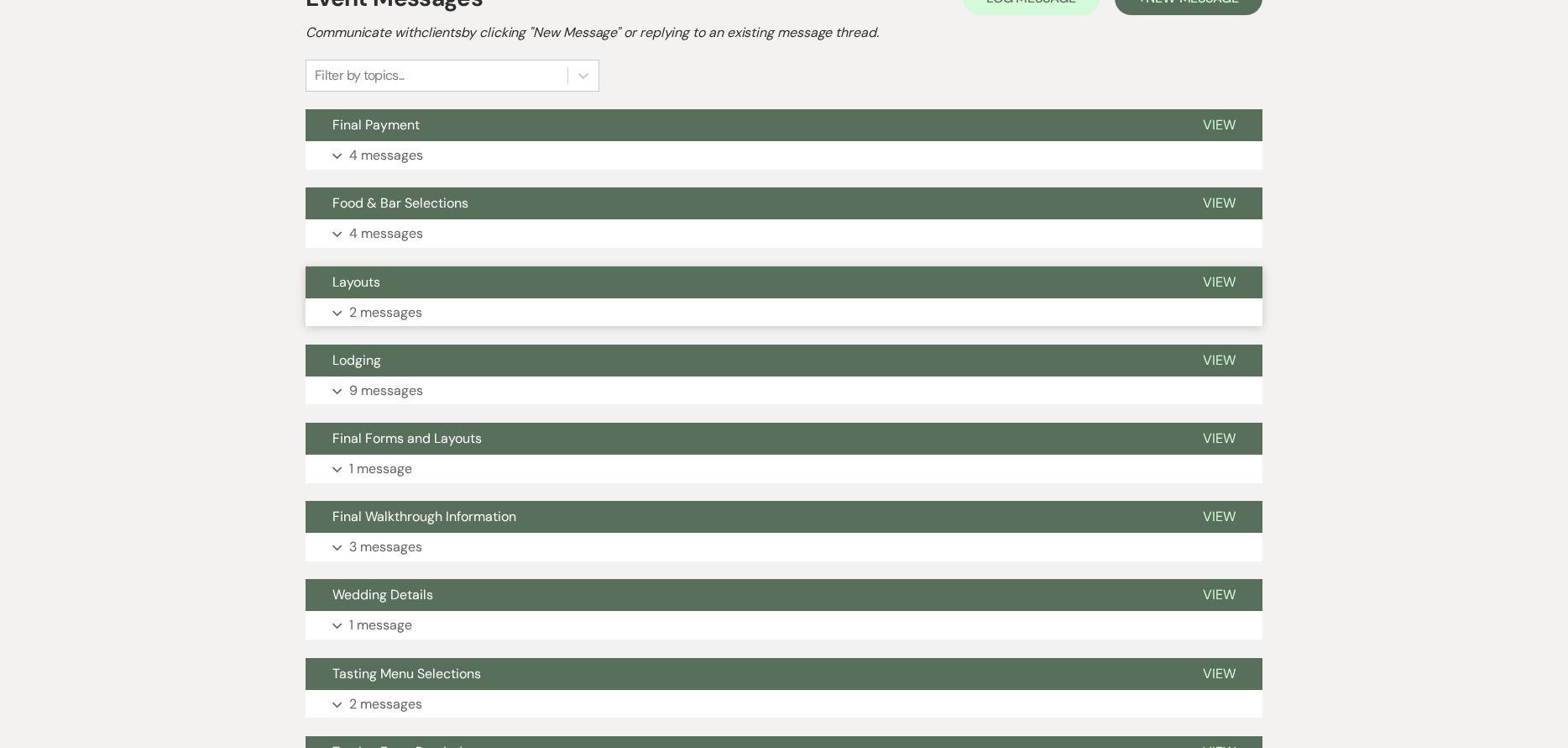
click at [605, 289] on button "Layouts" at bounding box center [741, 282] width 870 height 32
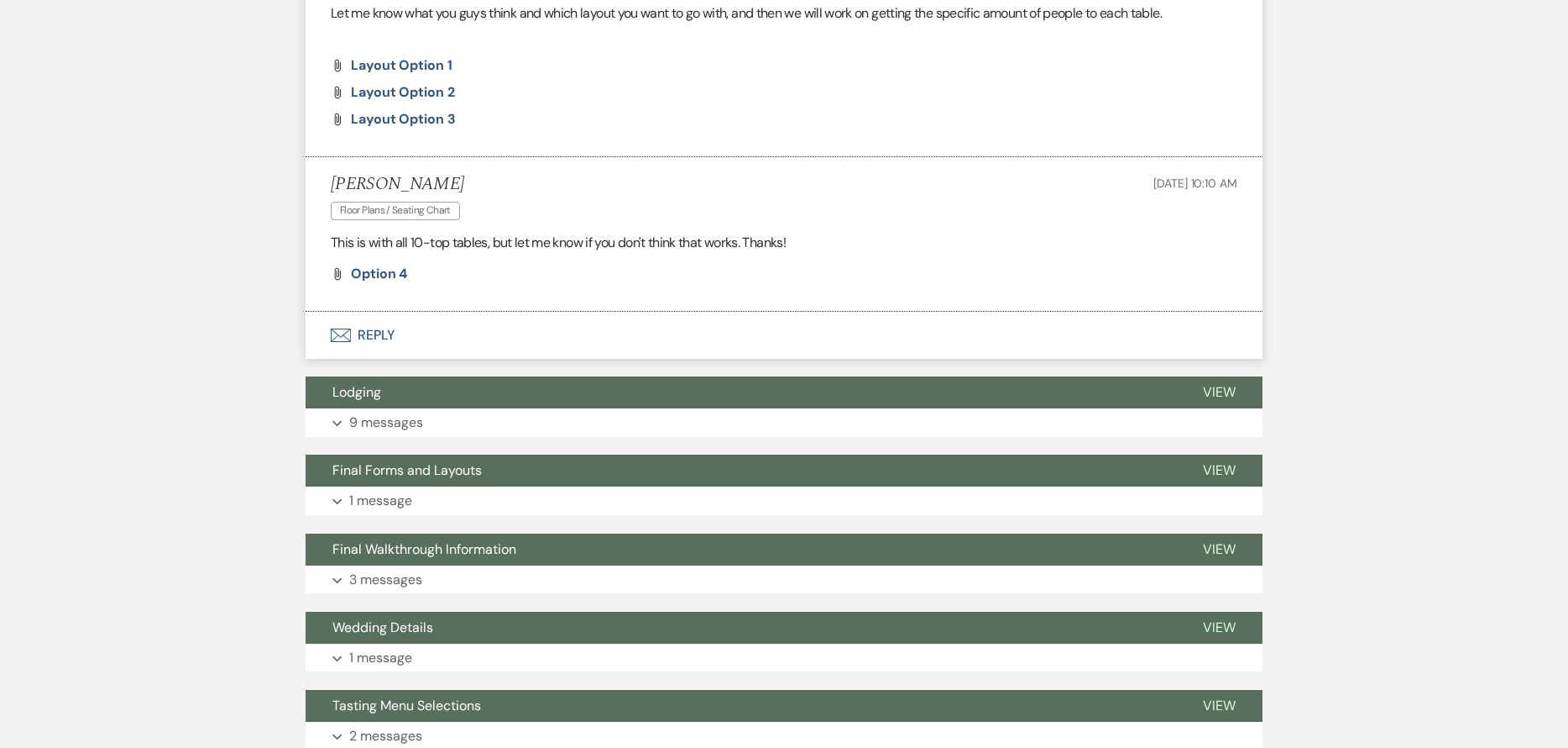
click at [495, 331] on button "Envelope Reply" at bounding box center [784, 335] width 957 height 47
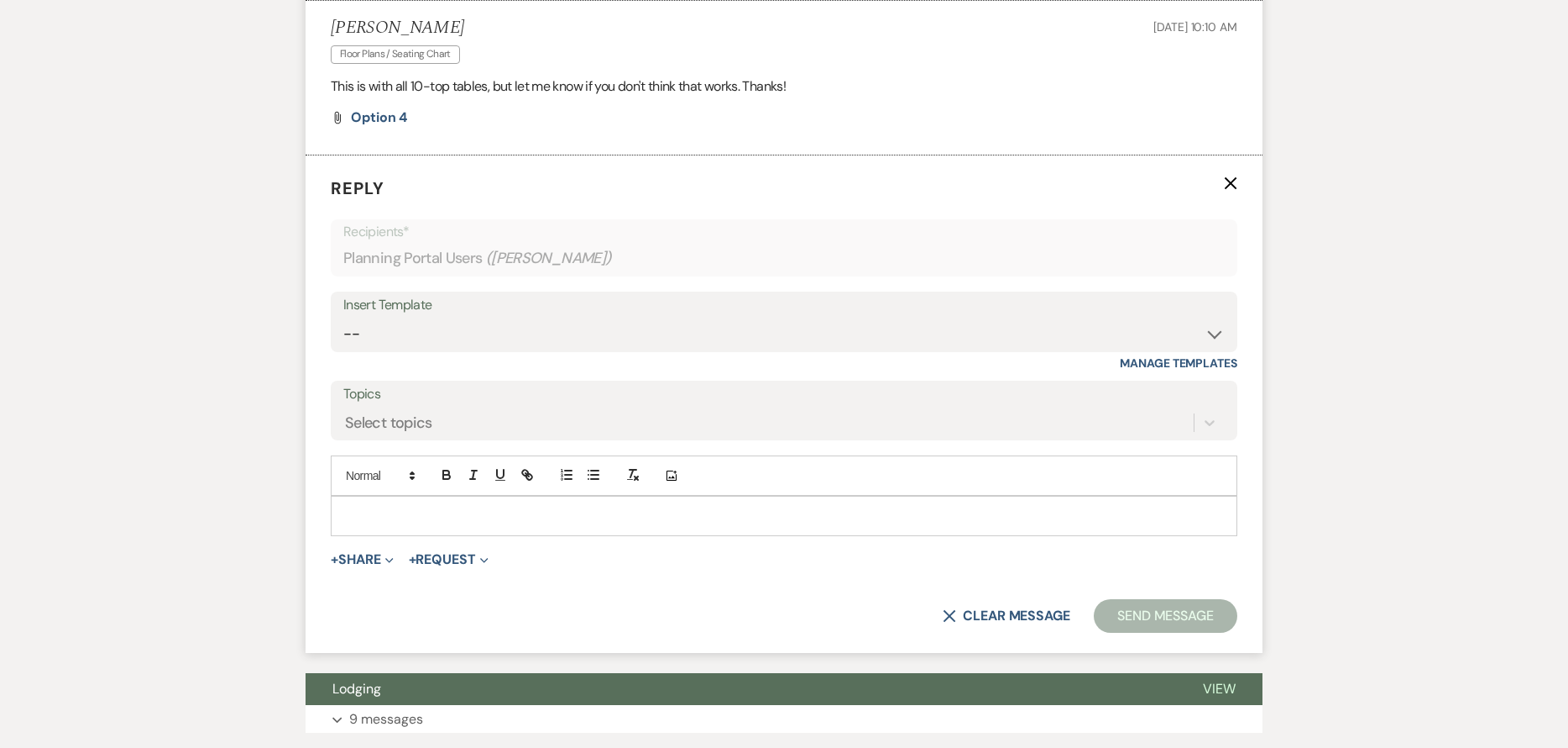
scroll to position [1027, 0]
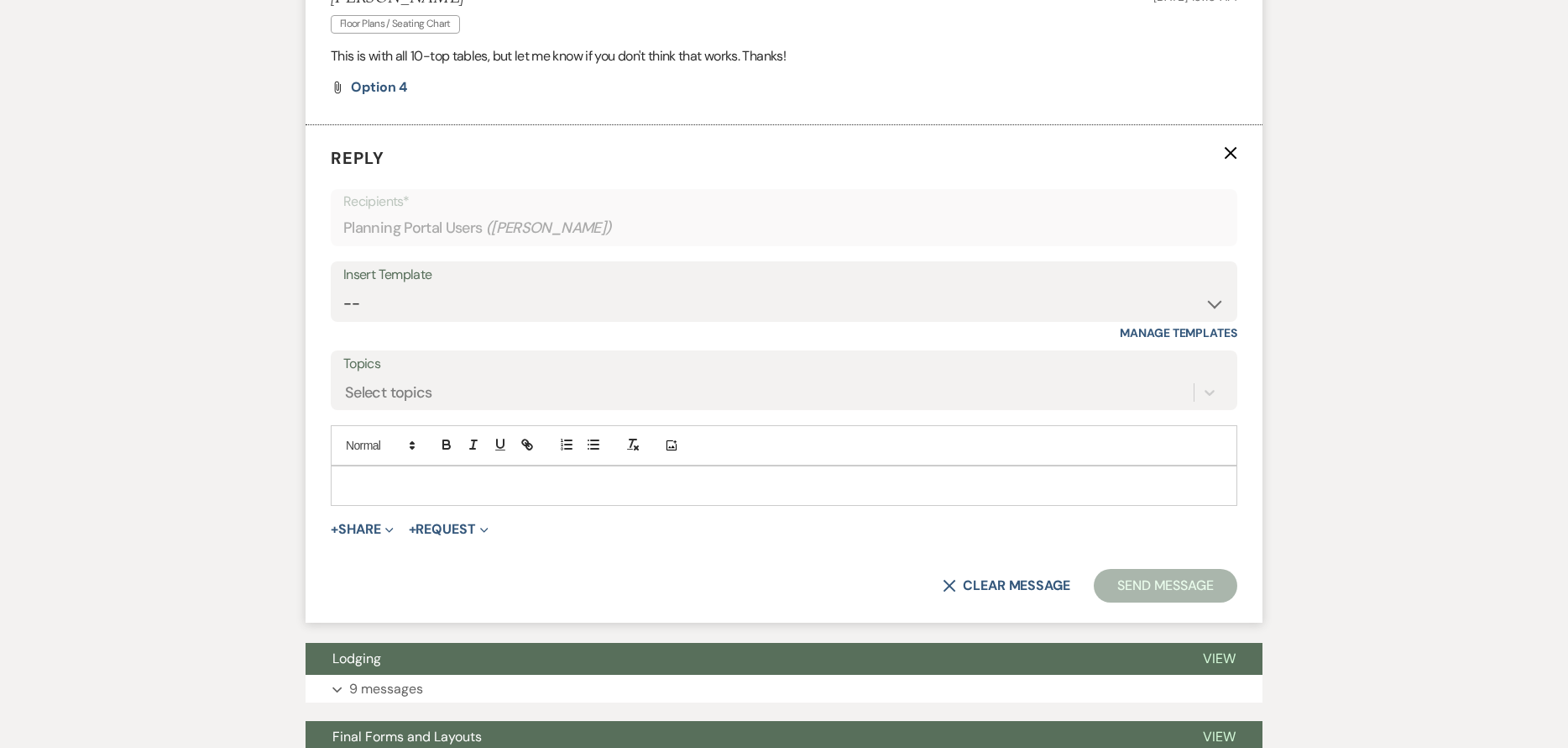
drag, startPoint x: 436, startPoint y: 502, endPoint x: 437, endPoint y: 488, distance: 14.0
click at [436, 501] on div at bounding box center [784, 486] width 905 height 39
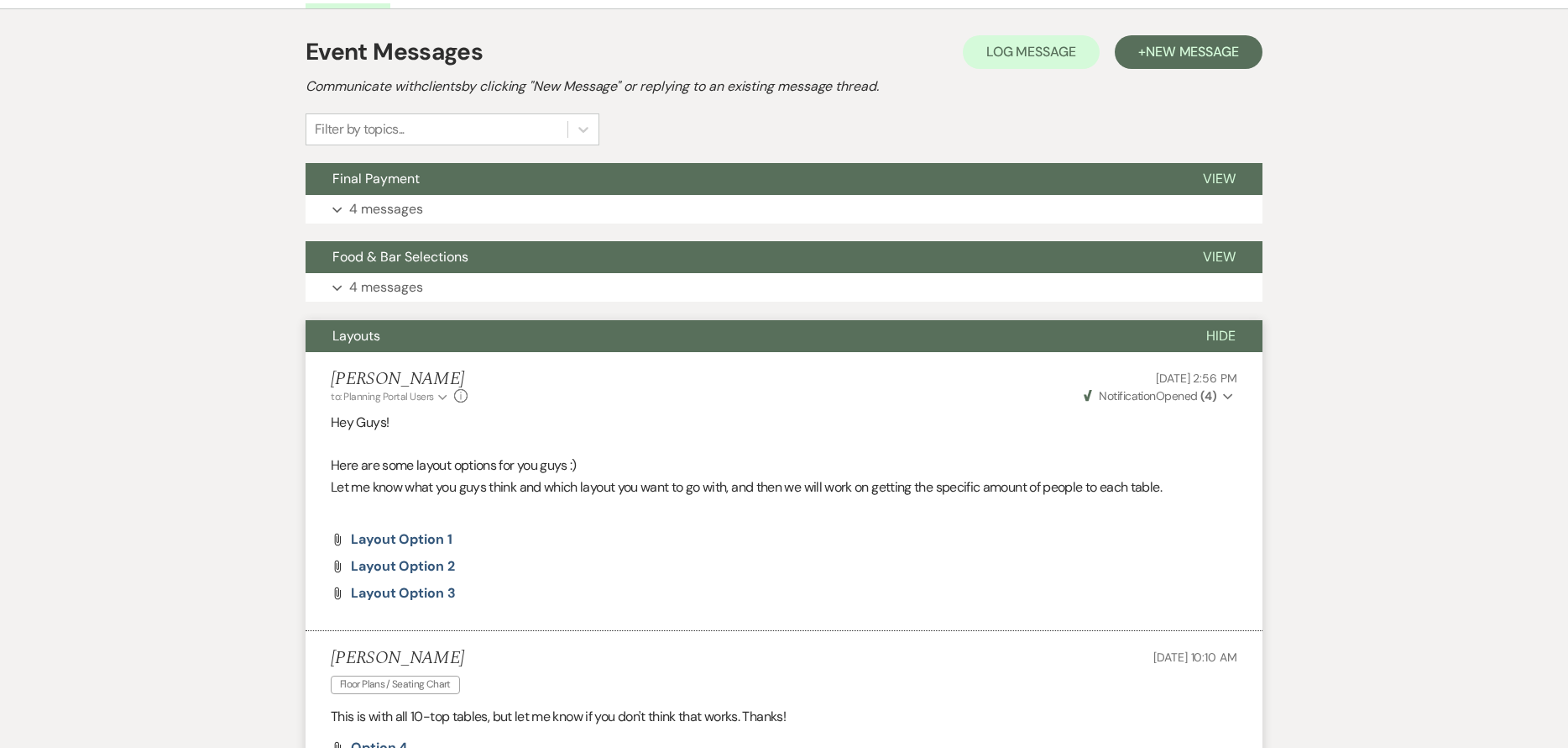
scroll to position [354, 0]
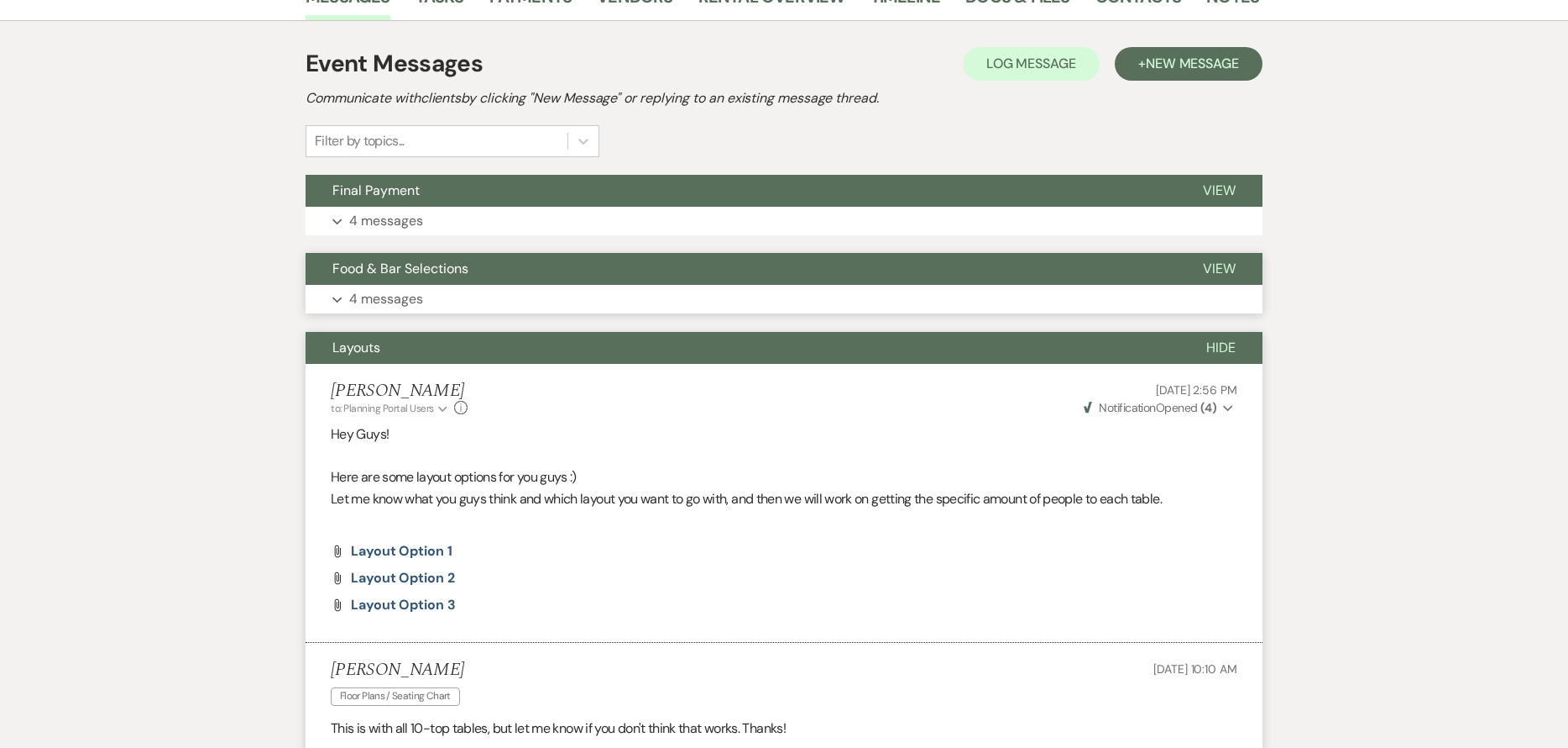
click at [494, 261] on button "Food & Bar Selections" at bounding box center [741, 268] width 870 height 32
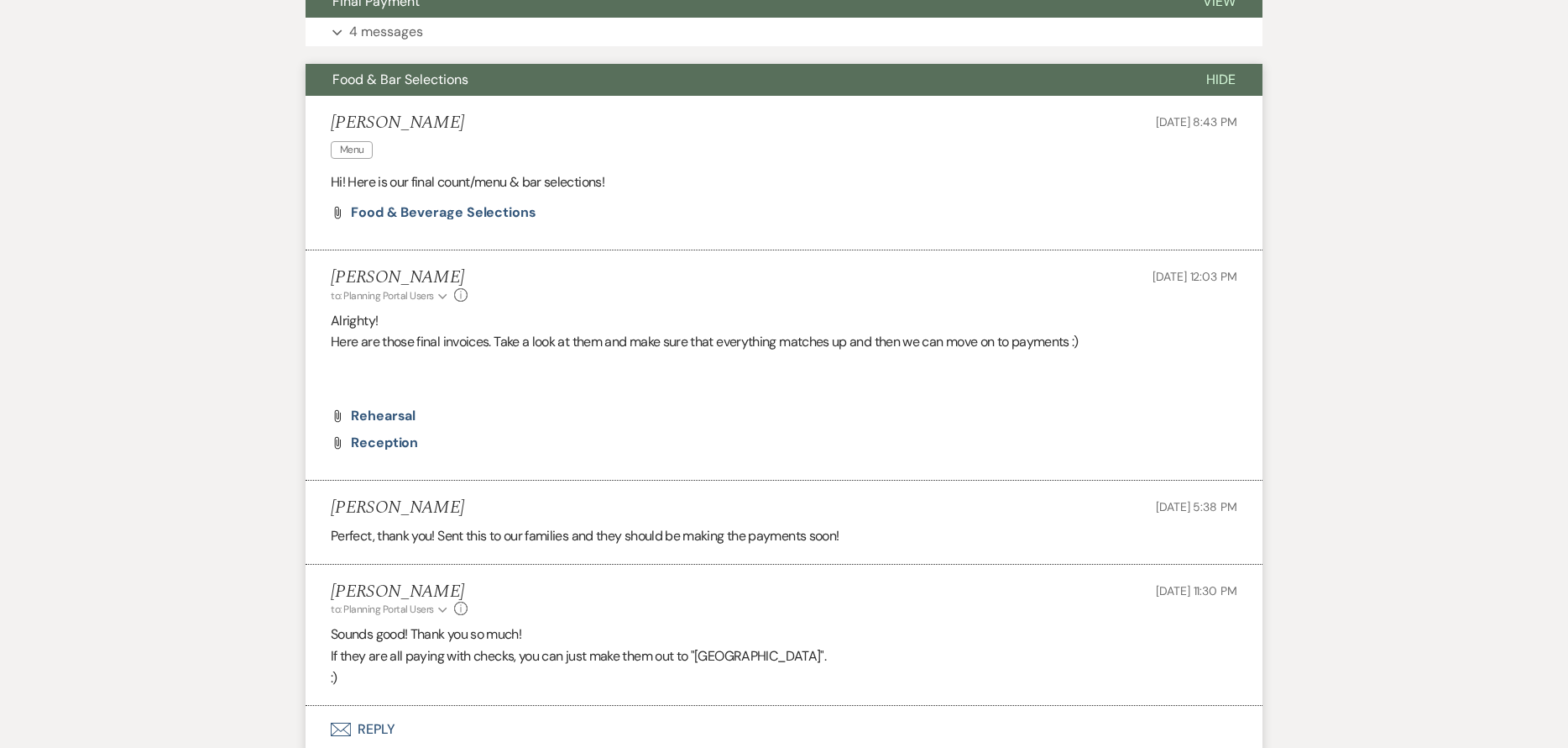
scroll to position [607, 0]
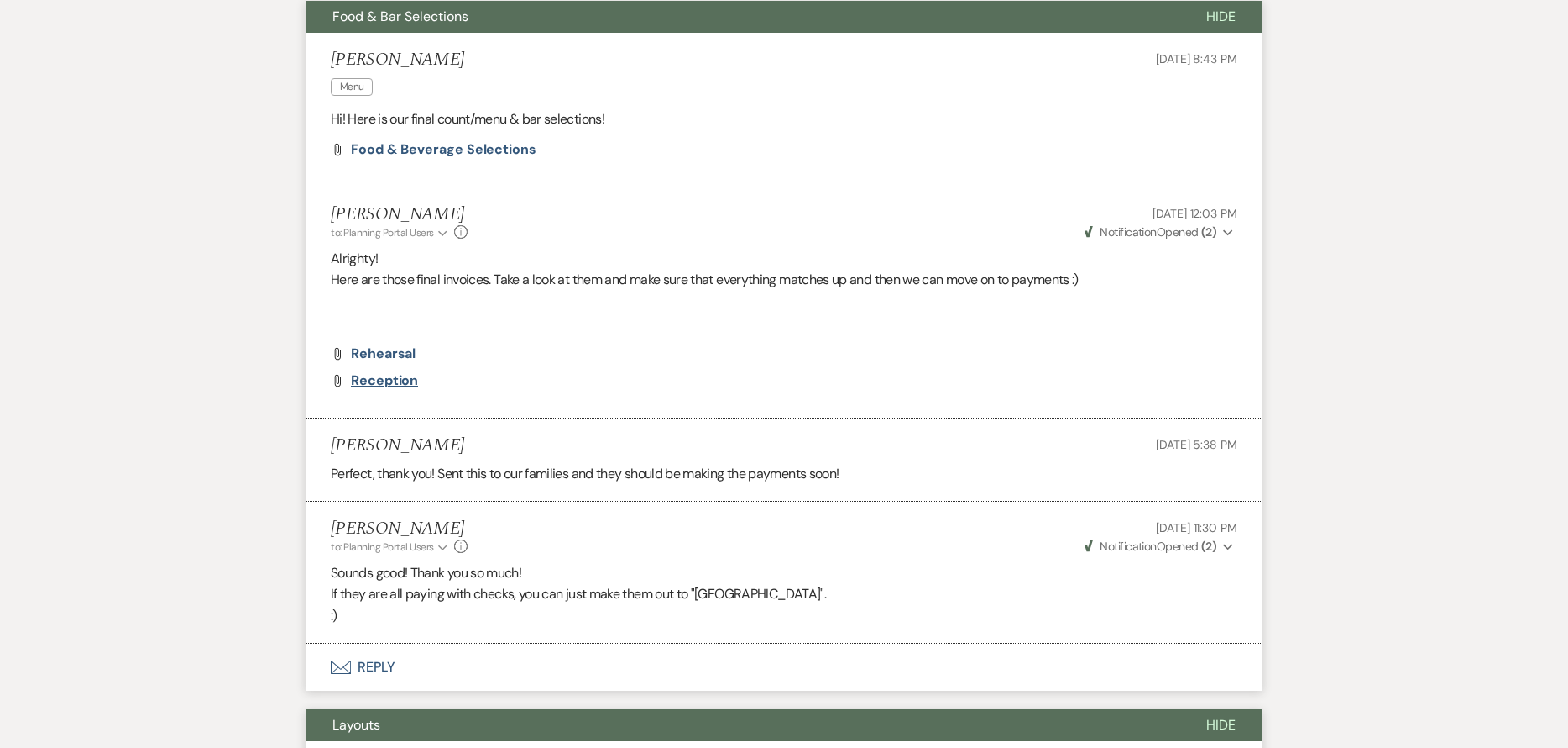
click at [397, 383] on span "Reception" at bounding box center [384, 380] width 67 height 18
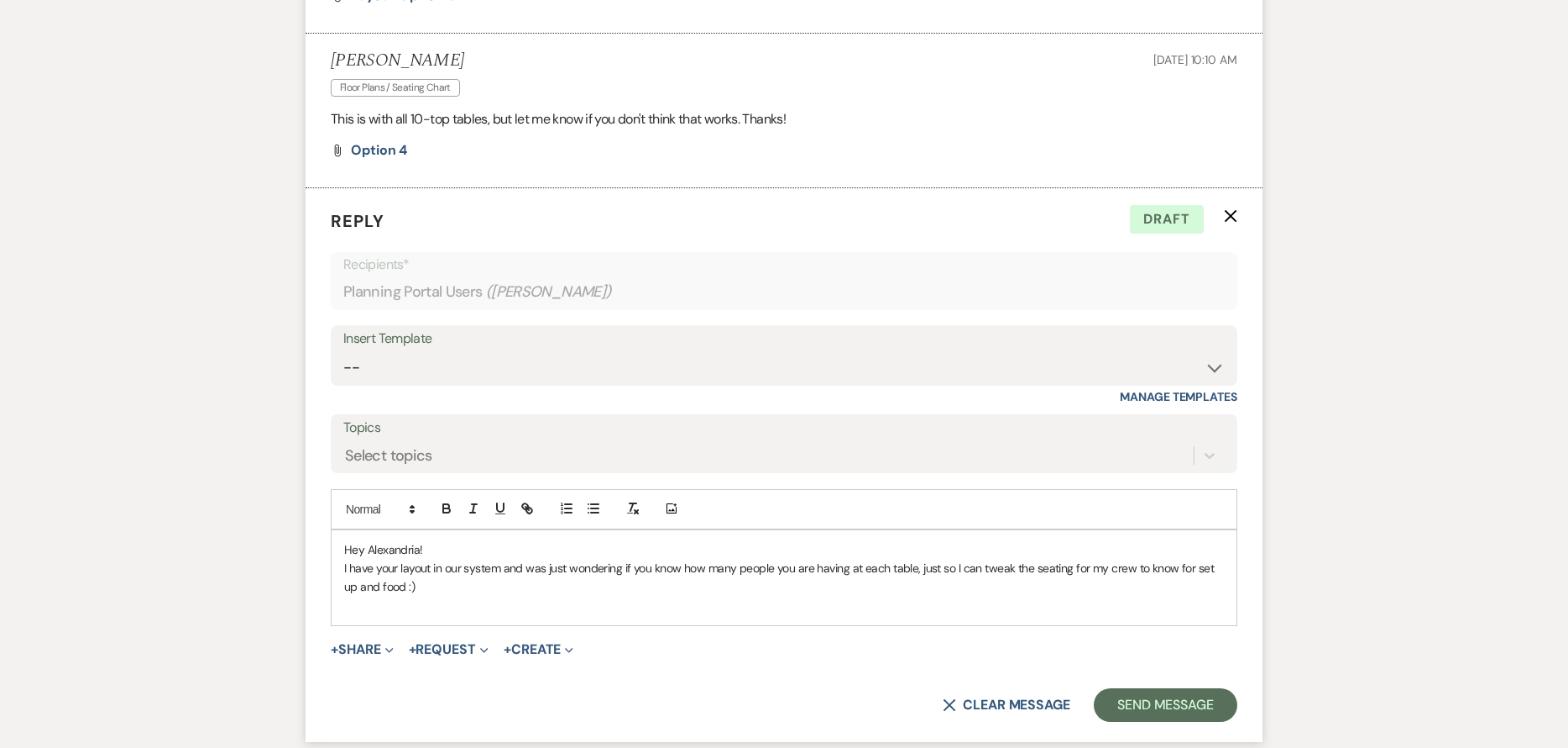
scroll to position [1699, 0]
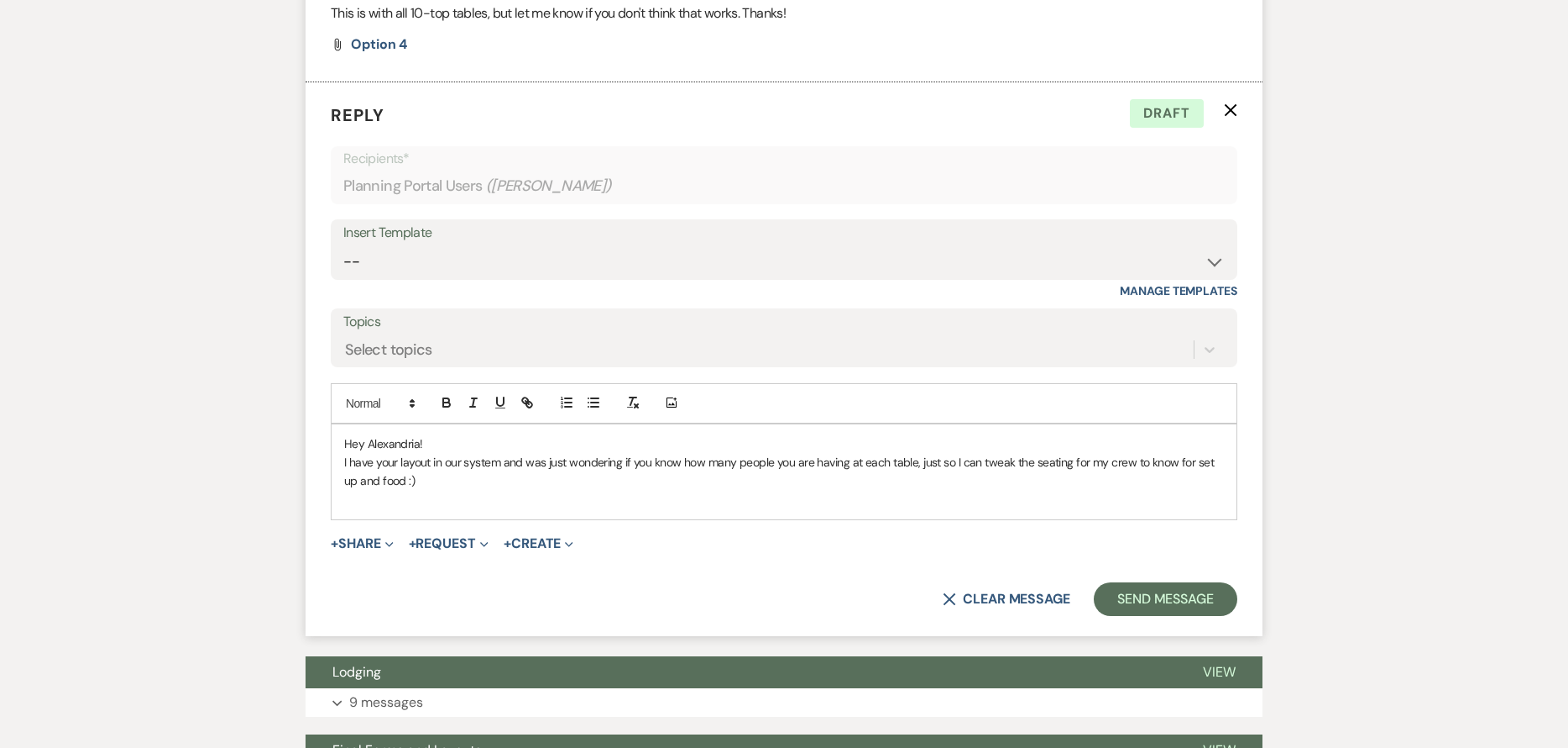
click at [358, 503] on p at bounding box center [784, 499] width 880 height 18
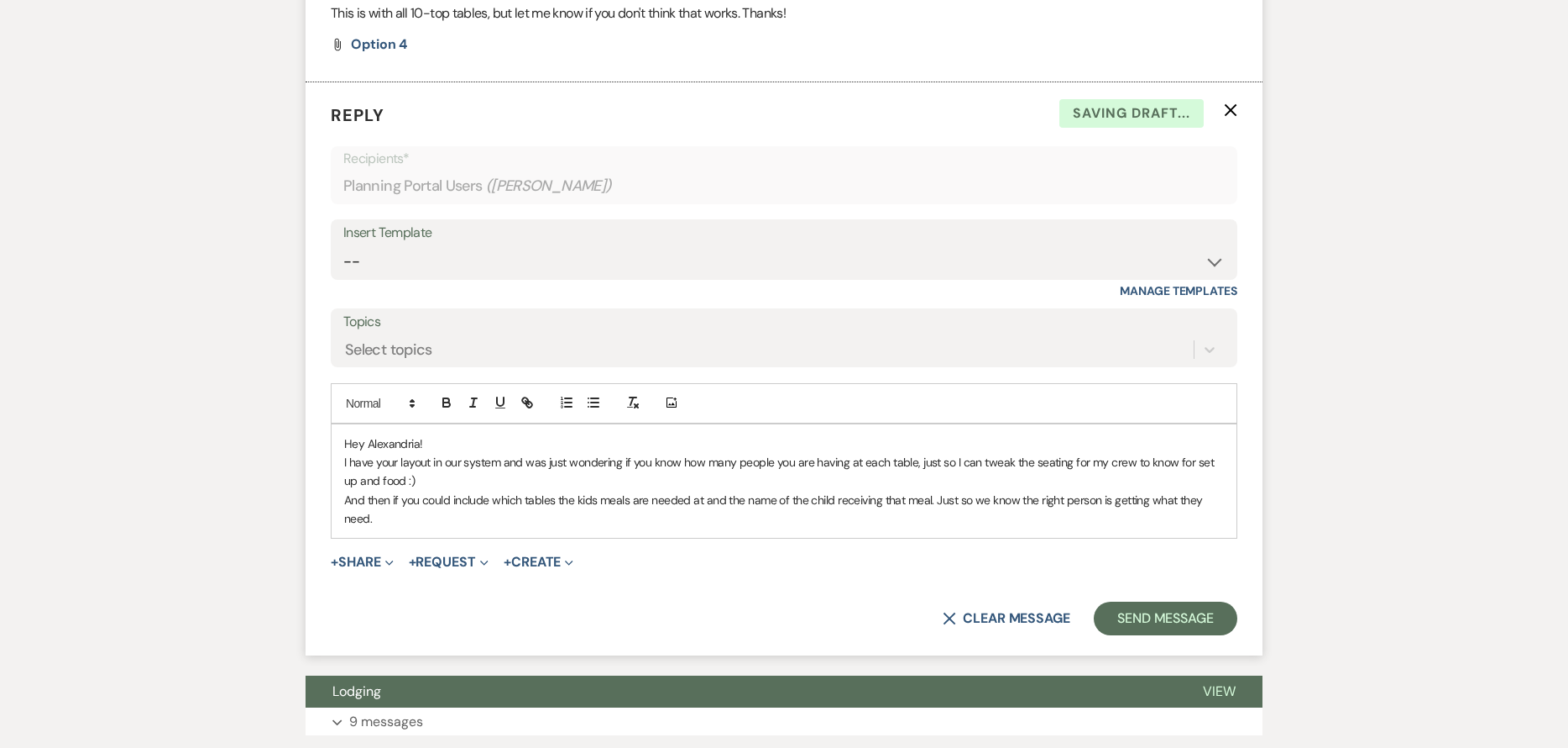
click at [444, 529] on div "Hey Alexandria! I have your layout in our system and was just wondering if you …" at bounding box center [784, 481] width 905 height 114
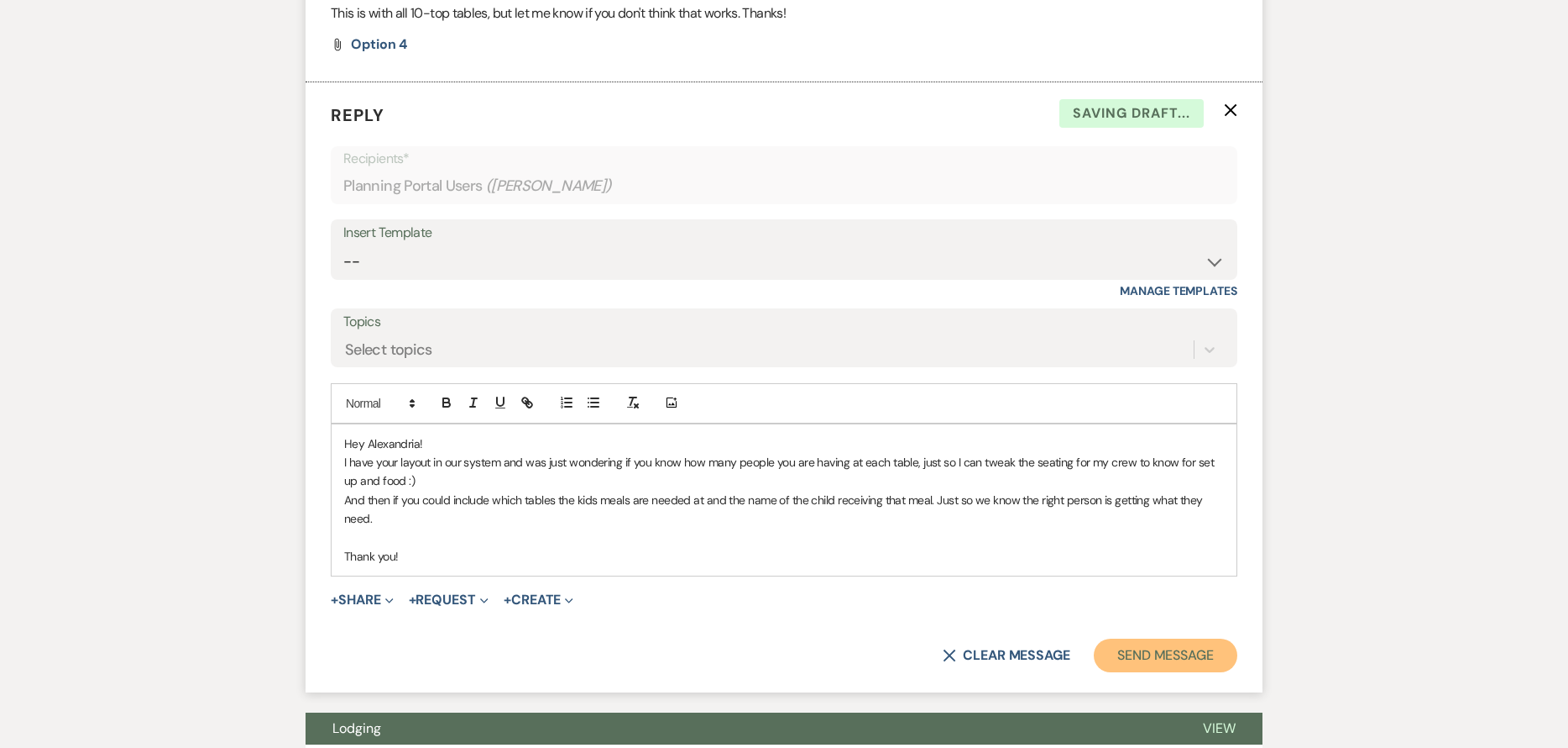
click at [1139, 659] on button "Send Message" at bounding box center [1166, 655] width 144 height 33
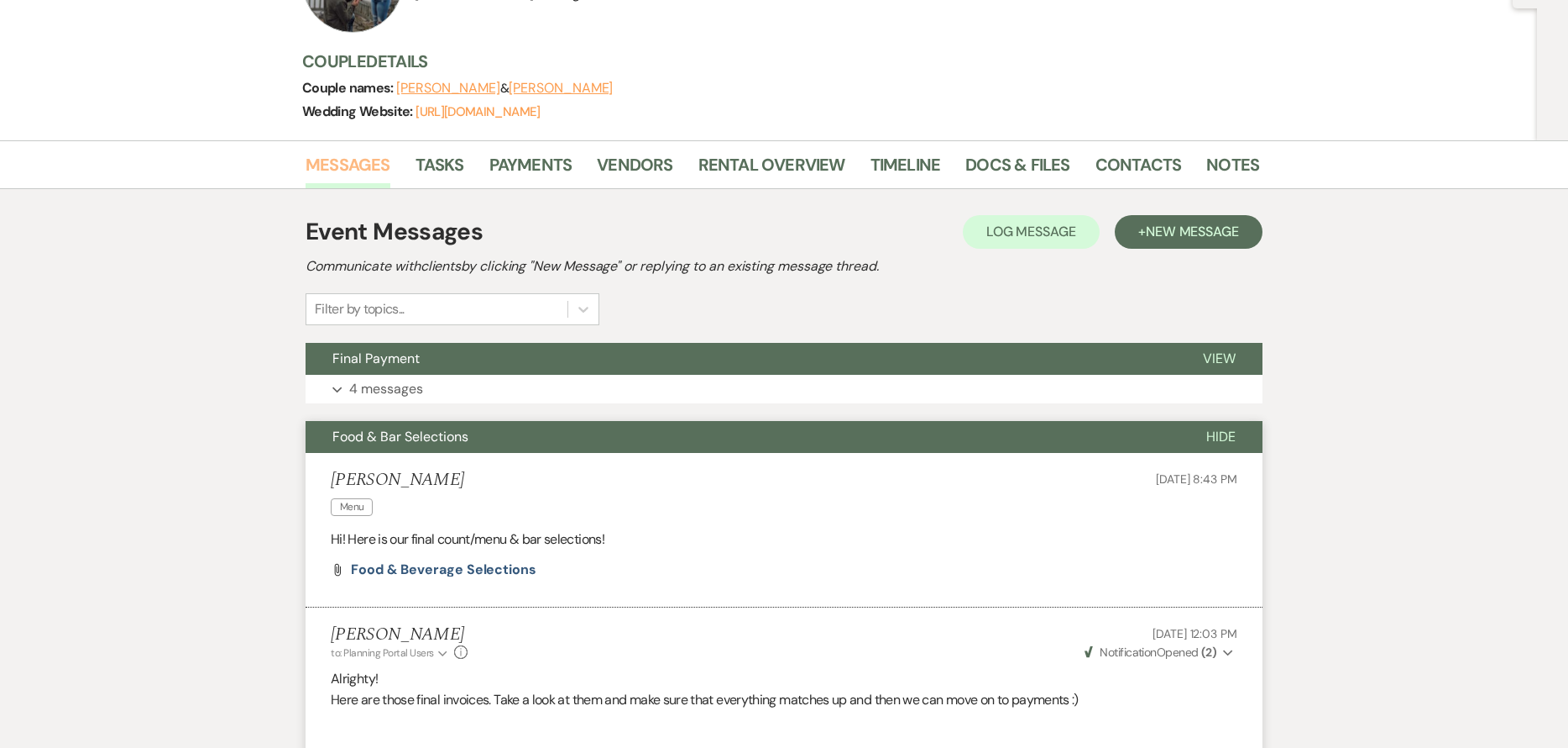
scroll to position [0, 0]
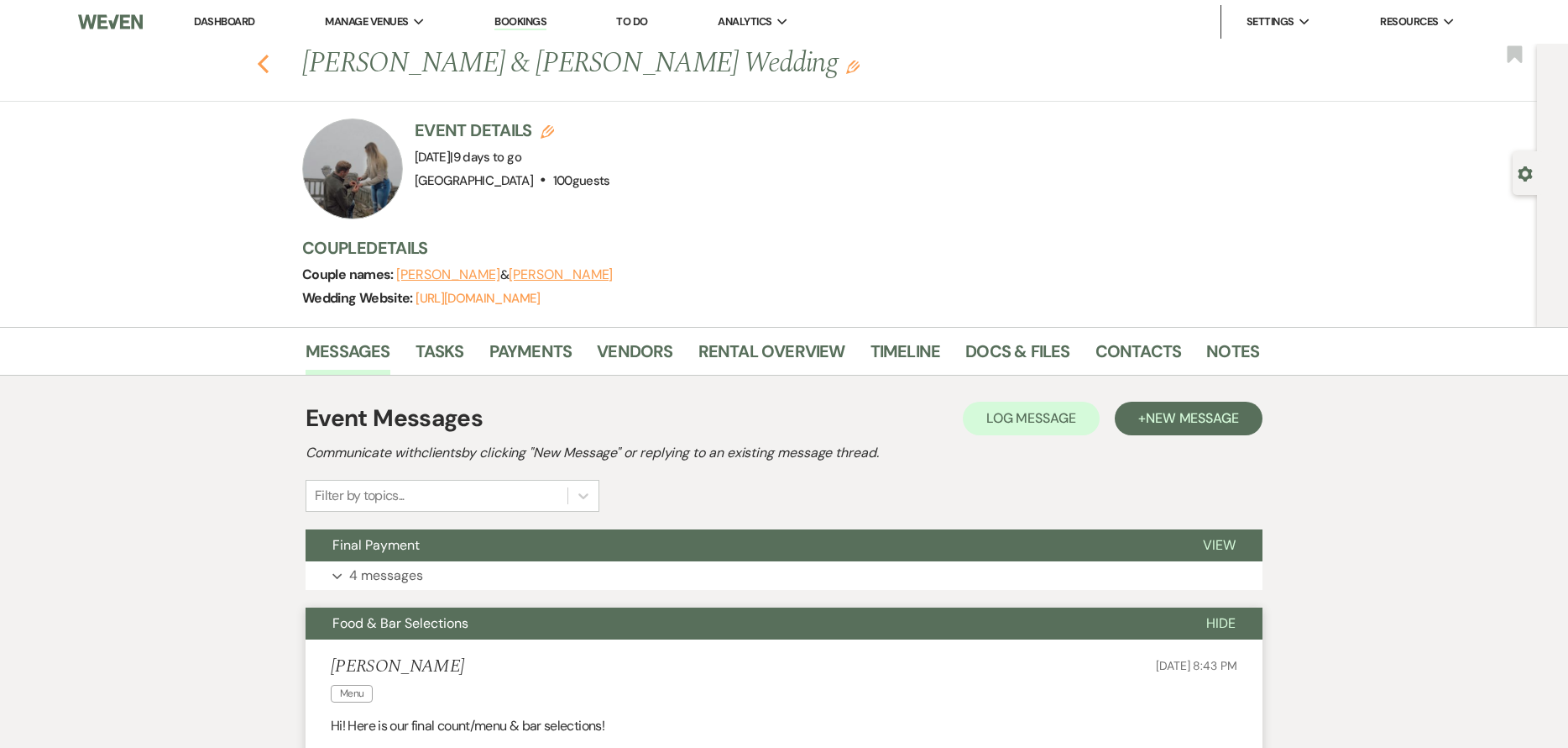
click at [269, 66] on icon "Previous" at bounding box center [263, 63] width 12 height 20
select select "7"
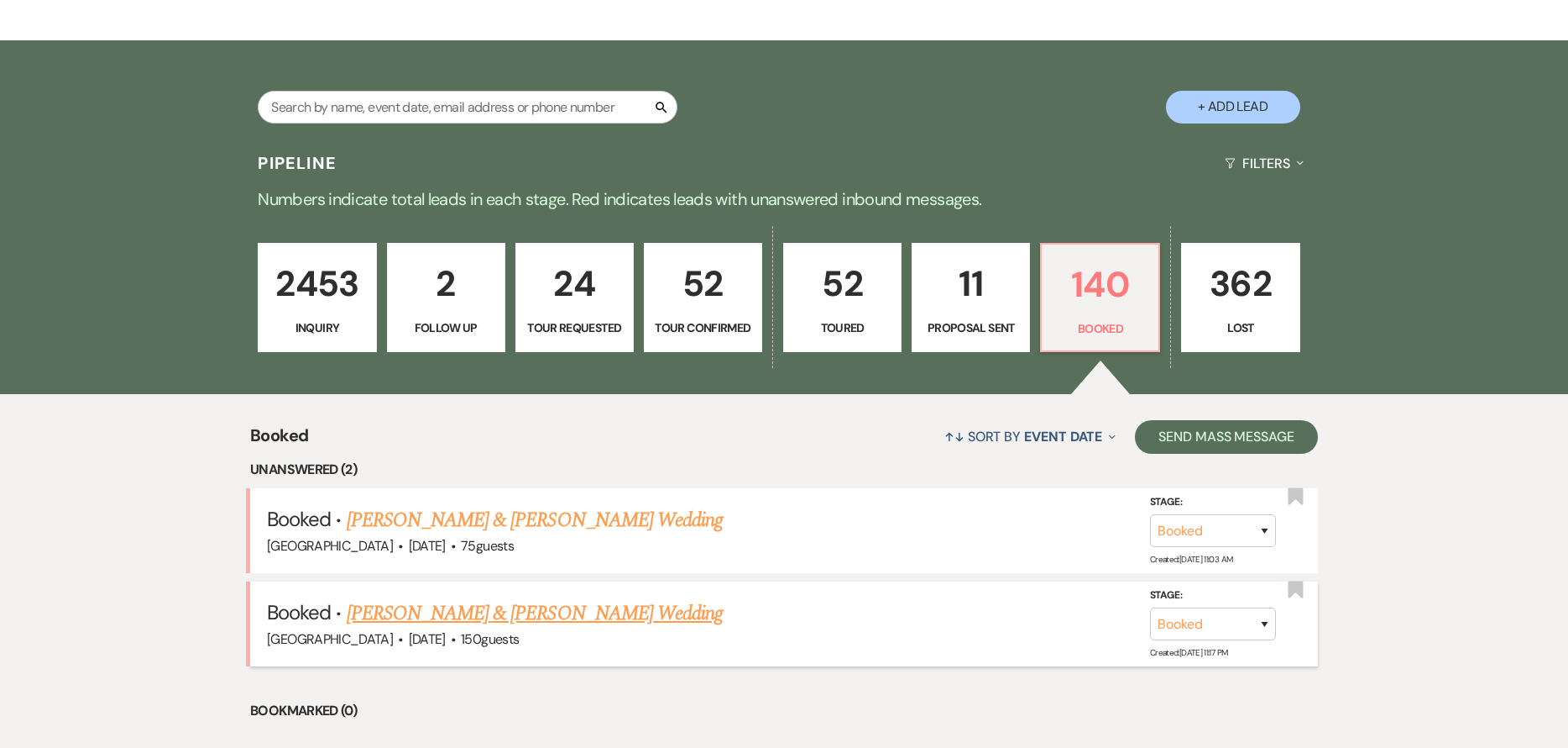
scroll to position [252, 0]
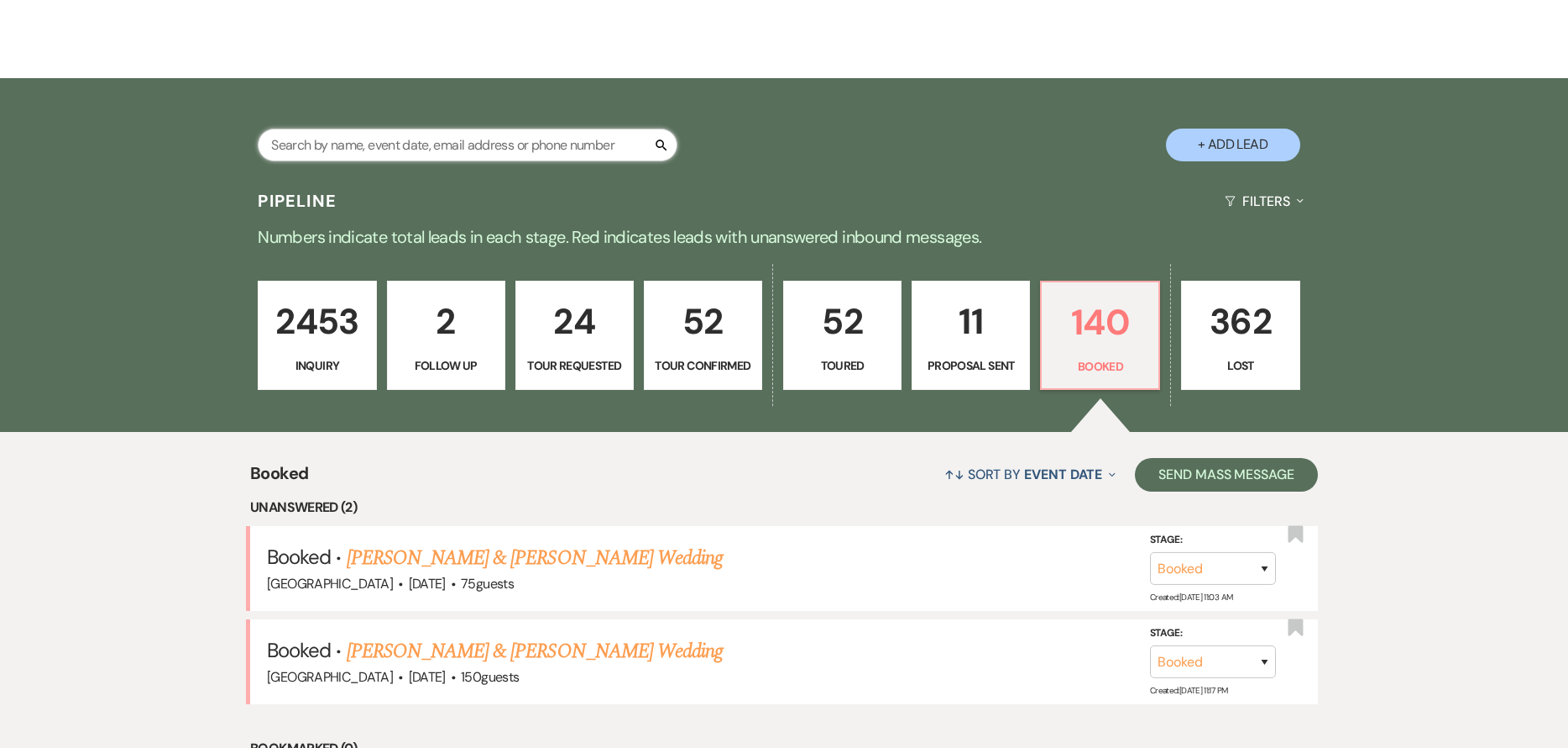
drag, startPoint x: 327, startPoint y: 140, endPoint x: 313, endPoint y: 135, distance: 14.9
click at [327, 140] on input "text" at bounding box center [467, 145] width 420 height 32
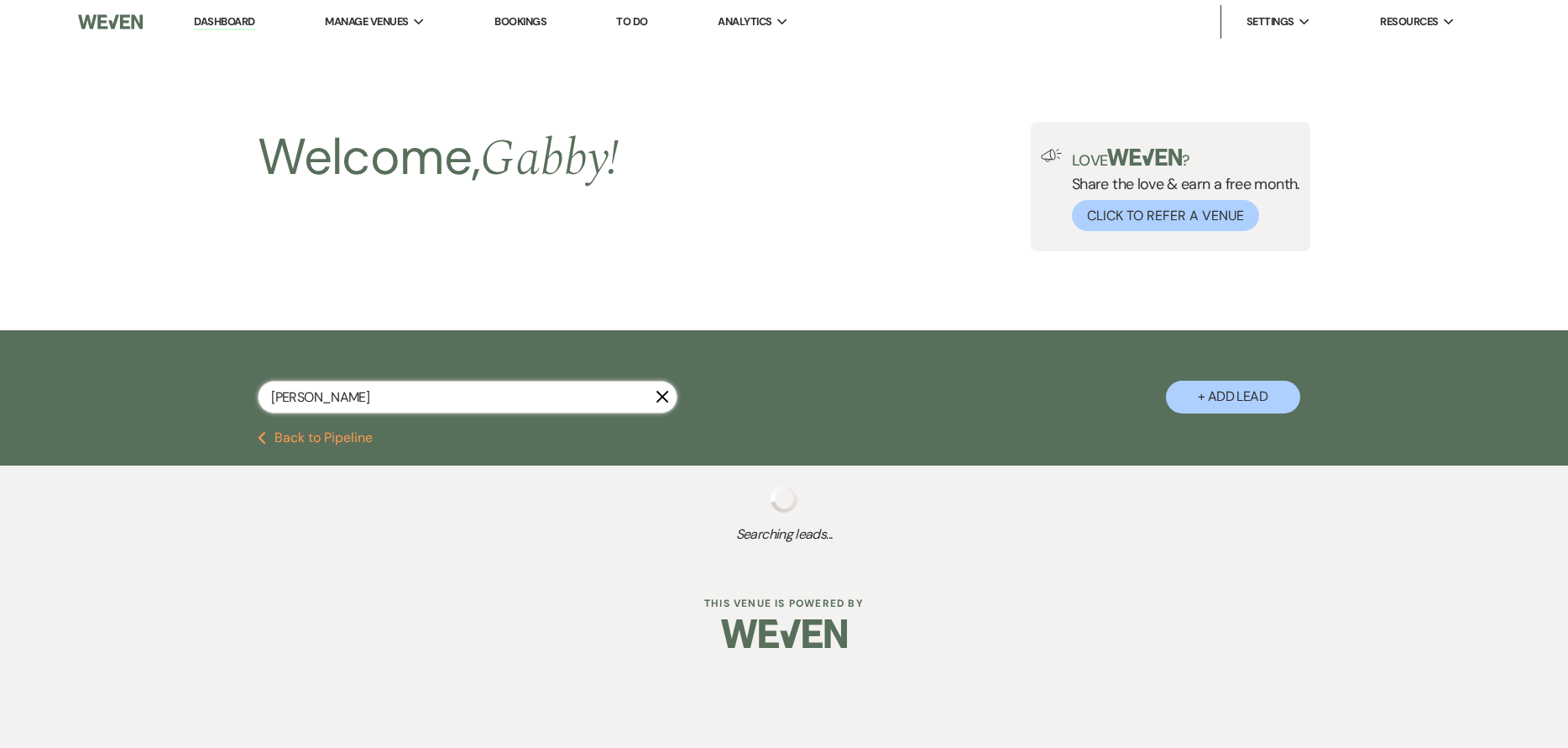
type input "[PERSON_NAME]"
select select "4"
select select "8"
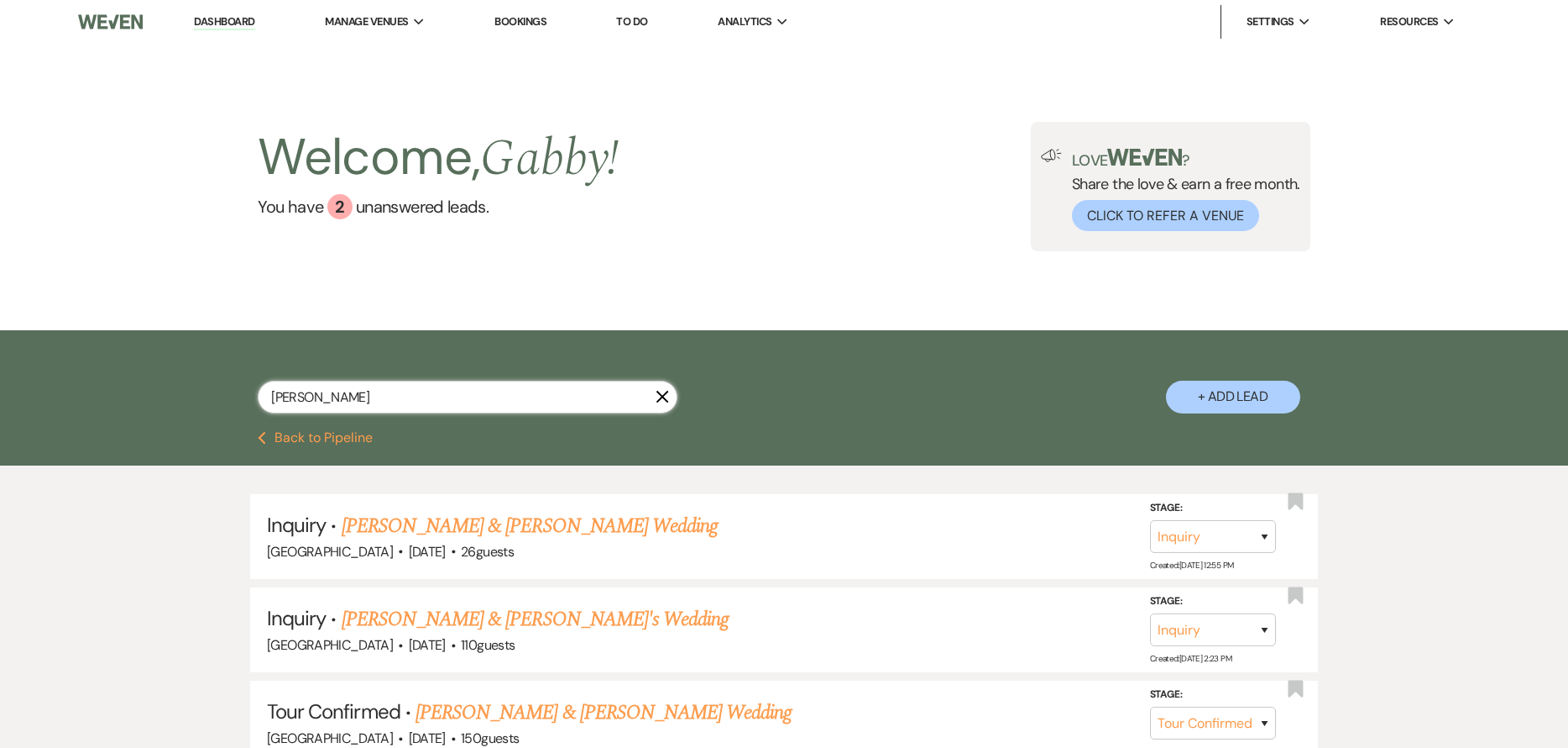
type input "[PERSON_NAME]"
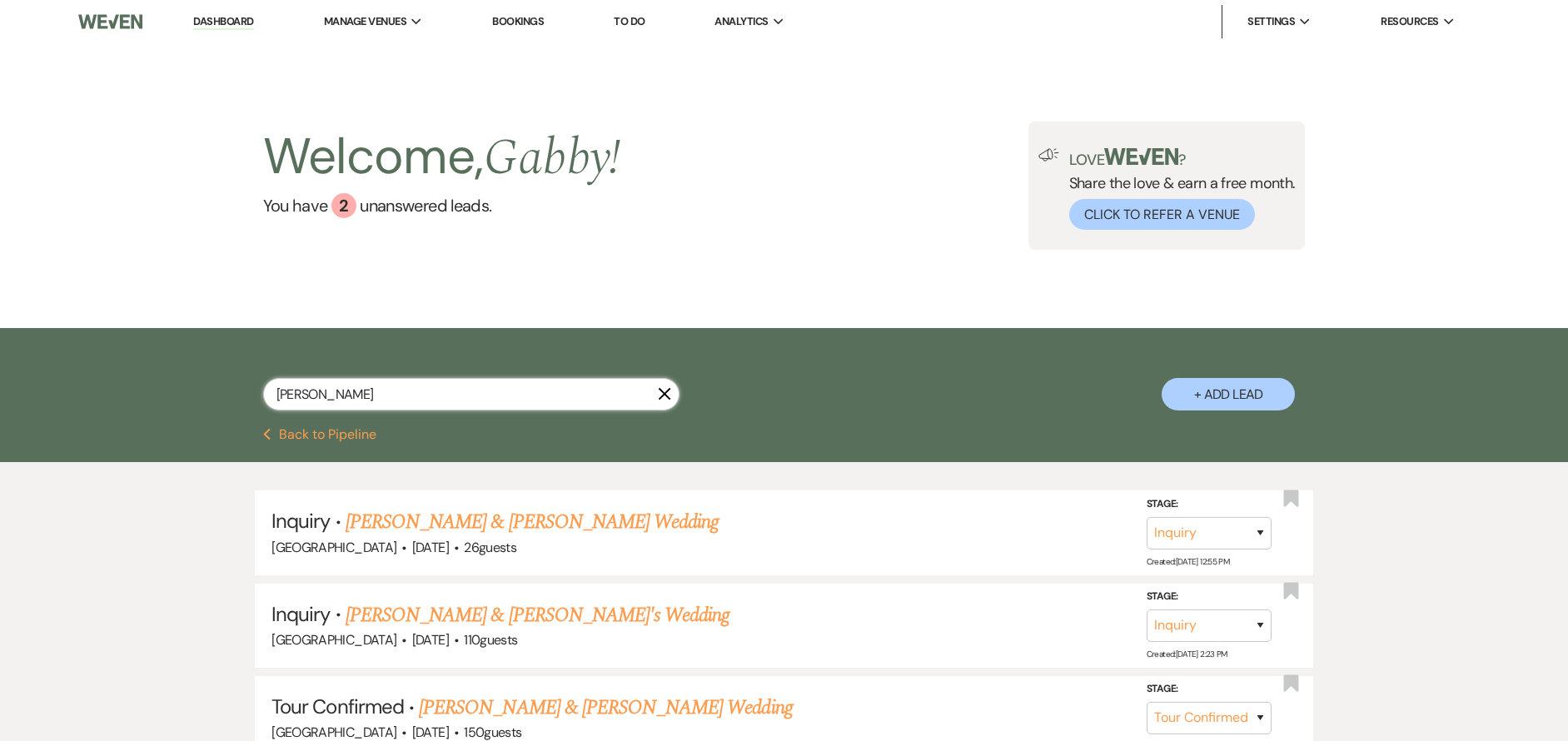
select select "4"
select select "8"
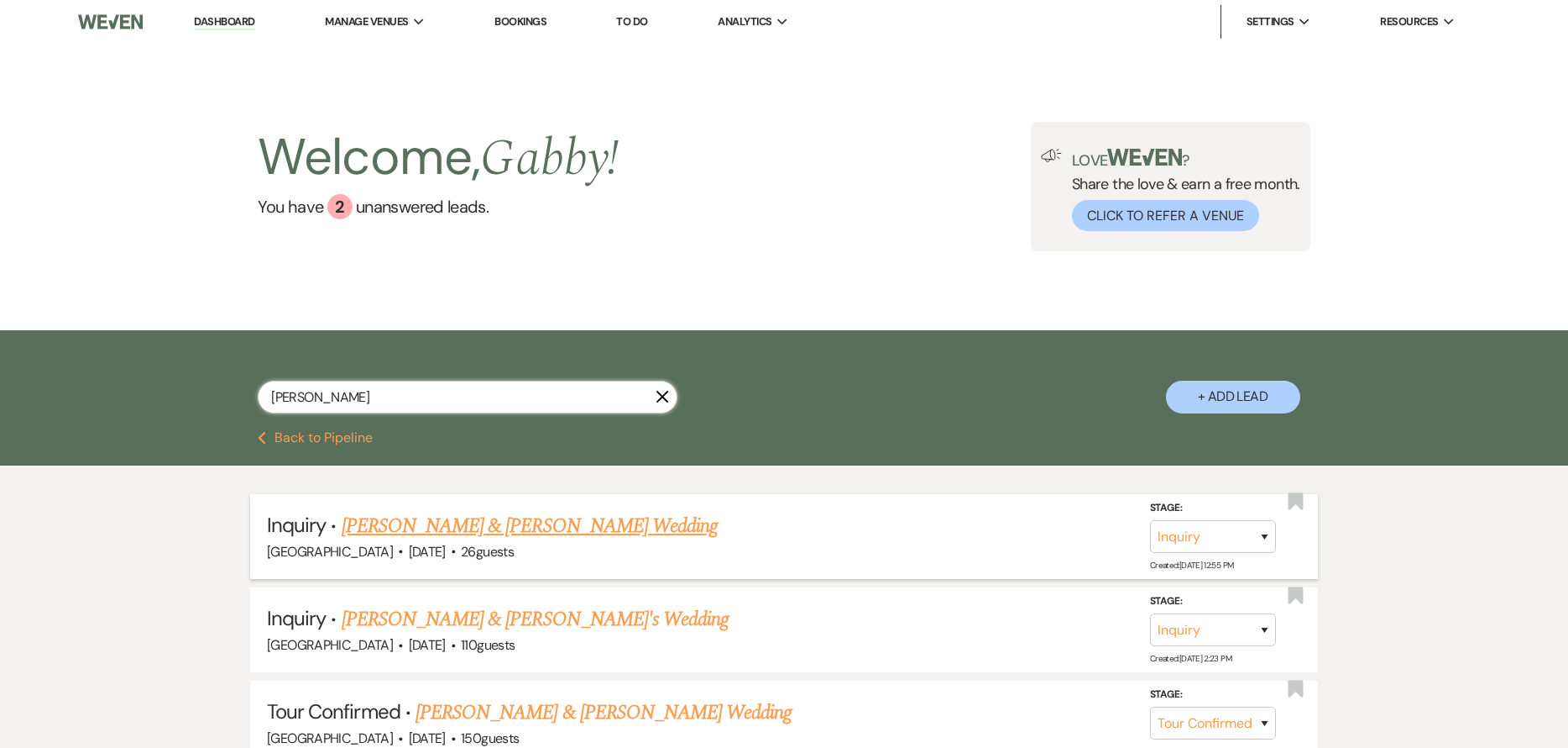
type input "[PERSON_NAME]"
click at [501, 524] on link "[PERSON_NAME] & [PERSON_NAME] Wedding" at bounding box center [529, 525] width 376 height 30
select select "5"
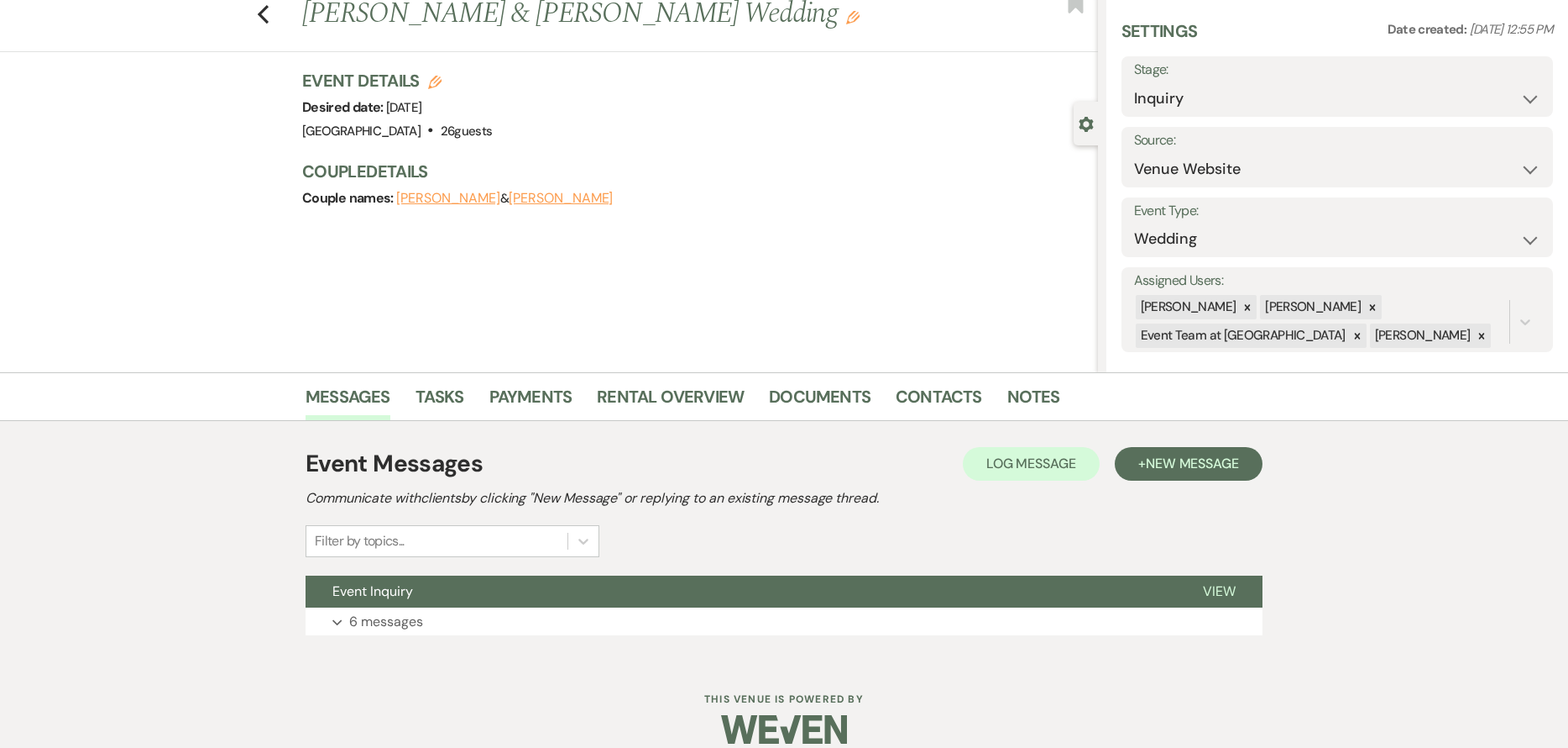
scroll to position [70, 0]
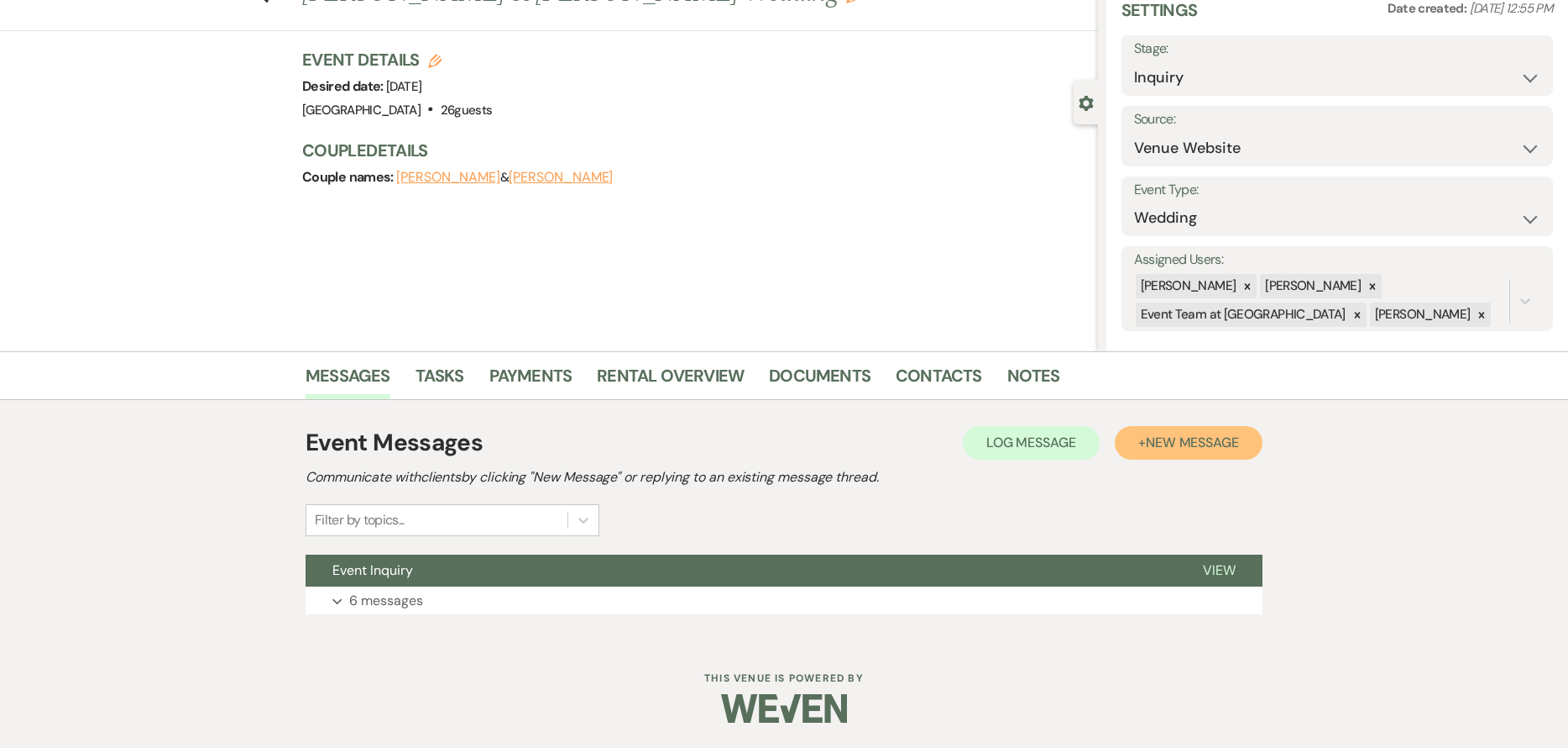
click at [1179, 452] on button "+ New Message" at bounding box center [1188, 443] width 148 height 33
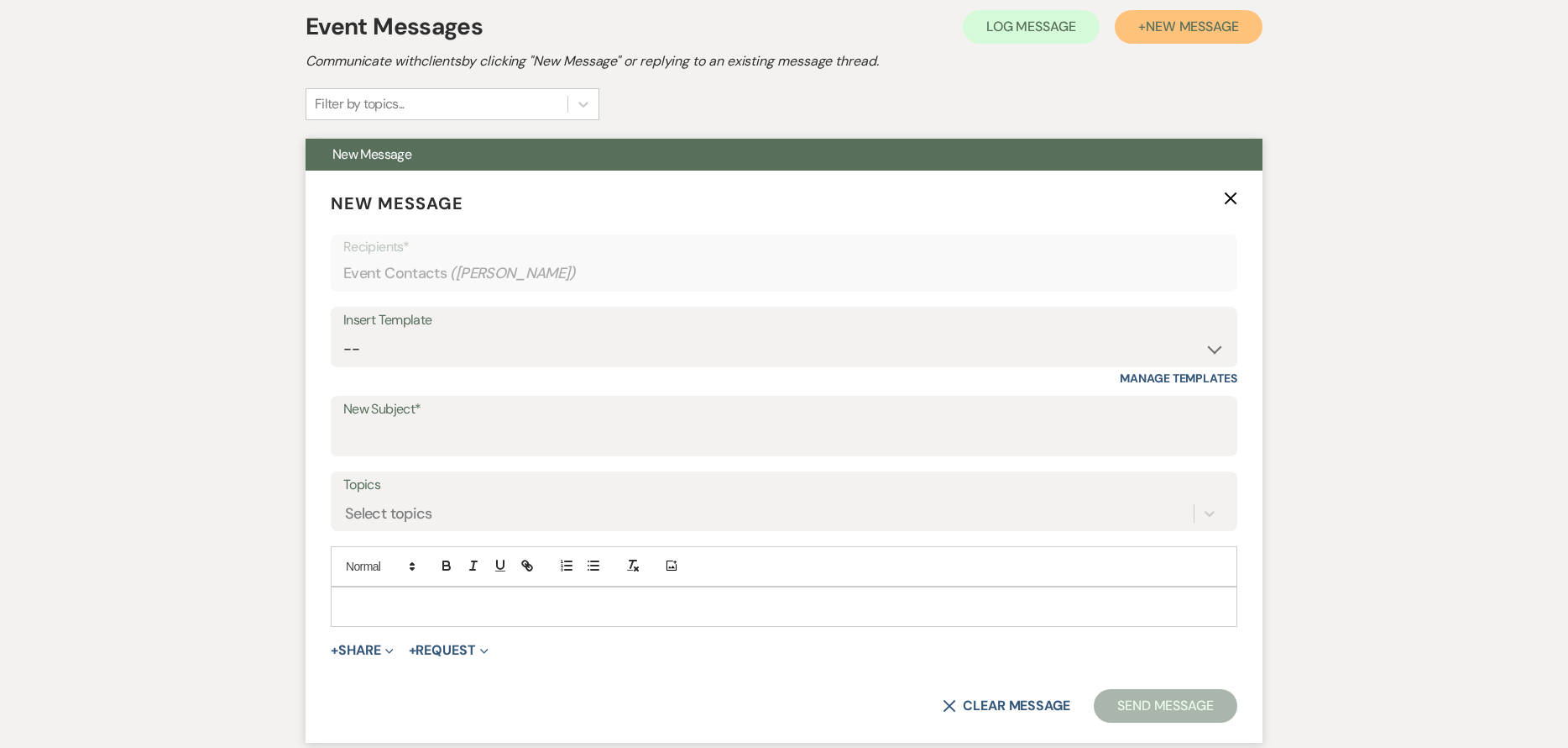
scroll to position [490, 0]
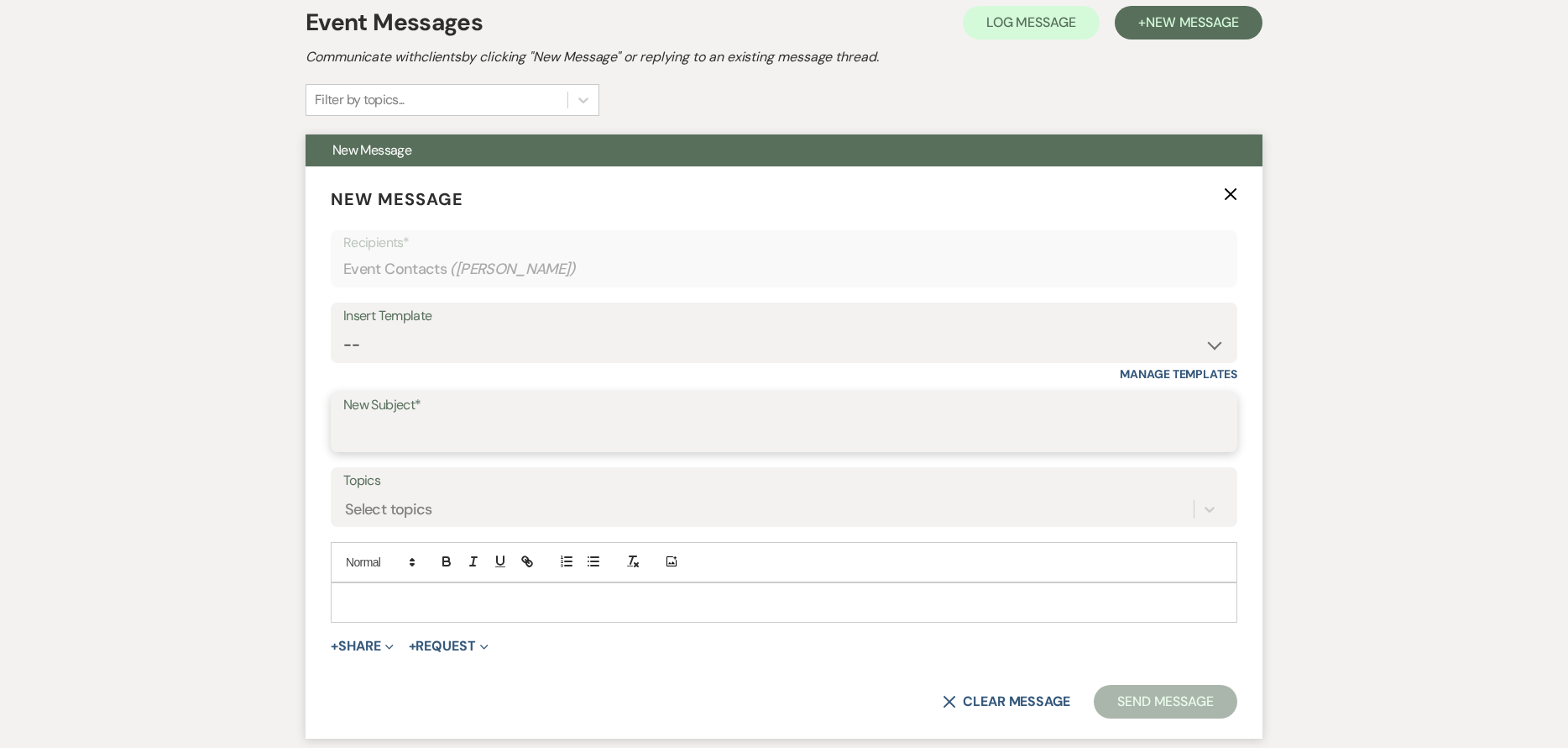
click at [546, 438] on input "New Subject*" at bounding box center [784, 433] width 882 height 32
type input "Elopement Availability"
click at [518, 599] on p at bounding box center [784, 602] width 880 height 18
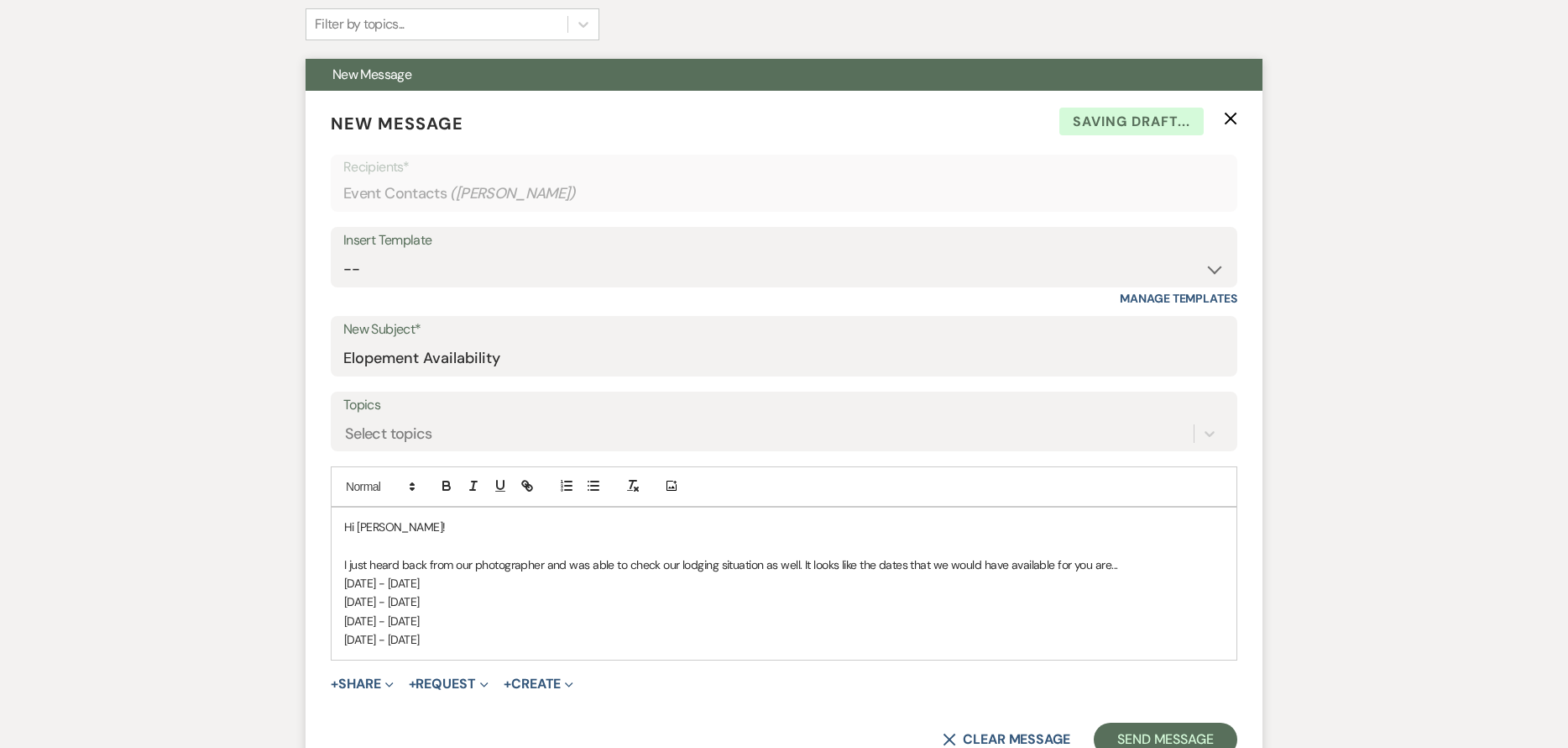
scroll to position [659, 0]
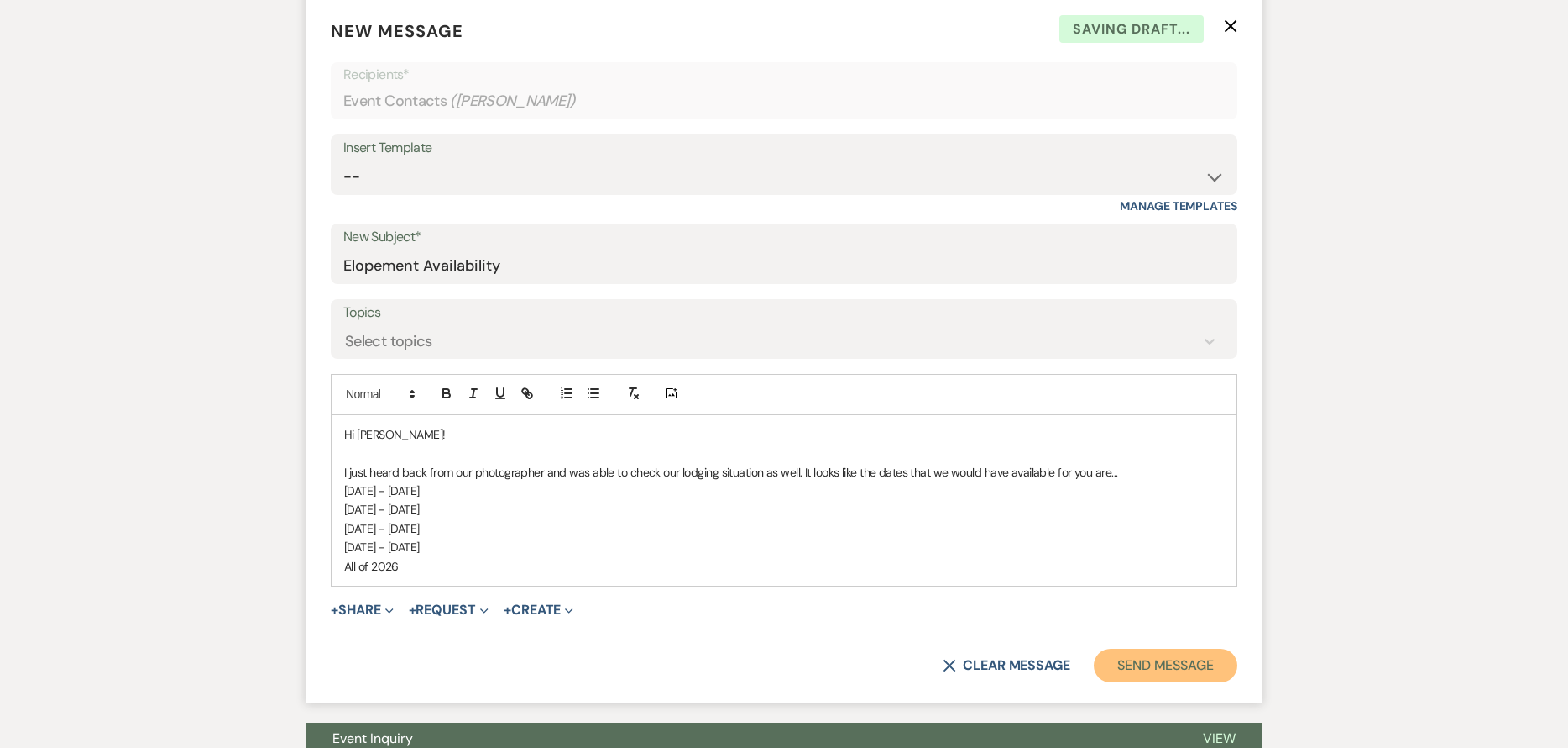
click at [1205, 674] on button "Send Message" at bounding box center [1166, 666] width 144 height 33
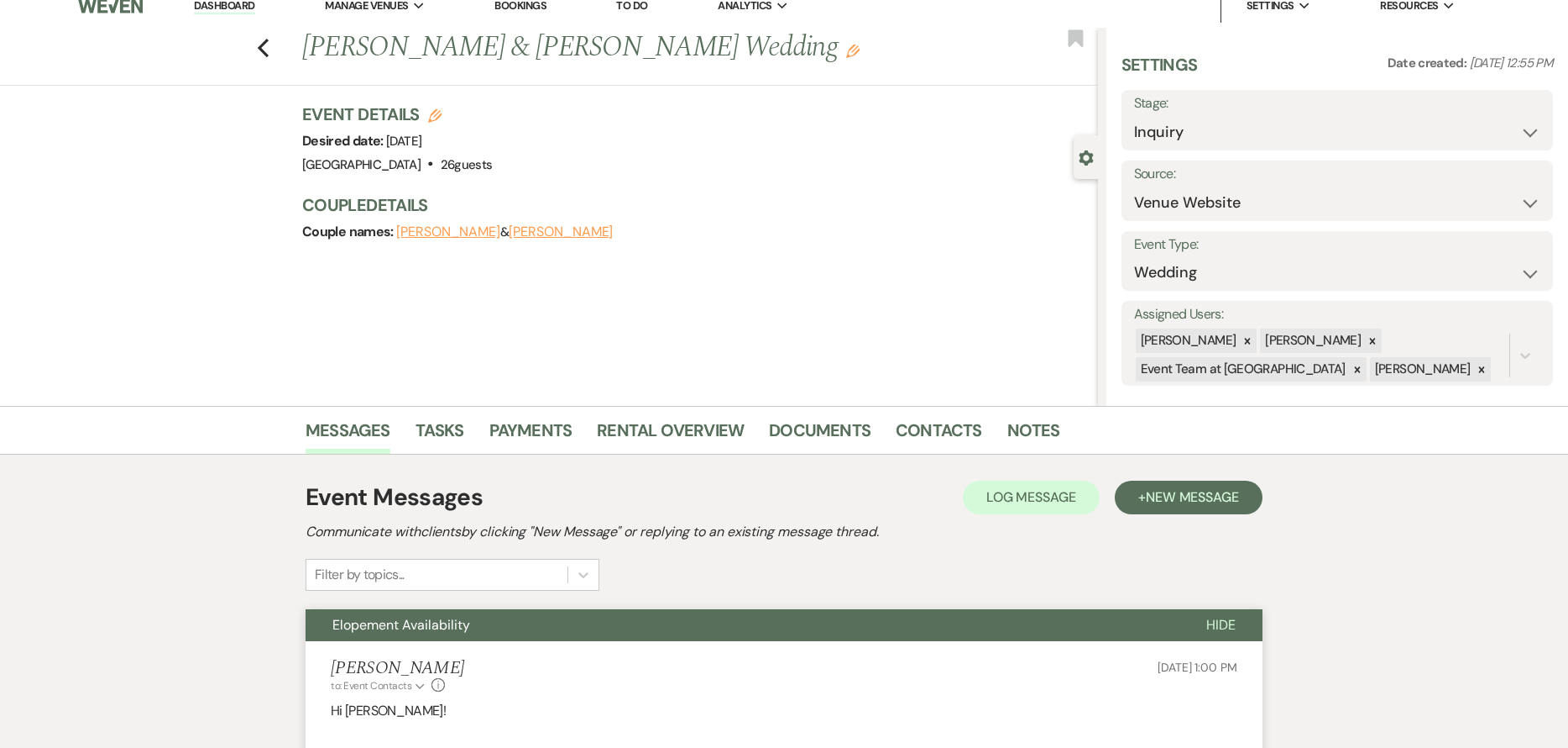
scroll to position [0, 0]
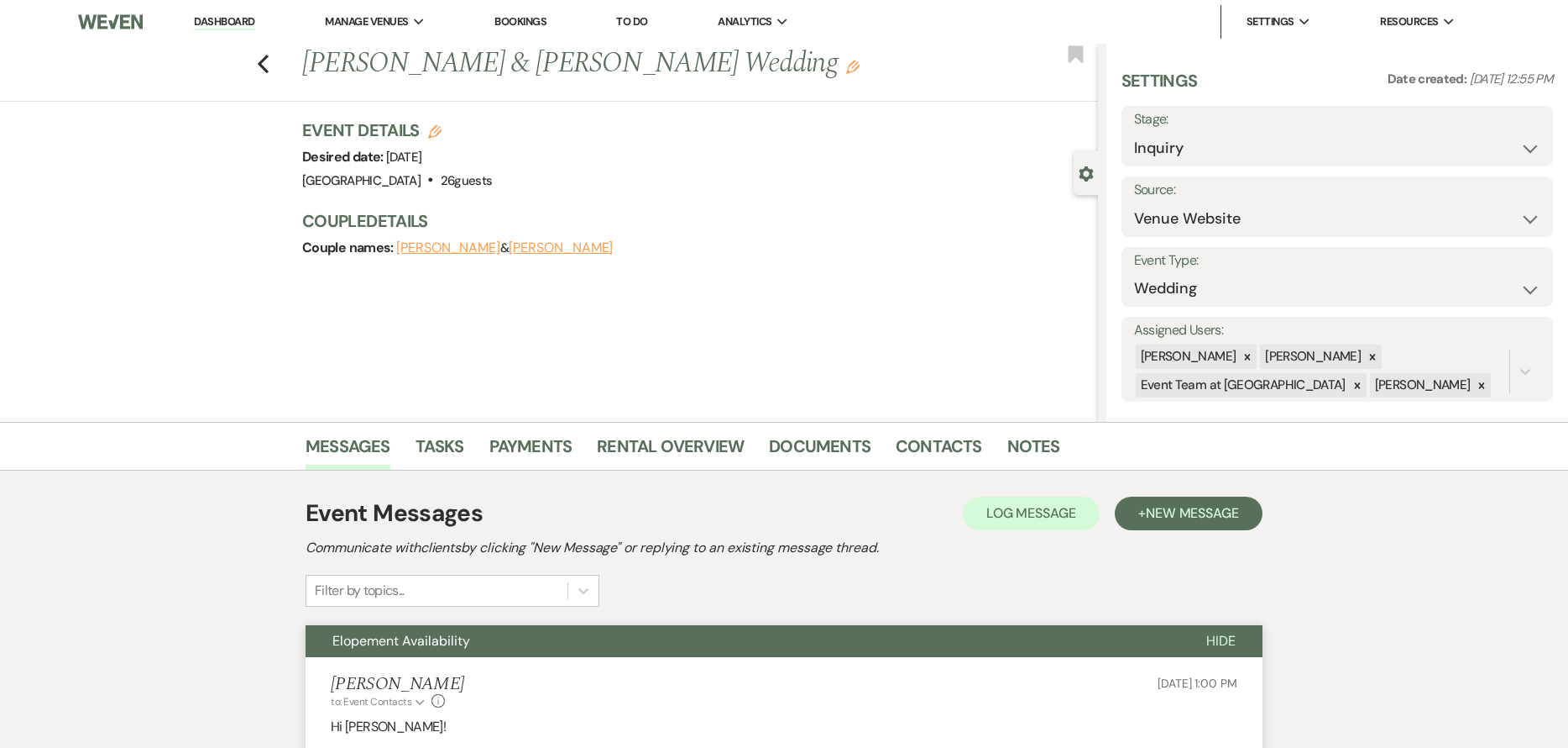
click at [234, 16] on link "Dashboard" at bounding box center [223, 22] width 60 height 16
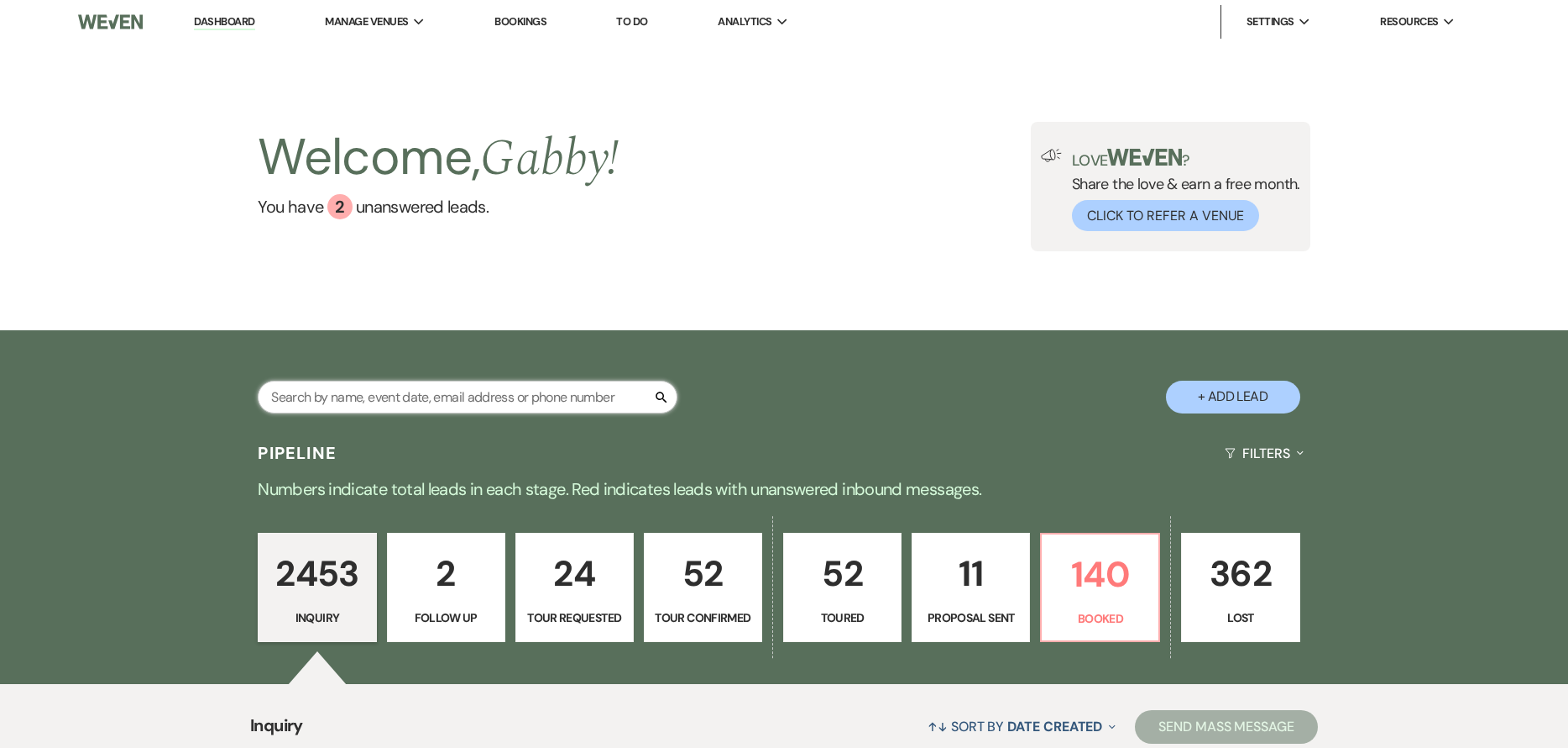
click at [435, 395] on input "text" at bounding box center [467, 396] width 420 height 32
type input "Amber"
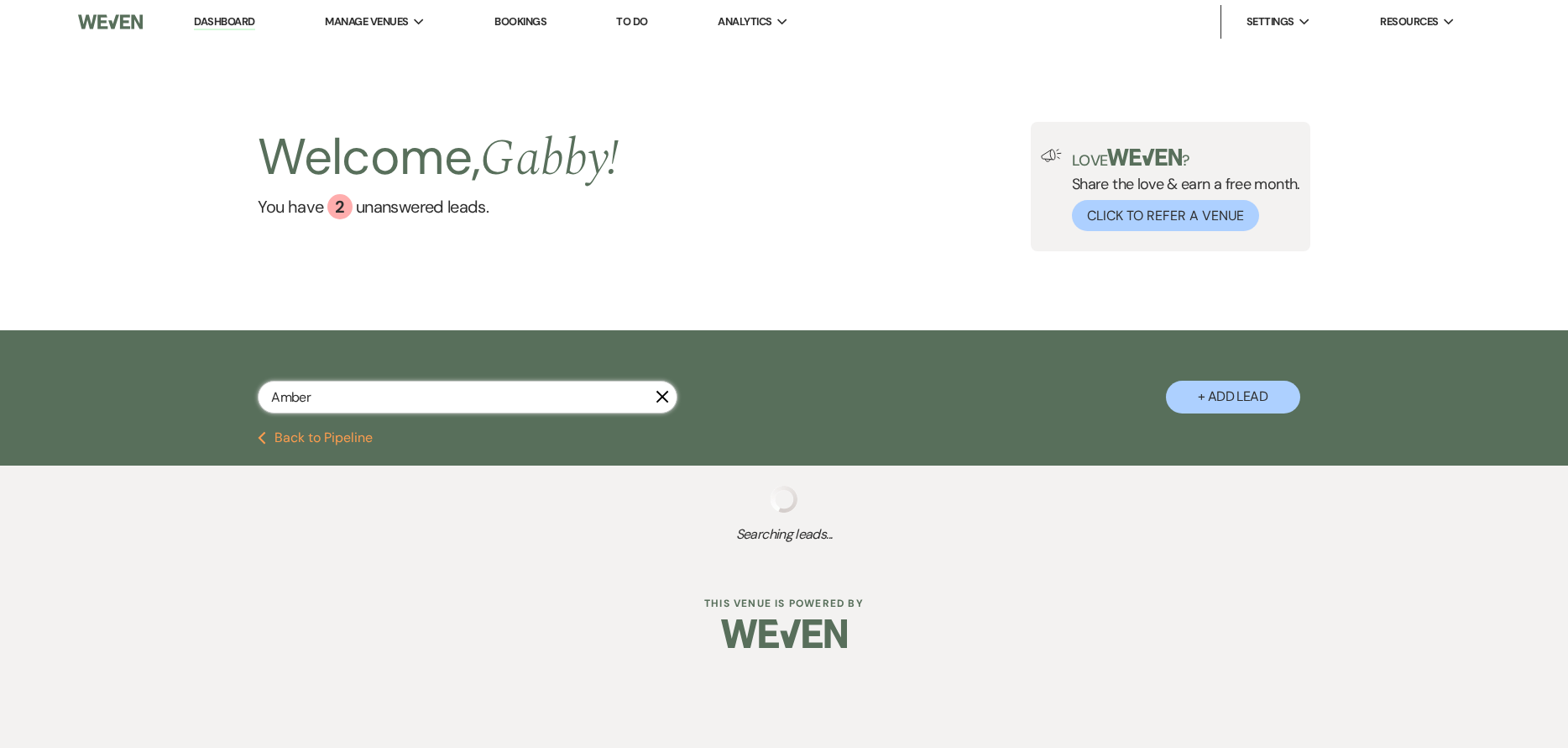
select select "8"
select select "7"
select select "8"
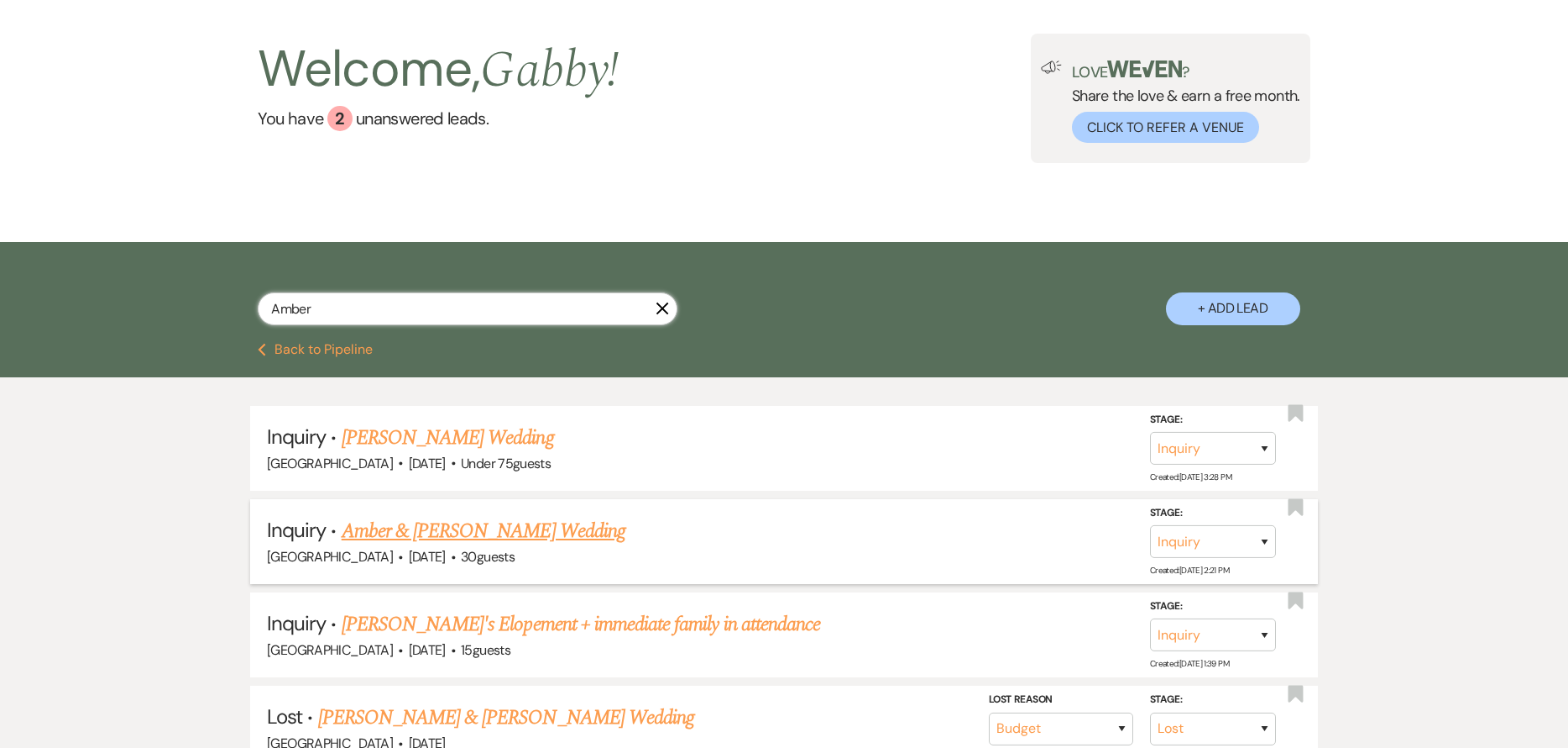
scroll to position [168, 0]
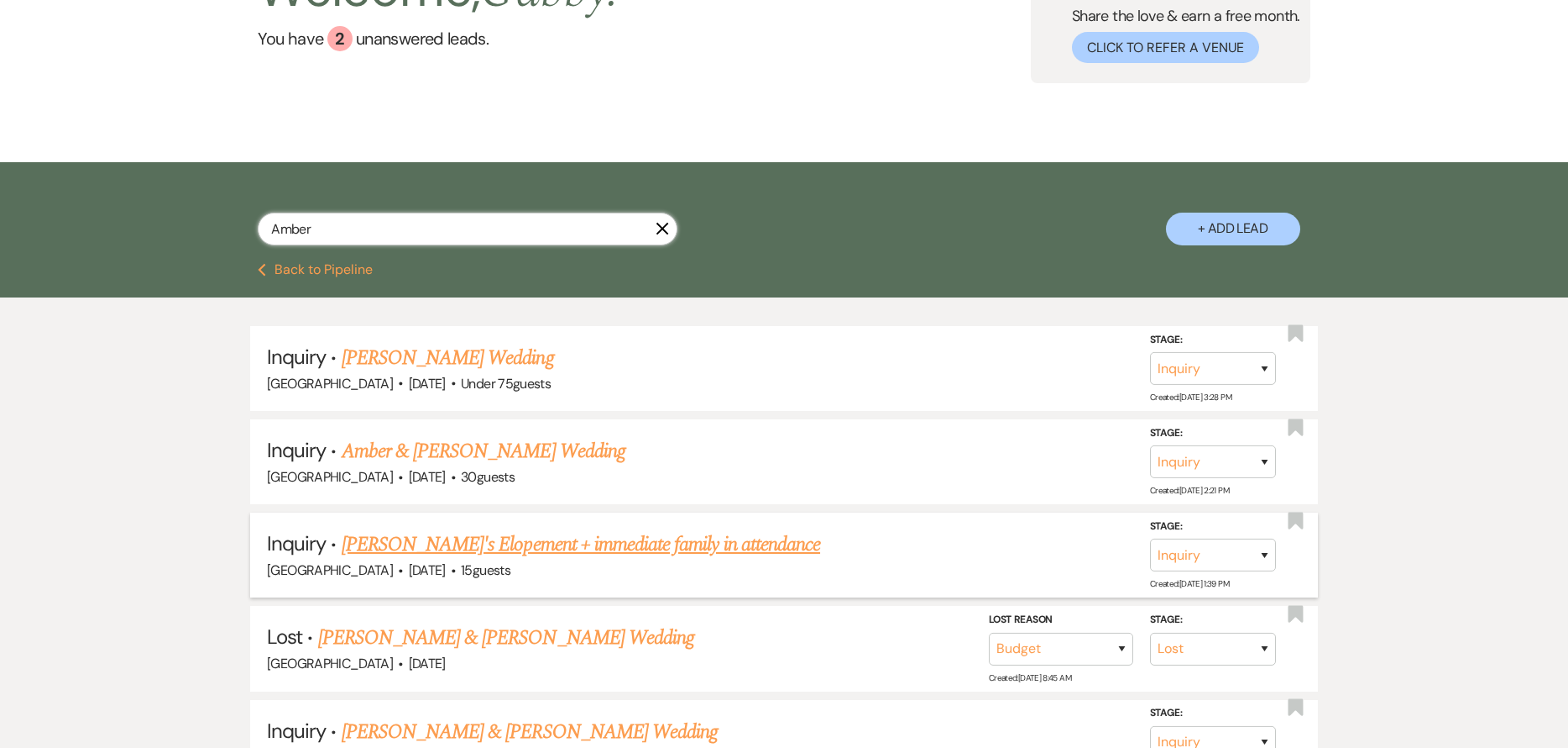
type input "Amber"
click at [645, 538] on link "[PERSON_NAME]'s Elopement + immediate family in attendance" at bounding box center [581, 544] width 479 height 30
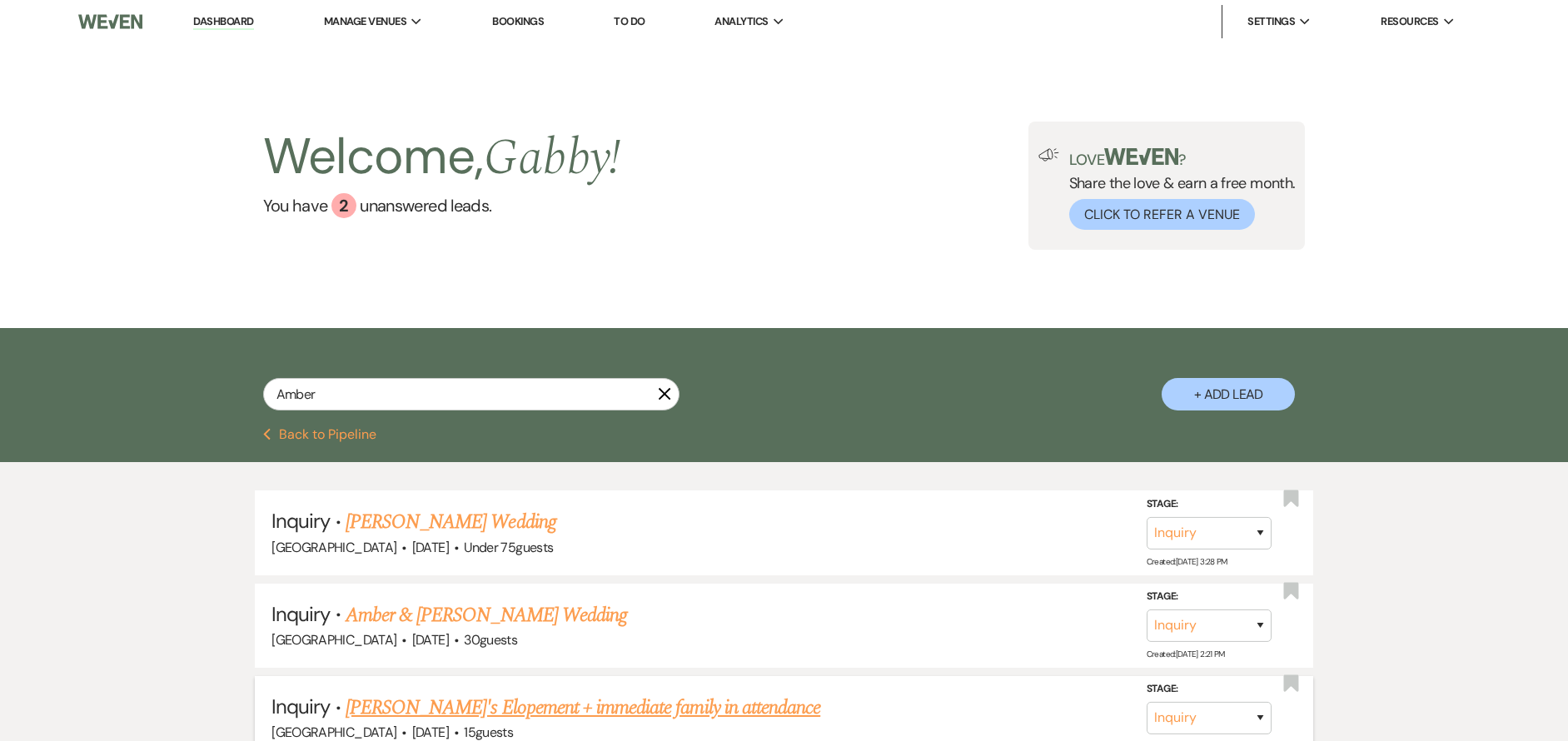
select select "5"
select select "13"
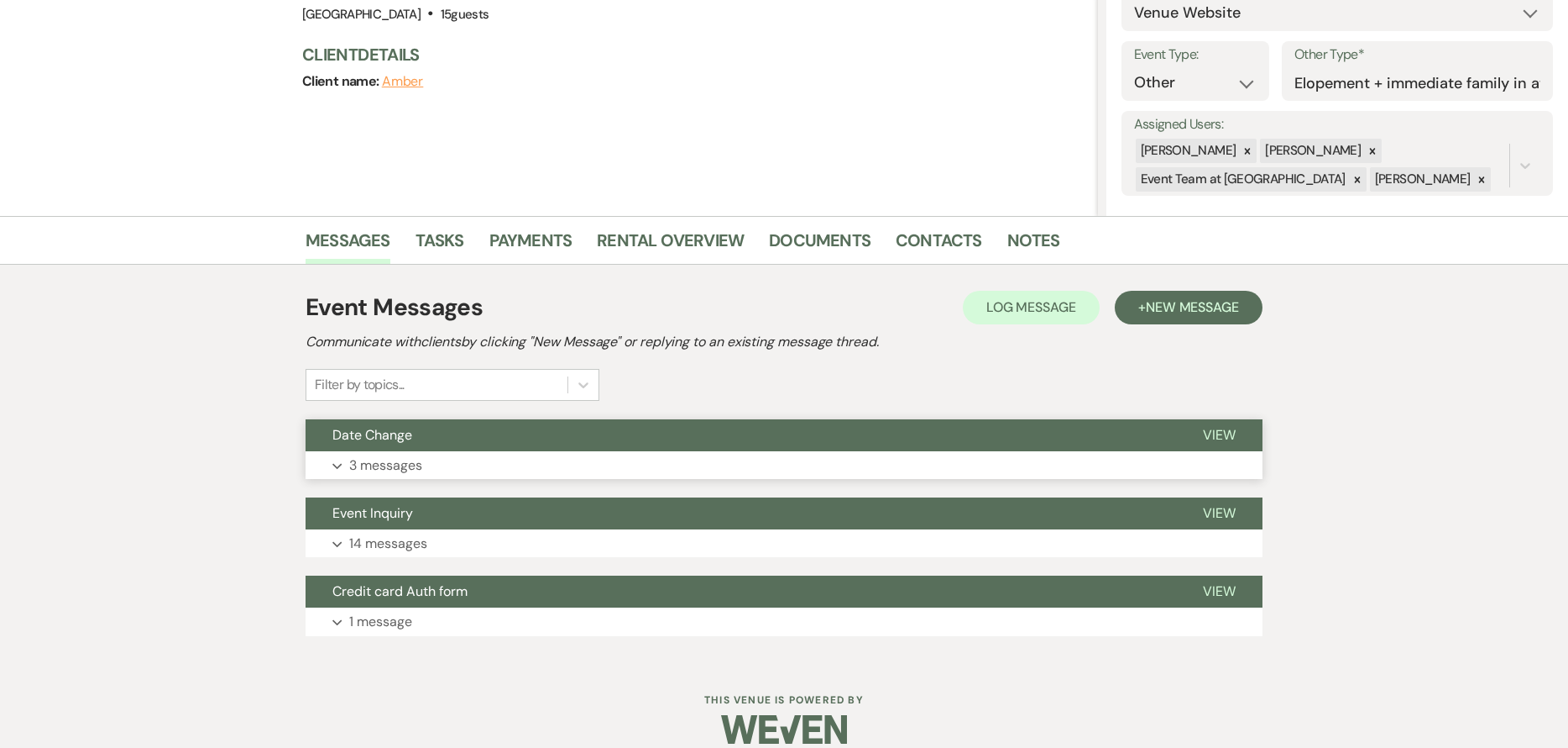
scroll to position [227, 0]
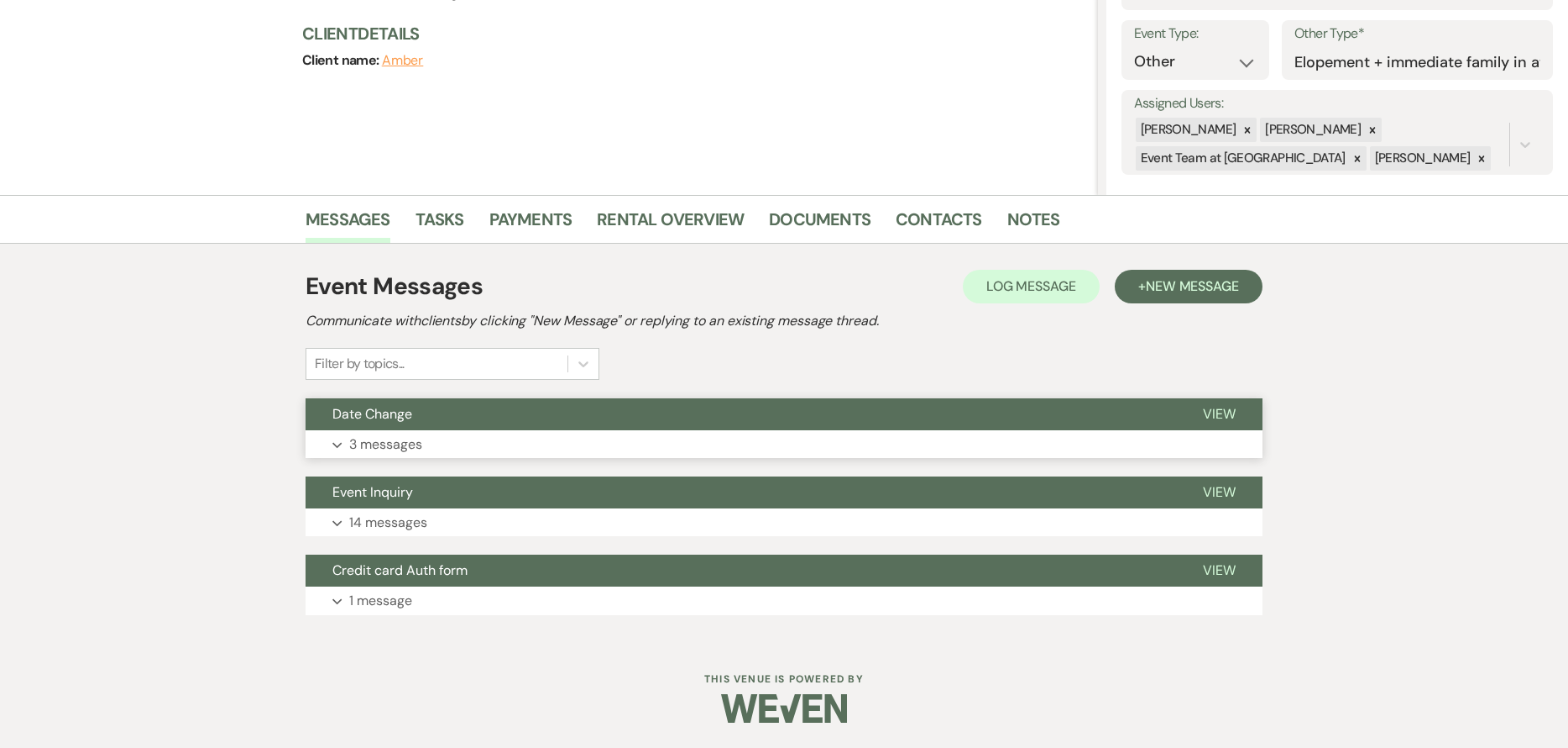
click at [818, 399] on button "Date Change" at bounding box center [741, 414] width 870 height 32
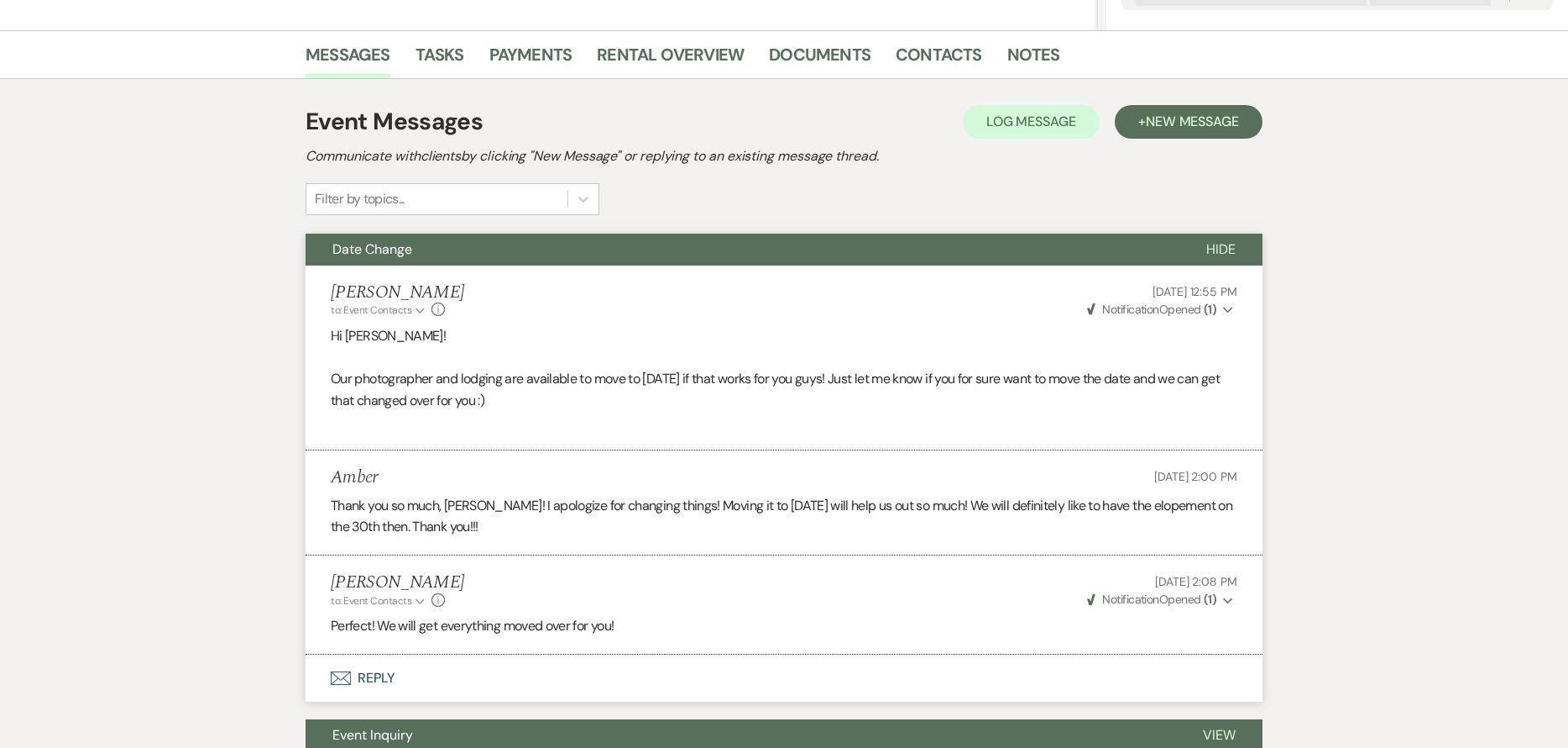
scroll to position [143, 0]
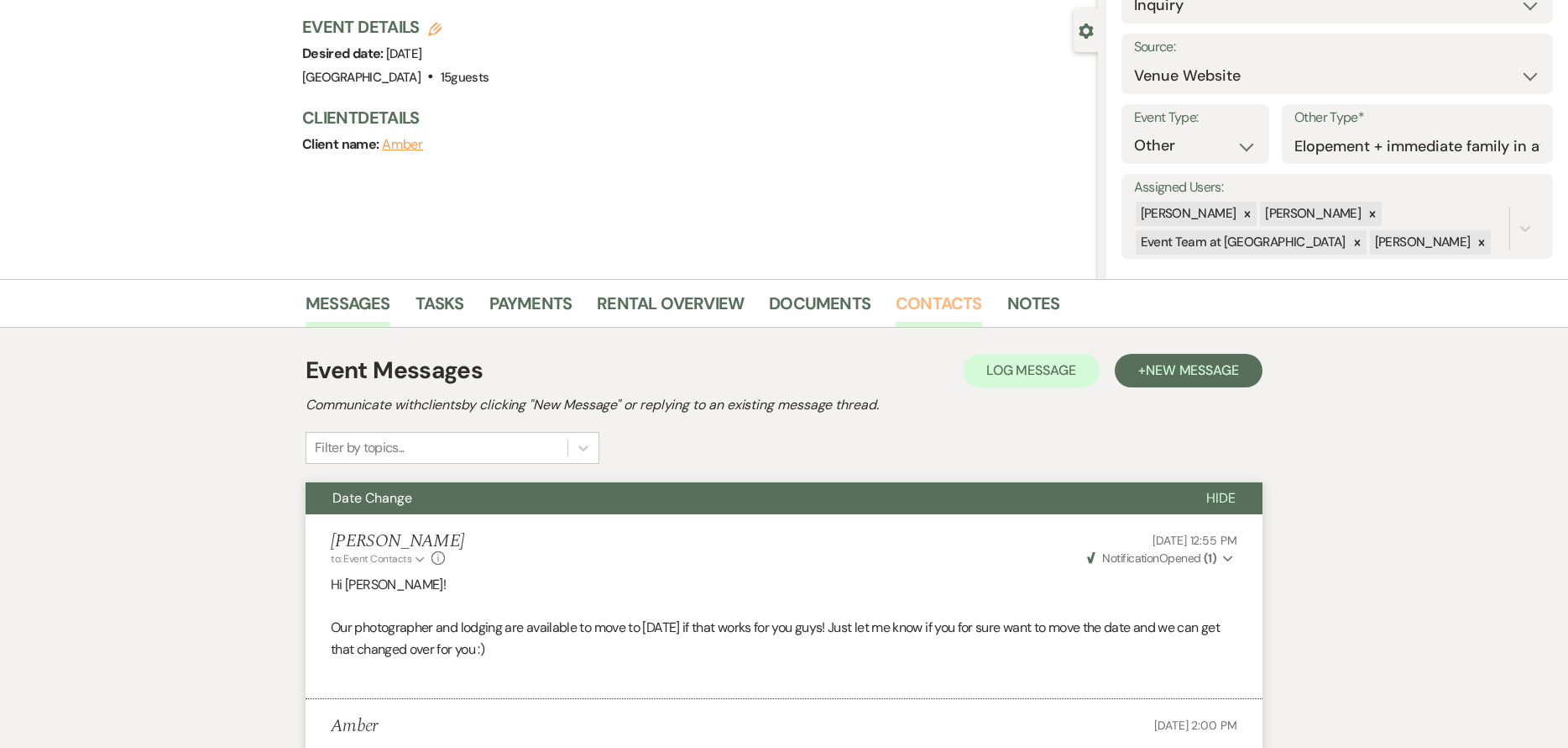
click at [947, 299] on link "Contacts" at bounding box center [939, 308] width 87 height 37
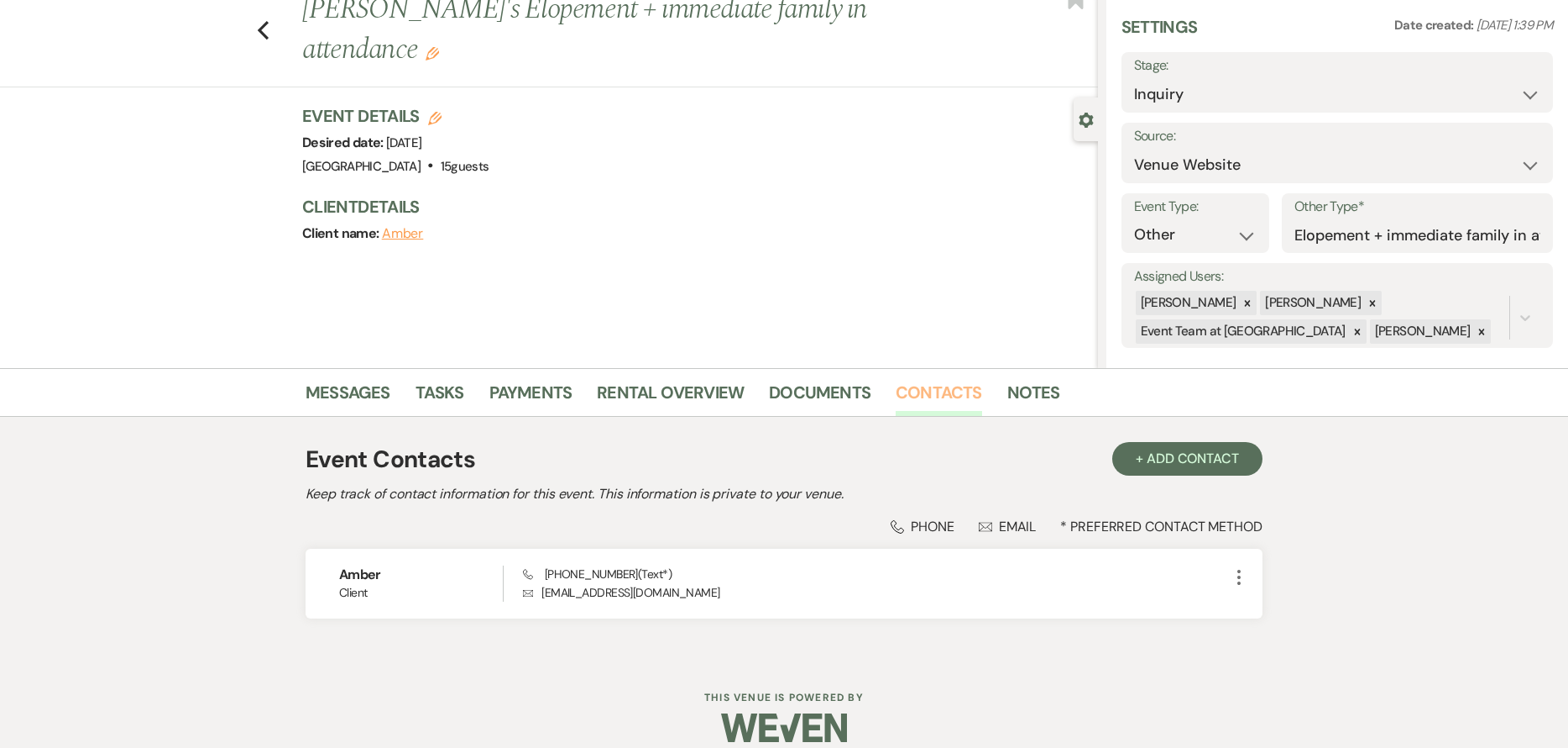
scroll to position [73, 0]
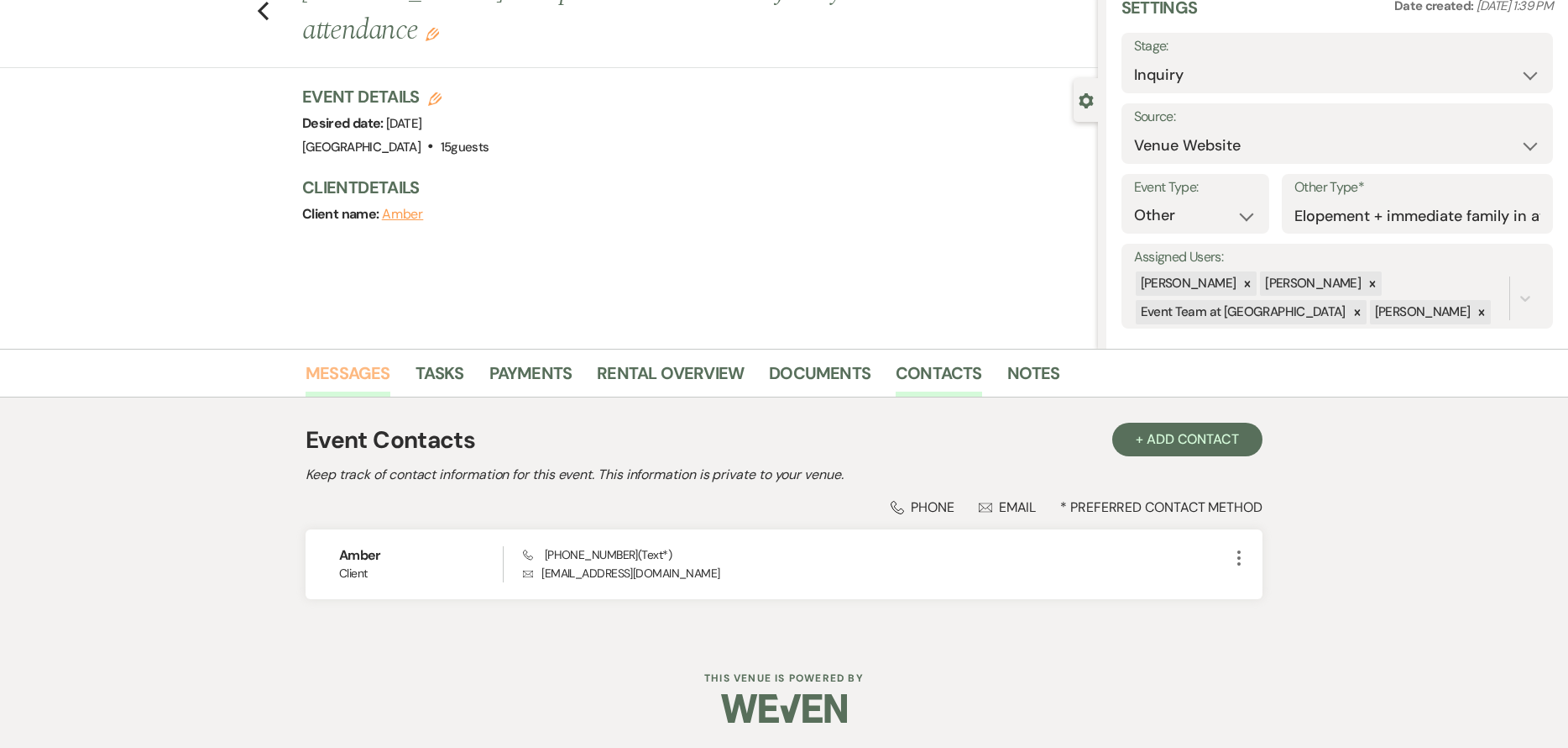
click at [347, 375] on link "Messages" at bounding box center [348, 378] width 85 height 37
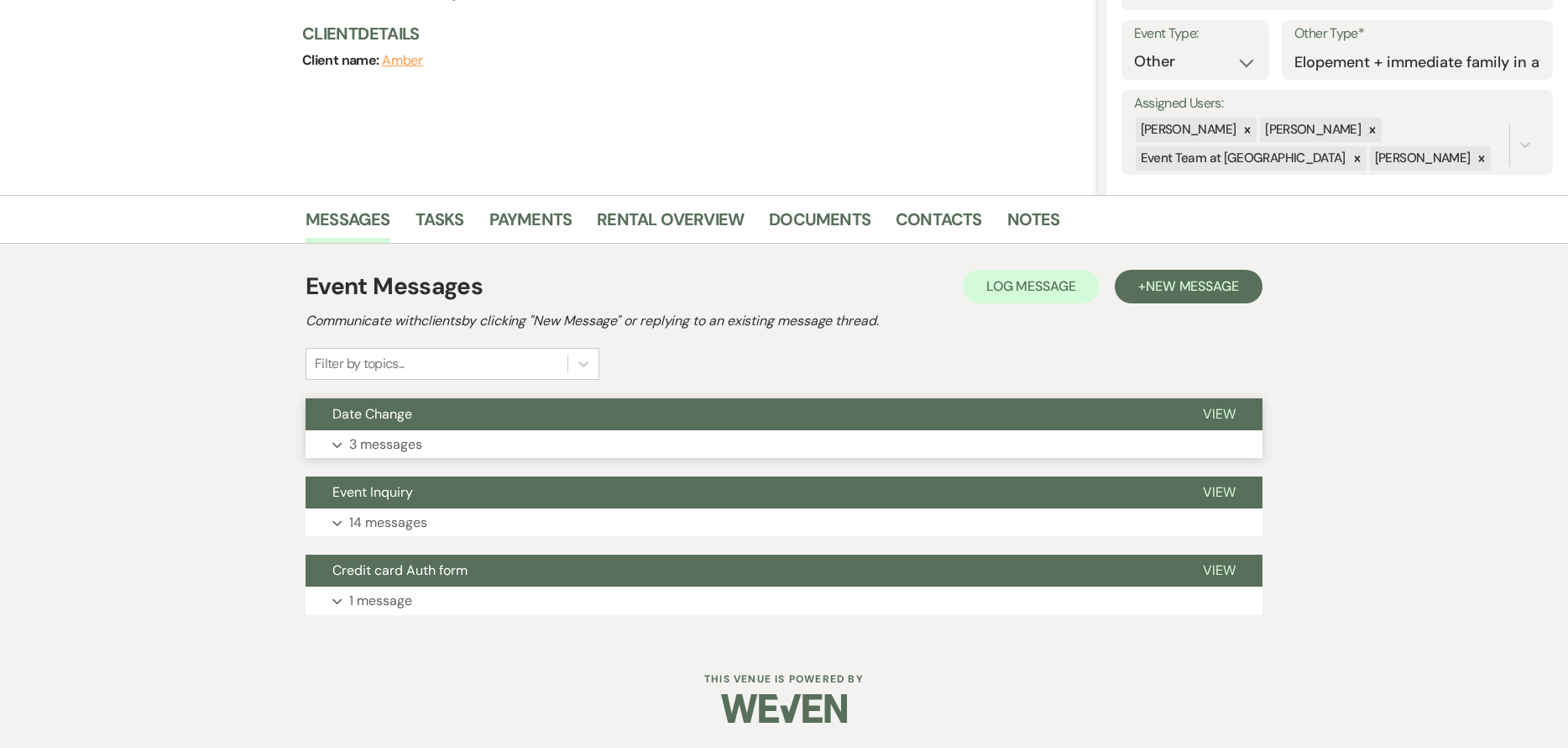
click at [507, 422] on button "Date Change" at bounding box center [741, 414] width 870 height 32
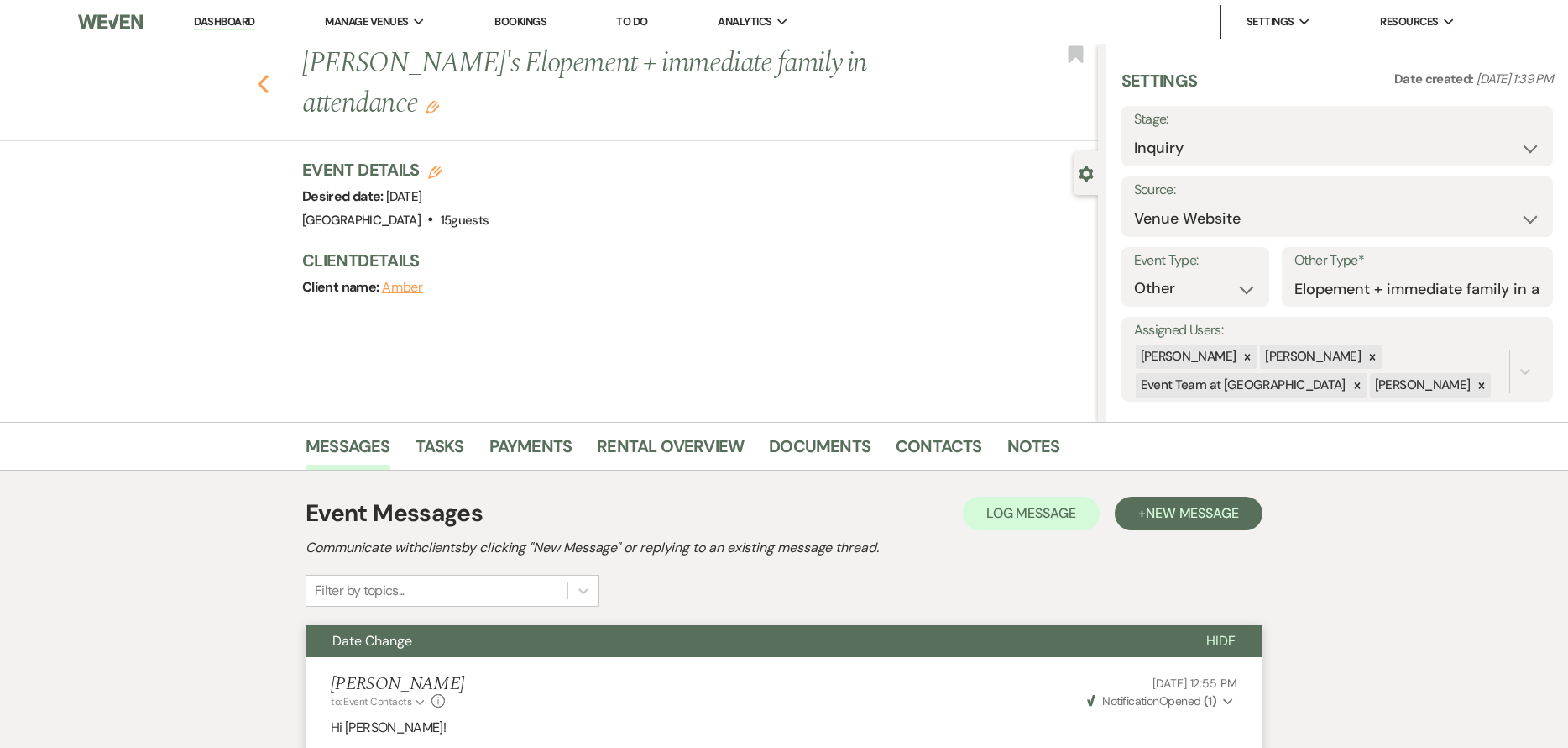
click at [266, 75] on use "button" at bounding box center [263, 83] width 11 height 18
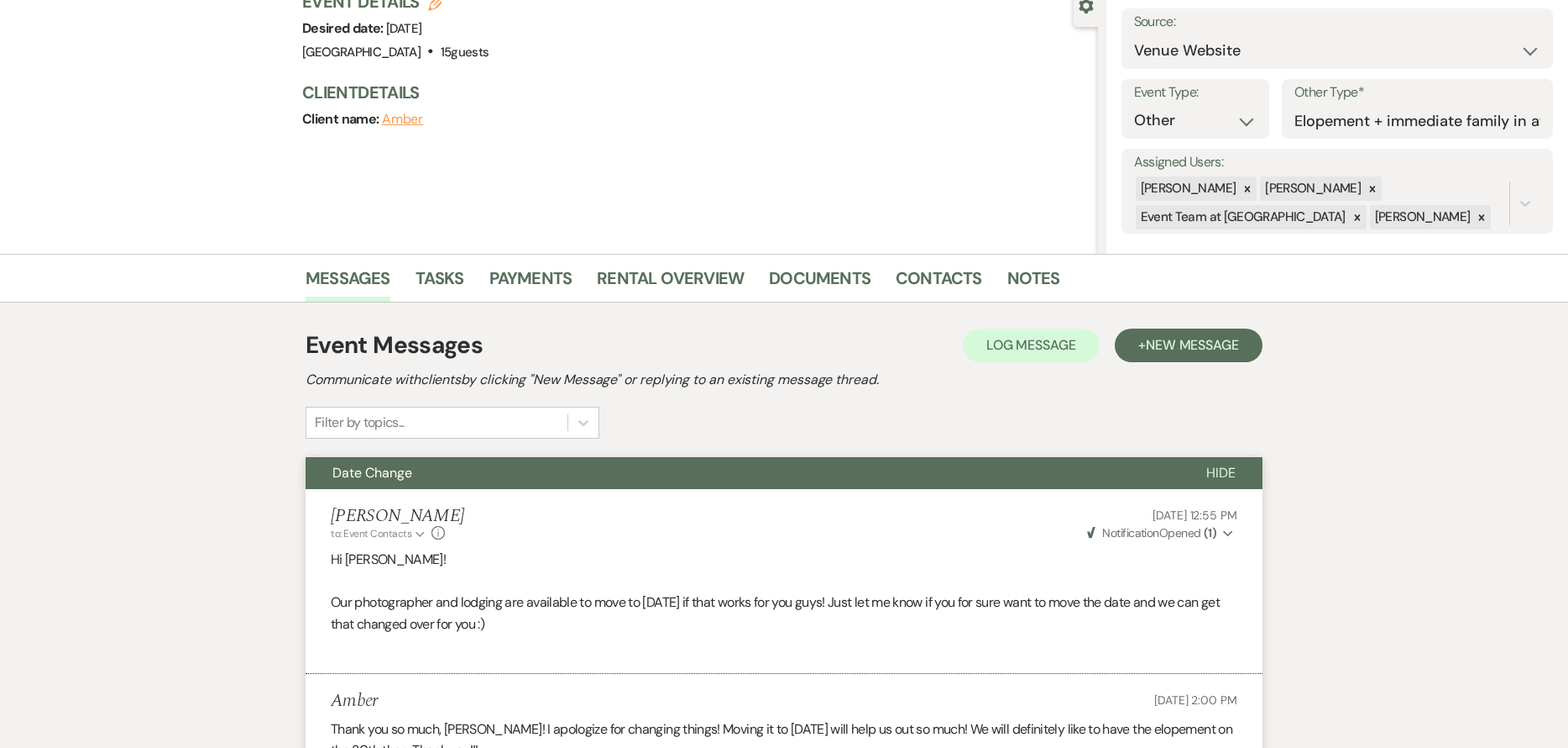
select select "8"
select select "7"
select select "8"
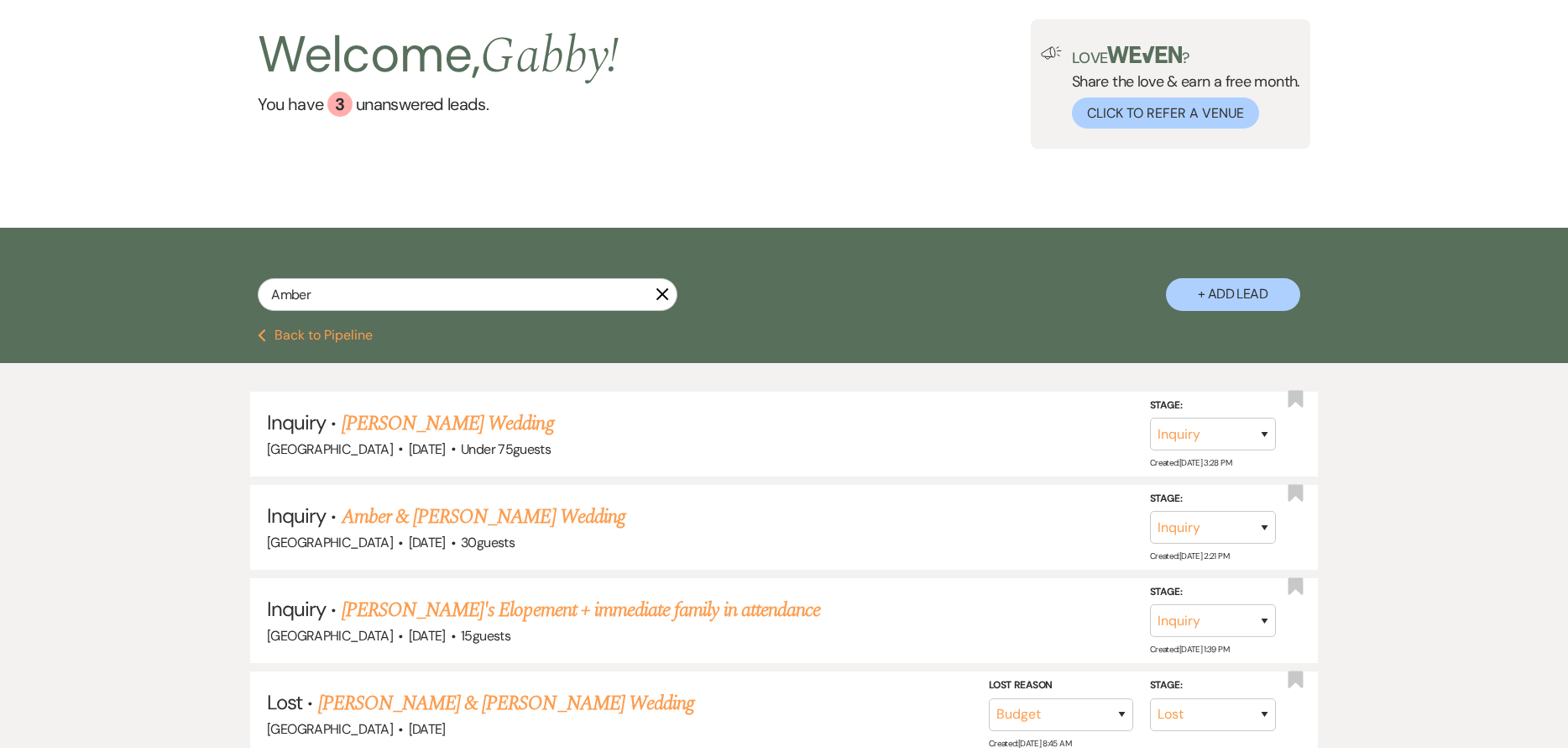
scroll to position [0, 0]
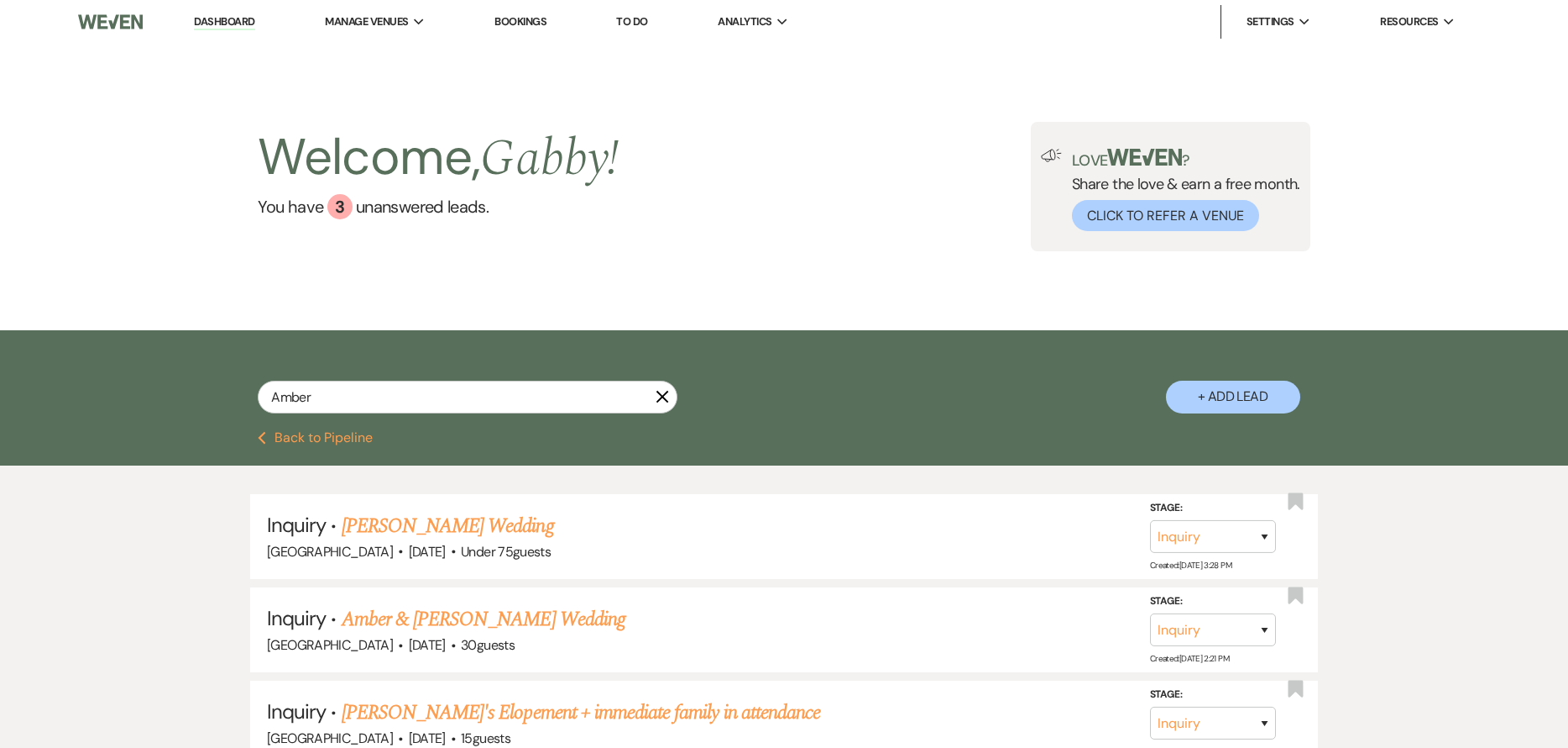
click at [236, 23] on link "Dashboard" at bounding box center [223, 22] width 60 height 16
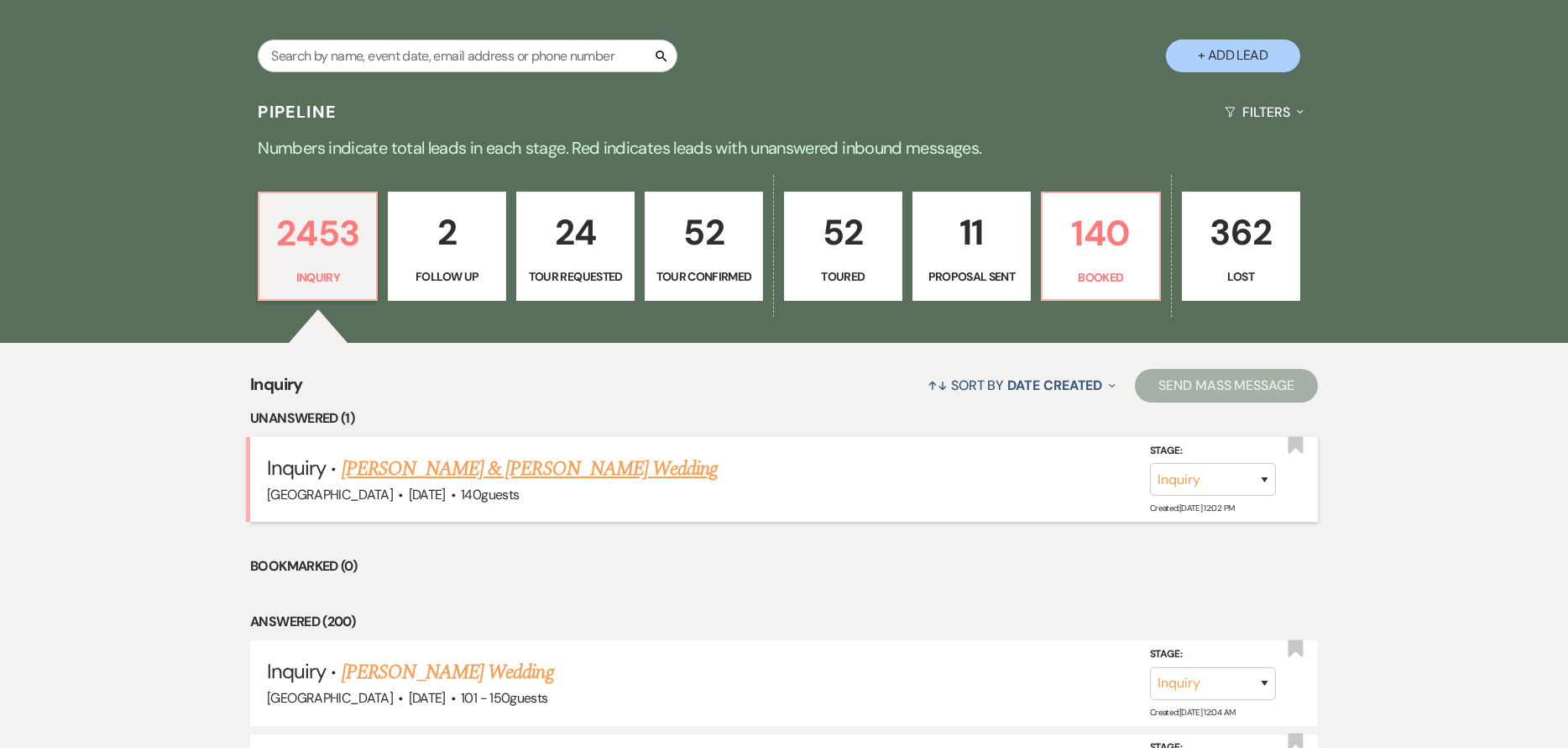
scroll to position [420, 0]
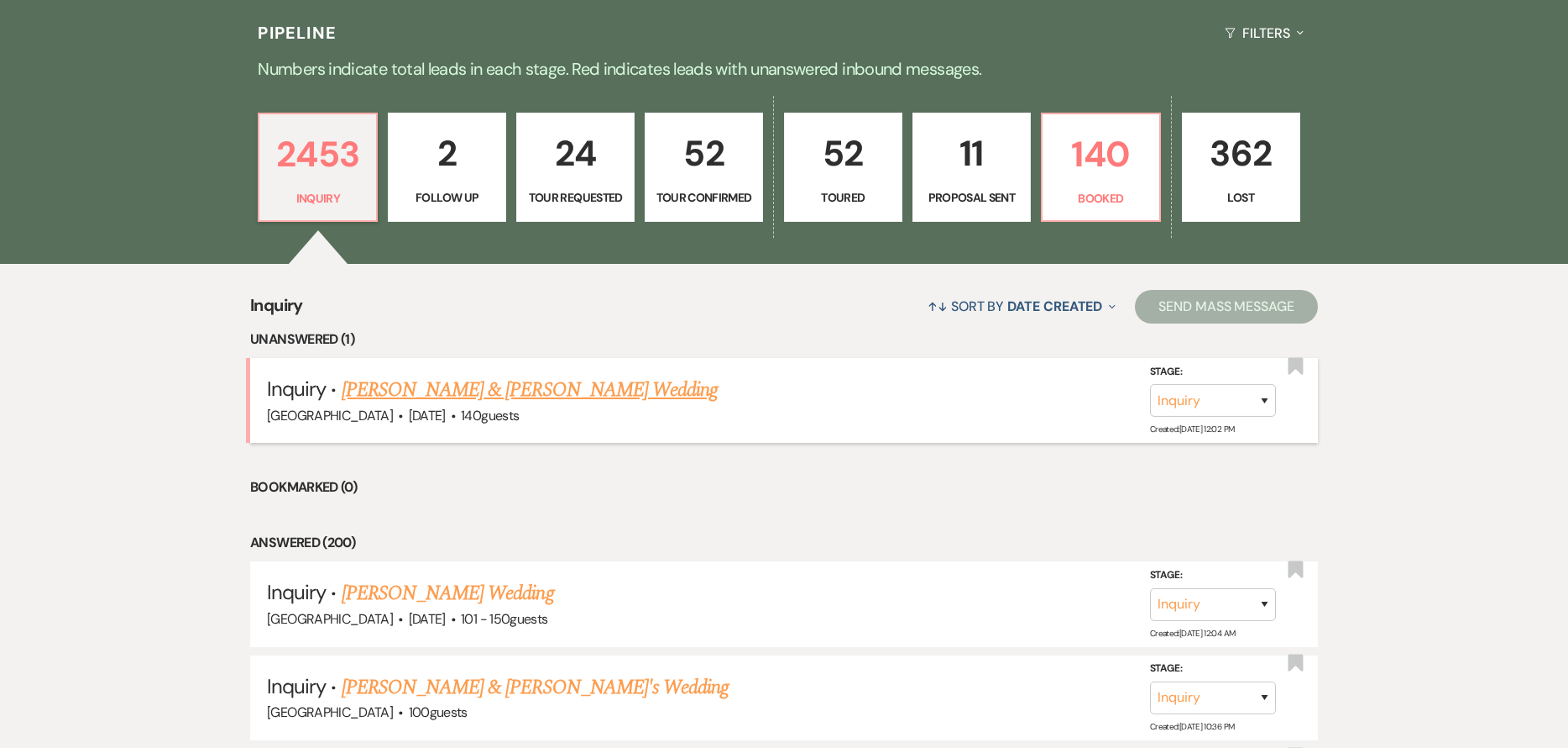
click at [493, 388] on link "[PERSON_NAME] & [PERSON_NAME] Wedding" at bounding box center [529, 389] width 376 height 30
select select "5"
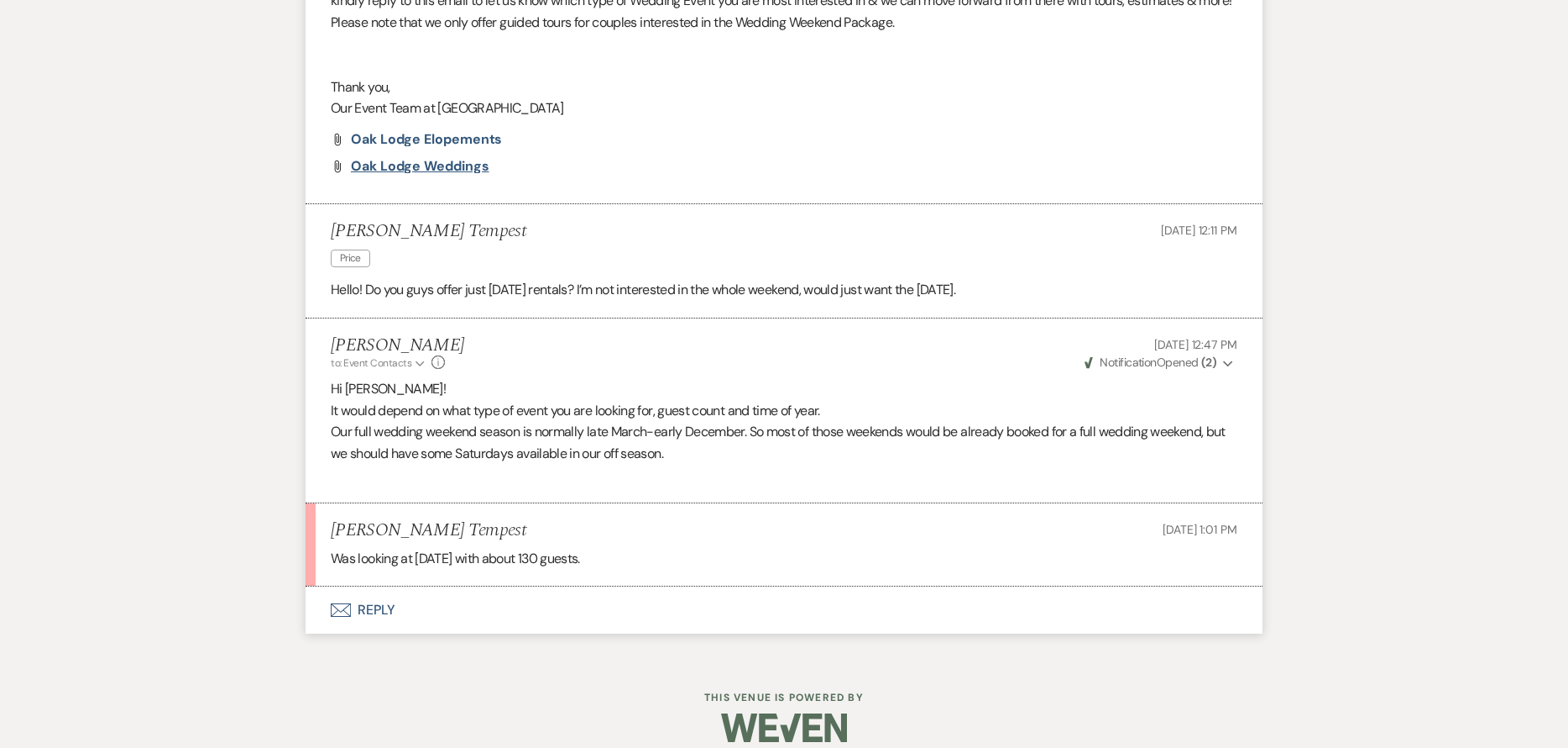
scroll to position [1176, 0]
click at [546, 610] on button "Envelope Reply" at bounding box center [784, 609] width 957 height 47
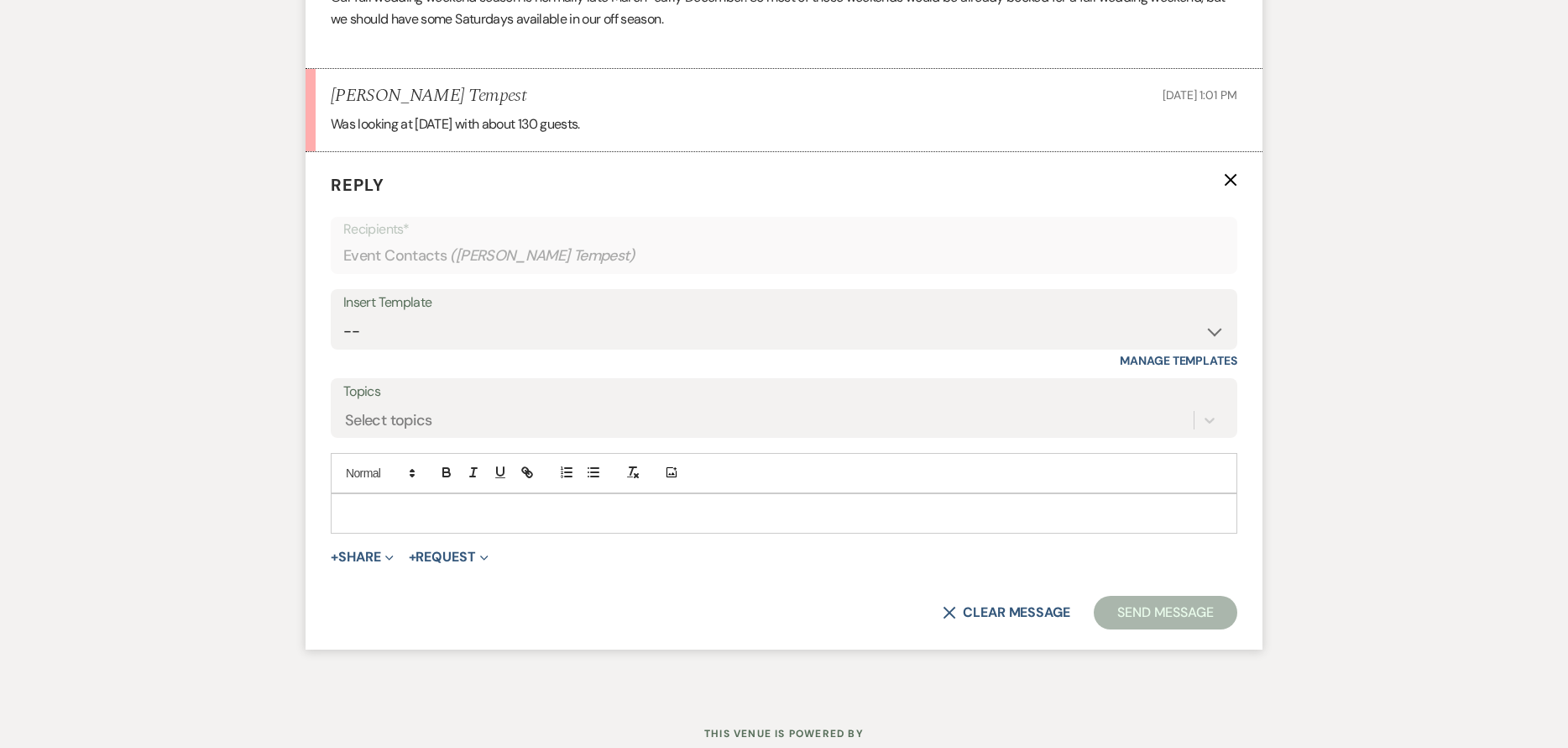
scroll to position [1637, 0]
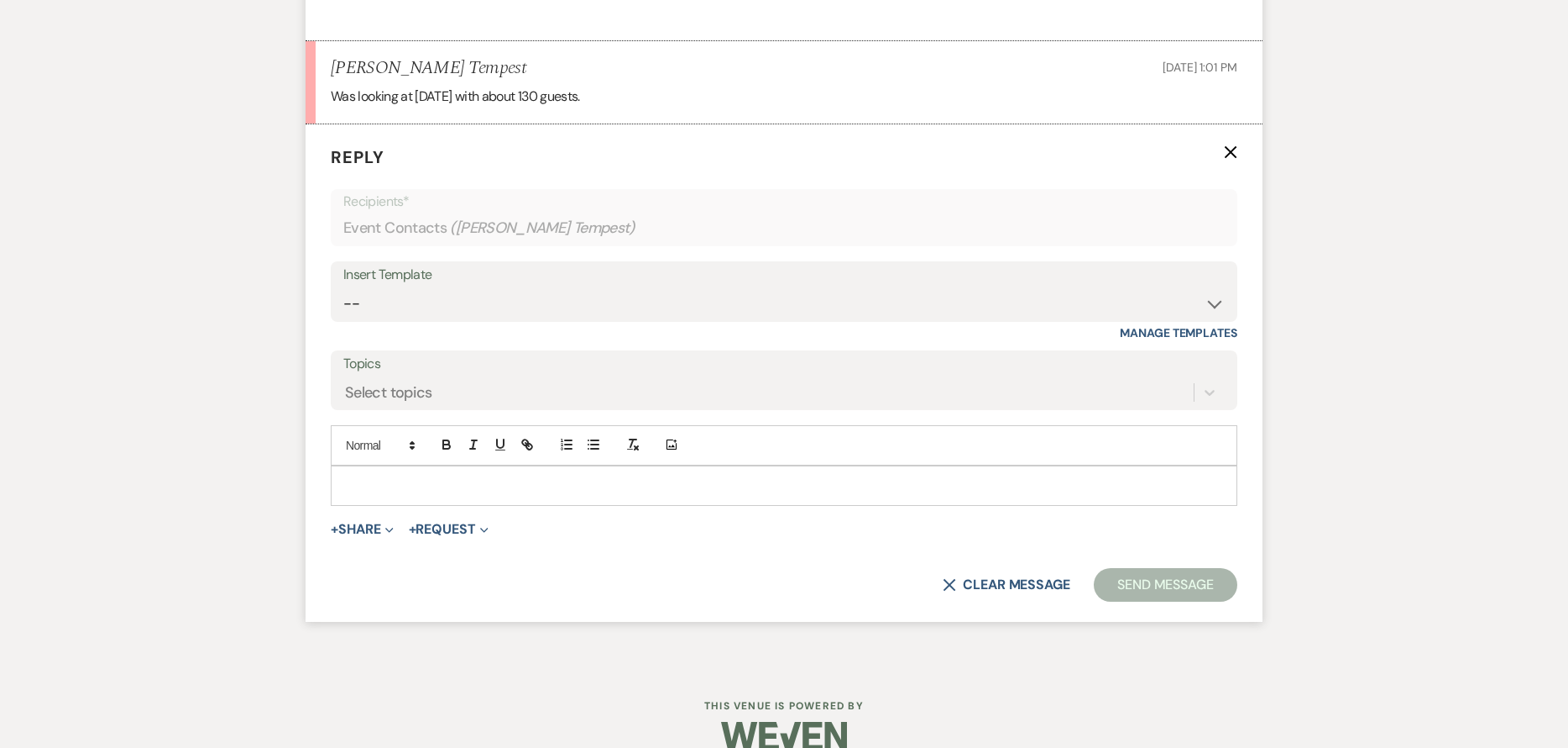
click at [483, 482] on p at bounding box center [784, 485] width 880 height 18
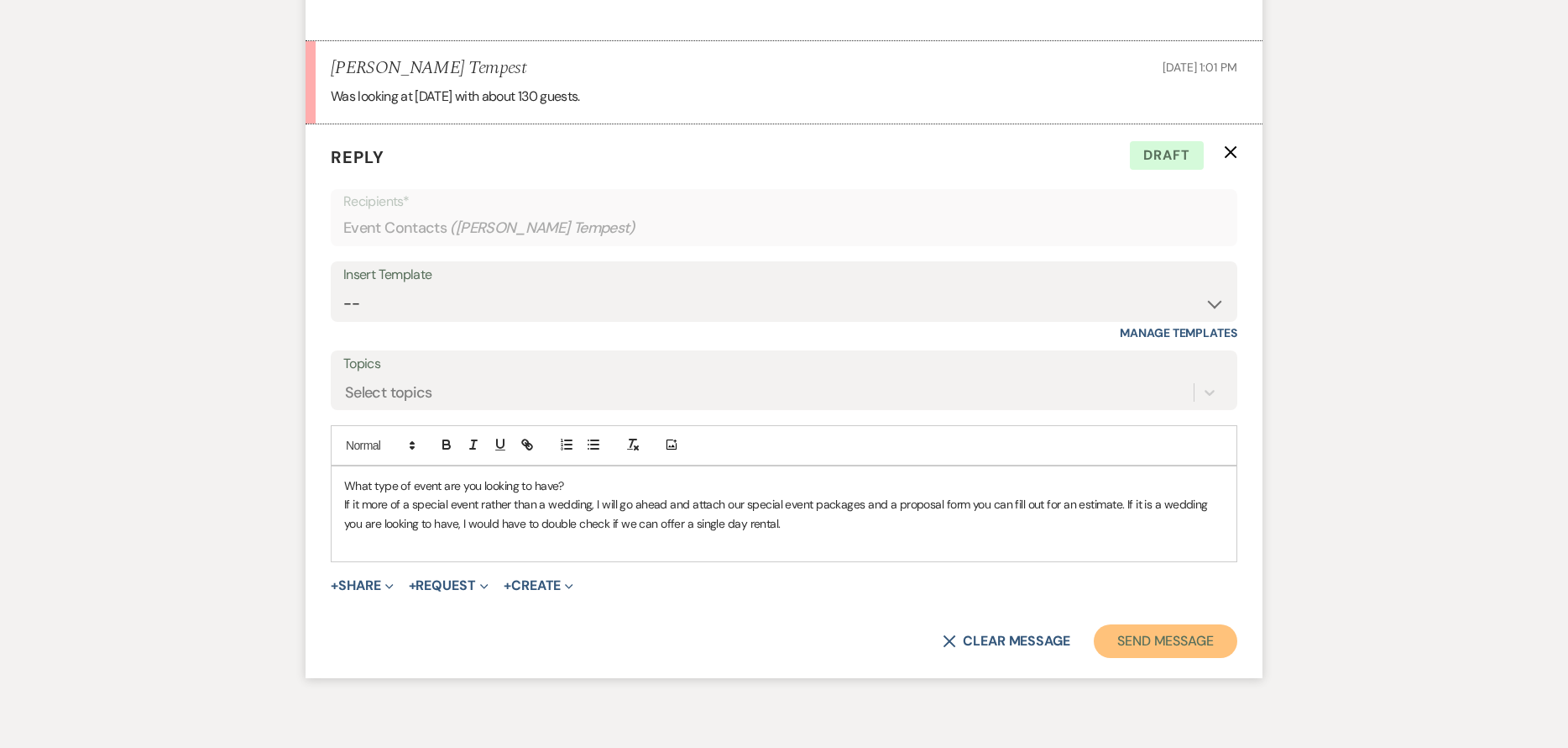
click at [1118, 624] on button "Send Message" at bounding box center [1166, 641] width 144 height 33
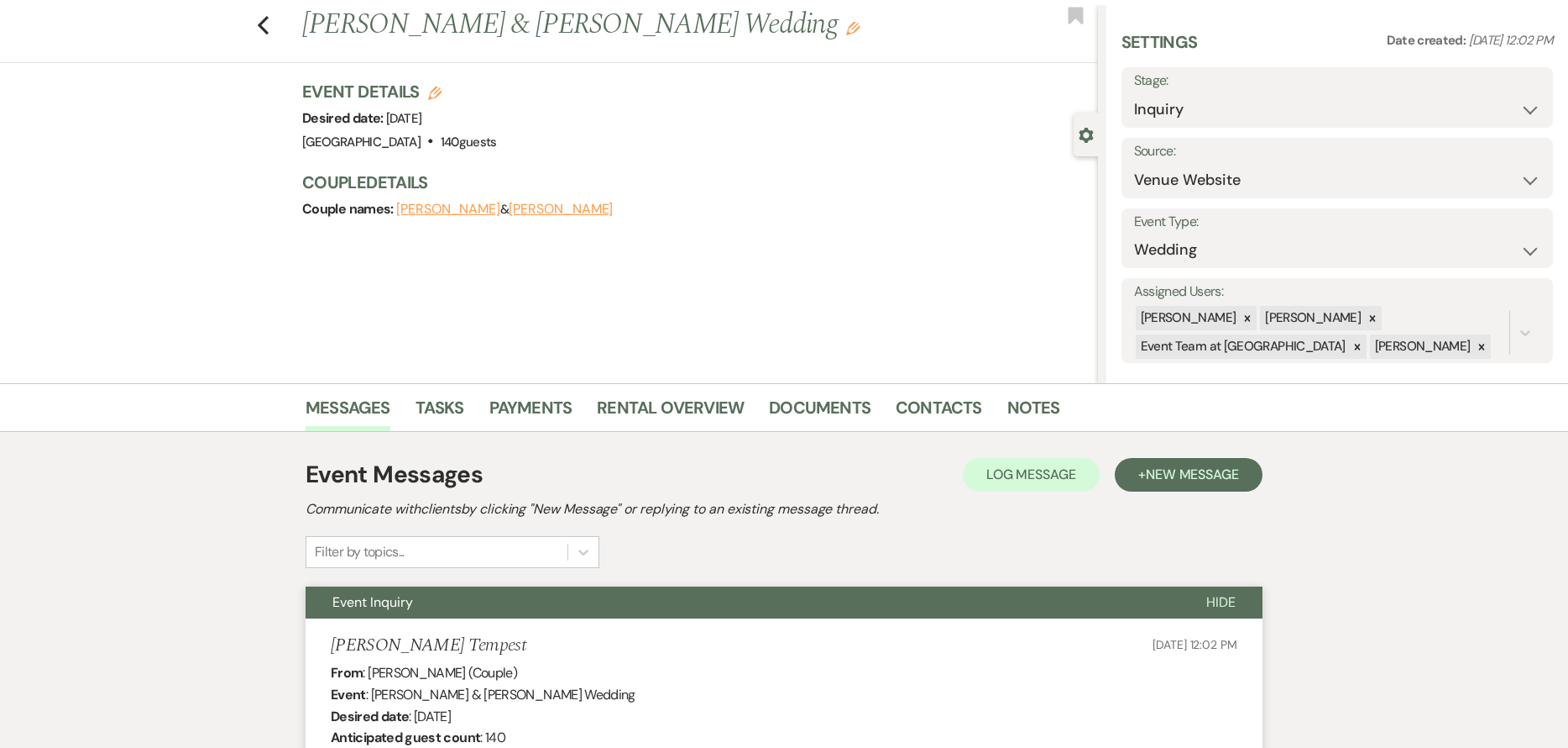
scroll to position [0, 0]
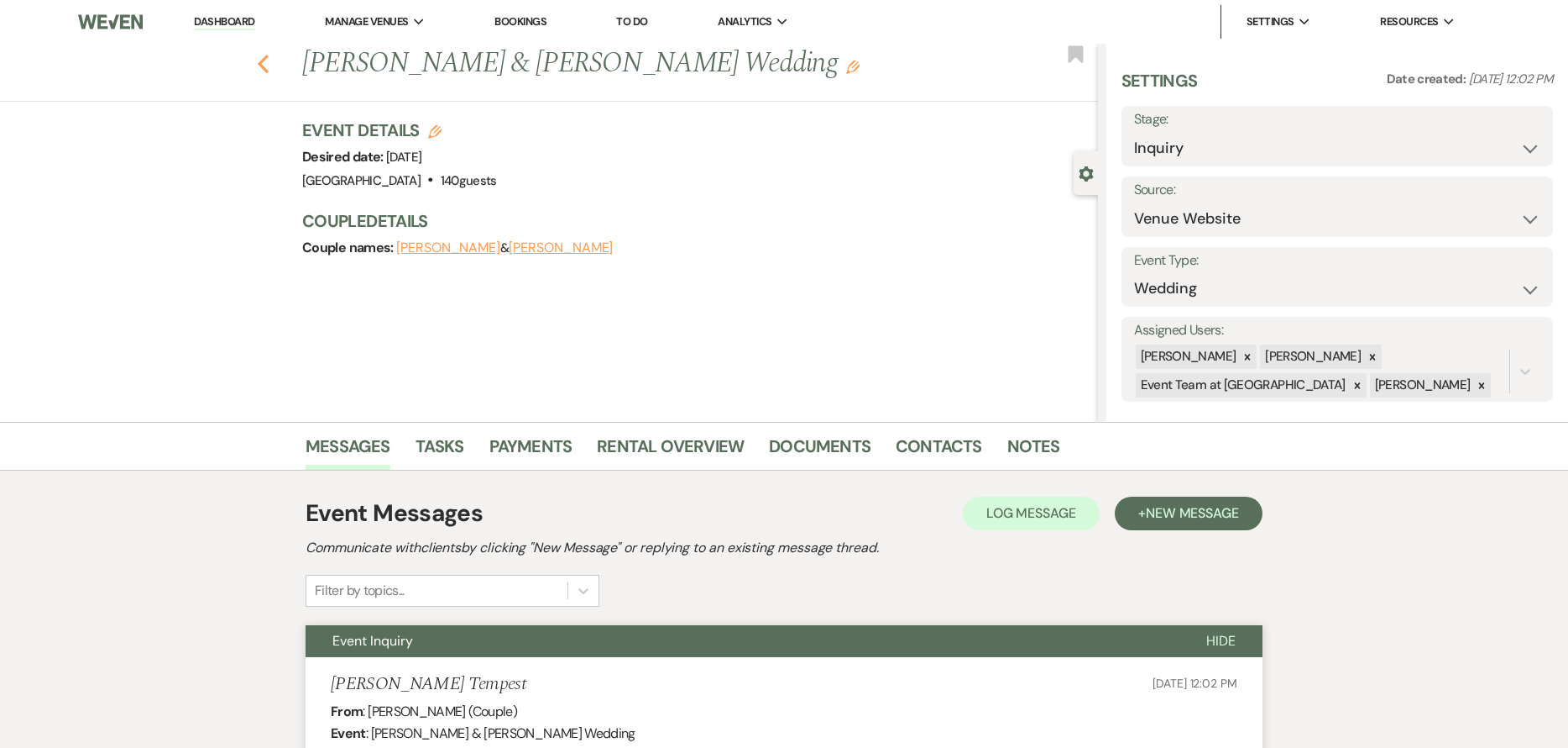
click at [269, 53] on icon "Previous" at bounding box center [263, 63] width 12 height 20
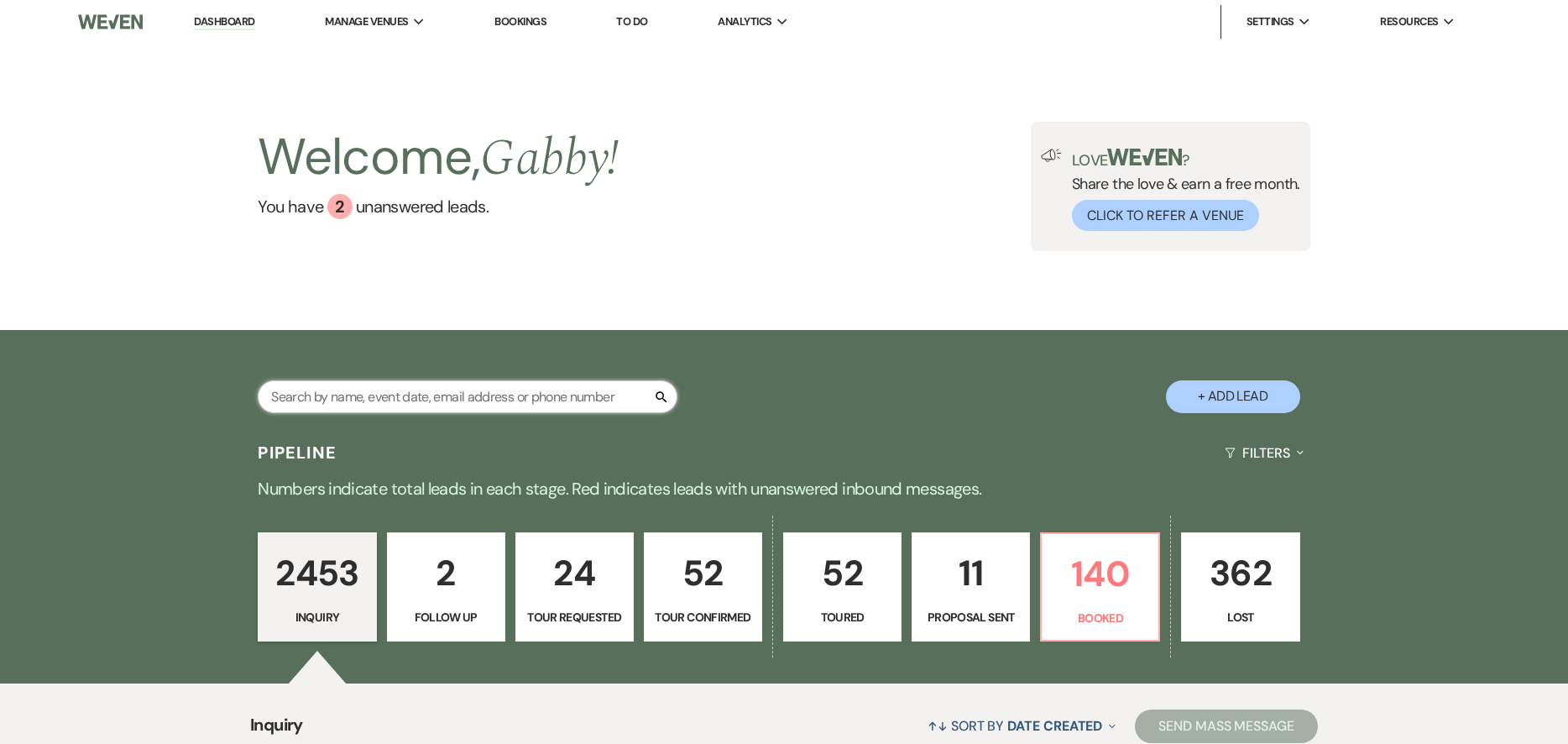
click at [413, 391] on input "text" at bounding box center [467, 396] width 420 height 32
type input "[PERSON_NAME]"
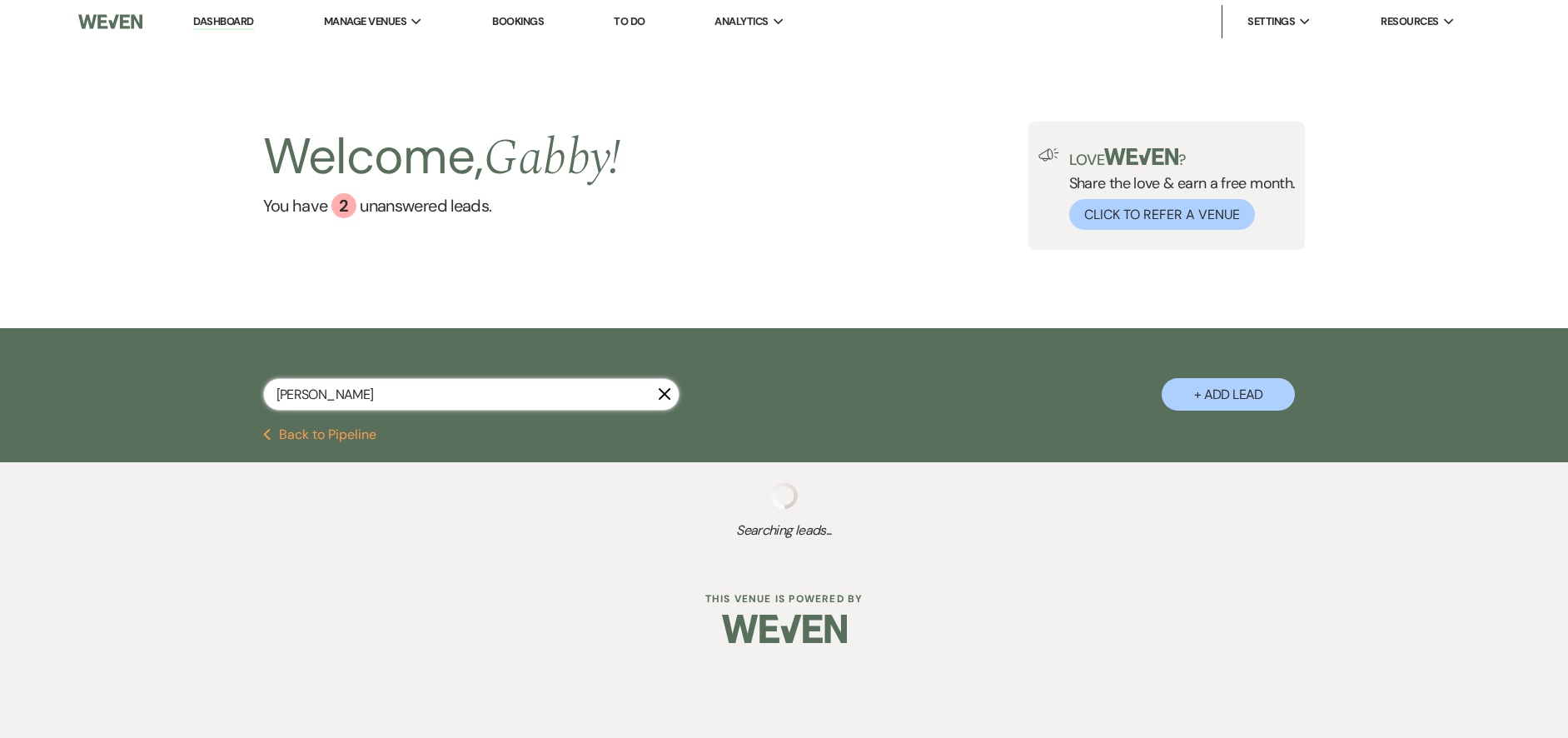
select select "6"
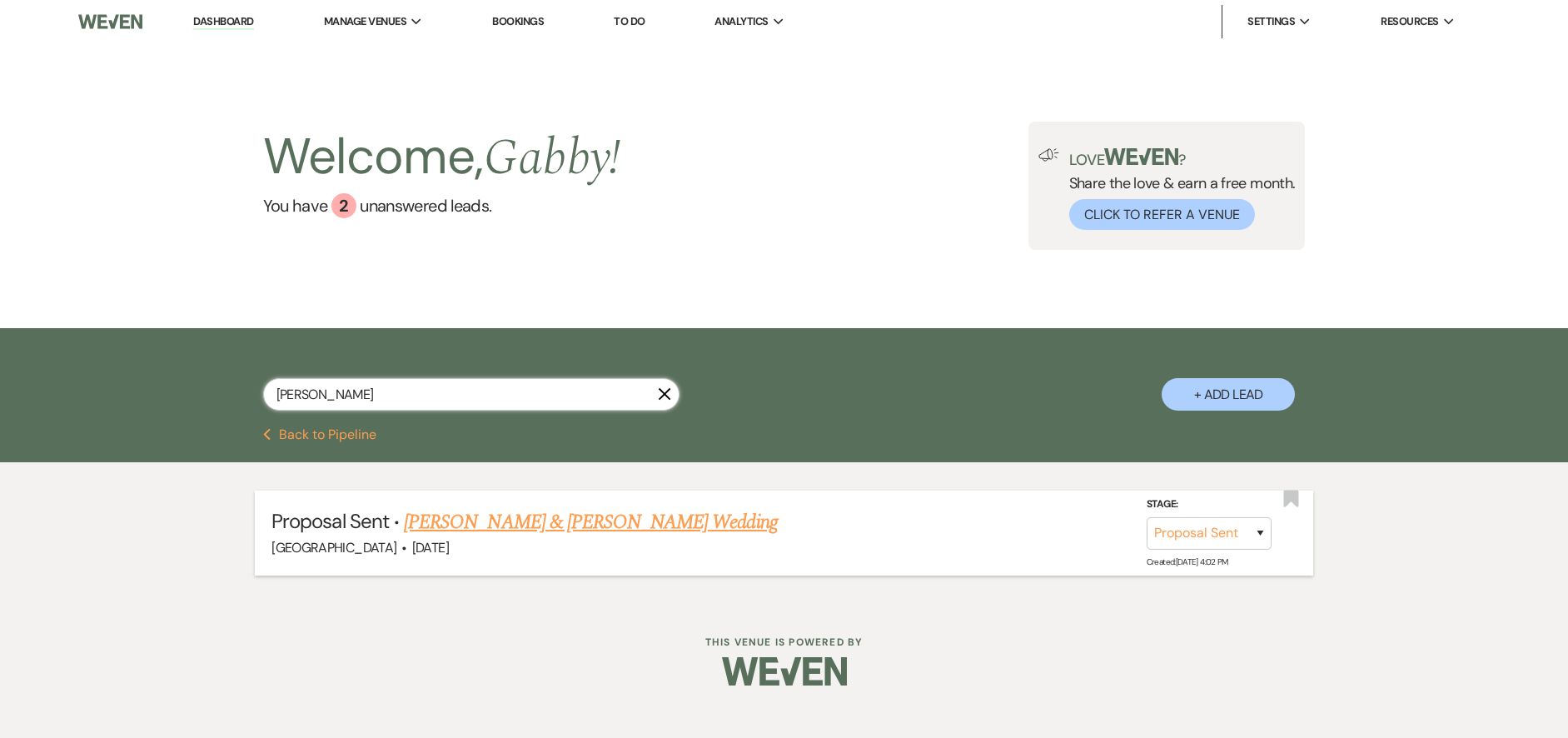
type input "[PERSON_NAME]"
click at [568, 523] on link "[PERSON_NAME] & [PERSON_NAME] Wedding" at bounding box center [590, 522] width 373 height 30
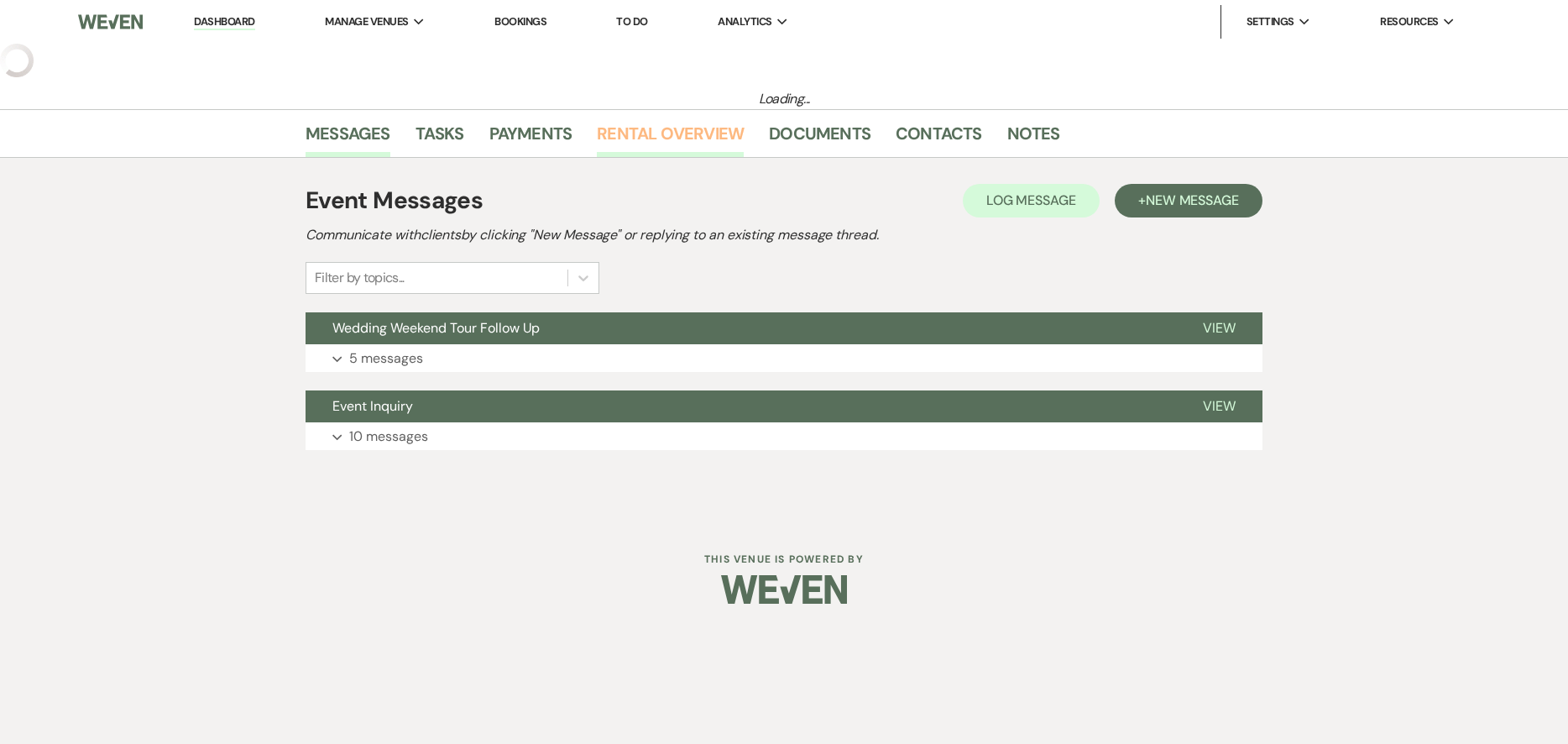
select select "6"
select select "5"
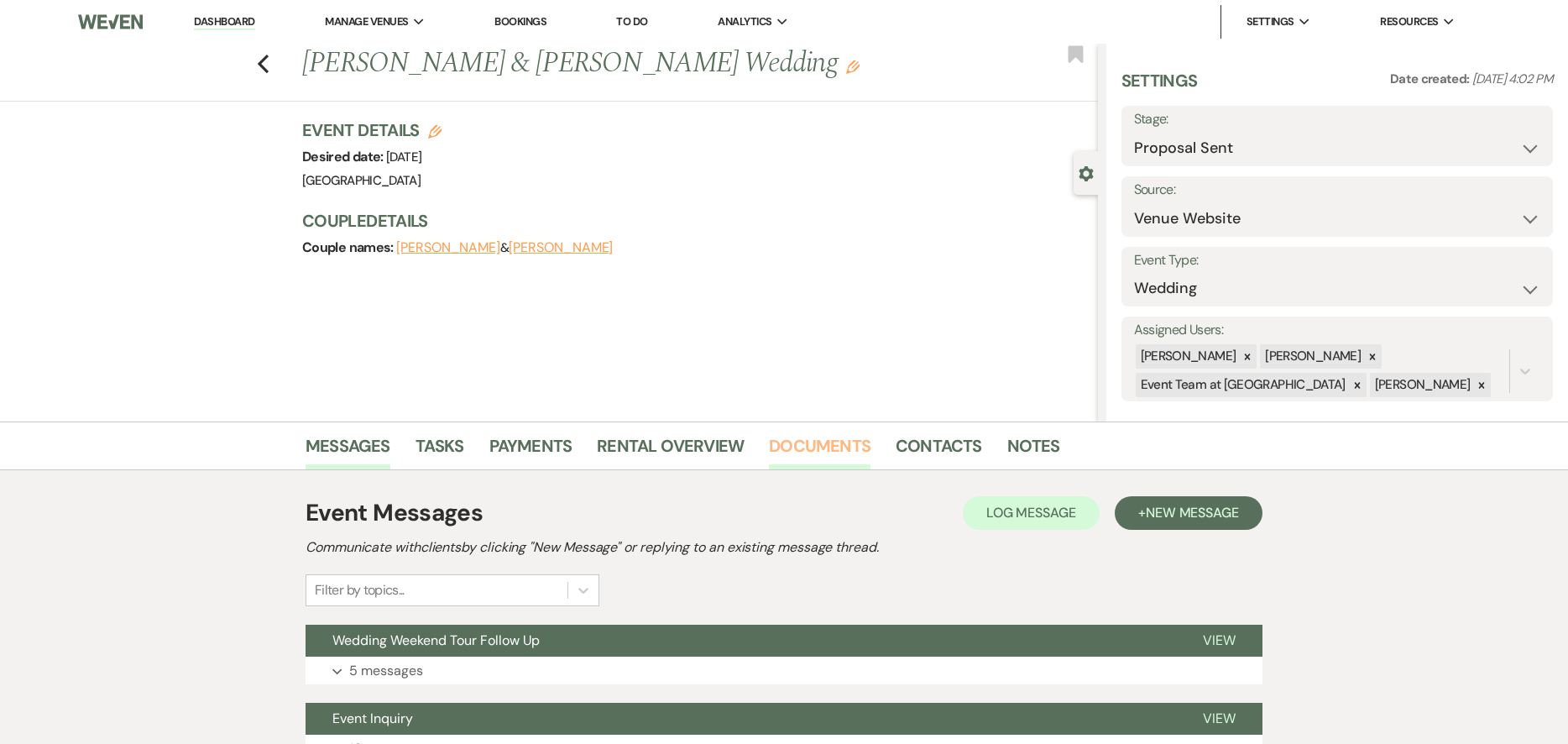
click at [834, 454] on link "Documents" at bounding box center [819, 450] width 102 height 37
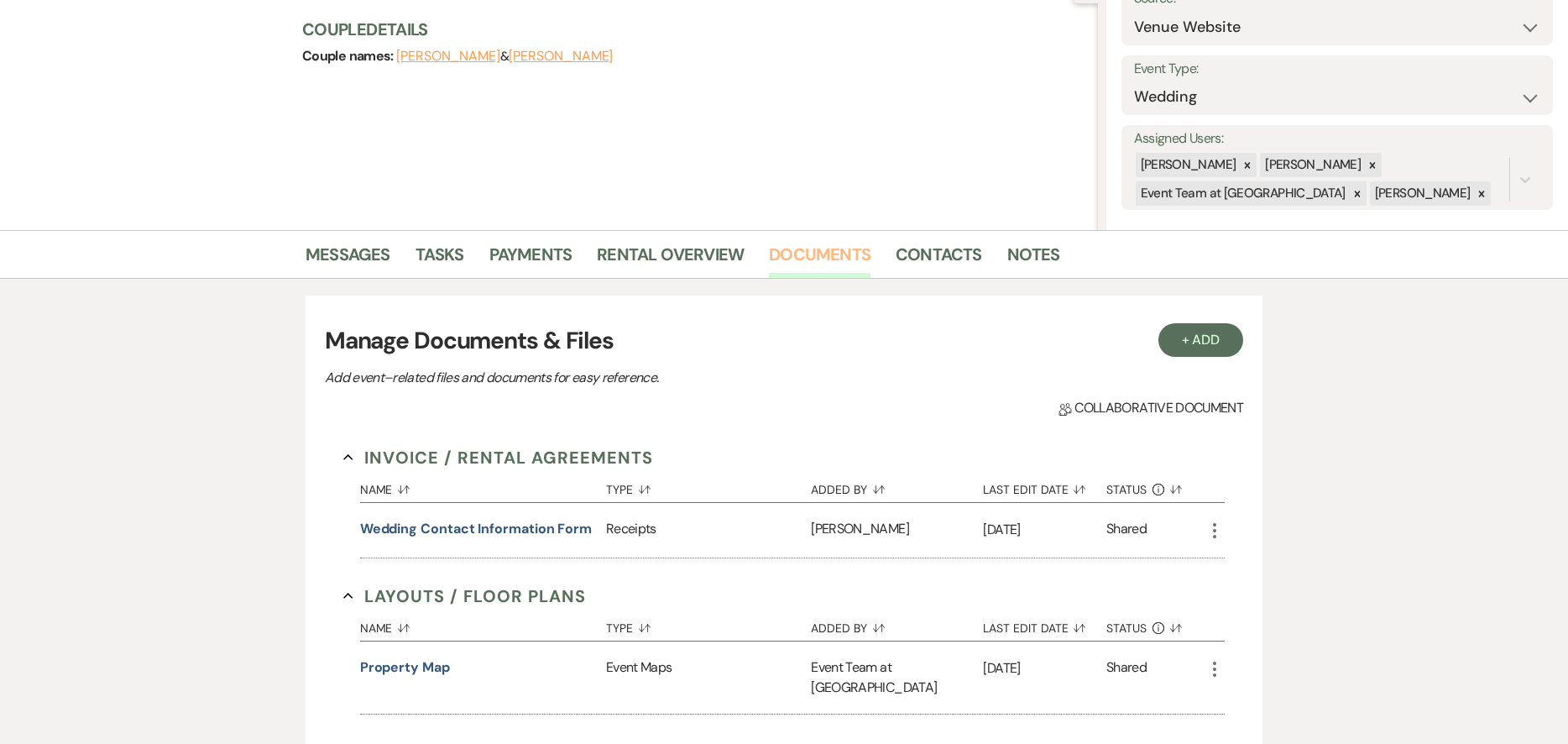
scroll to position [189, 0]
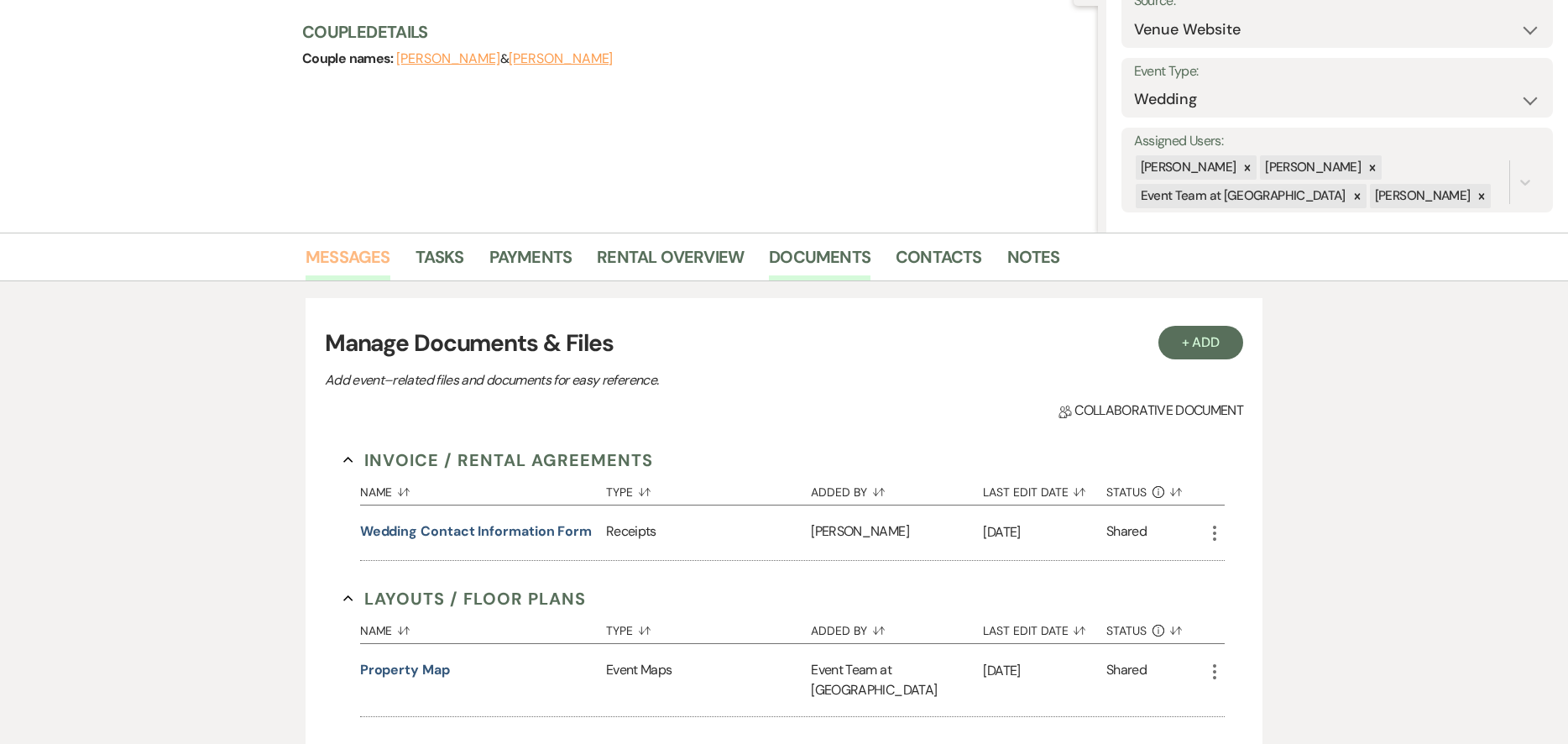
click at [365, 261] on link "Messages" at bounding box center [348, 262] width 85 height 37
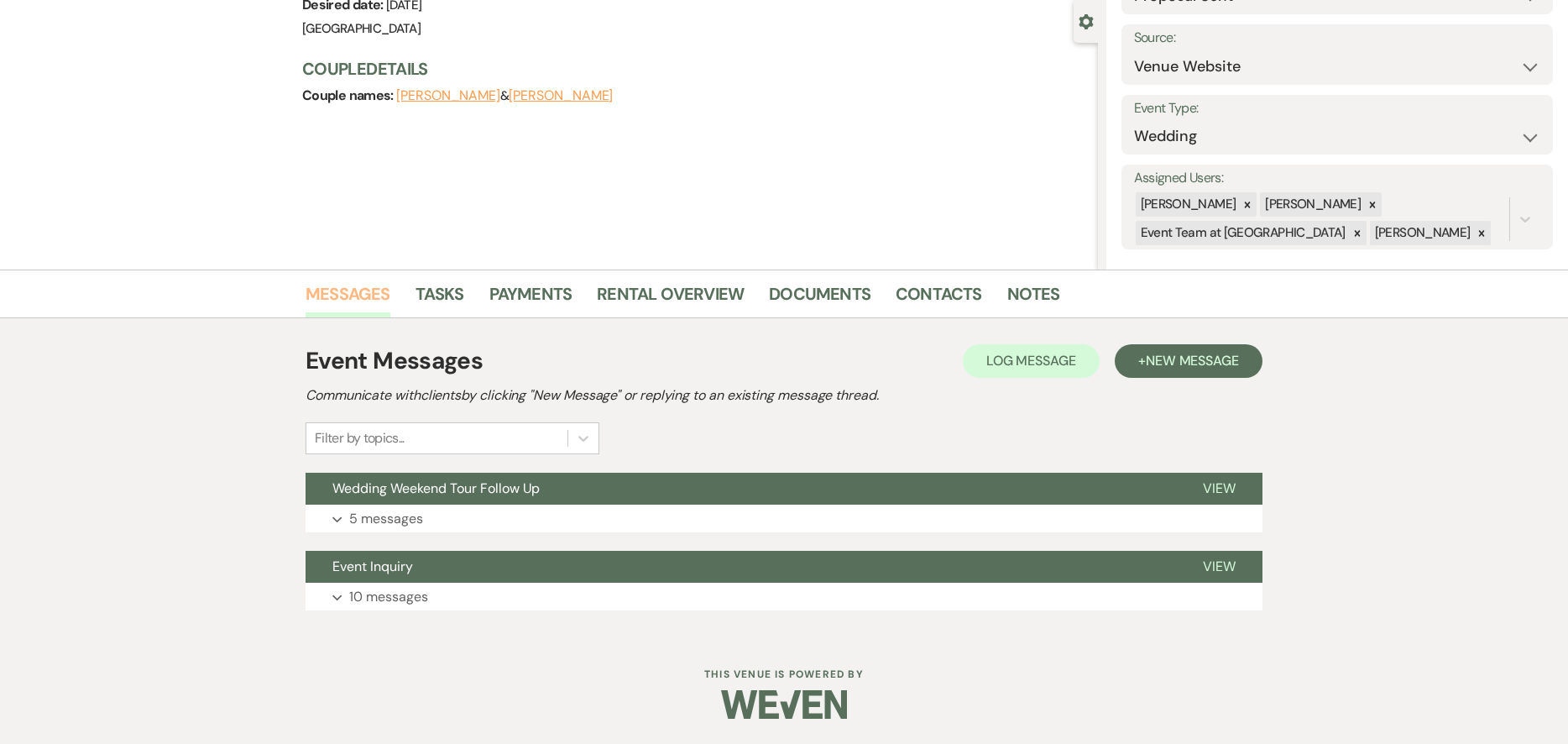
scroll to position [152, 0]
click at [569, 480] on button "Wedding Weekend Tour Follow Up" at bounding box center [741, 488] width 870 height 32
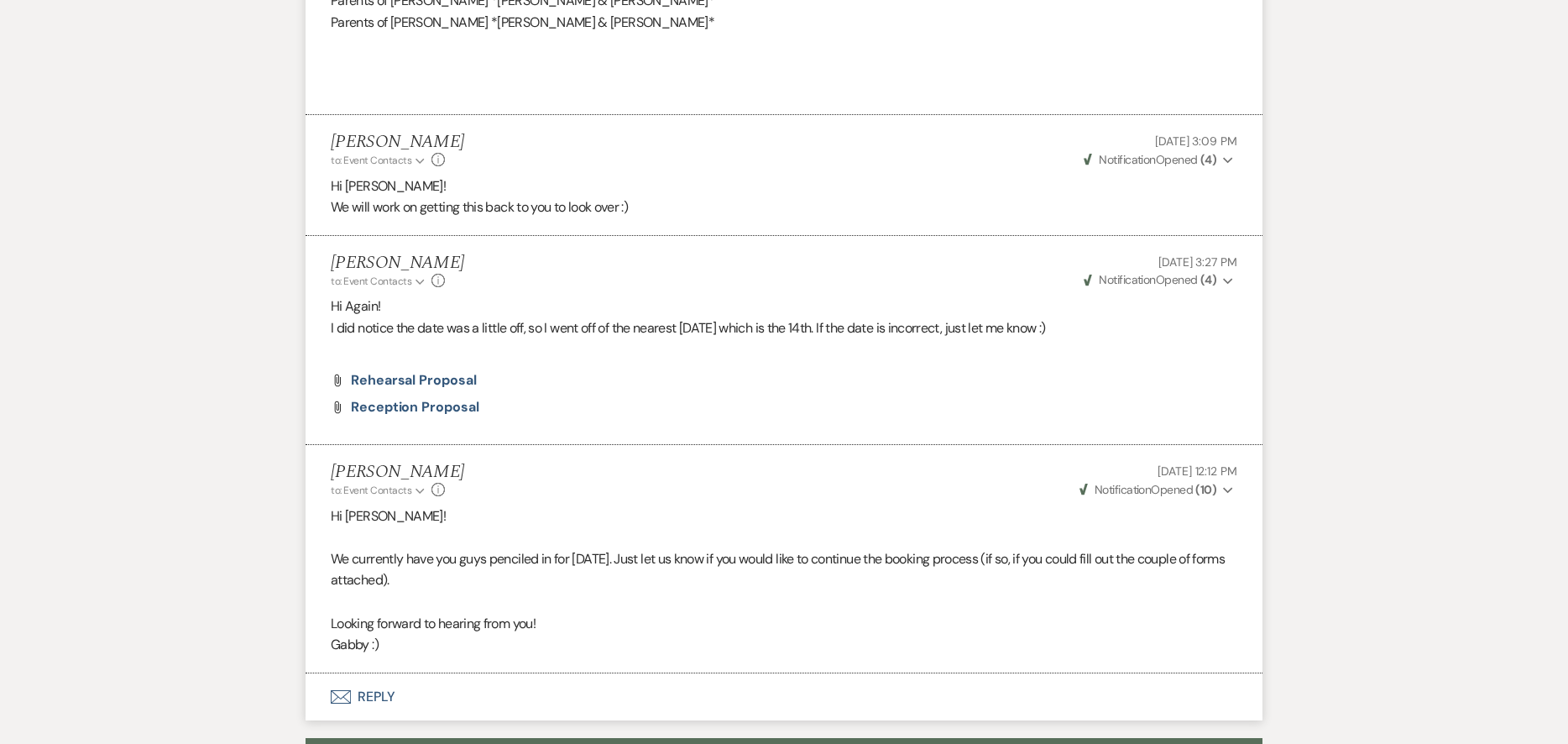
scroll to position [1832, 0]
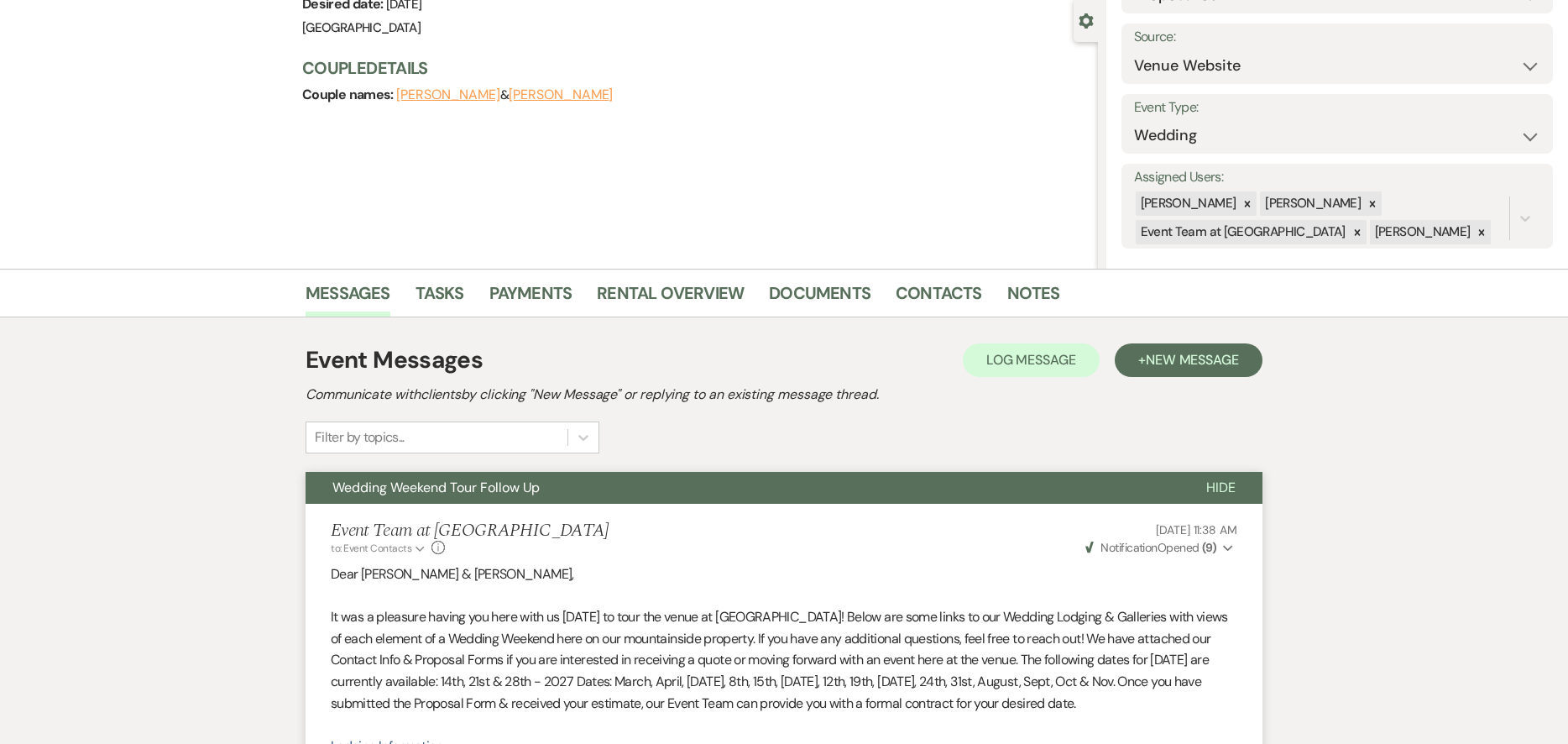
click at [630, 485] on button "Wedding Weekend Tour Follow Up" at bounding box center [742, 487] width 874 height 32
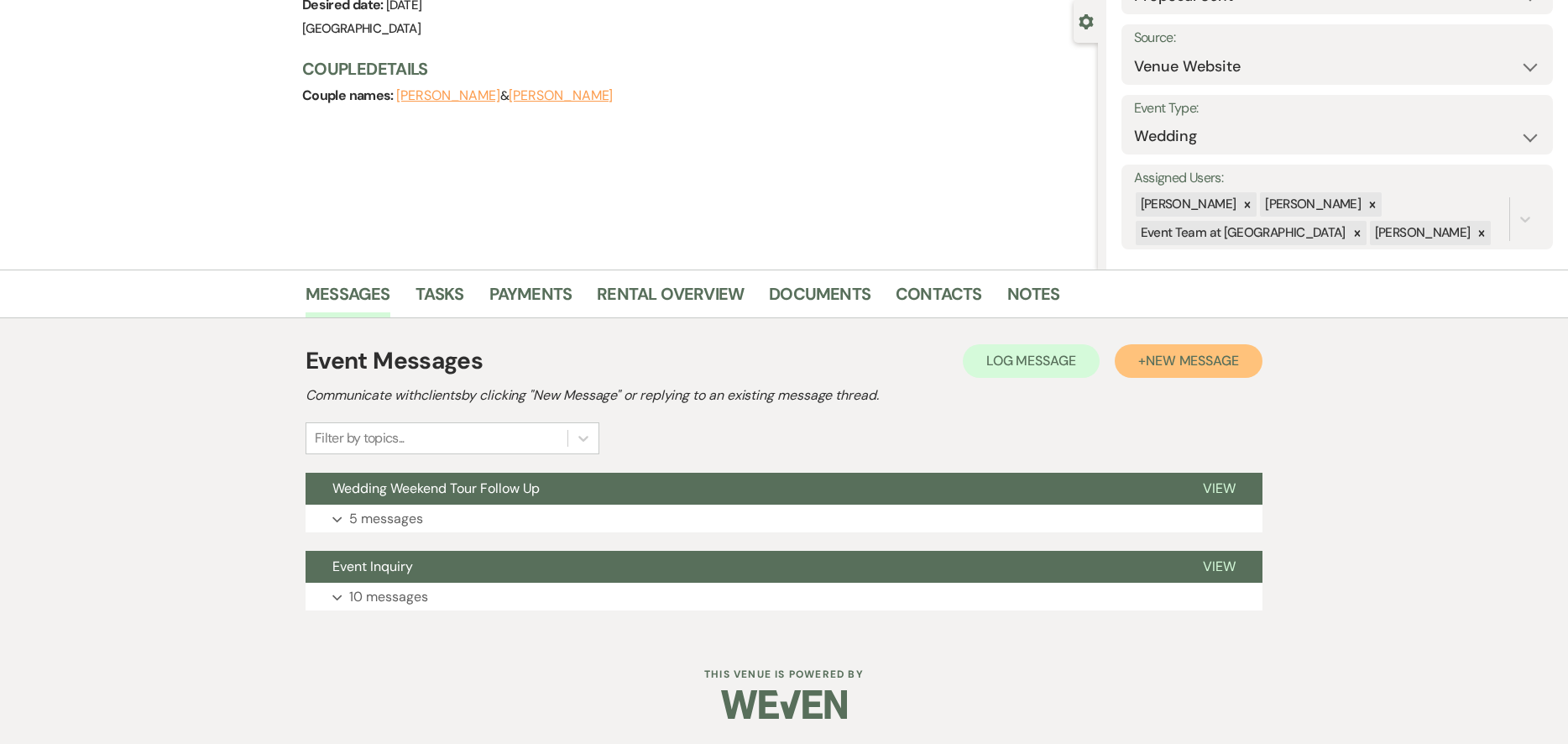
click at [1171, 366] on span "New Message" at bounding box center [1193, 360] width 93 height 18
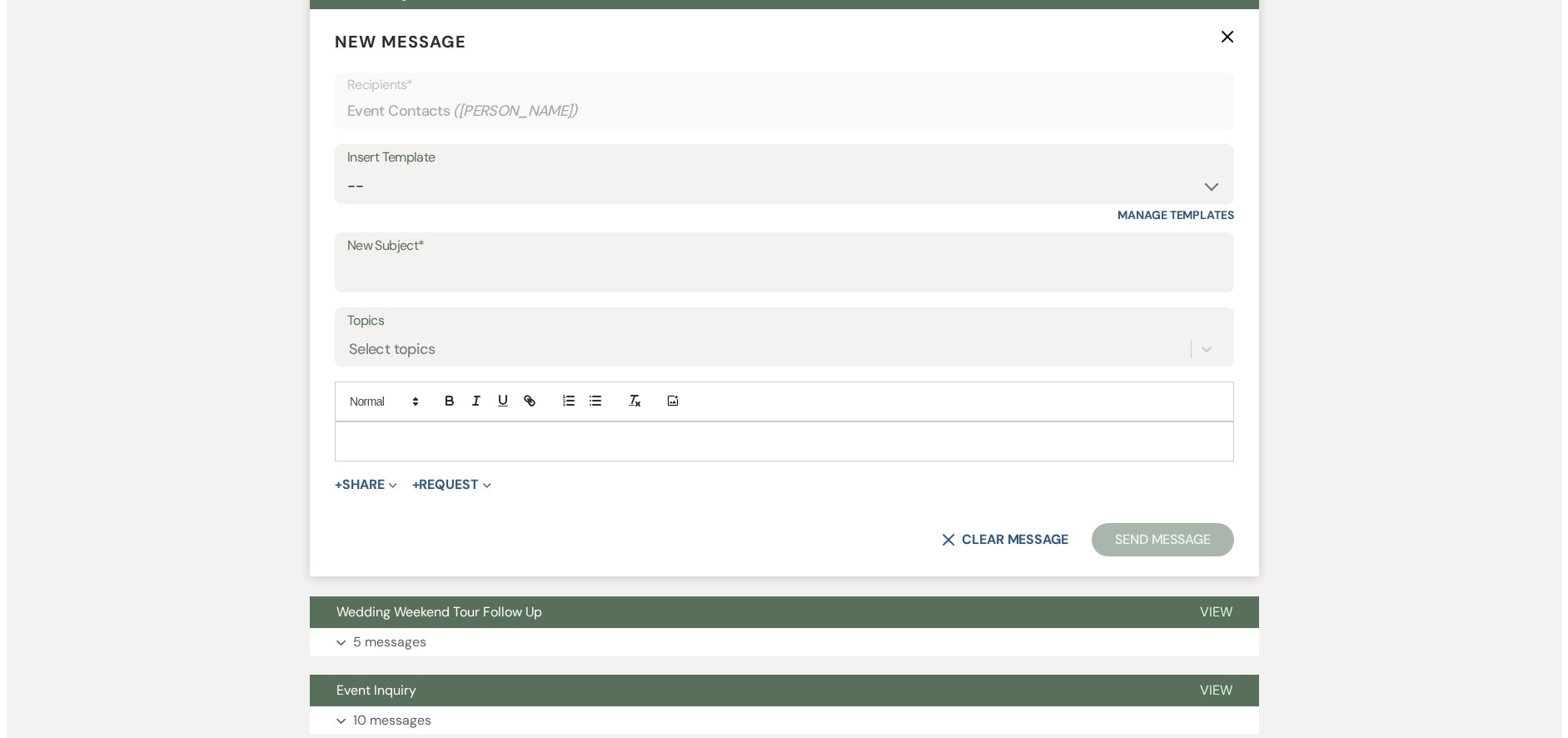
scroll to position [650, 0]
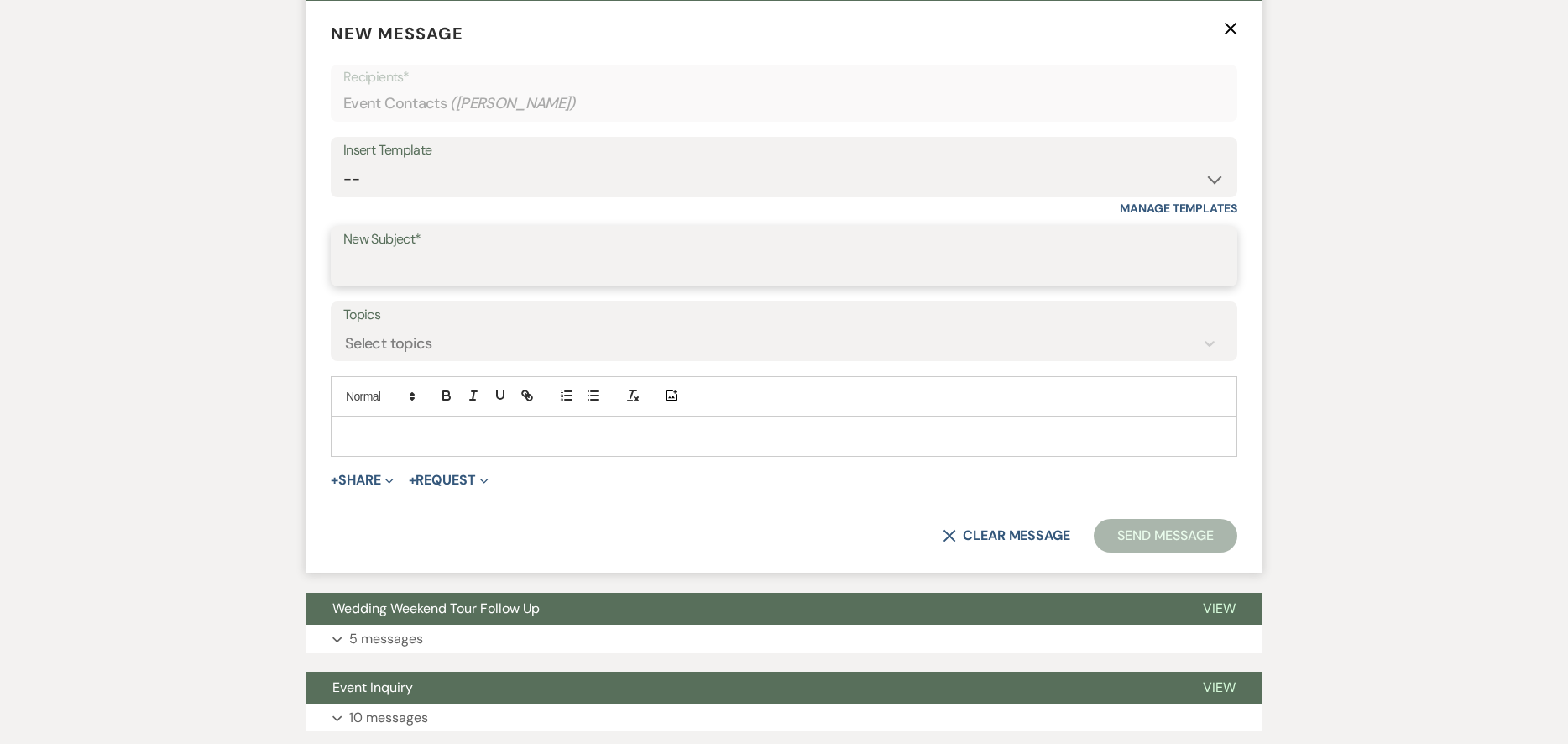
click at [628, 281] on input "New Subject*" at bounding box center [784, 267] width 882 height 32
type input "Deposit Information"
click at [869, 433] on p at bounding box center [784, 436] width 880 height 18
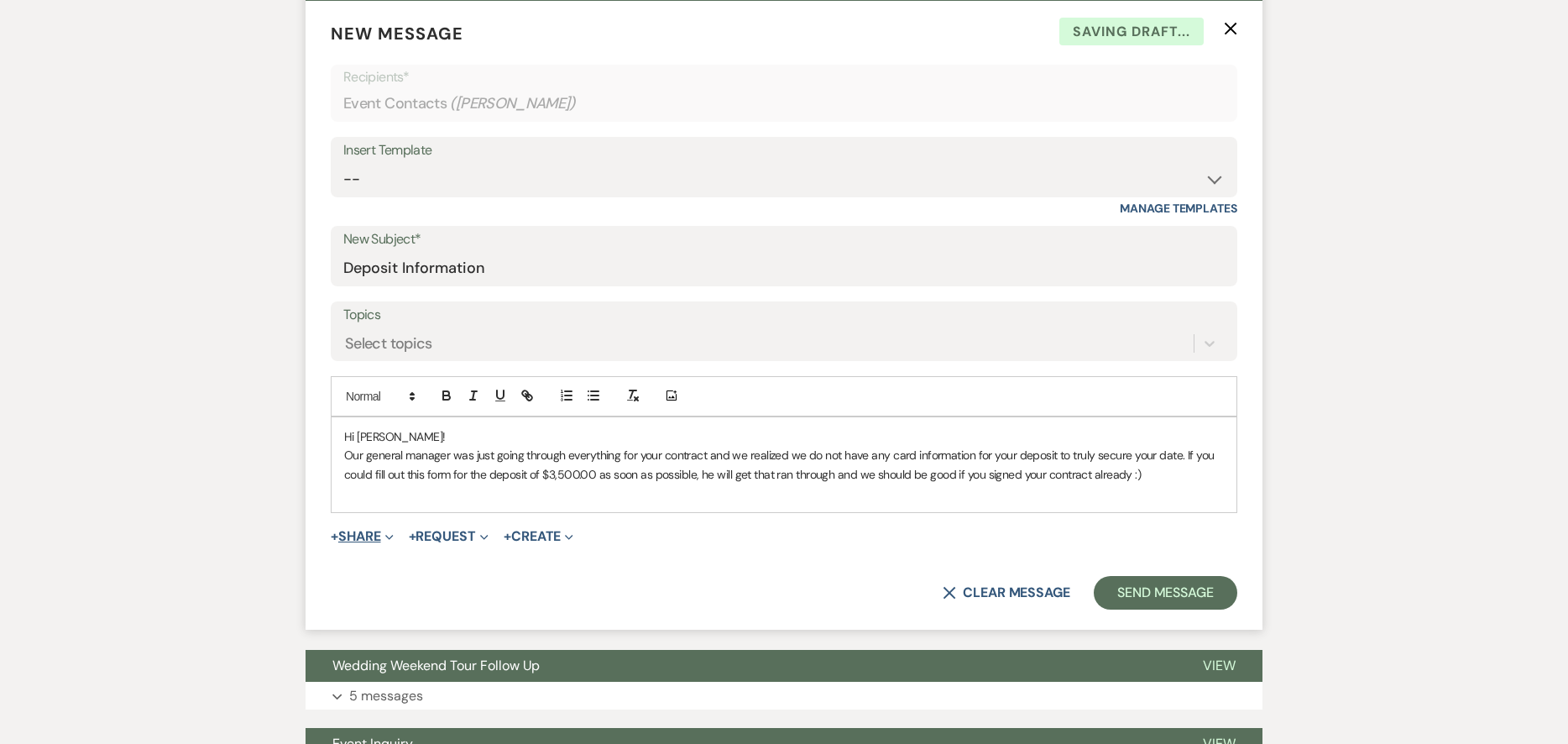
click at [364, 536] on button "+ Share Expand" at bounding box center [362, 535] width 63 height 13
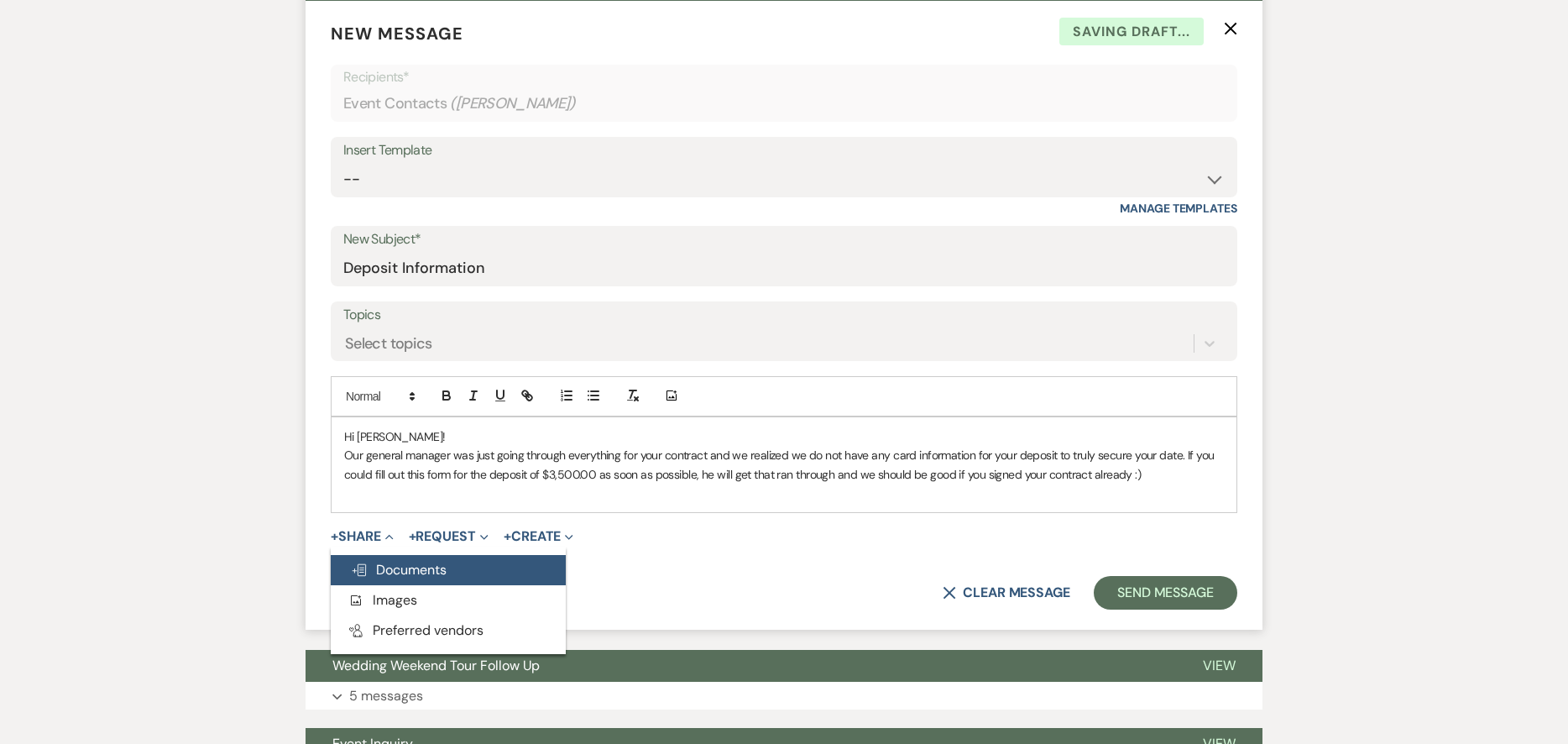
click at [402, 577] on span "Doc Upload Documents" at bounding box center [398, 570] width 96 height 18
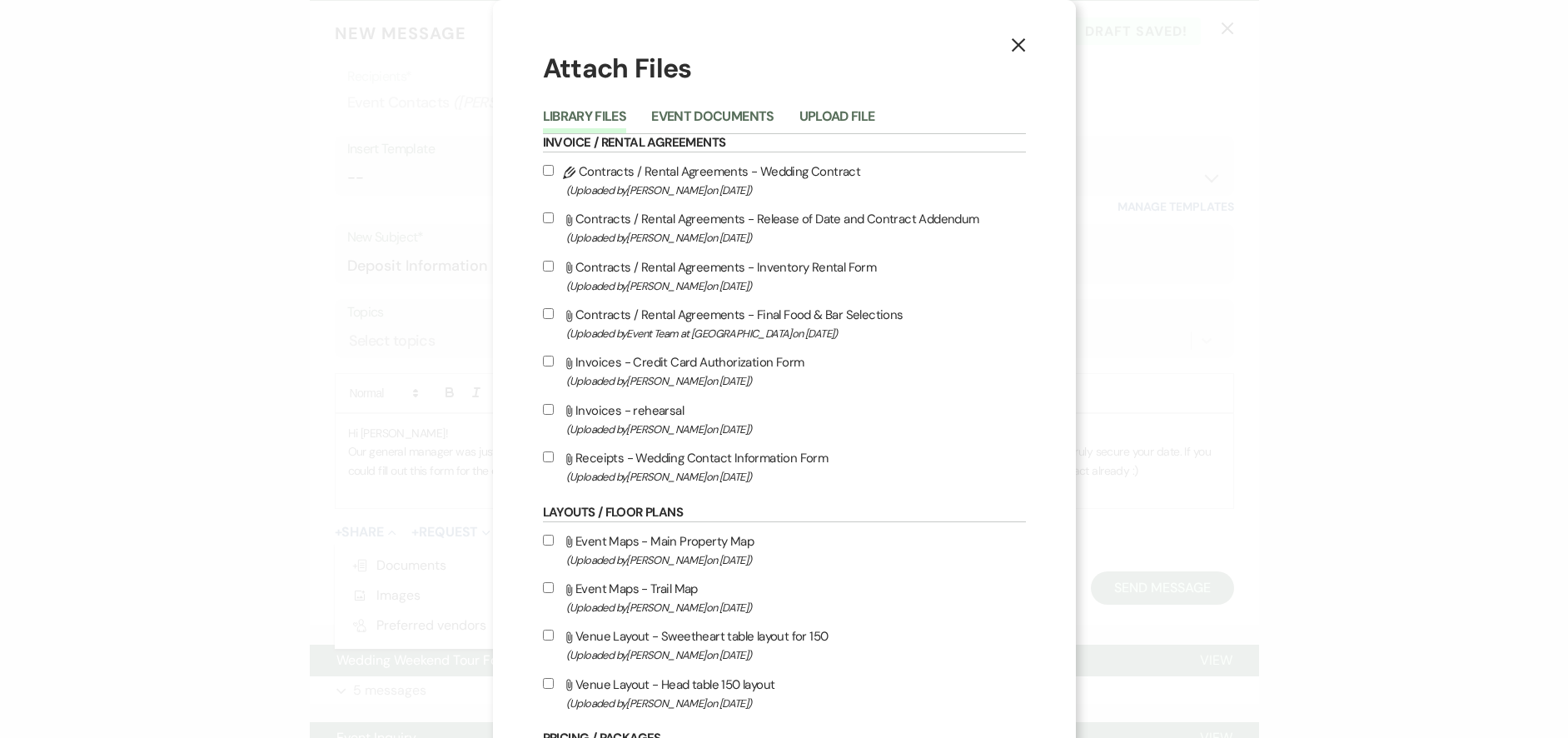
click at [543, 361] on input "Attach File Invoices - Credit Card Authorization Form (Uploaded by [PERSON_NAME…" at bounding box center [548, 361] width 10 height 10
checkbox input "true"
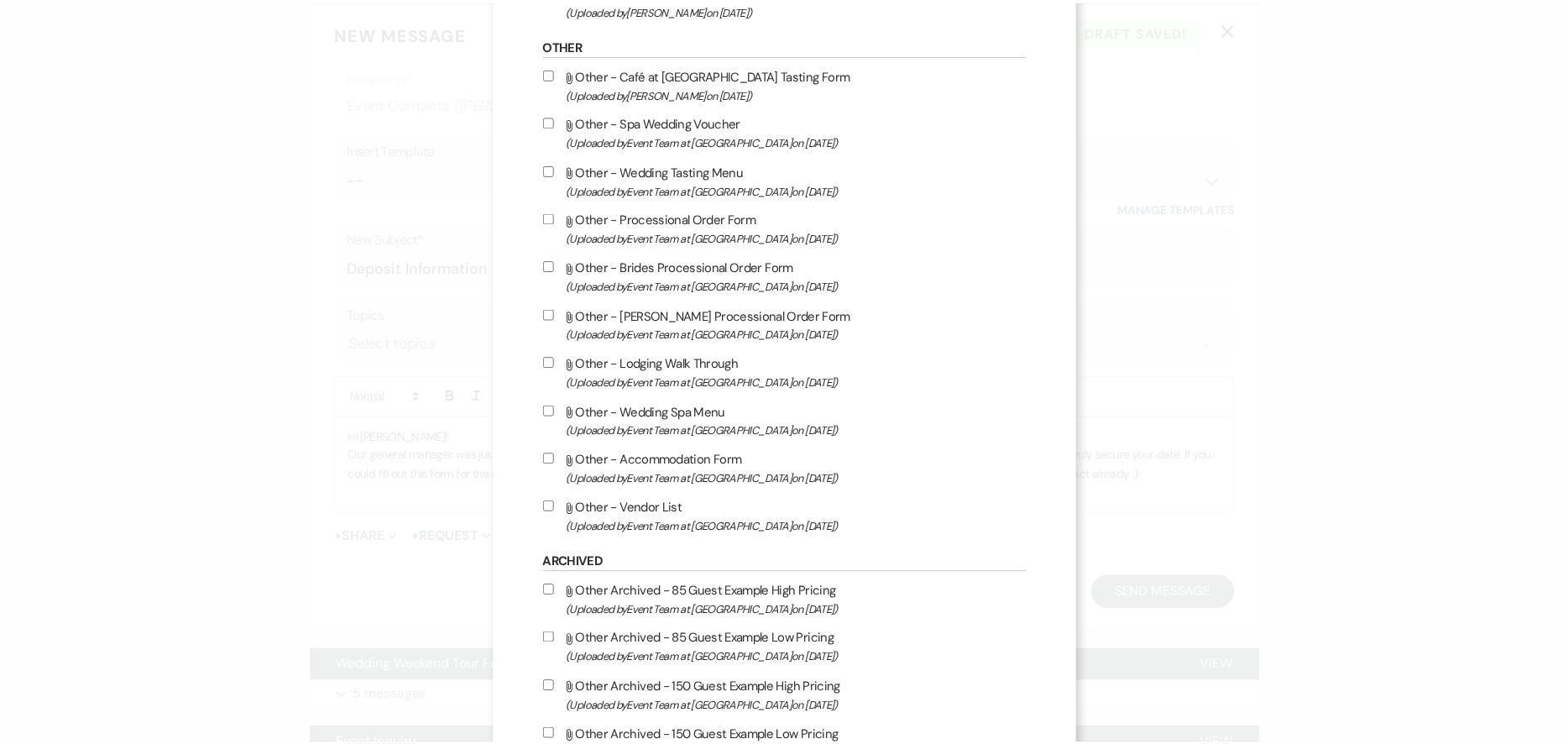
scroll to position [1903, 0]
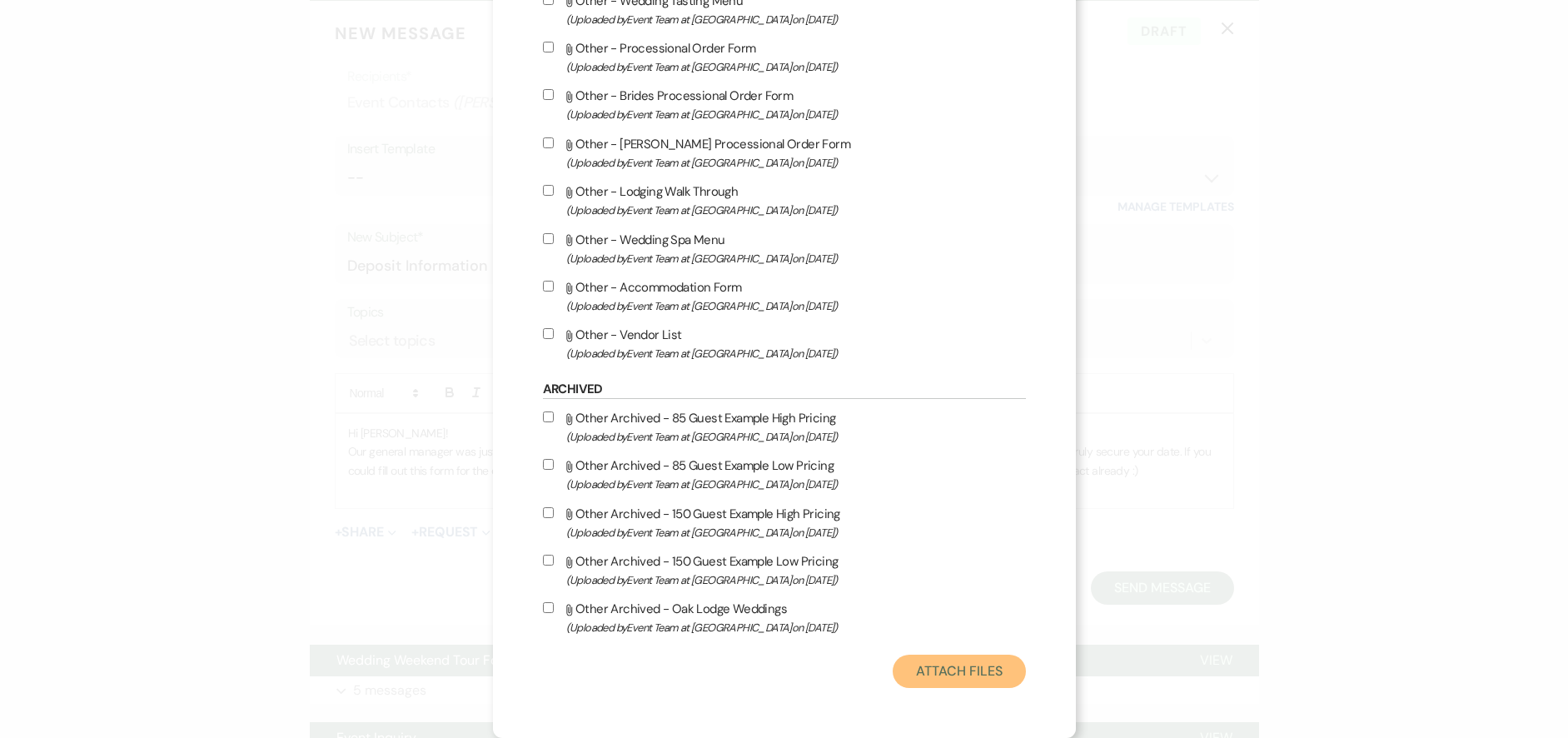
click at [968, 672] on button "Attach Files" at bounding box center [959, 671] width 132 height 33
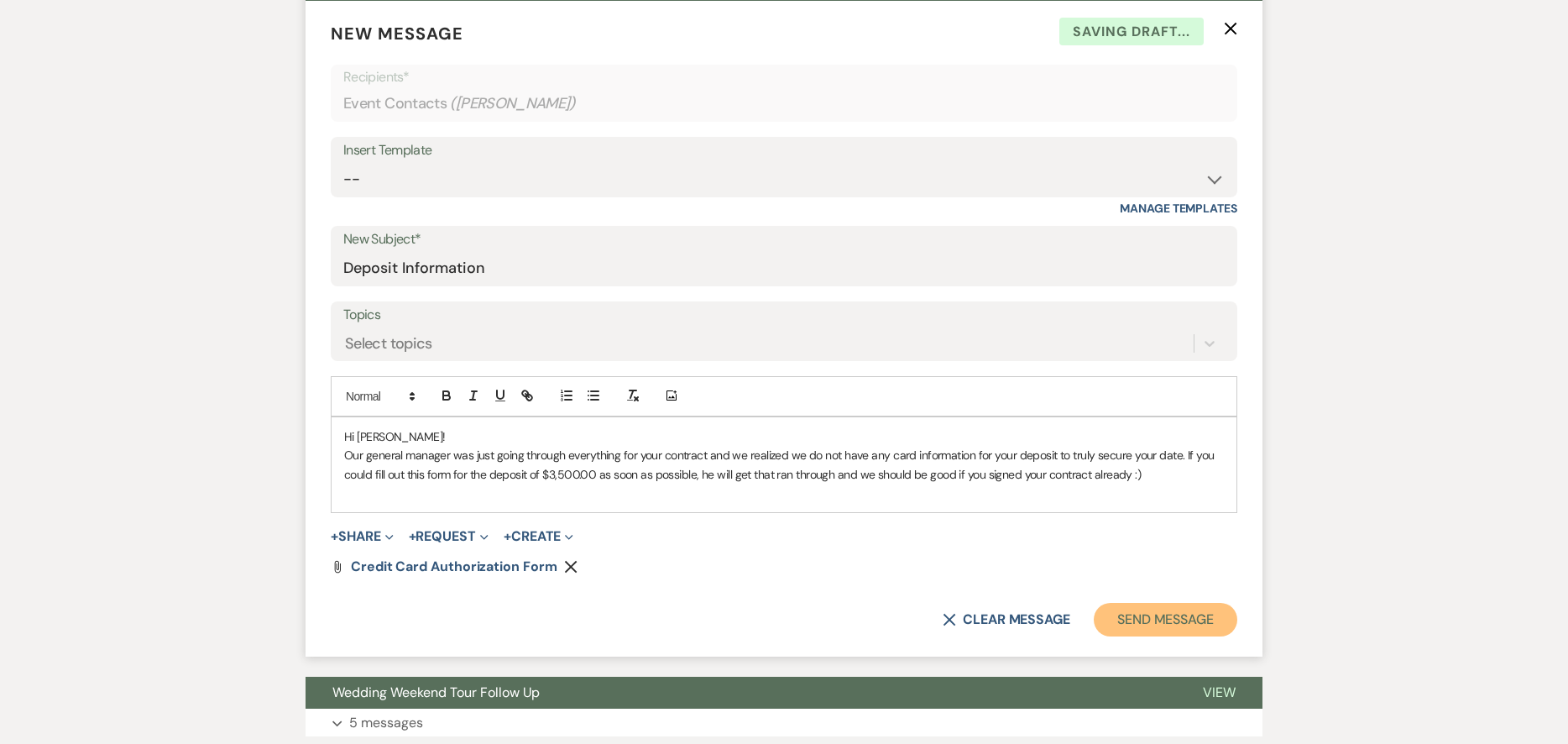
click at [1194, 614] on button "Send Message" at bounding box center [1166, 620] width 144 height 33
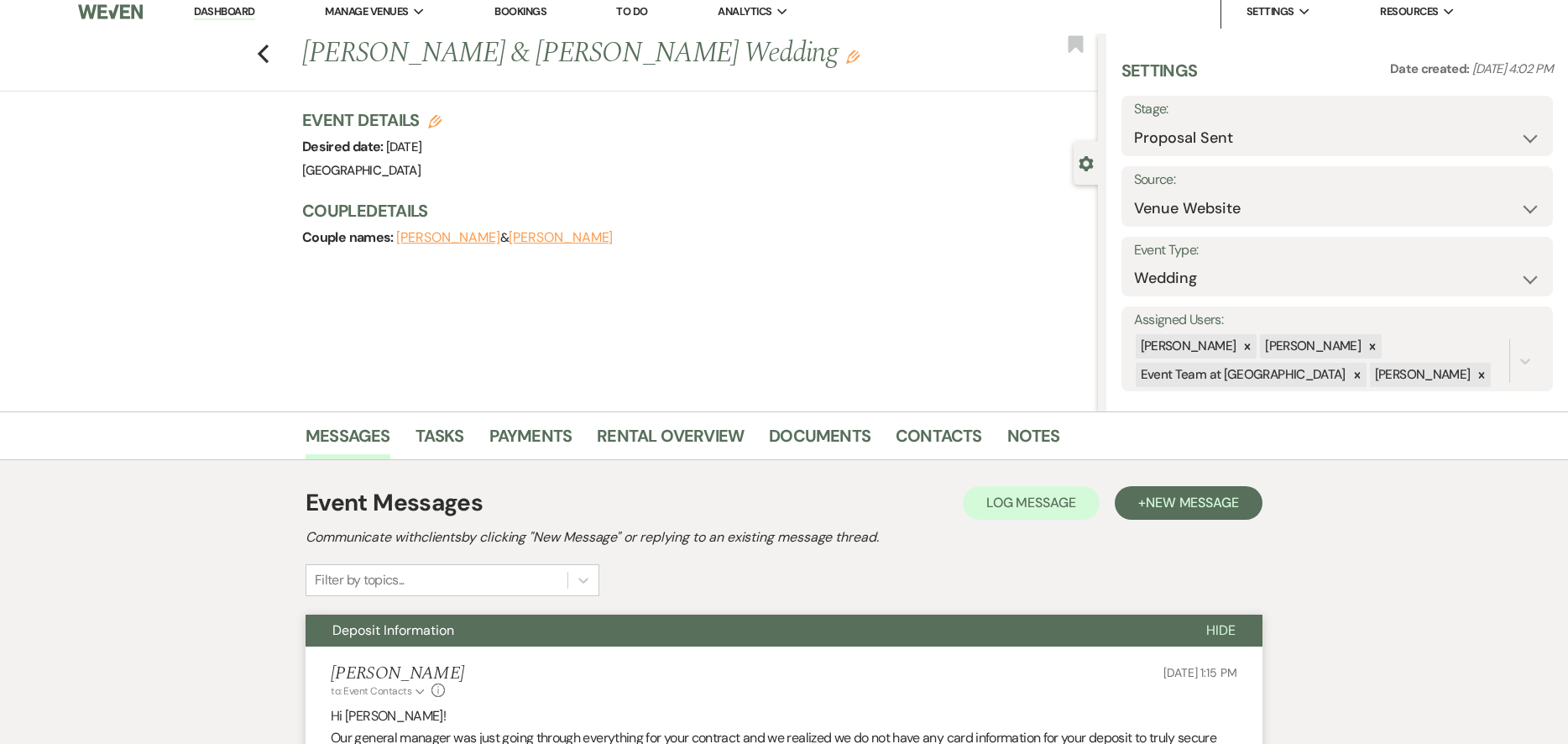
scroll to position [0, 0]
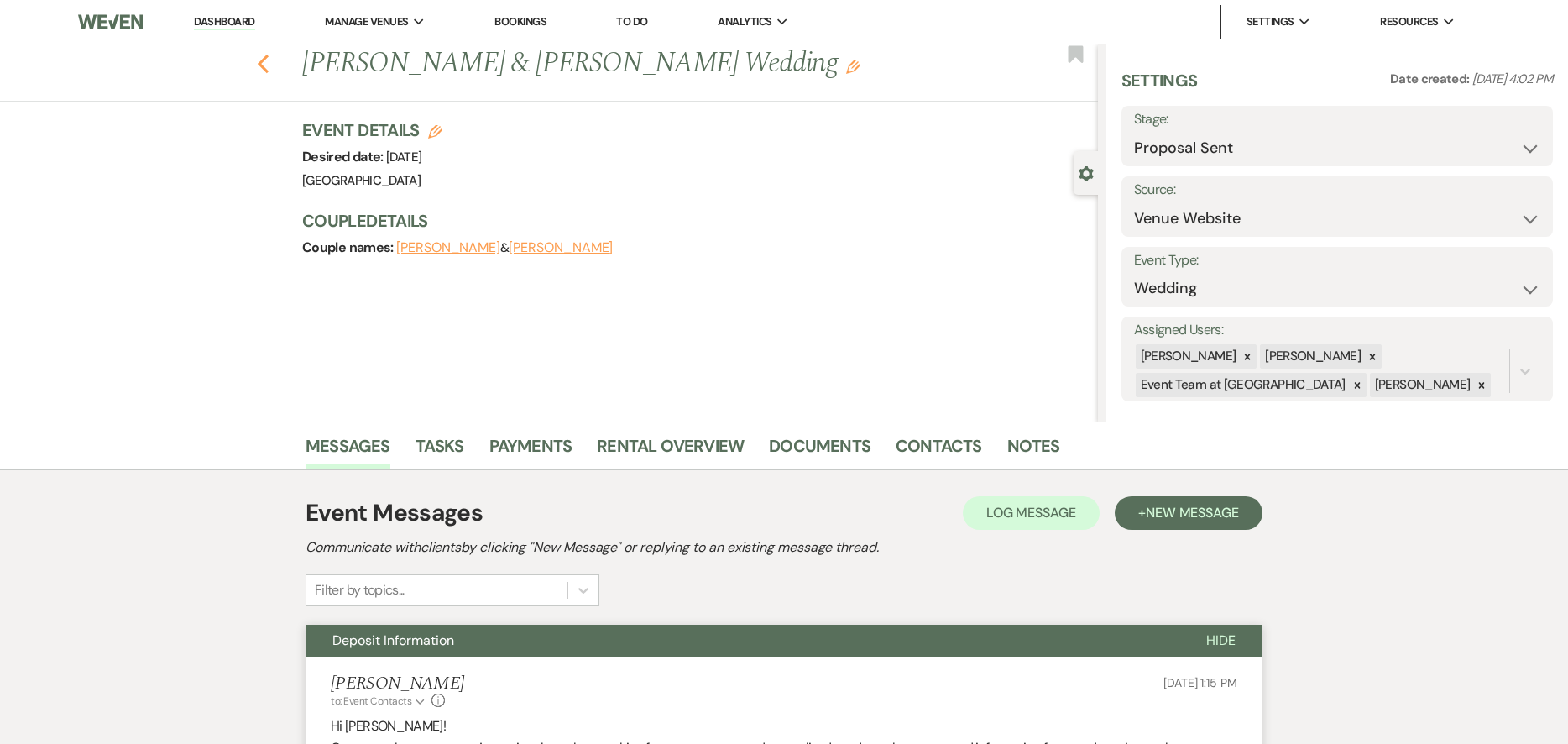
click at [269, 66] on icon "Previous" at bounding box center [263, 63] width 12 height 20
select select "6"
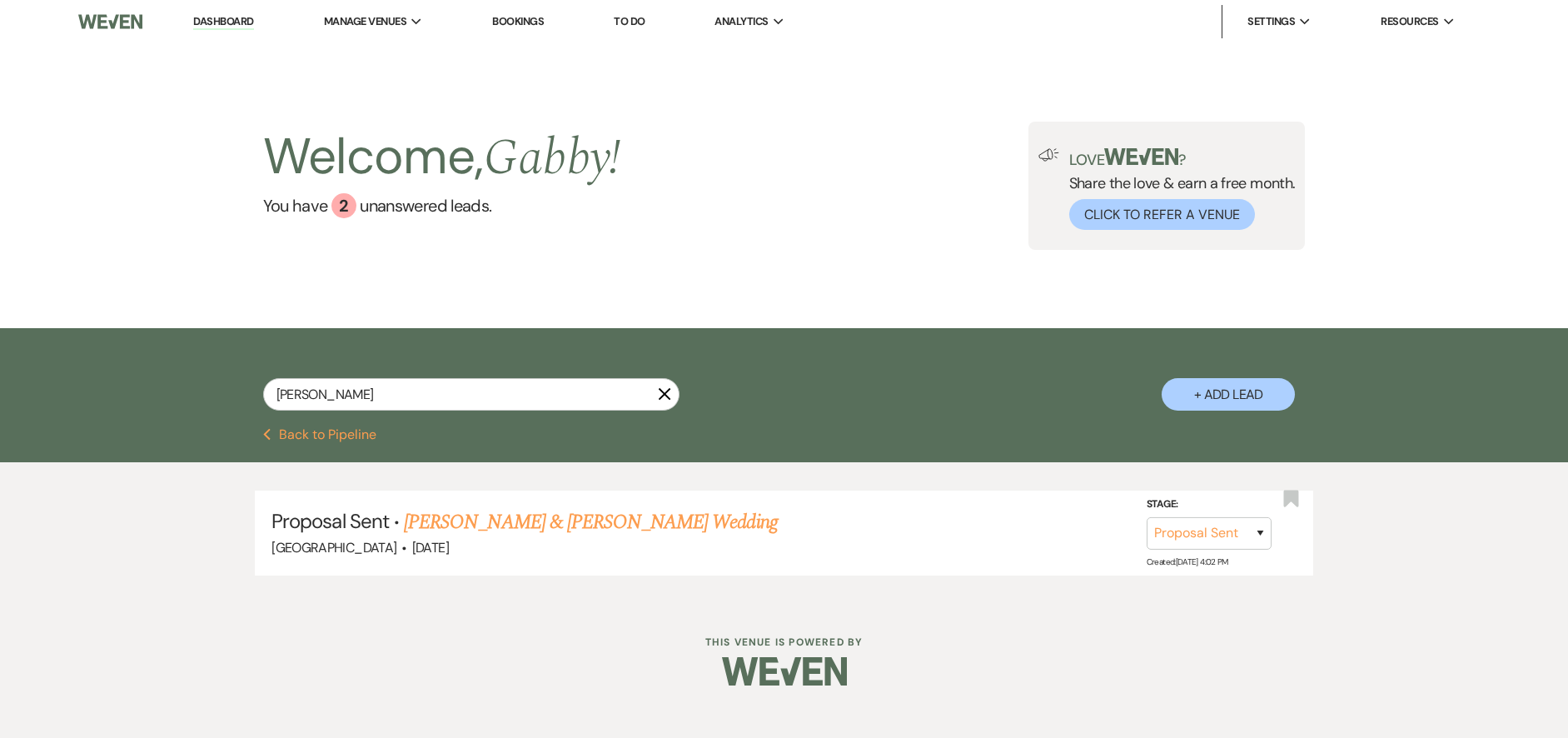
click at [662, 393] on icon "X" at bounding box center [664, 393] width 13 height 13
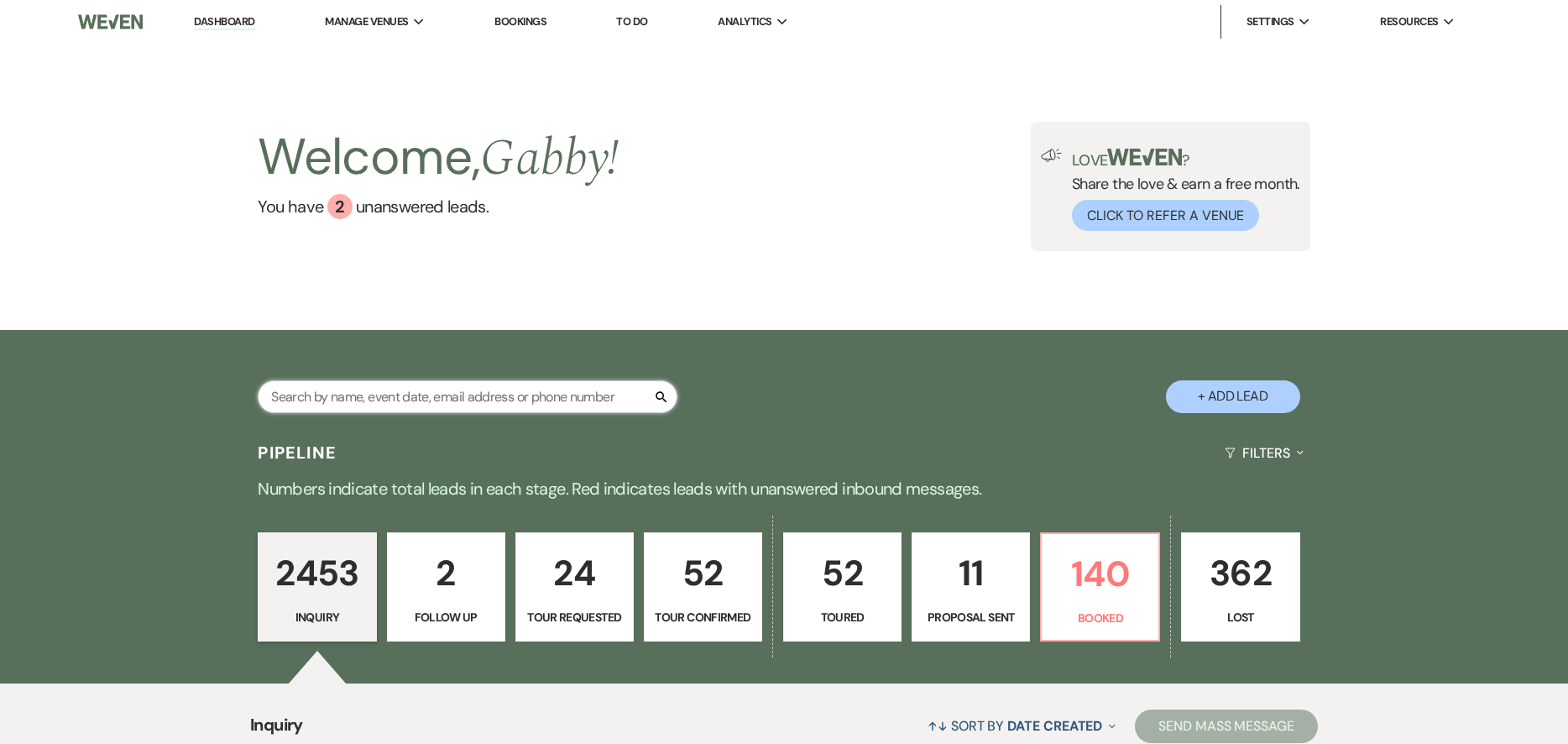
click at [515, 405] on input "text" at bounding box center [467, 396] width 420 height 32
type input "[PERSON_NAME]"
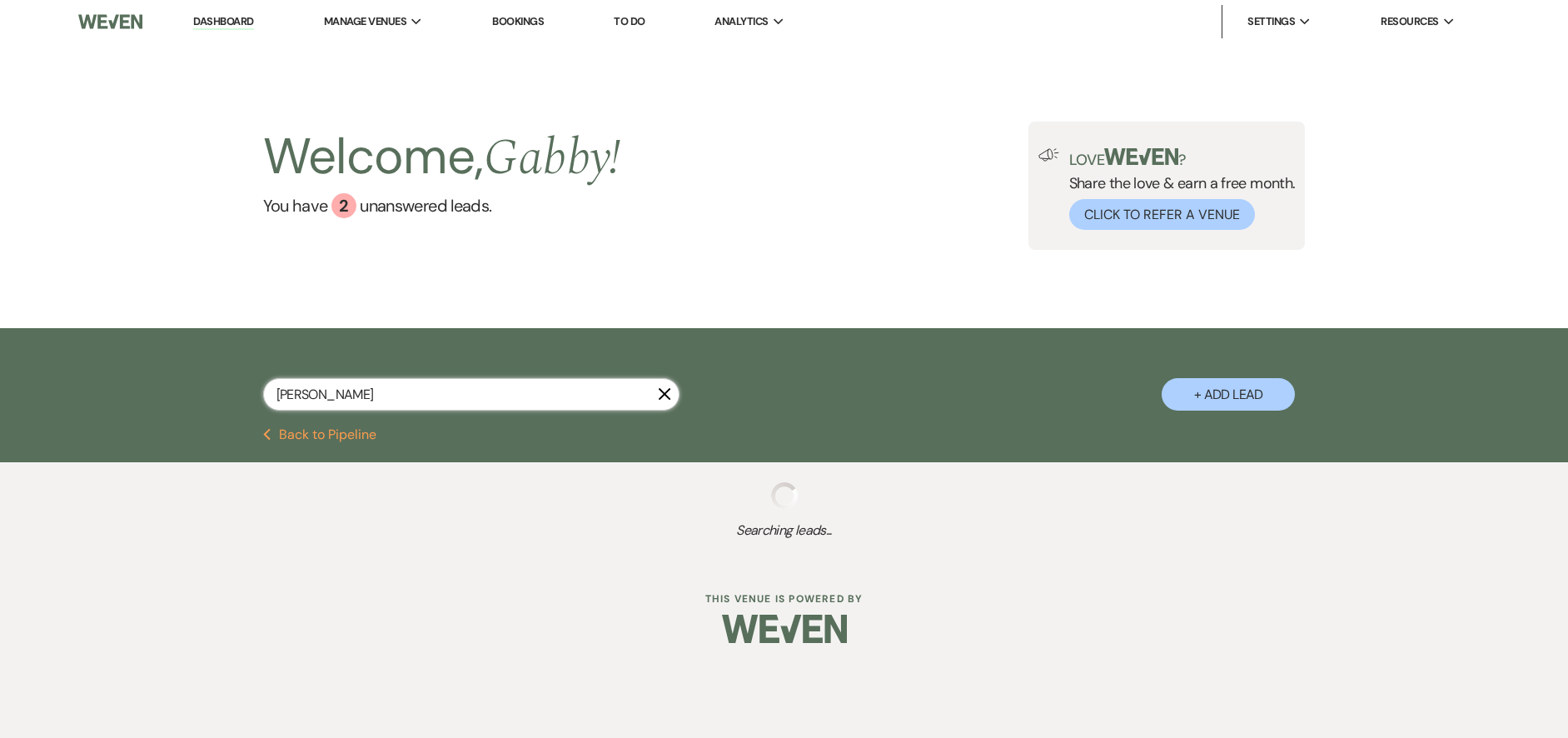
select select "6"
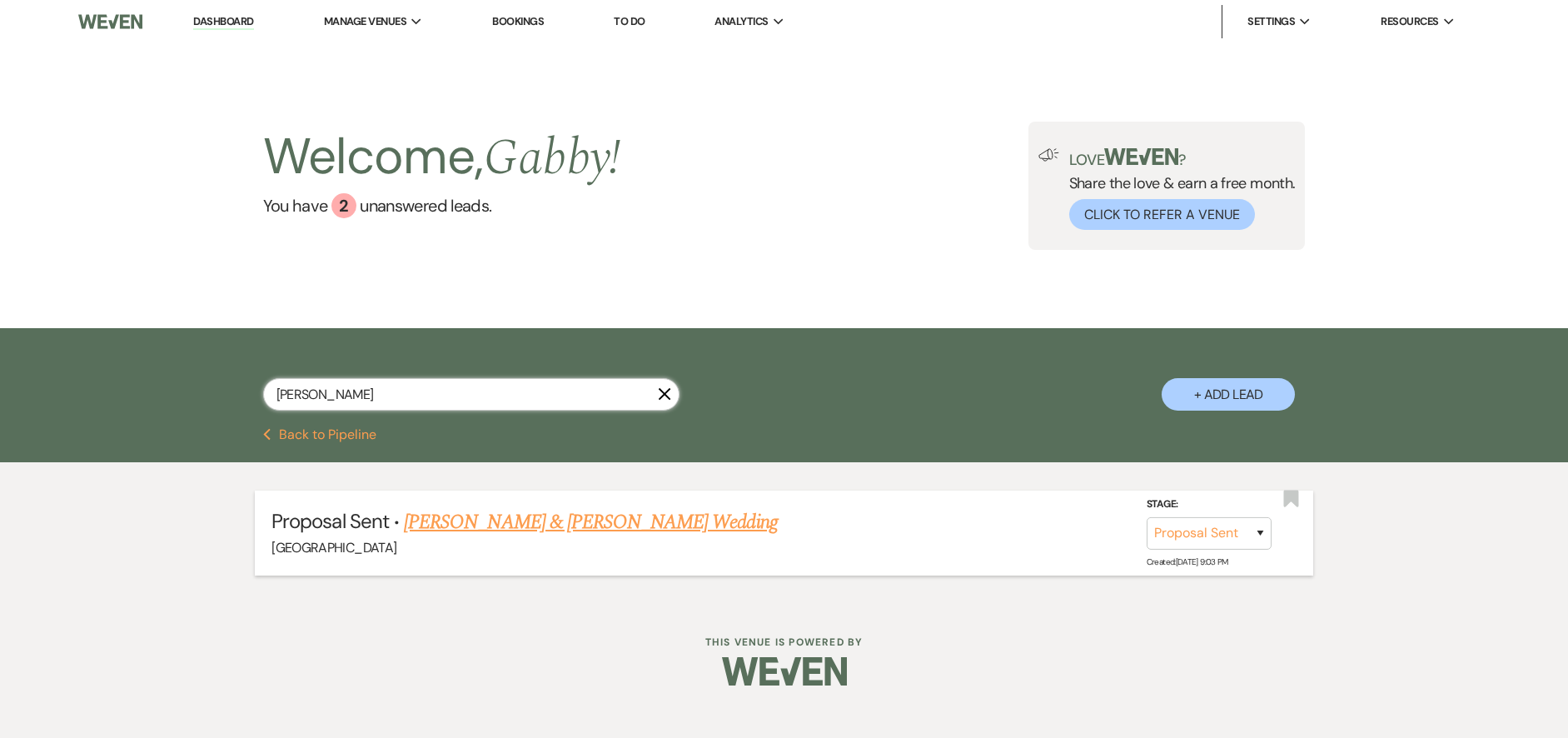
type input "[PERSON_NAME]"
click at [539, 517] on link "[PERSON_NAME] & [PERSON_NAME] Wedding" at bounding box center [590, 522] width 373 height 30
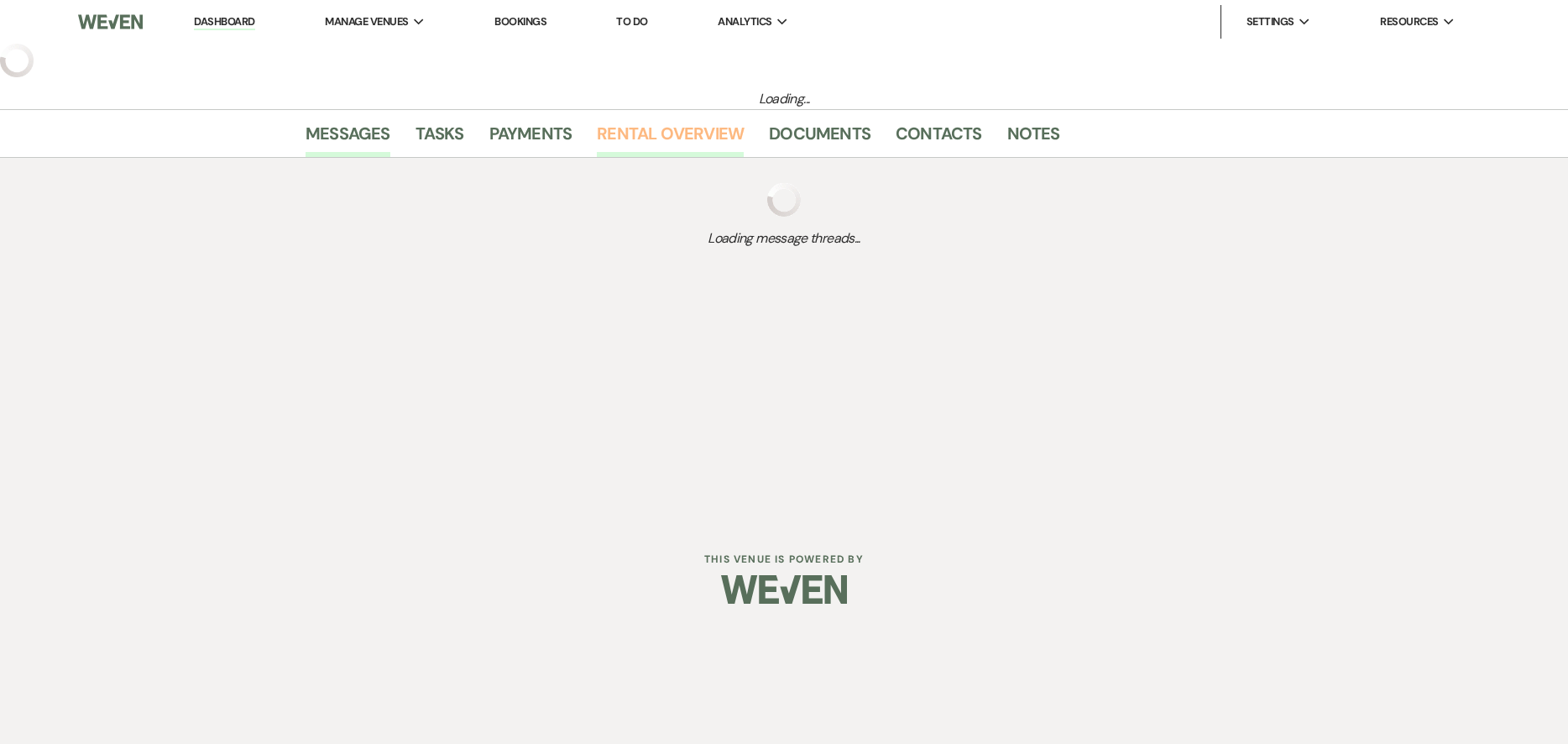
select select "6"
select select "5"
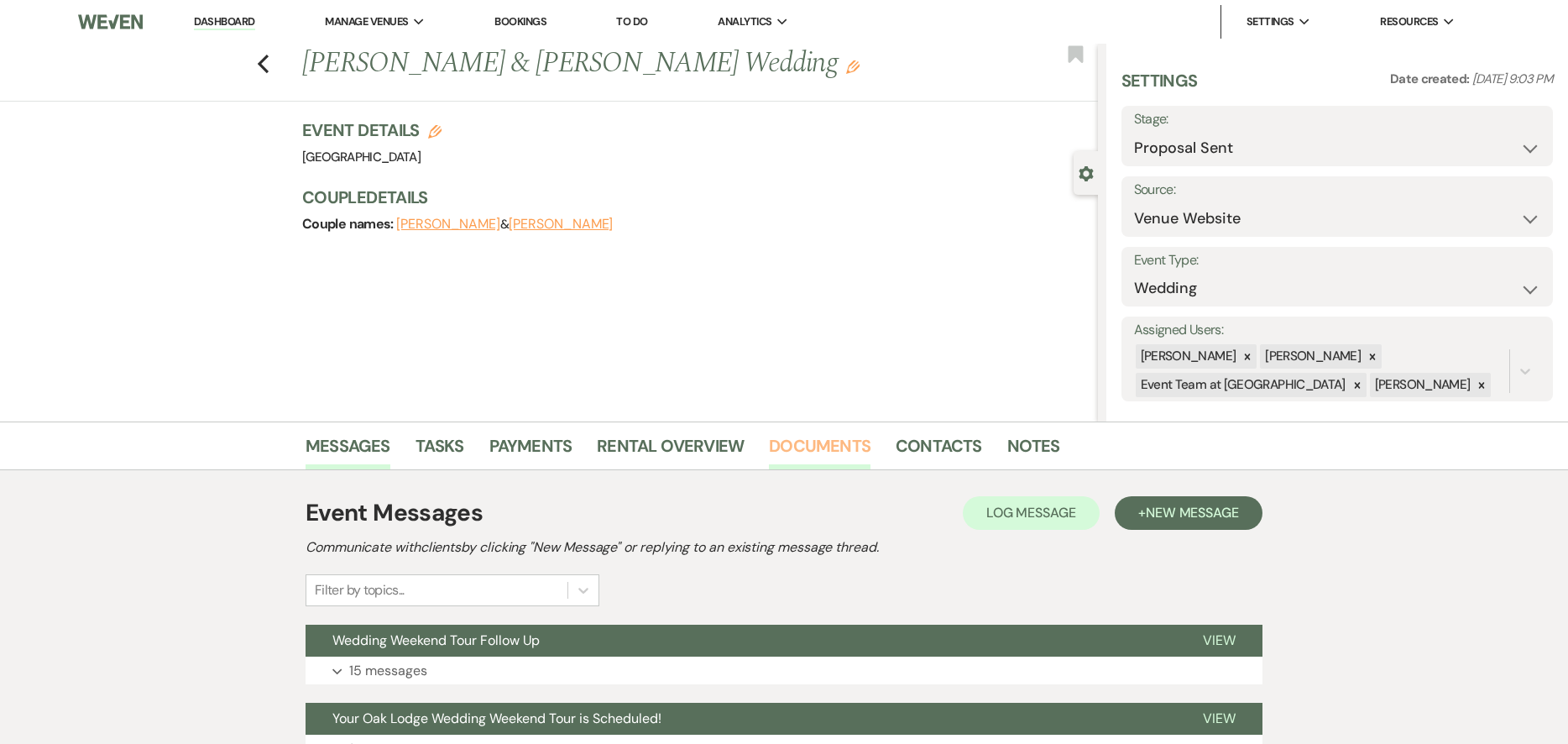
click at [839, 449] on link "Documents" at bounding box center [819, 450] width 102 height 37
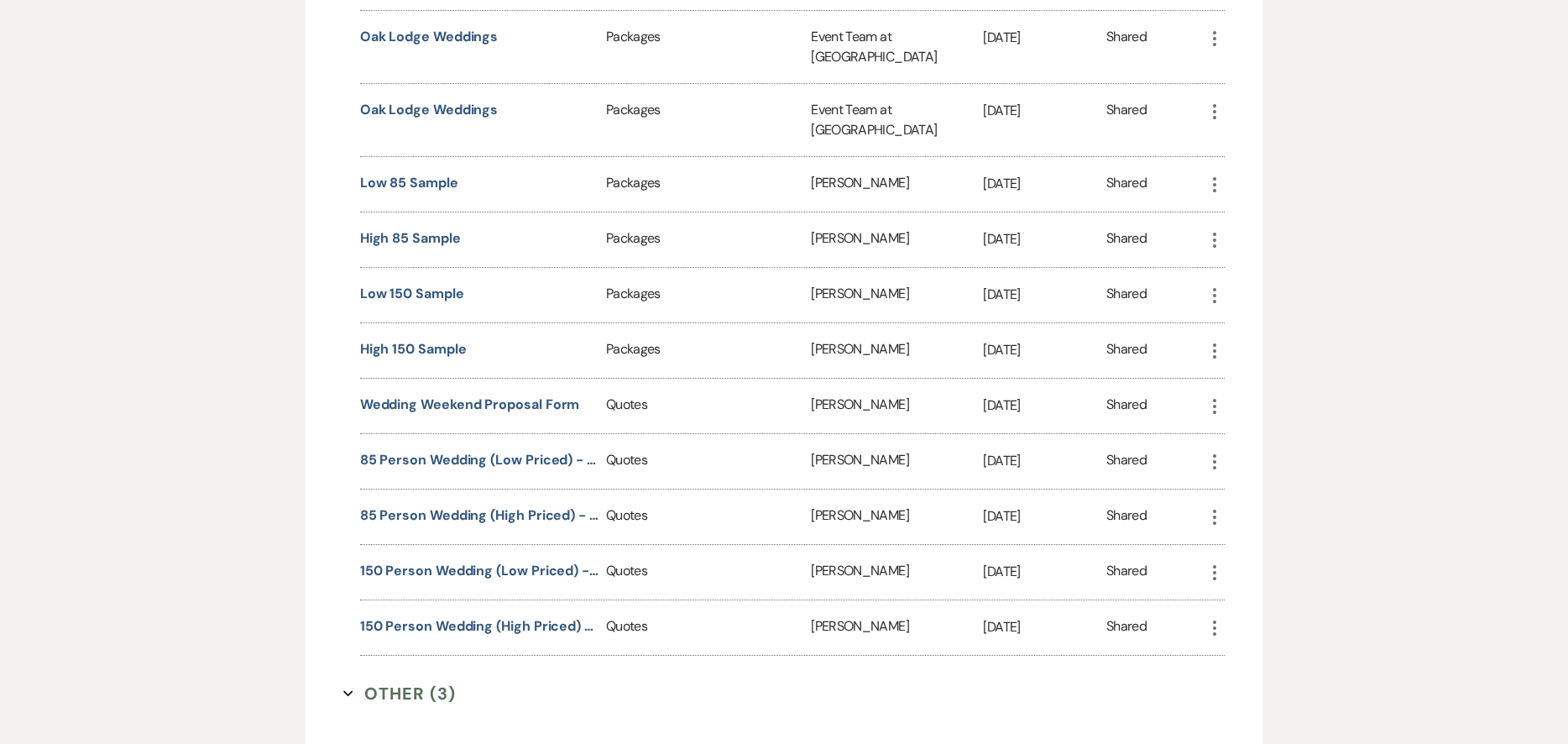
scroll to position [1242, 0]
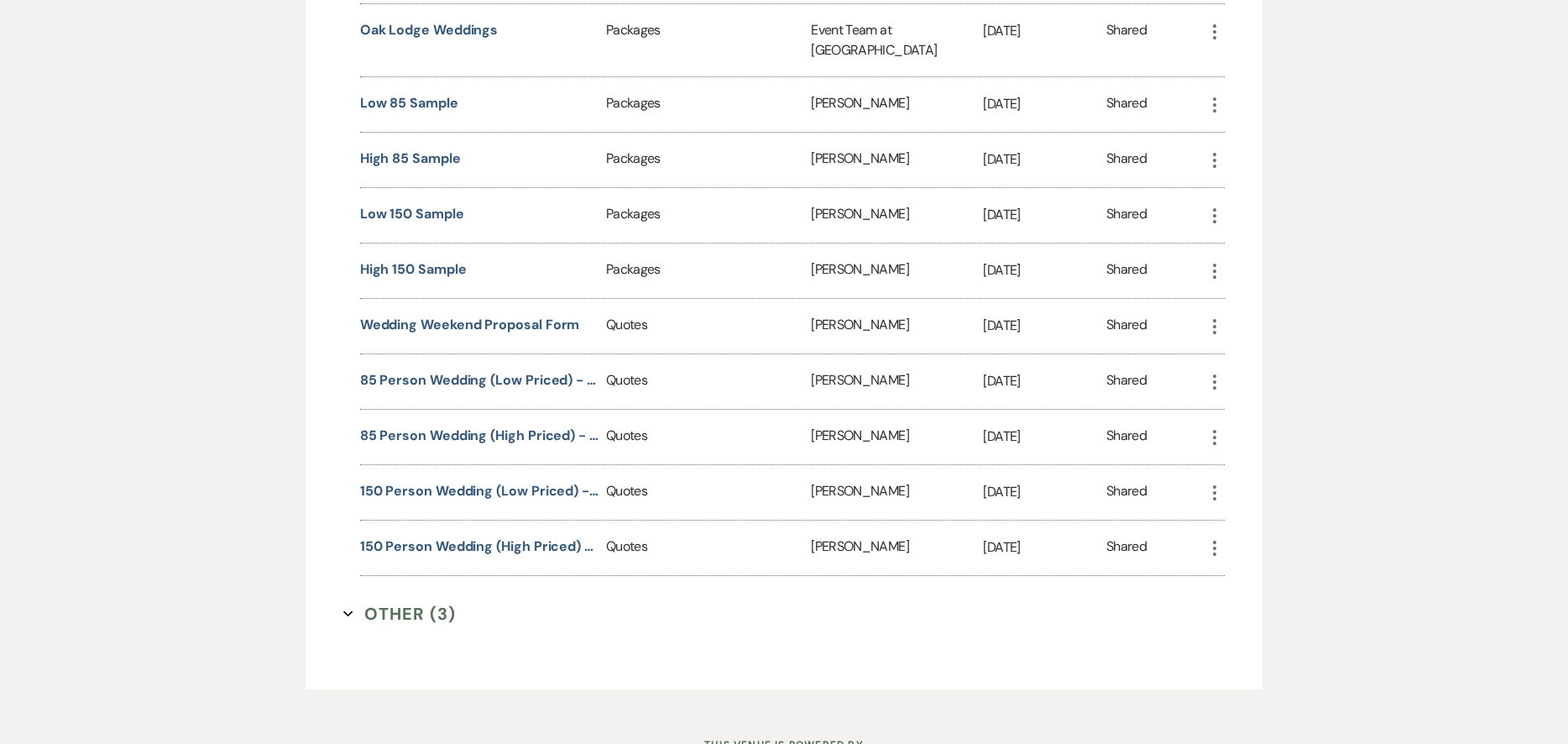
click at [419, 601] on button "Other (3) Expand" at bounding box center [400, 613] width 112 height 25
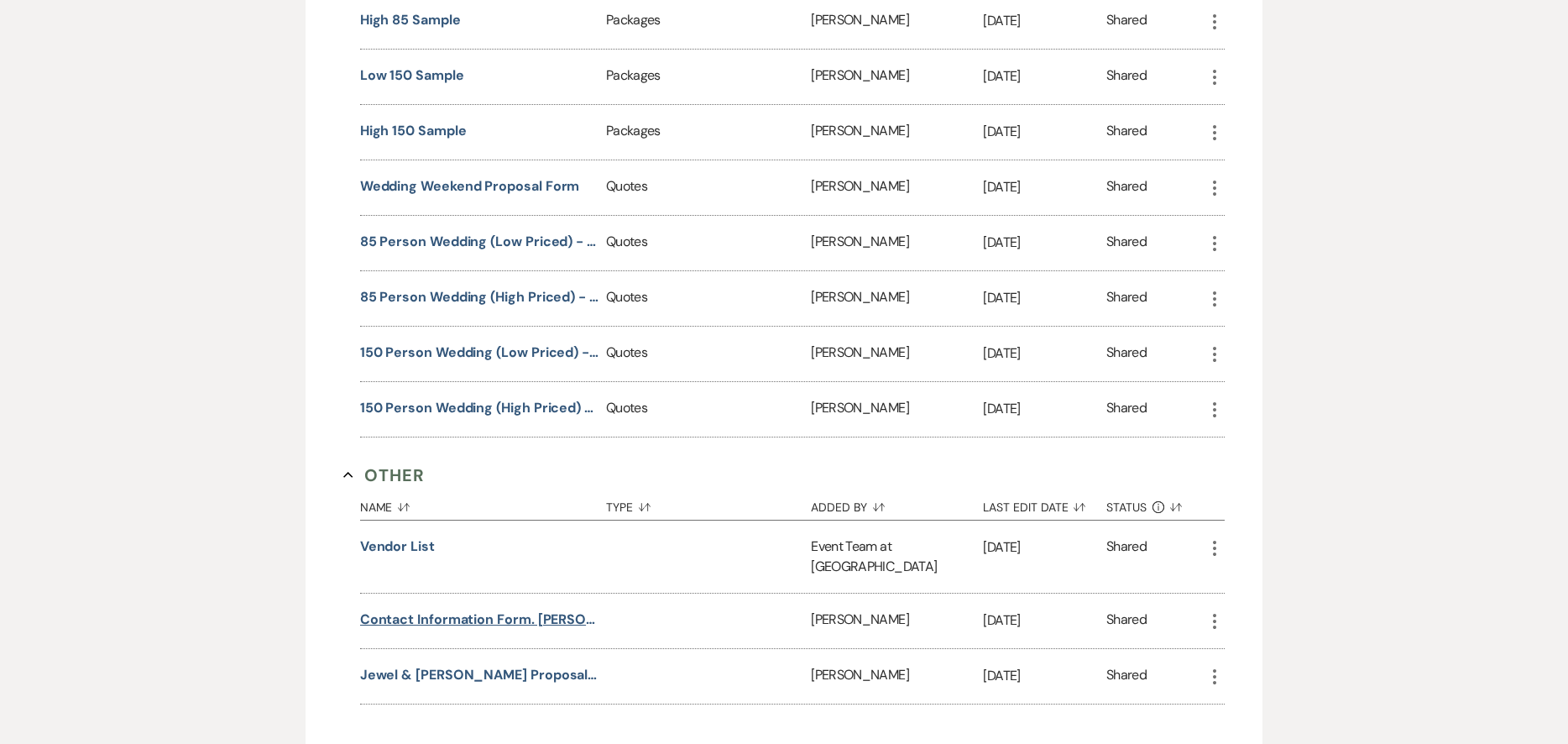
scroll to position [1409, 0]
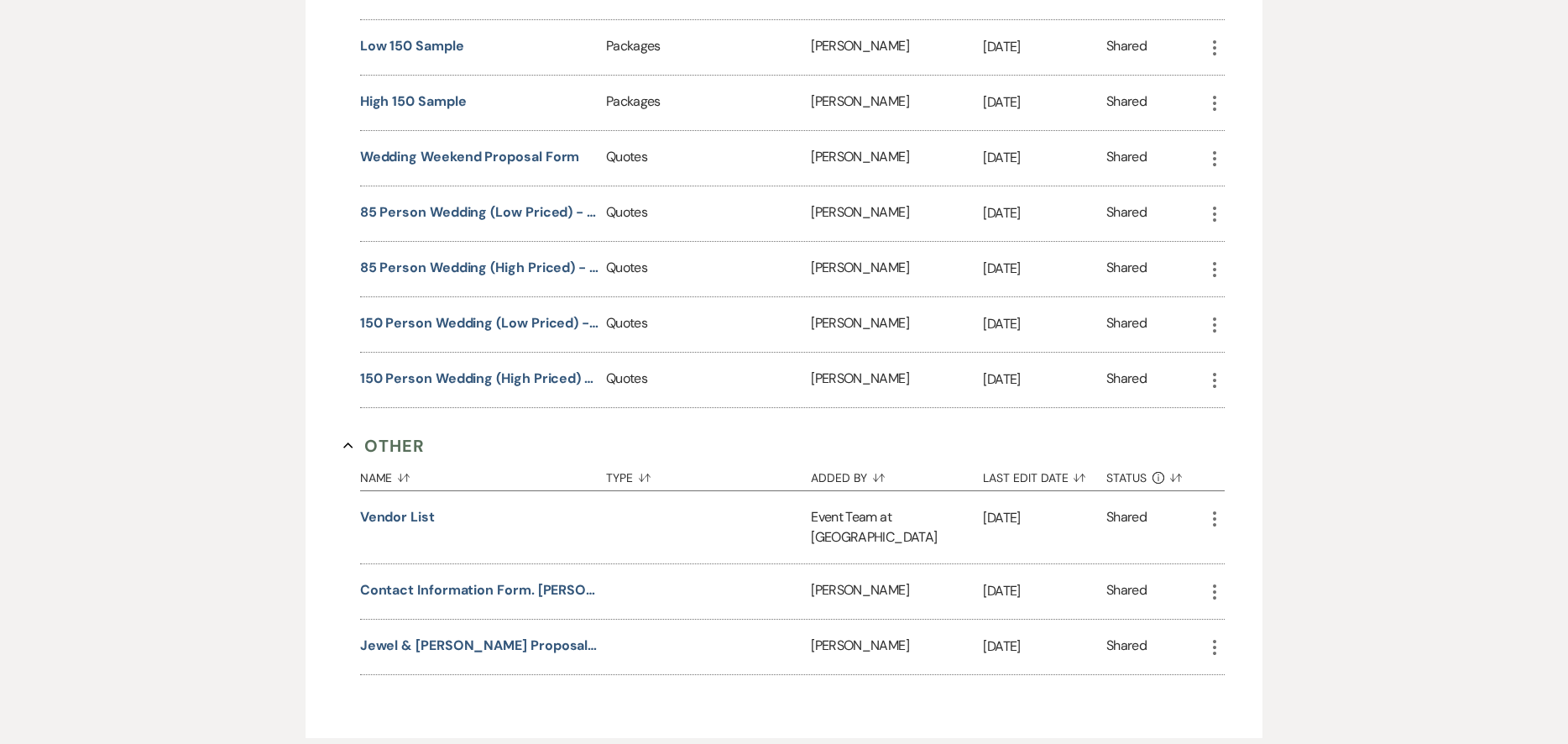
click at [437, 564] on div "Contact Information Form. [PERSON_NAME] & [PERSON_NAME]" at bounding box center [483, 592] width 246 height 54
click at [436, 580] on button "Contact Information Form. [PERSON_NAME] & [PERSON_NAME]" at bounding box center [479, 590] width 239 height 20
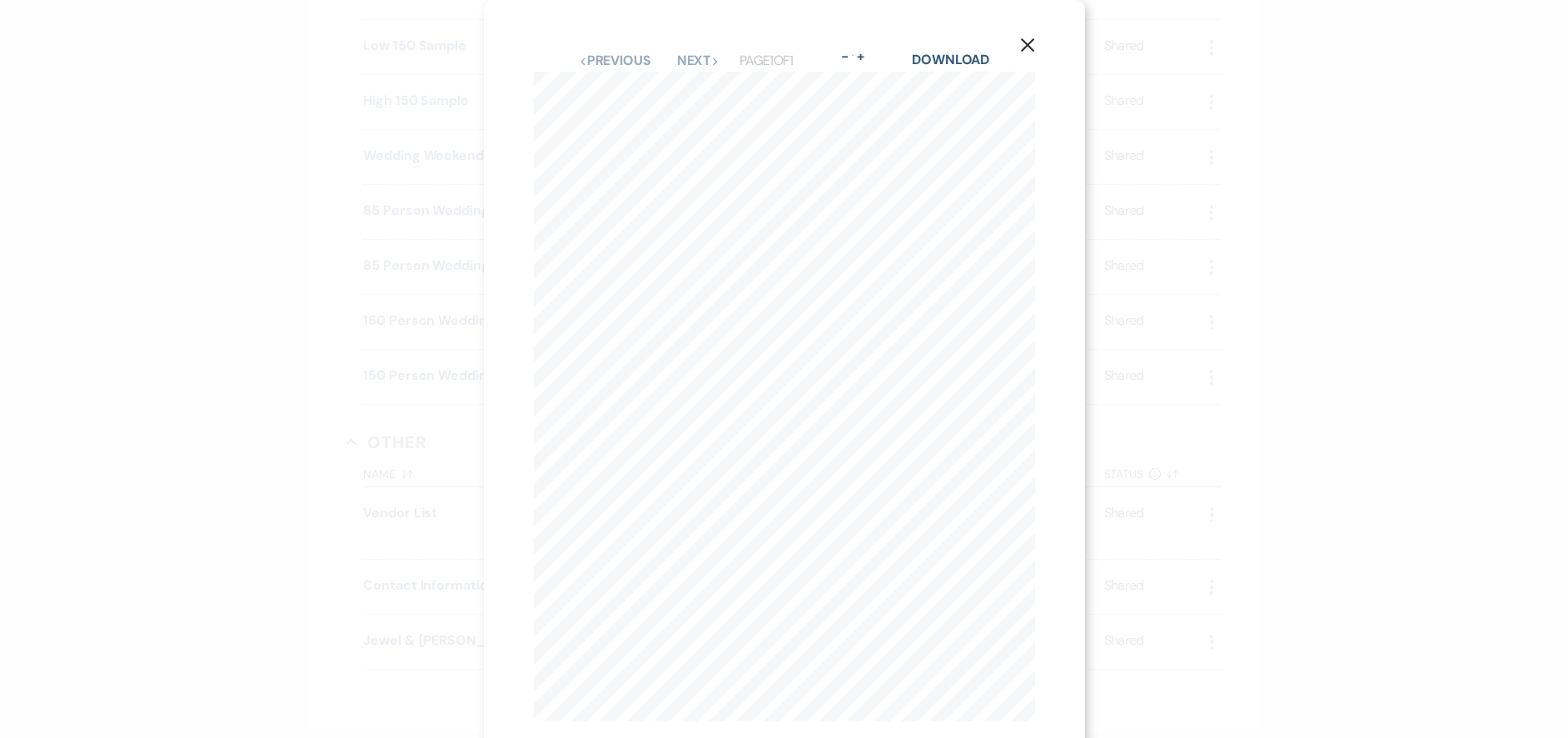
click at [1024, 36] on button "X" at bounding box center [1027, 44] width 25 height 30
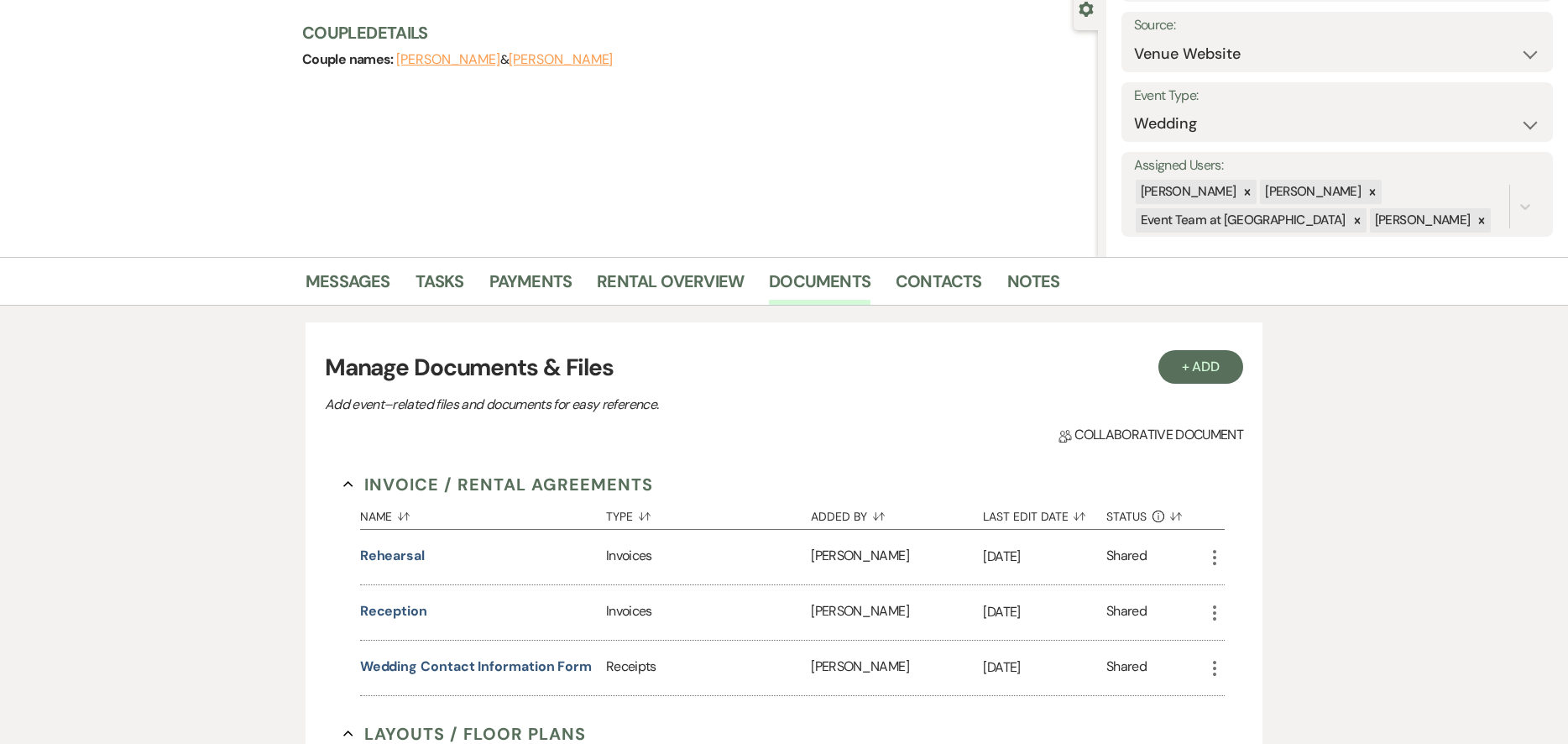
scroll to position [0, 0]
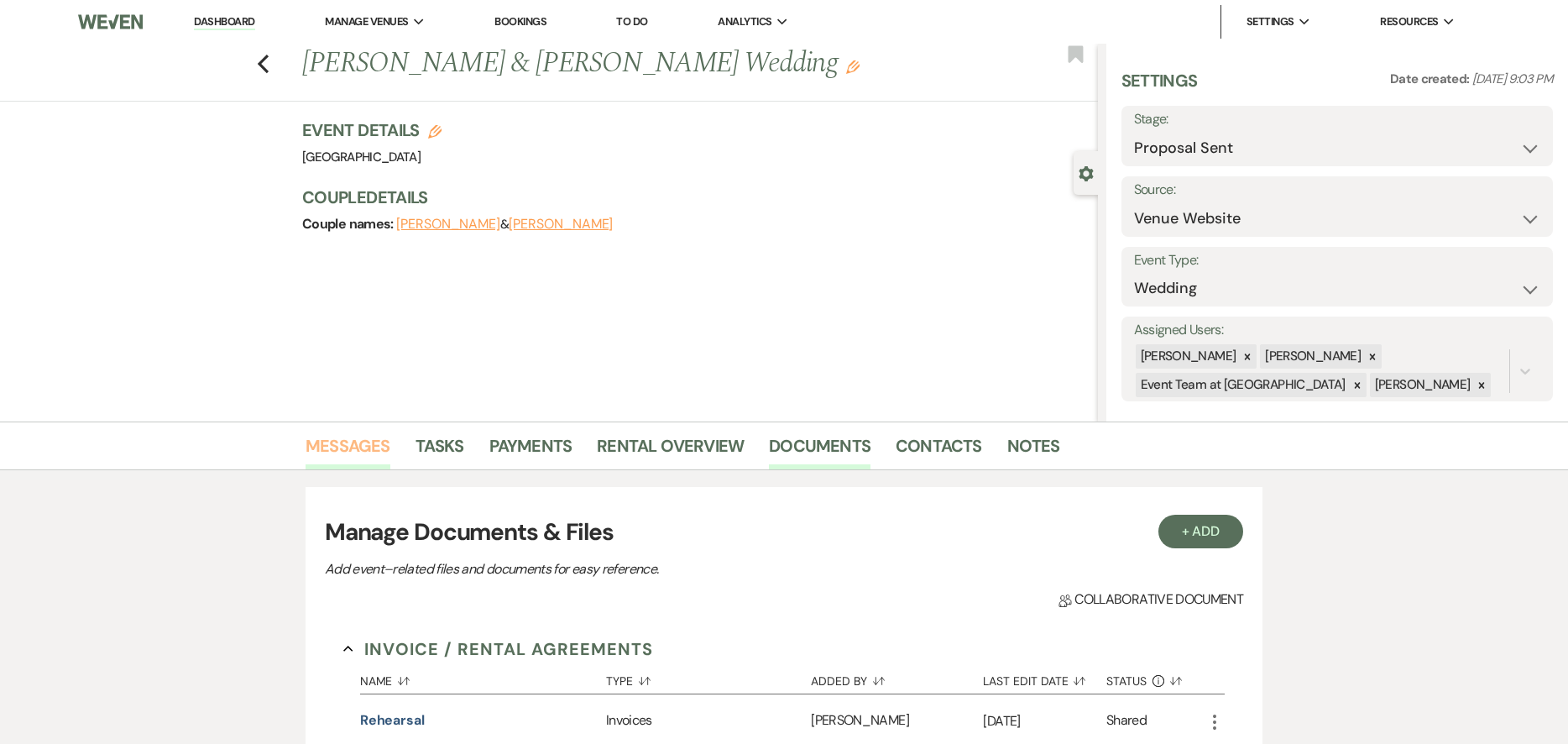
click at [372, 439] on link "Messages" at bounding box center [348, 450] width 85 height 37
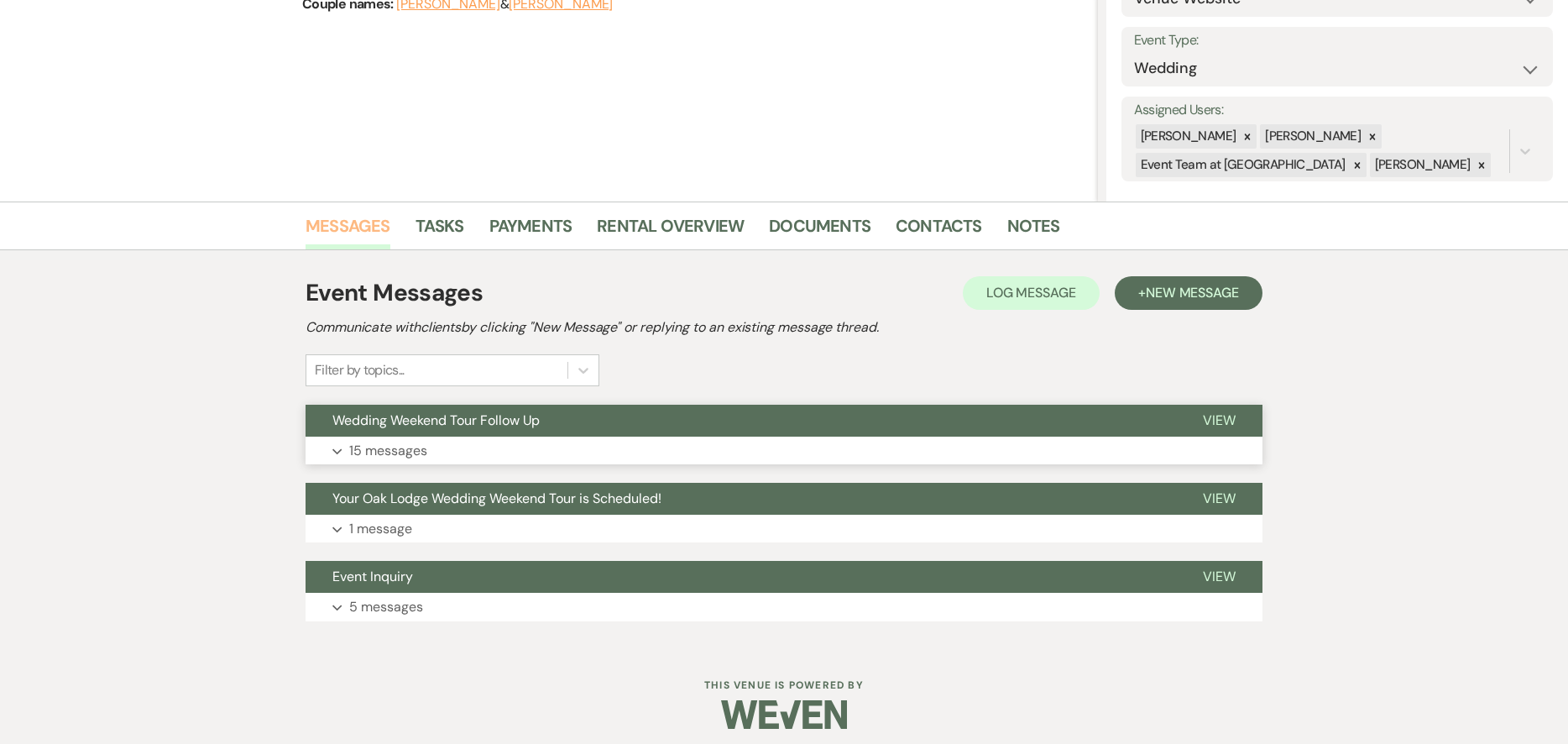
scroll to position [230, 0]
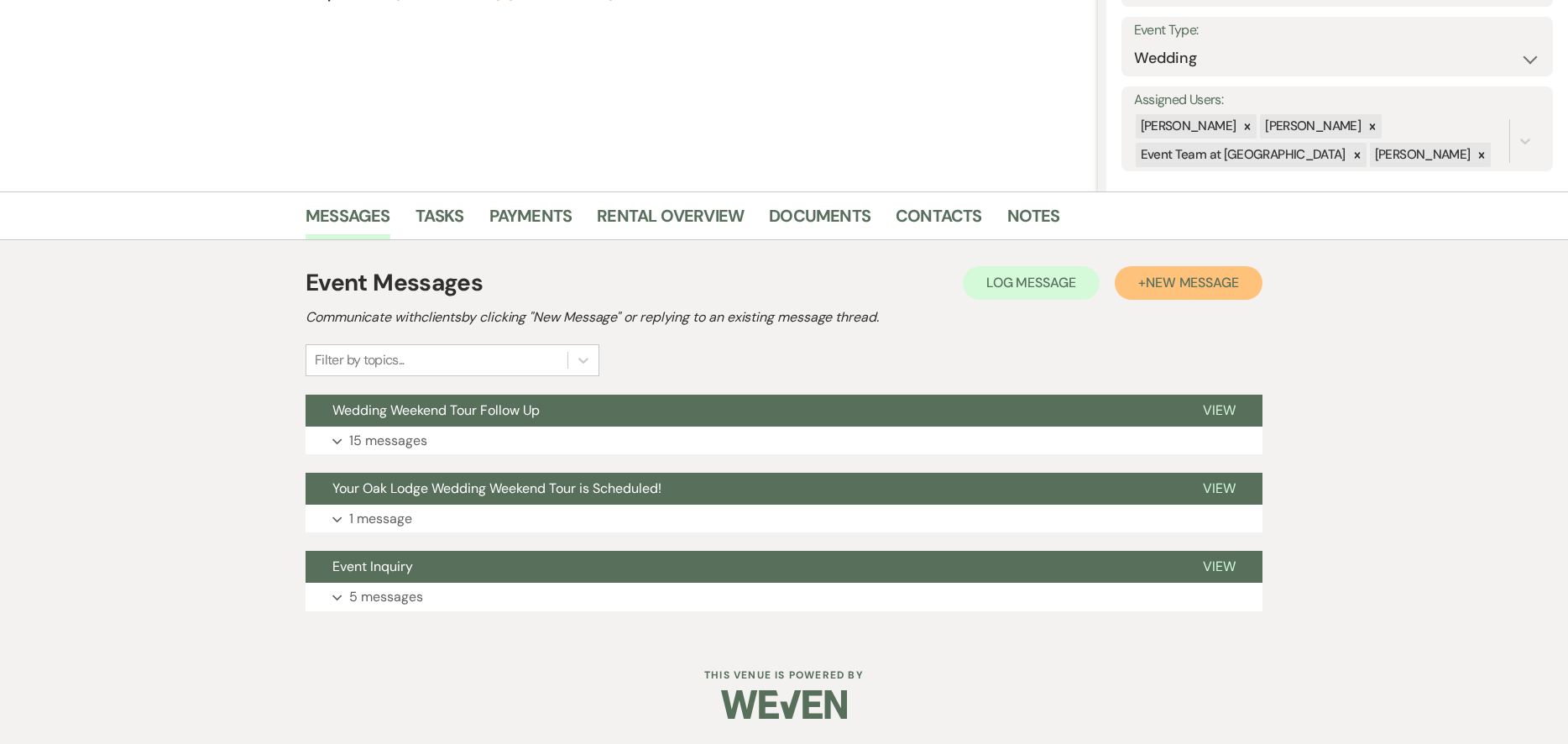
click at [1197, 285] on span "New Message" at bounding box center [1193, 282] width 93 height 18
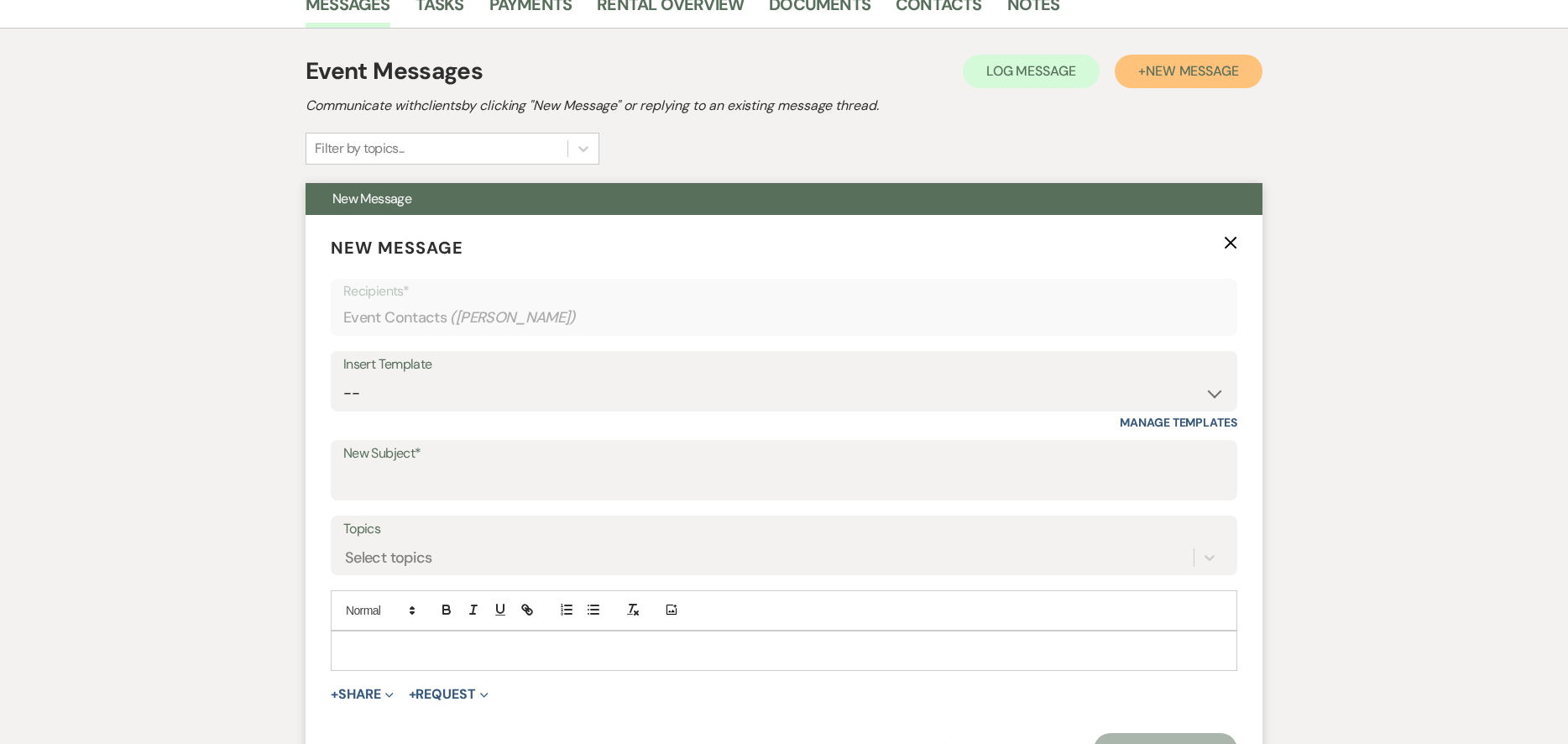
scroll to position [482, 0]
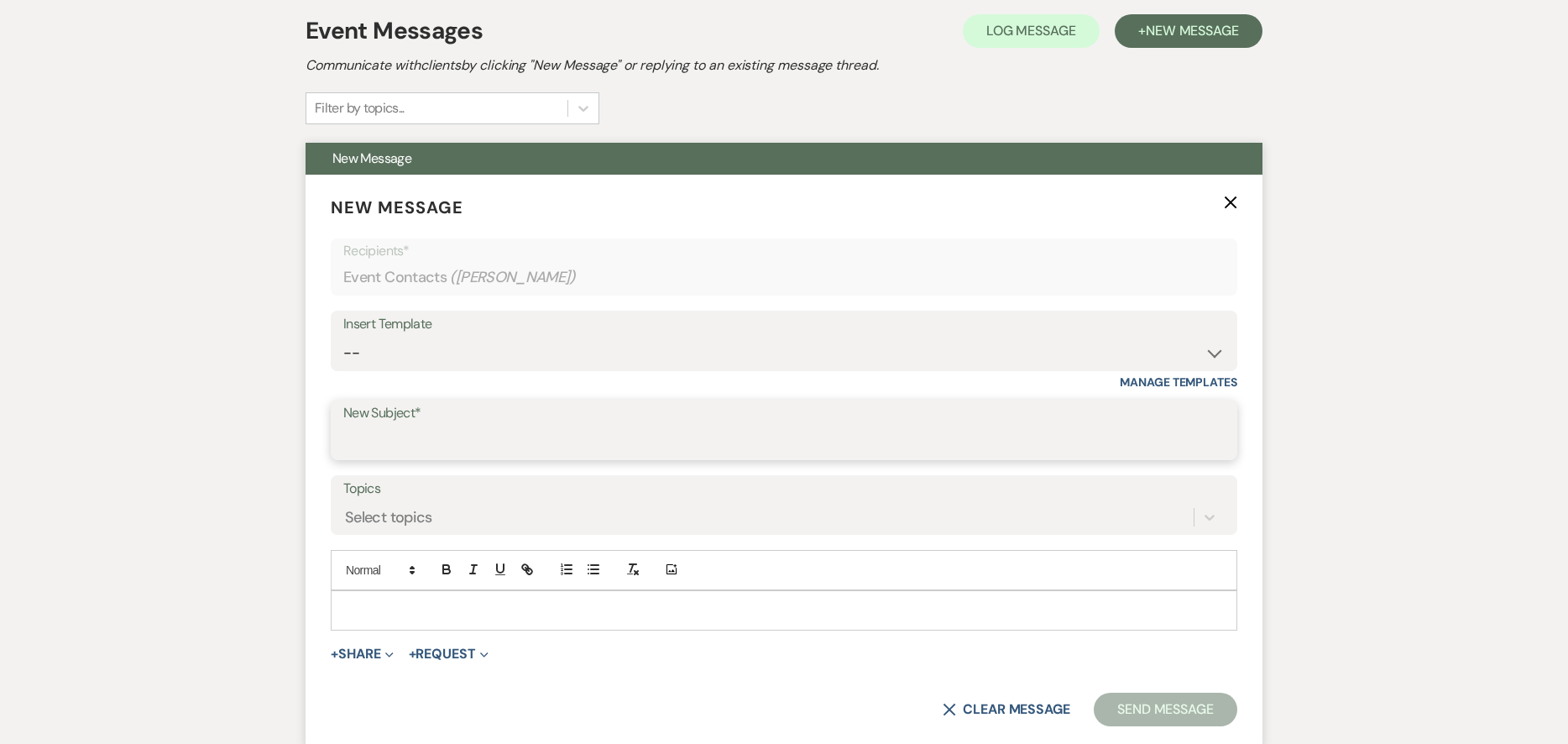
click at [496, 456] on input "New Subject*" at bounding box center [784, 442] width 882 height 32
type input "Deposit Information"
click at [513, 615] on p at bounding box center [784, 610] width 880 height 18
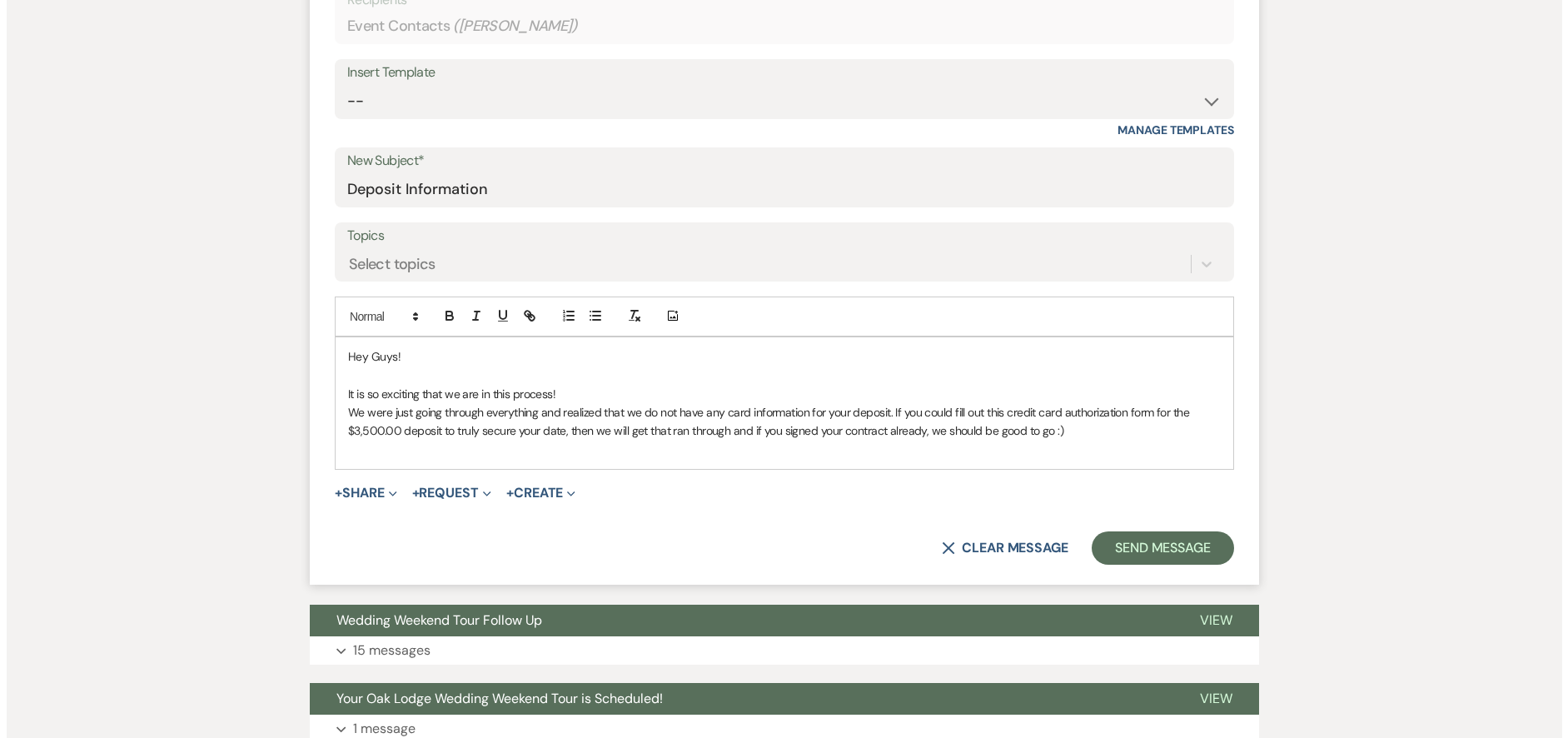
scroll to position [728, 0]
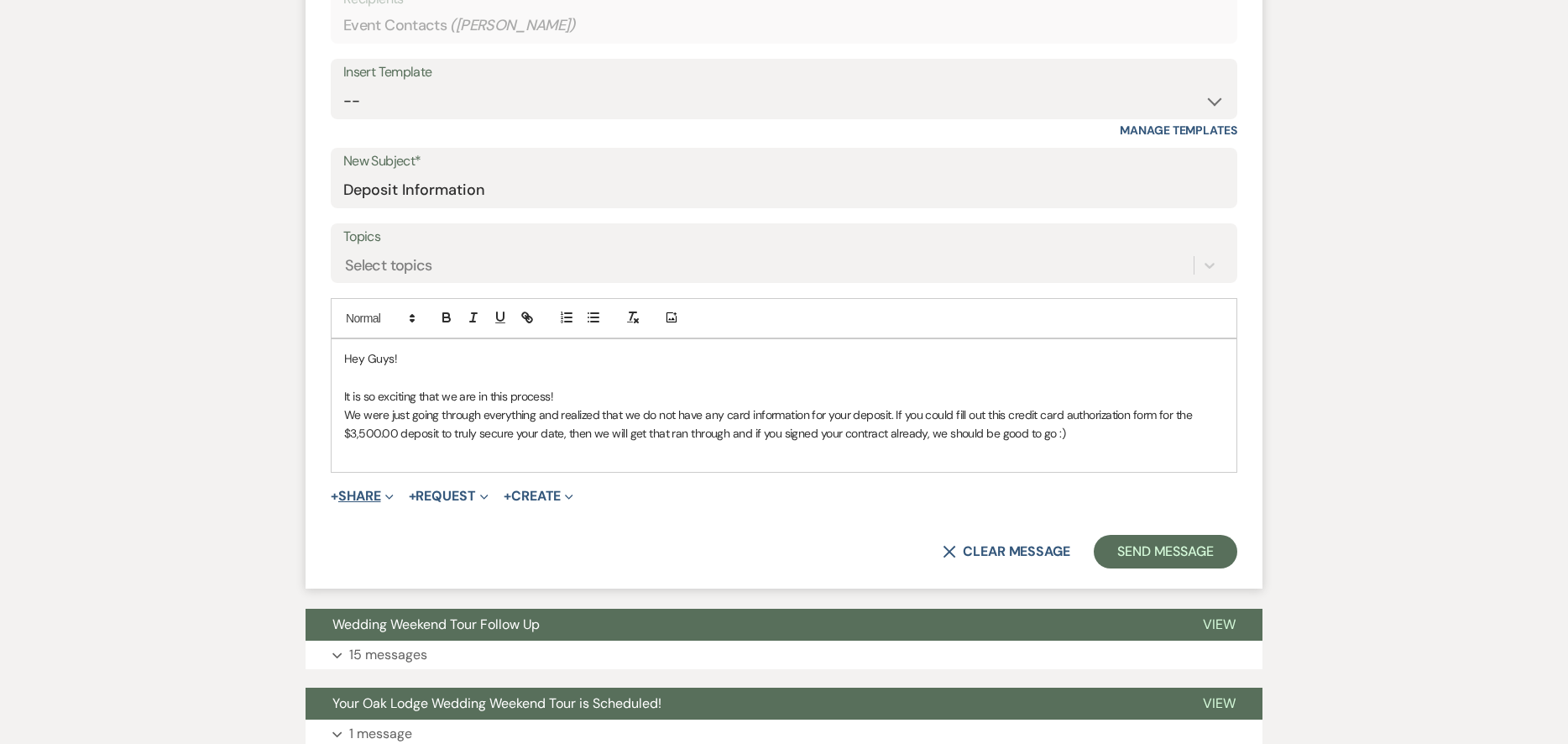
click at [389, 492] on span "Expand" at bounding box center [387, 496] width 12 height 18
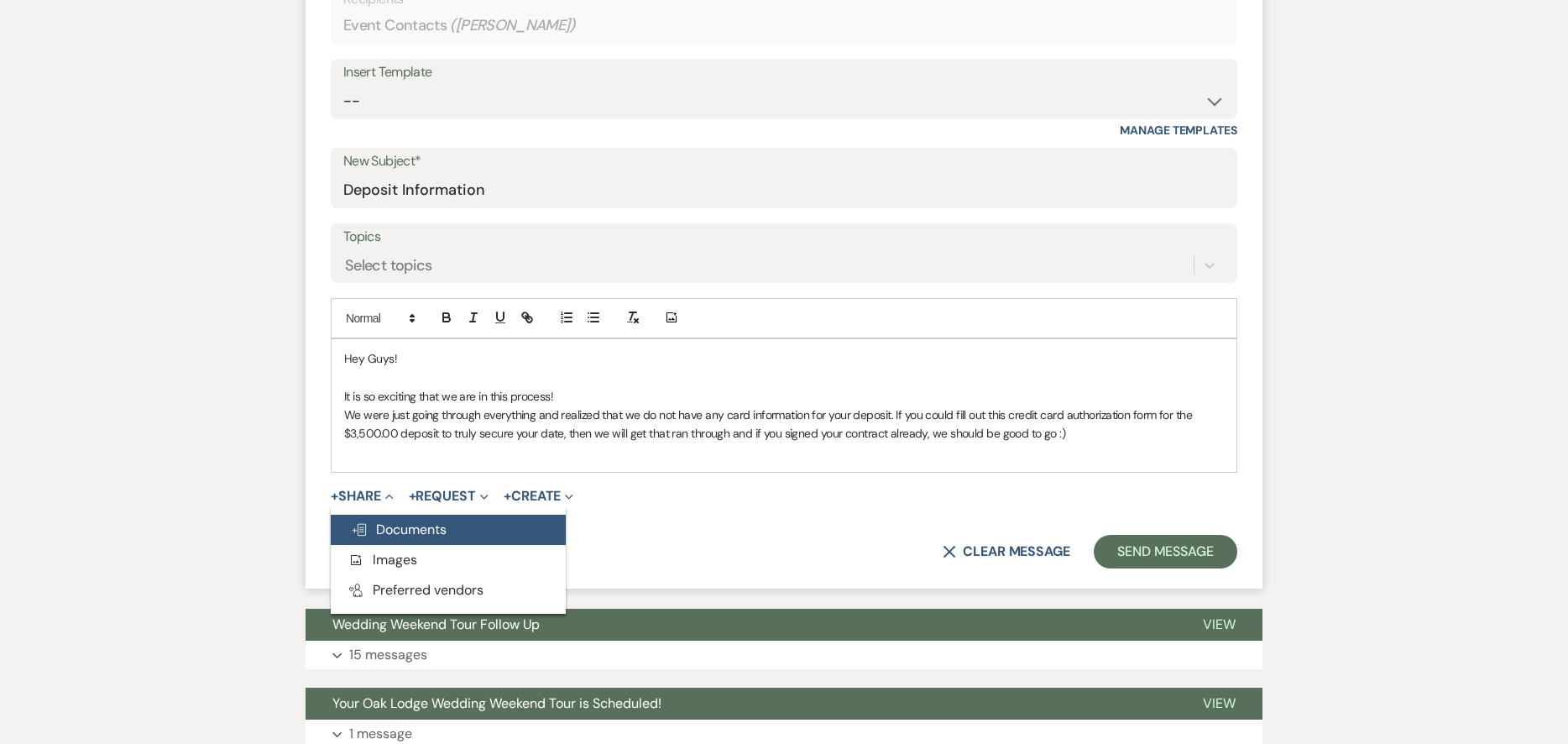
click at [414, 528] on span "Doc Upload Documents" at bounding box center [398, 529] width 96 height 18
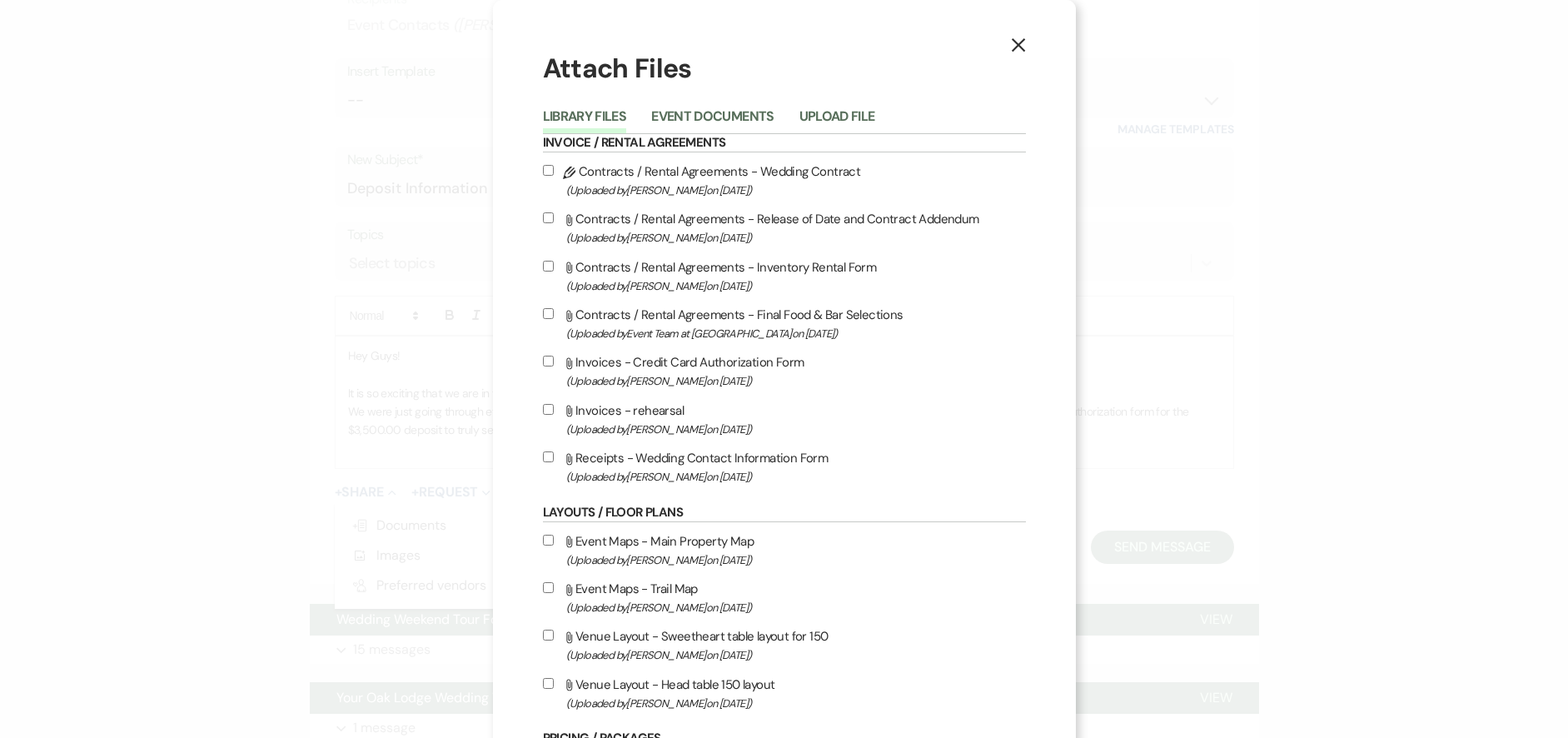
click at [543, 360] on input "Attach File Invoices - Credit Card Authorization Form (Uploaded by [PERSON_NAME…" at bounding box center [548, 361] width 10 height 10
checkbox input "true"
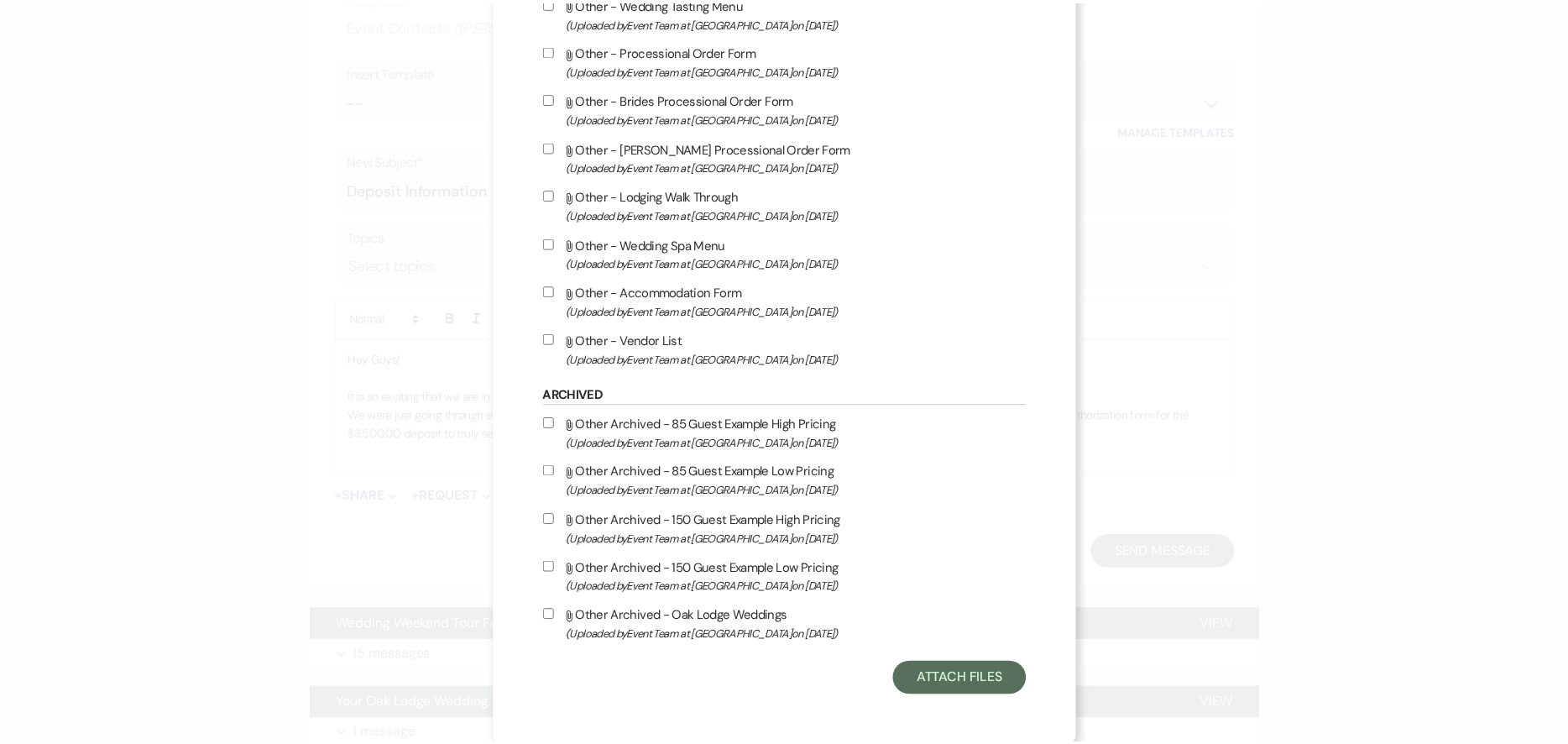
scroll to position [1903, 0]
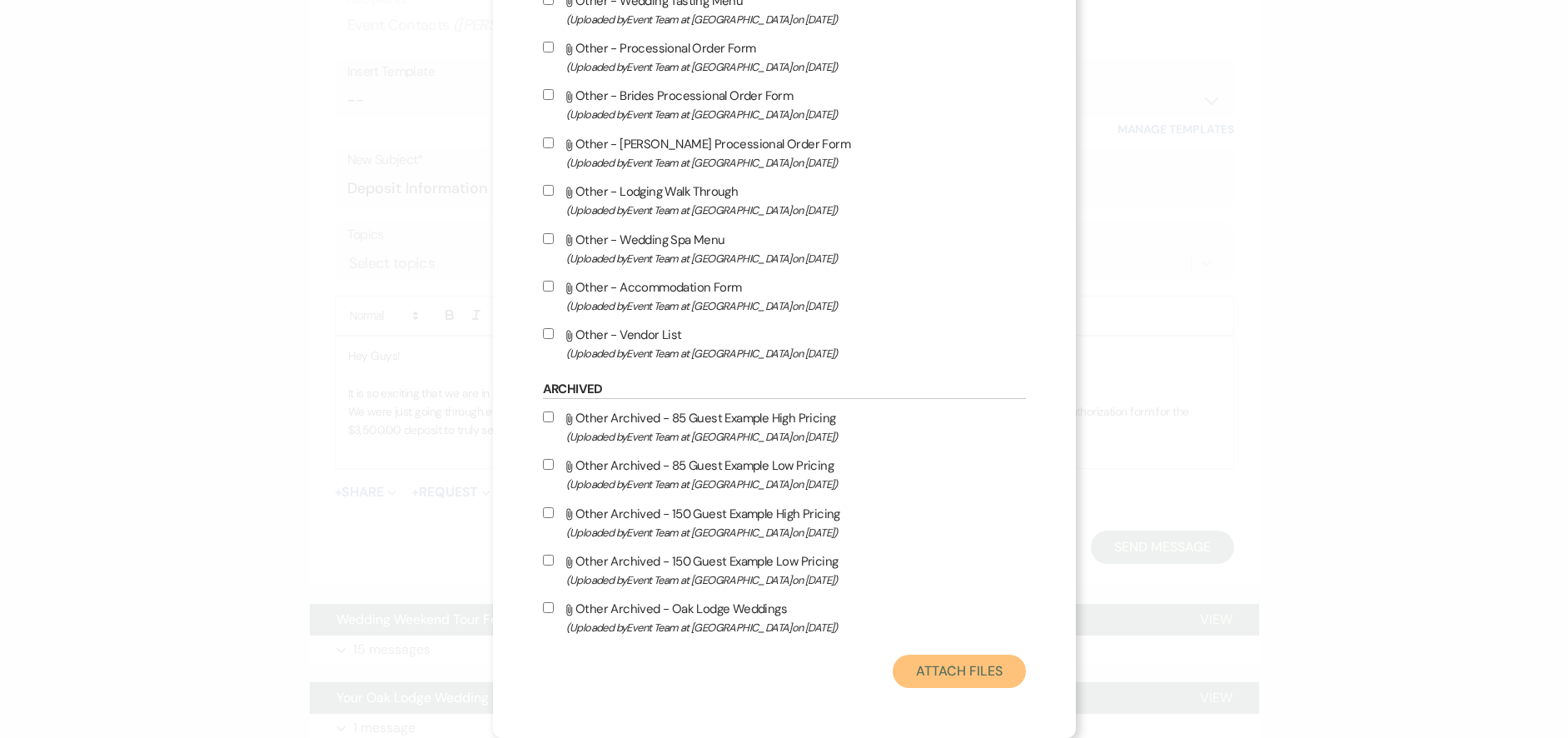
click at [952, 679] on button "Attach Files" at bounding box center [959, 671] width 132 height 33
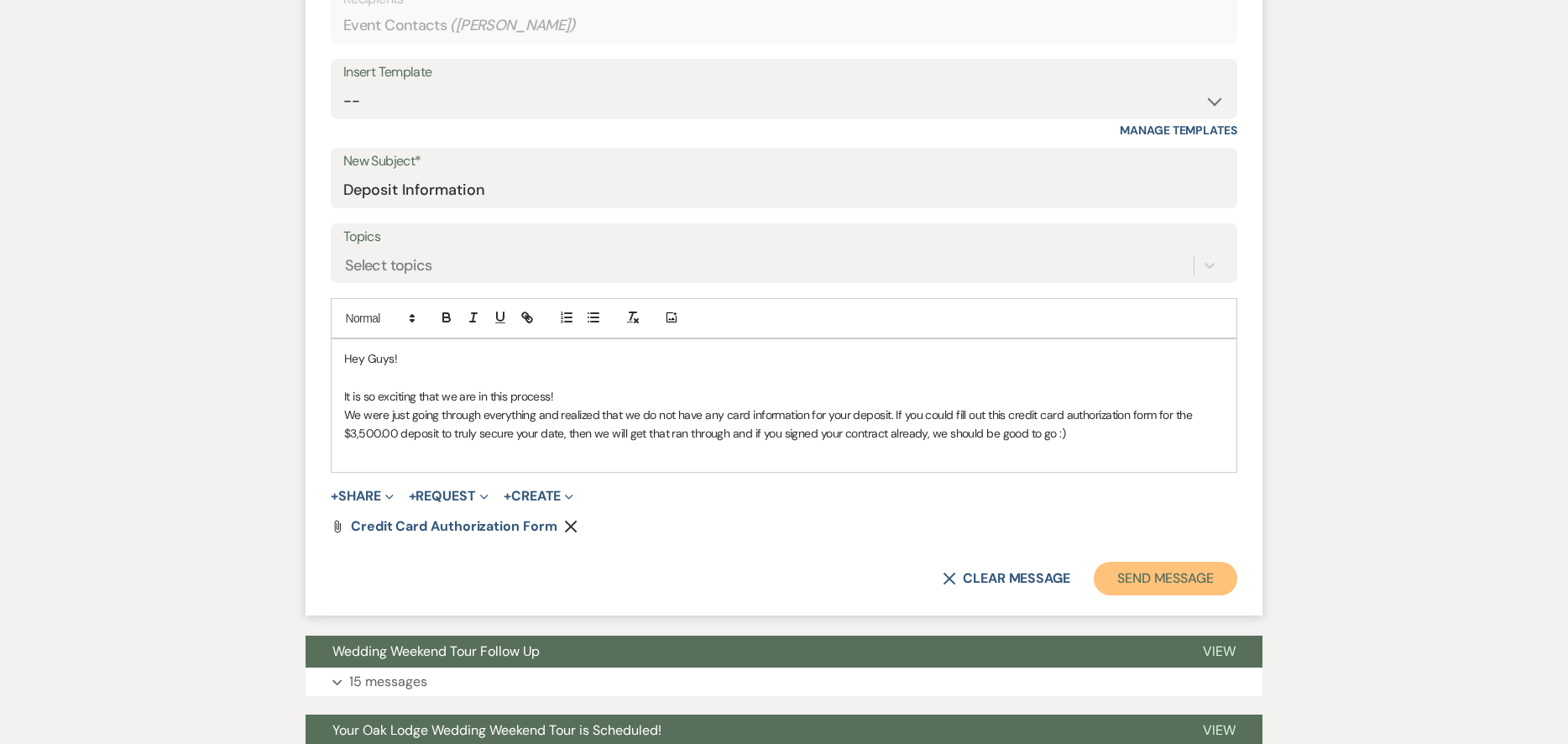
click at [1162, 569] on button "Send Message" at bounding box center [1166, 578] width 144 height 33
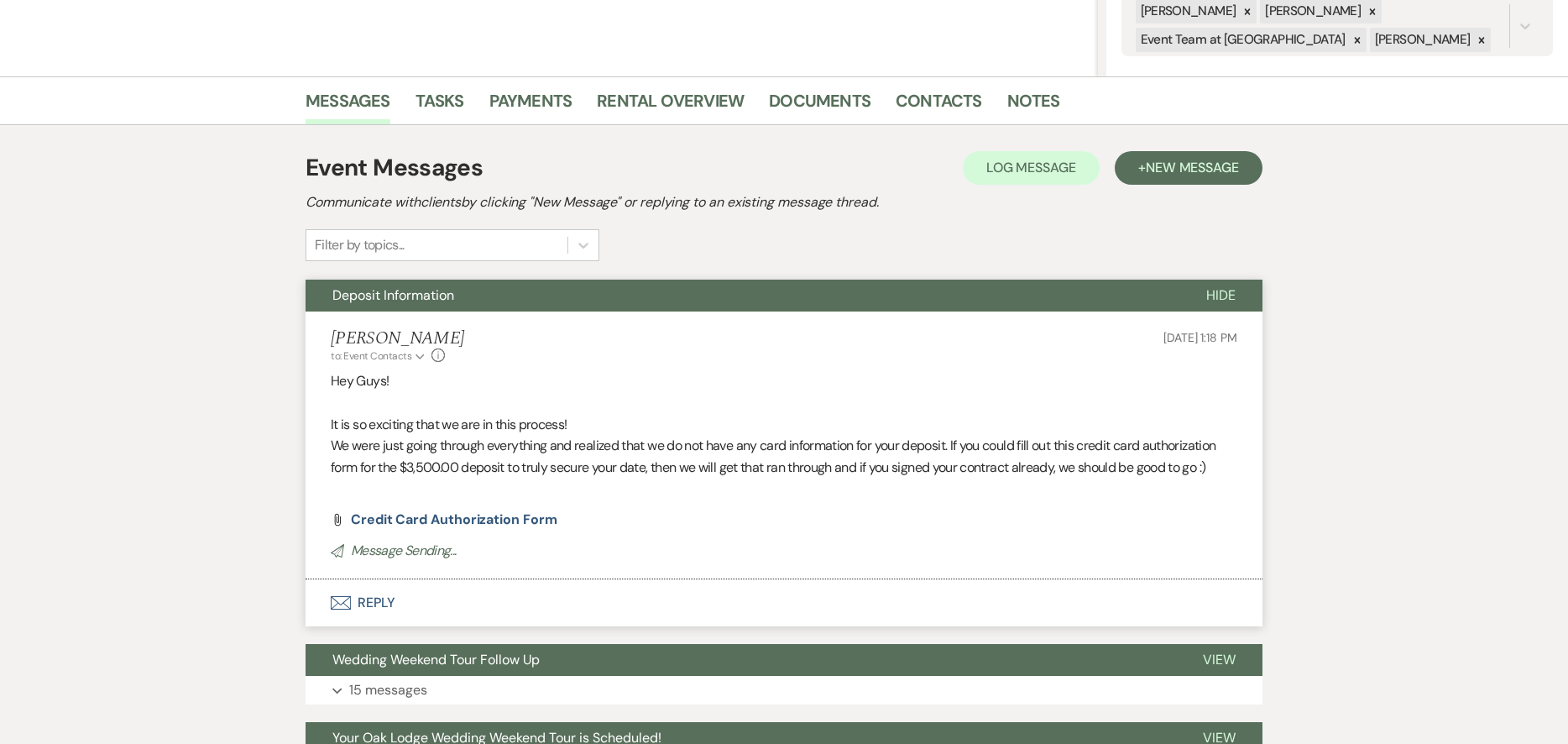
scroll to position [504, 0]
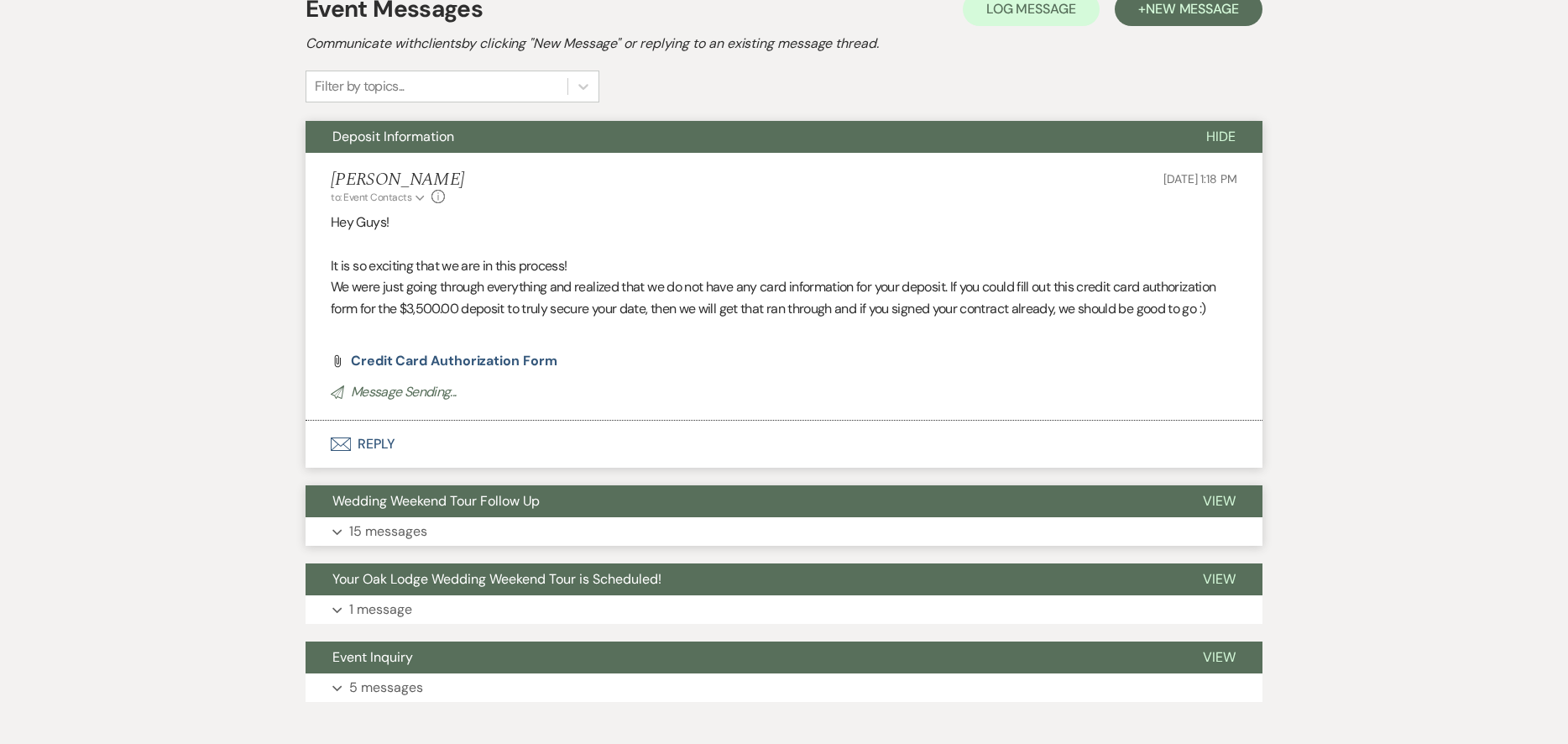
click at [449, 504] on span "Wedding Weekend Tour Follow Up" at bounding box center [436, 500] width 208 height 18
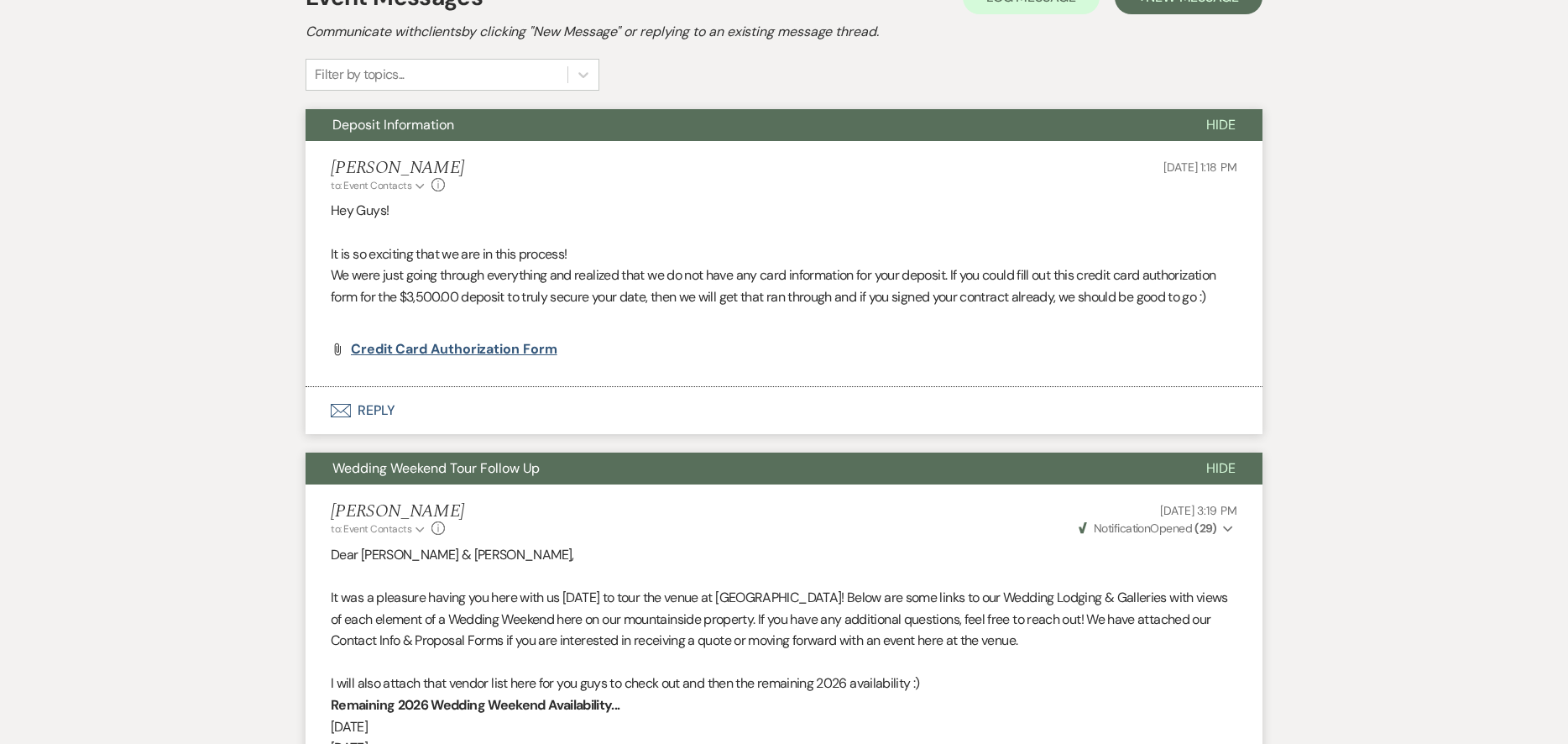
scroll to position [0, 0]
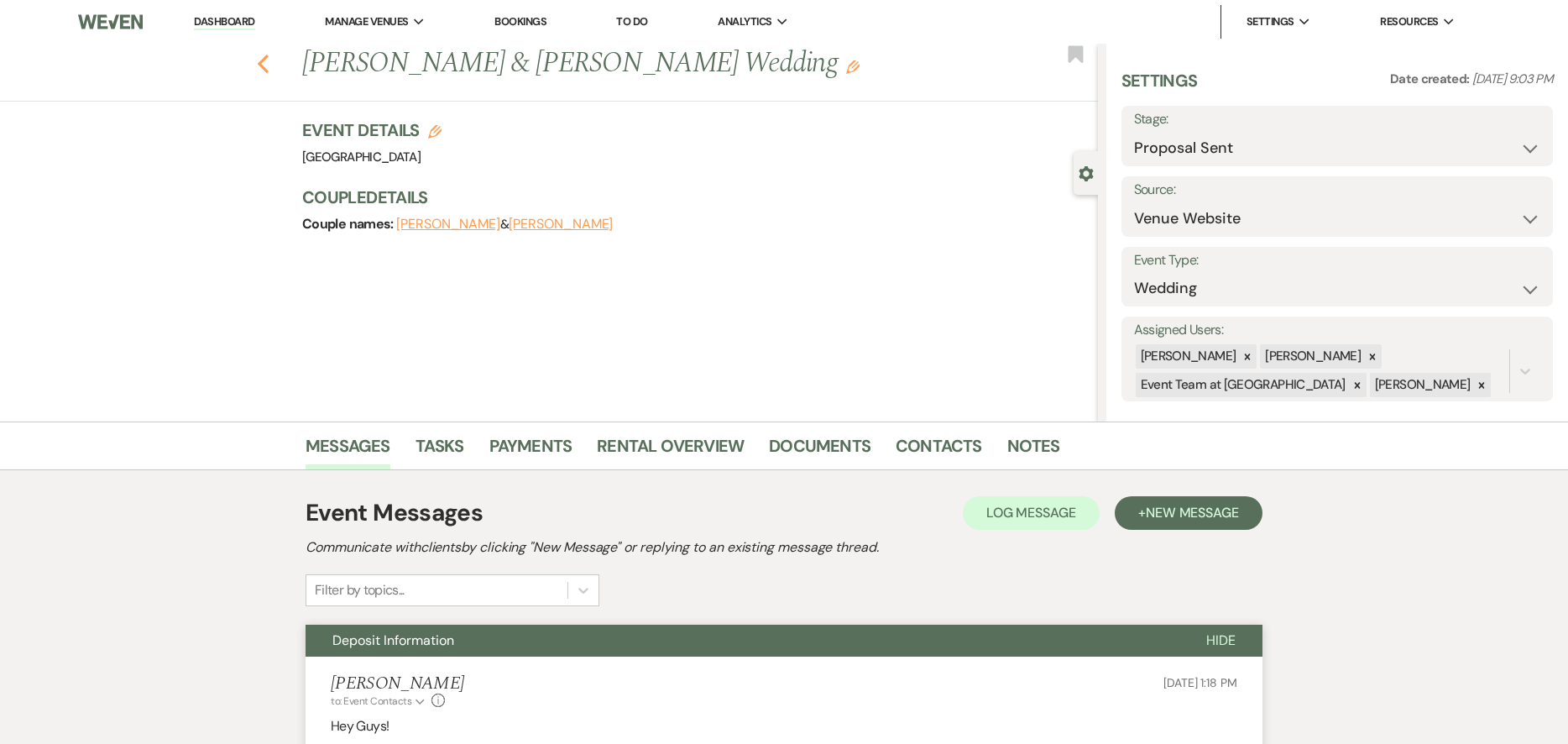
click at [263, 67] on icon "Previous" at bounding box center [263, 63] width 12 height 20
select select "6"
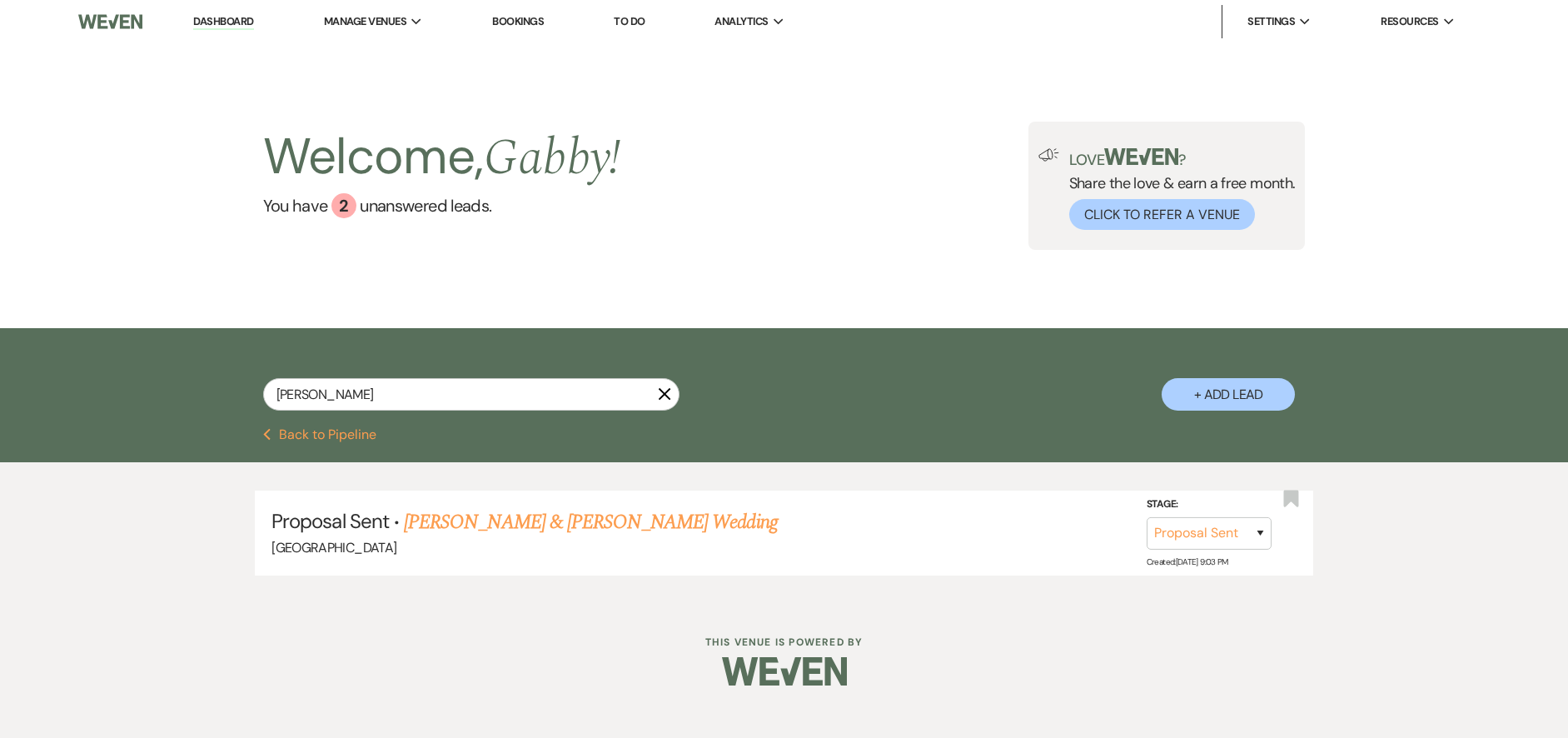
click at [223, 17] on link "Dashboard" at bounding box center [223, 22] width 60 height 16
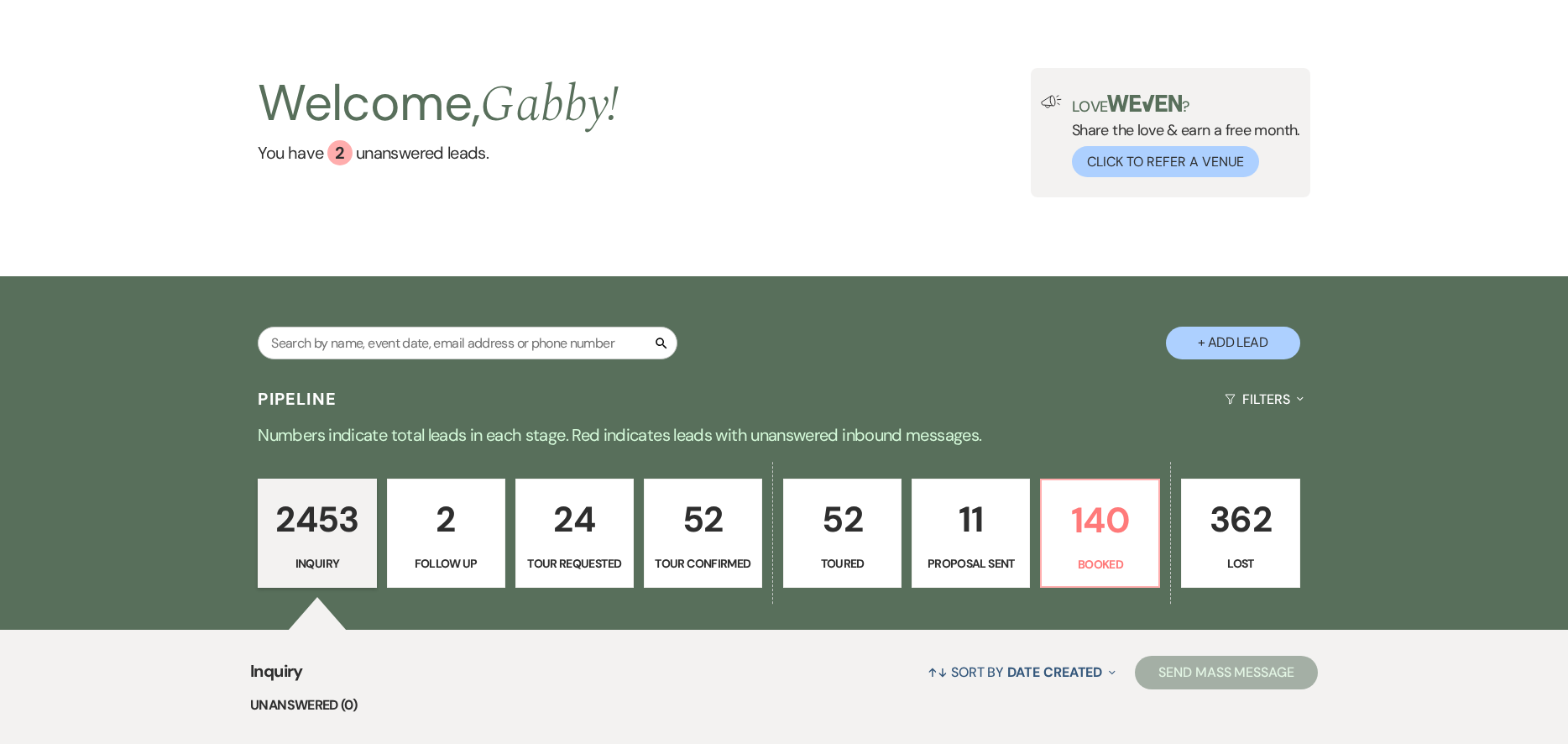
scroll to position [336, 0]
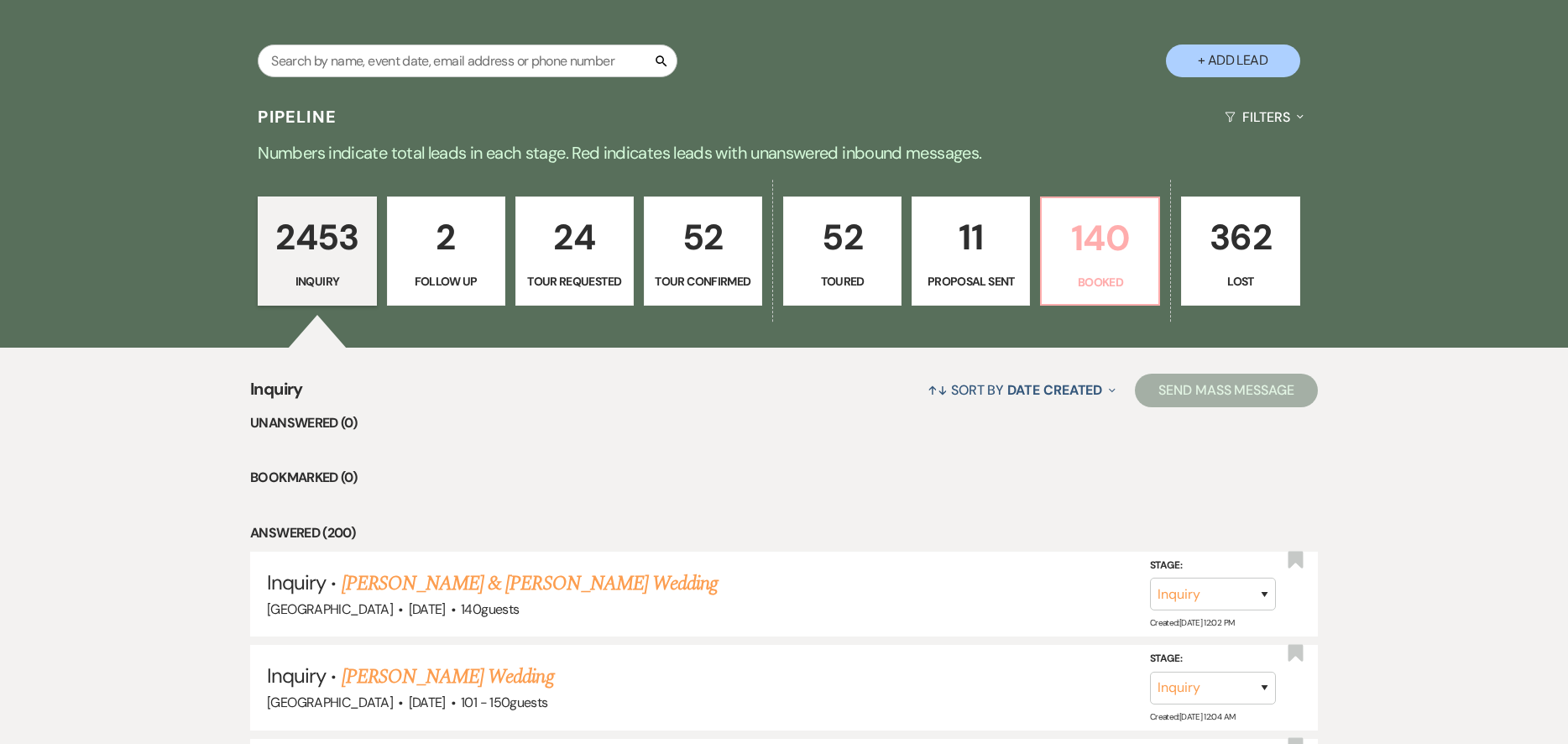
click at [1068, 277] on p "Booked" at bounding box center [1100, 281] width 96 height 18
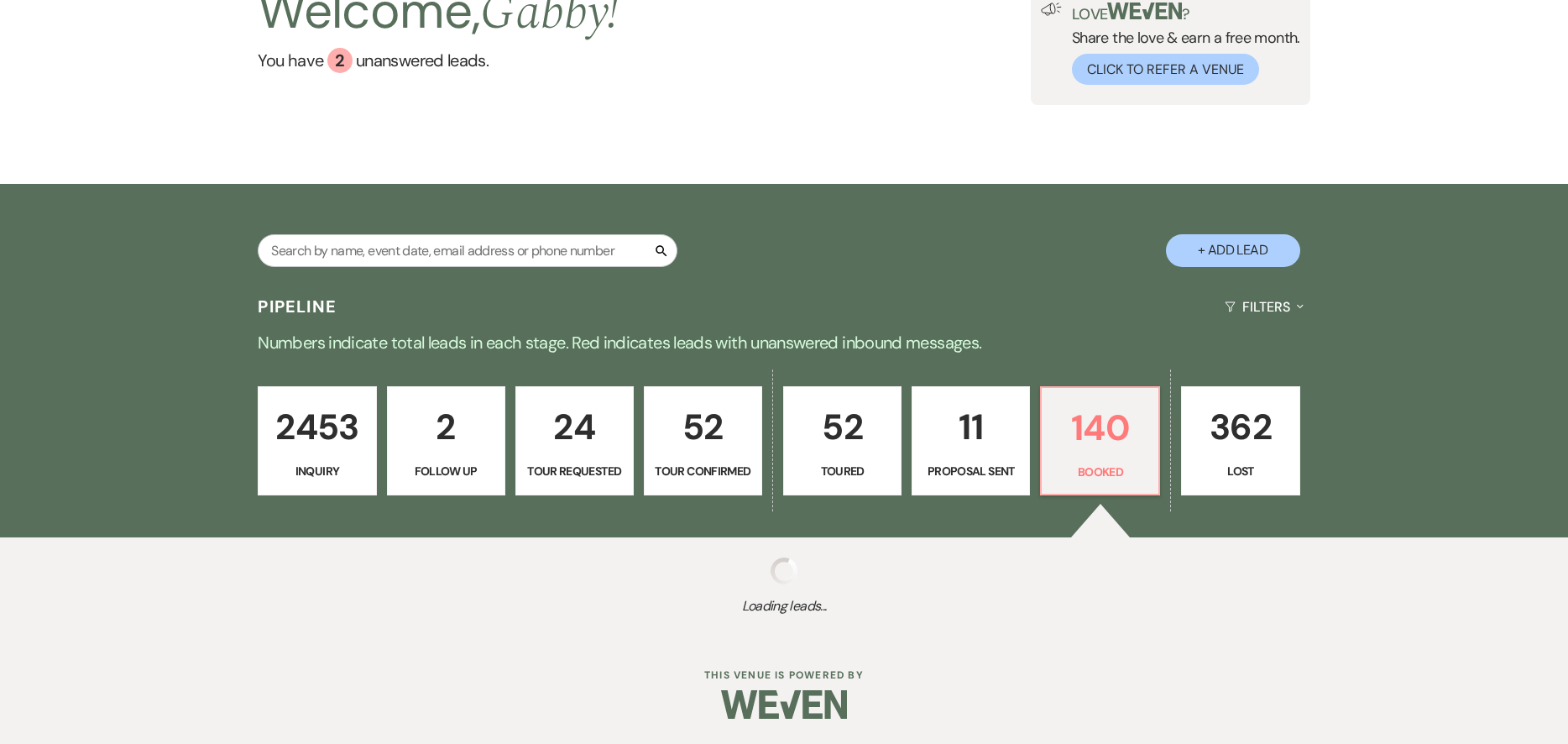
select select "7"
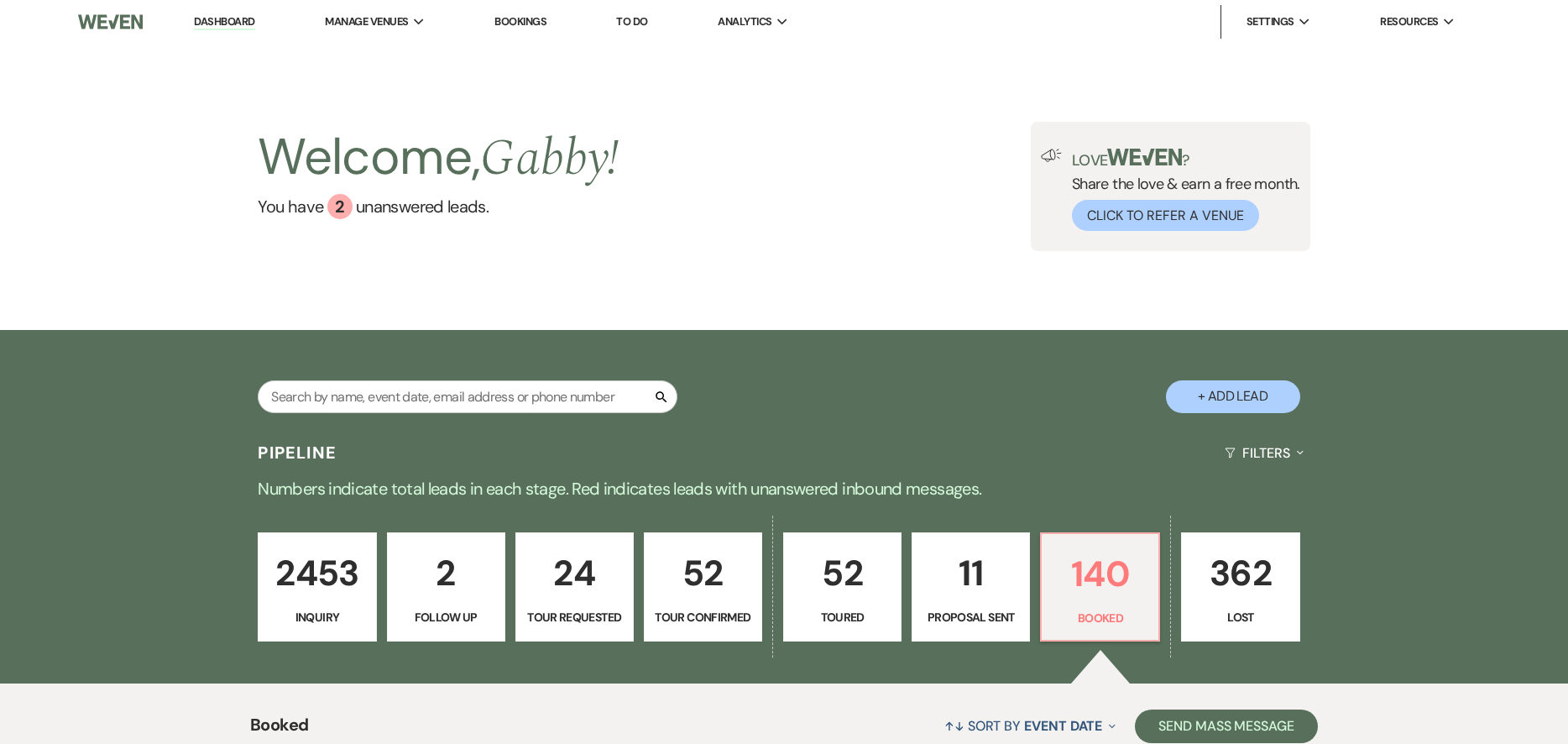
click at [231, 25] on link "Dashboard" at bounding box center [223, 22] width 60 height 16
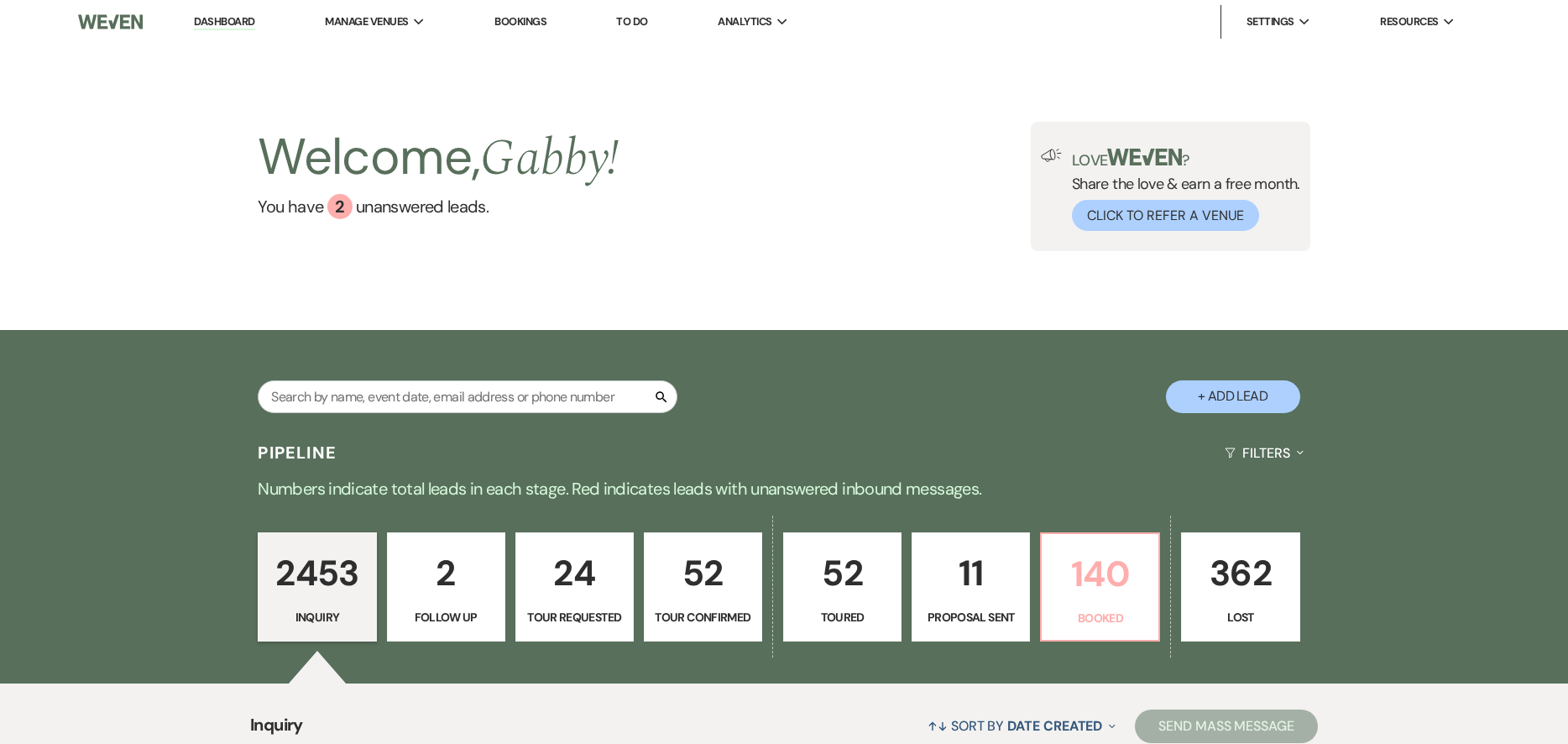
click at [1116, 618] on p "Booked" at bounding box center [1100, 617] width 96 height 18
select select "7"
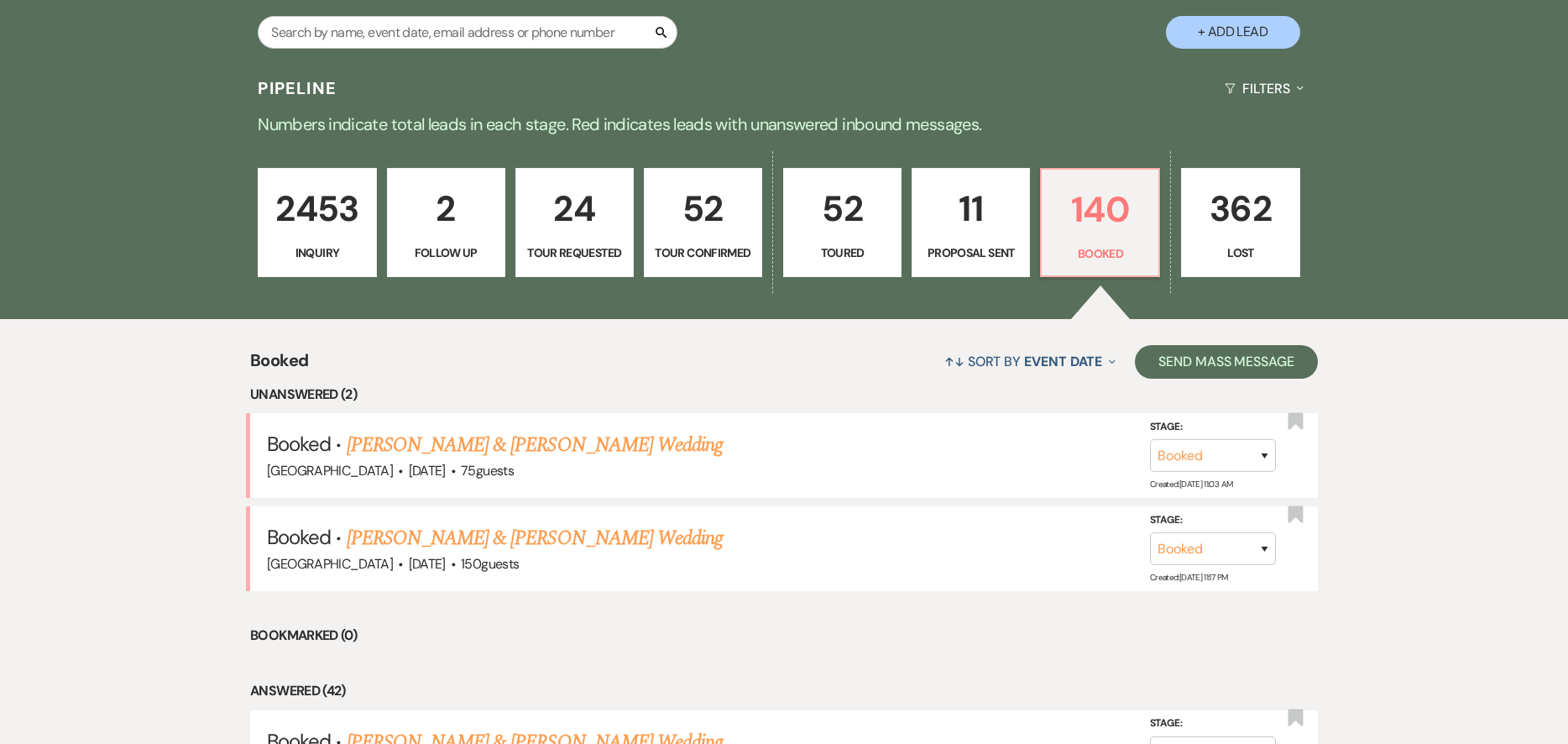
scroll to position [420, 0]
